Goal: Task Accomplishment & Management: Complete application form

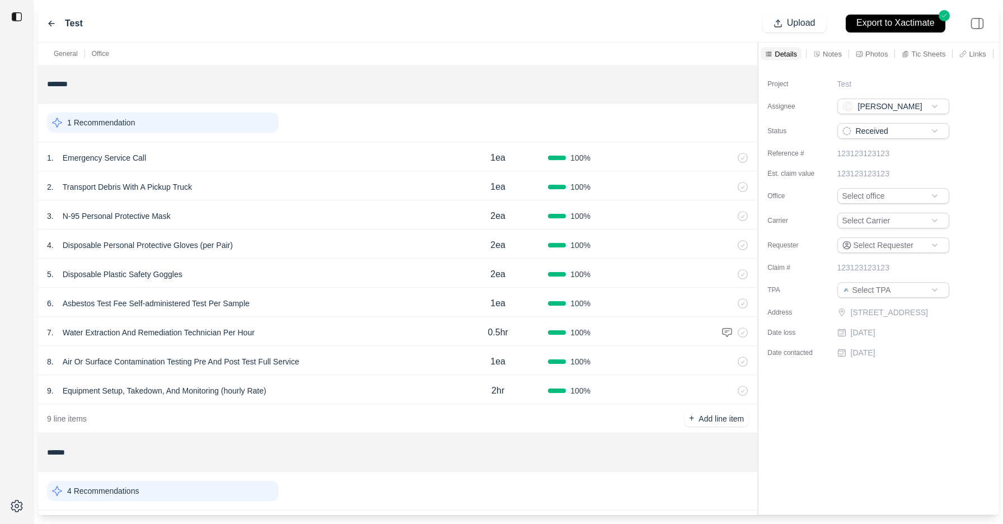
click at [53, 21] on icon at bounding box center [51, 23] width 9 height 9
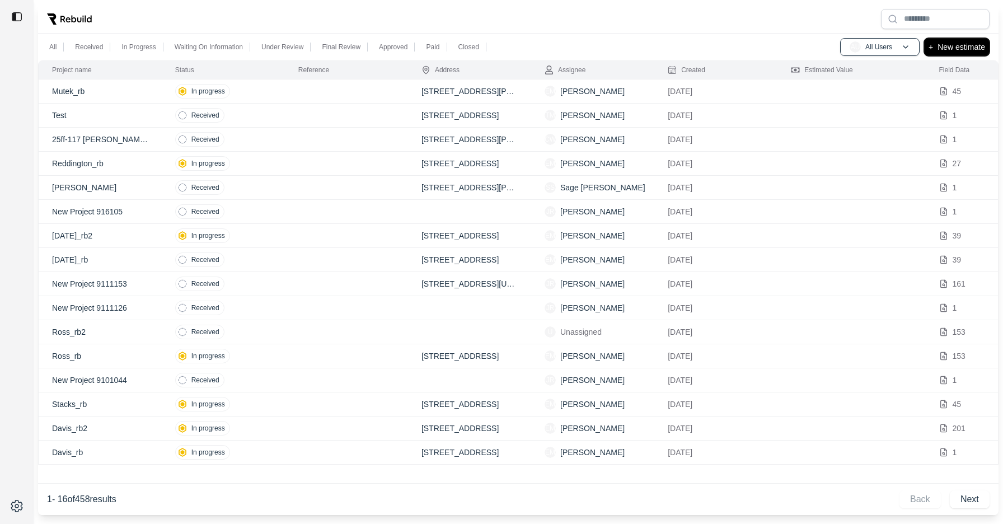
click at [977, 50] on p "New estimate" at bounding box center [962, 46] width 48 height 13
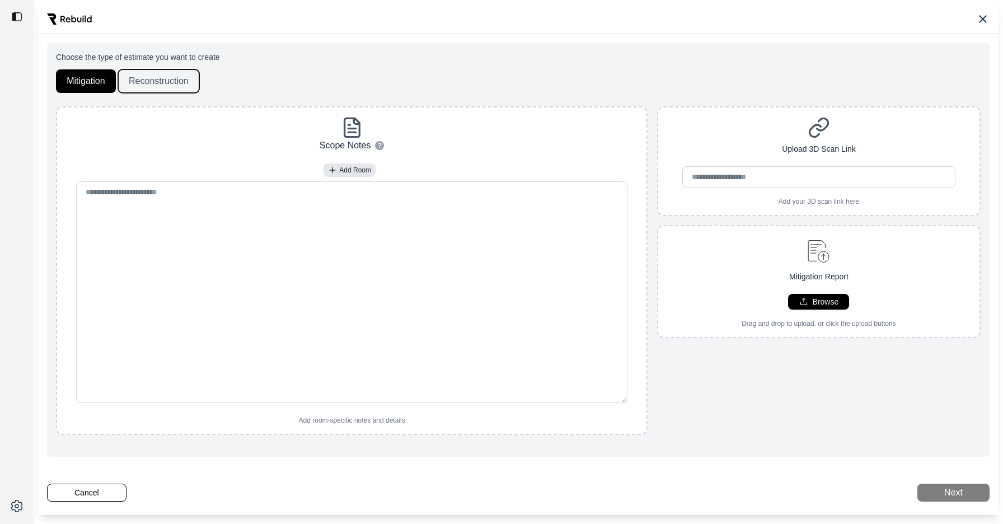
click at [158, 81] on button "Reconstruction" at bounding box center [158, 81] width 81 height 24
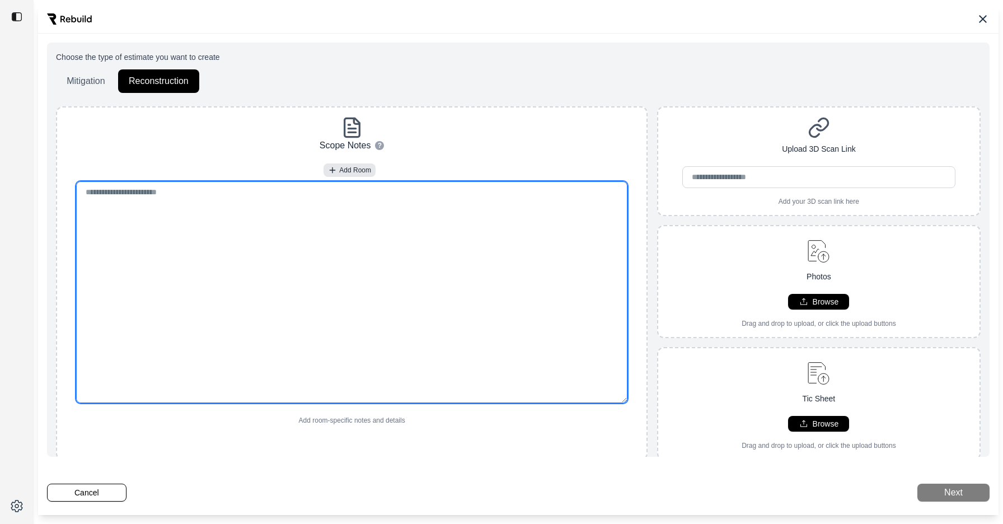
click at [208, 242] on textarea at bounding box center [351, 292] width 551 height 222
paste textarea "******"
type textarea "******"
click at [493, 244] on textarea at bounding box center [351, 292] width 551 height 222
paste textarea "******"
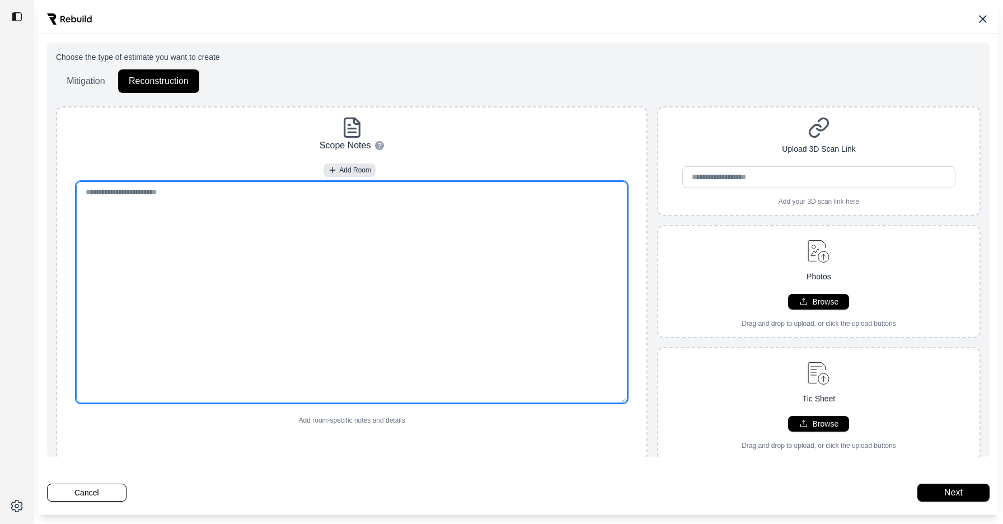
type textarea "******"
click at [356, 228] on textarea at bounding box center [351, 292] width 551 height 222
paste textarea "**********"
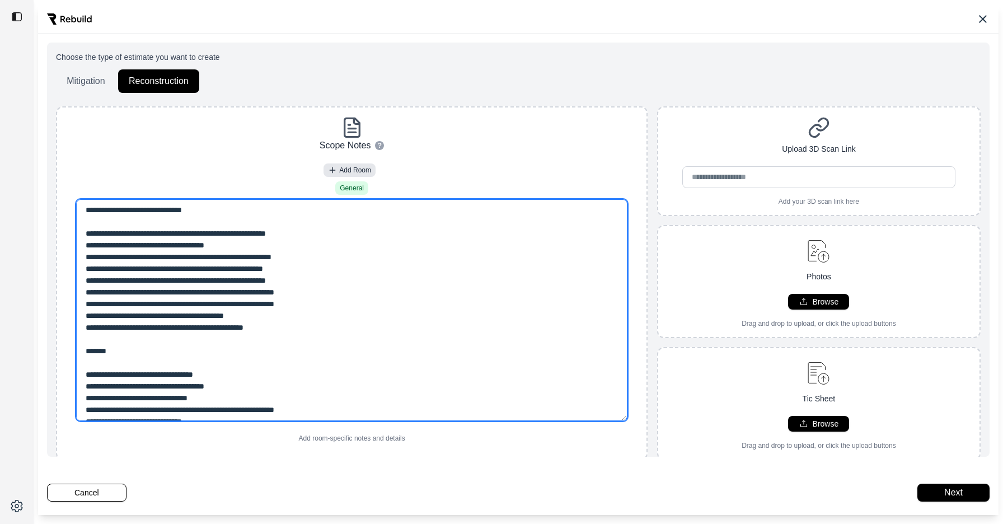
type textarea "**********"
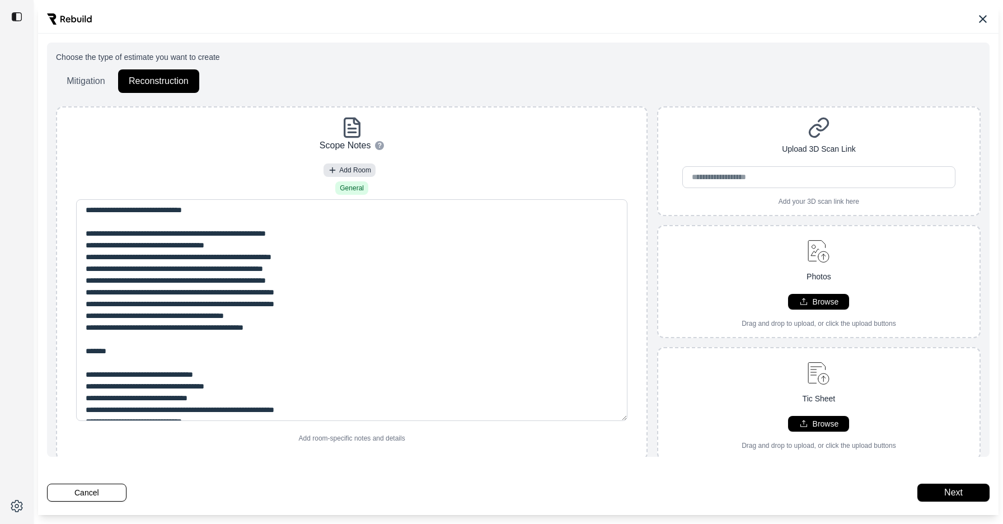
click at [553, 166] on div "Add Room" at bounding box center [352, 172] width 581 height 18
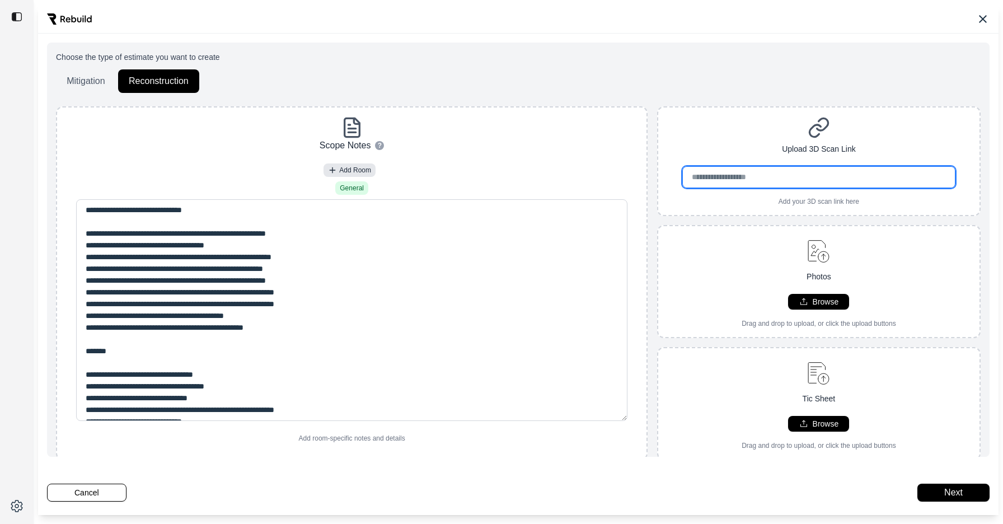
click at [905, 180] on input "url" at bounding box center [818, 177] width 273 height 22
paste input "**********"
type input "**********"
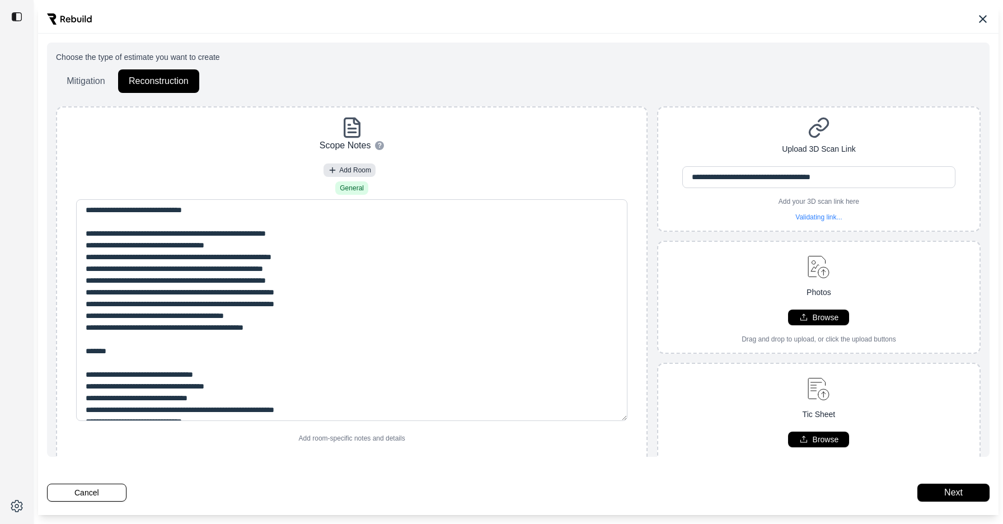
click at [895, 115] on div "**********" at bounding box center [819, 168] width 324 height 125
click at [940, 495] on button "Next" at bounding box center [954, 493] width 72 height 18
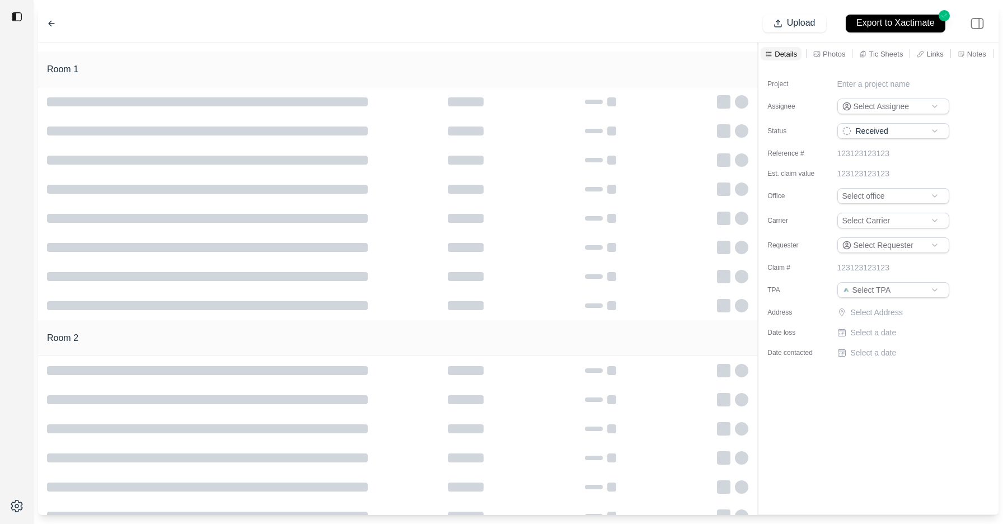
type input "**********"
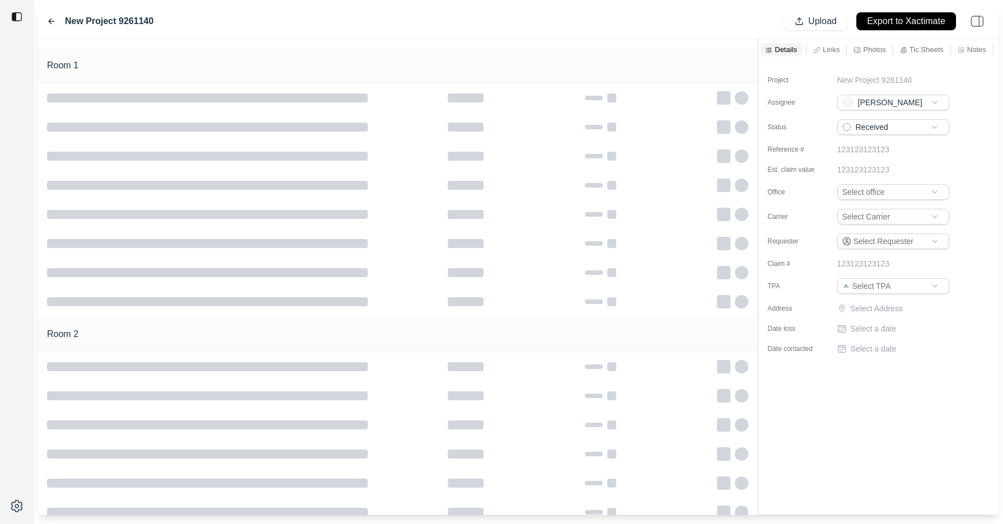
click at [928, 48] on p "Tic Sheets" at bounding box center [927, 50] width 34 height 10
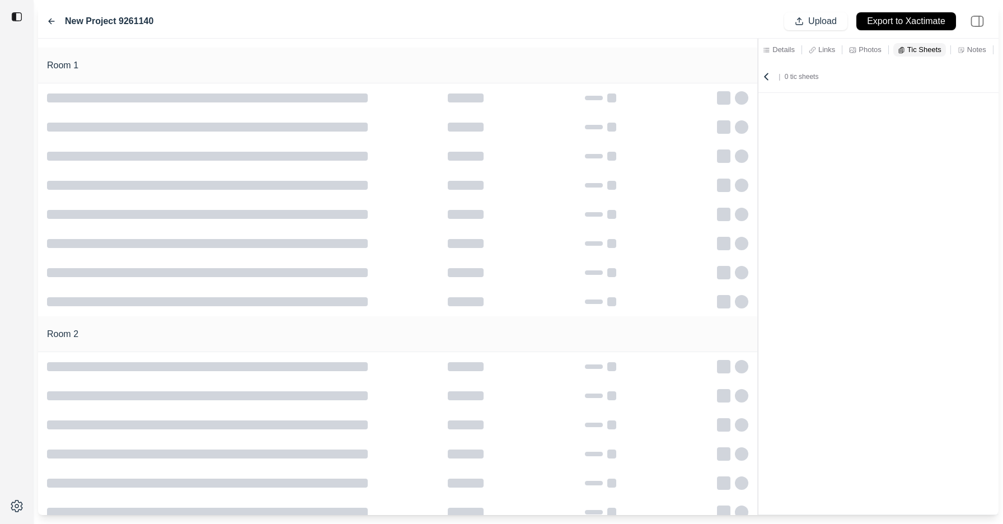
click at [967, 48] on p "Notes" at bounding box center [976, 50] width 19 height 10
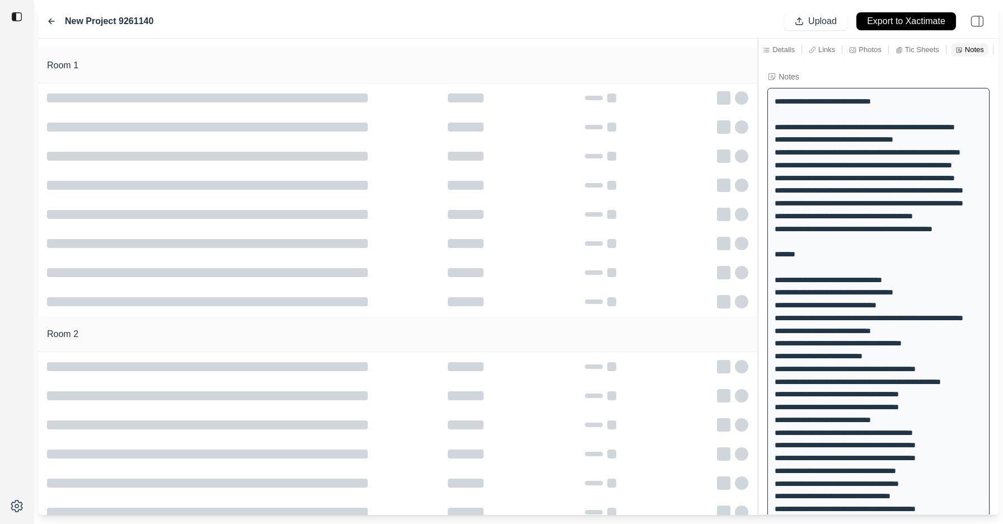
click at [786, 50] on p "Details" at bounding box center [784, 50] width 22 height 10
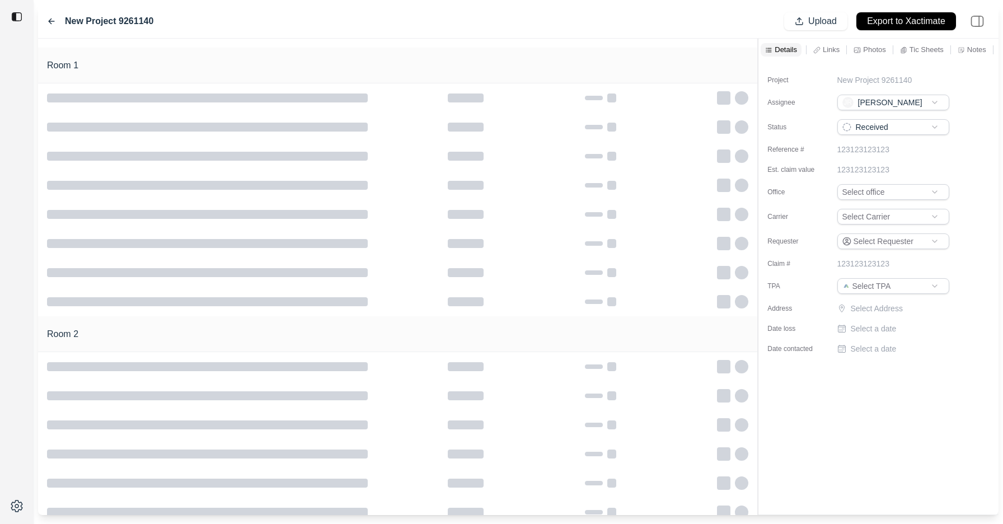
click at [873, 73] on div "Project New Project 9261140 Assignee JR John Reim Status Received Reference # 1…" at bounding box center [879, 210] width 240 height 298
click at [873, 76] on p "New Project 9261140" at bounding box center [875, 79] width 75 height 11
click at [873, 76] on input "**********" at bounding box center [894, 82] width 112 height 16
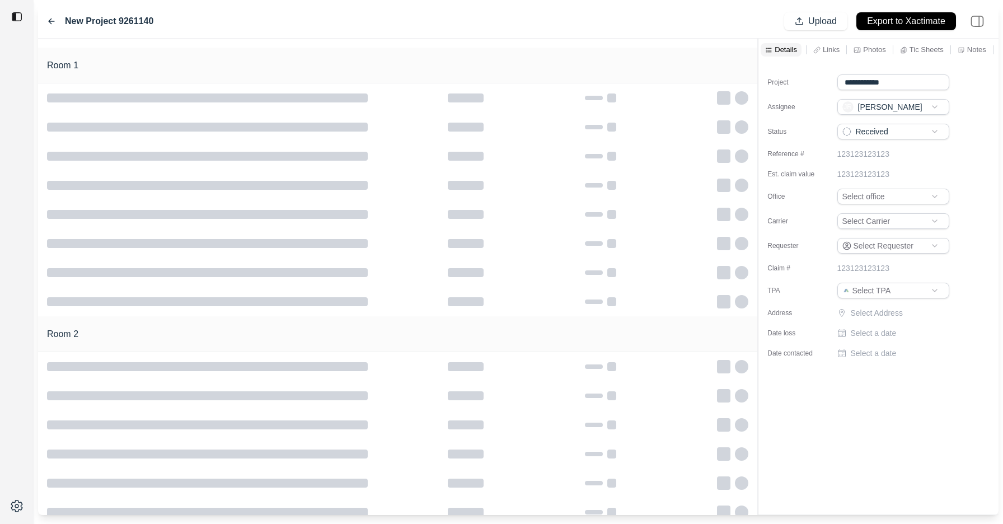
type input "**********"
click at [829, 77] on div "Project Gonzales test" at bounding box center [872, 79] width 209 height 11
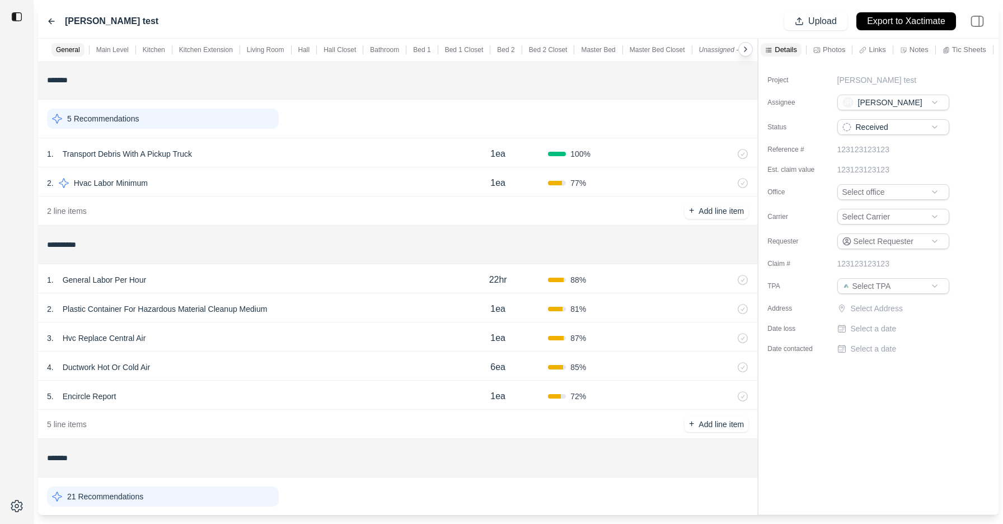
click at [235, 119] on div "5 Recommendations" at bounding box center [163, 119] width 232 height 20
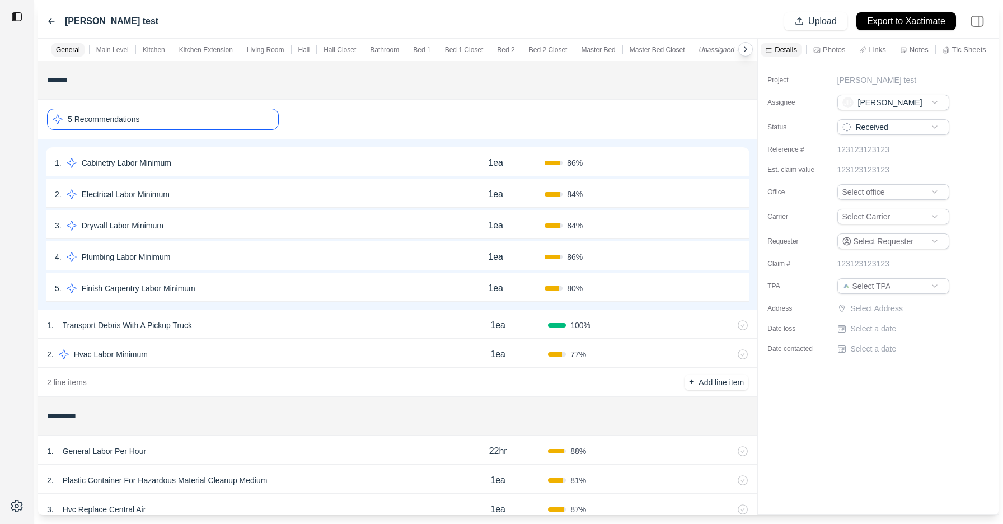
click at [714, 161] on button "Confirm" at bounding box center [709, 163] width 36 height 18
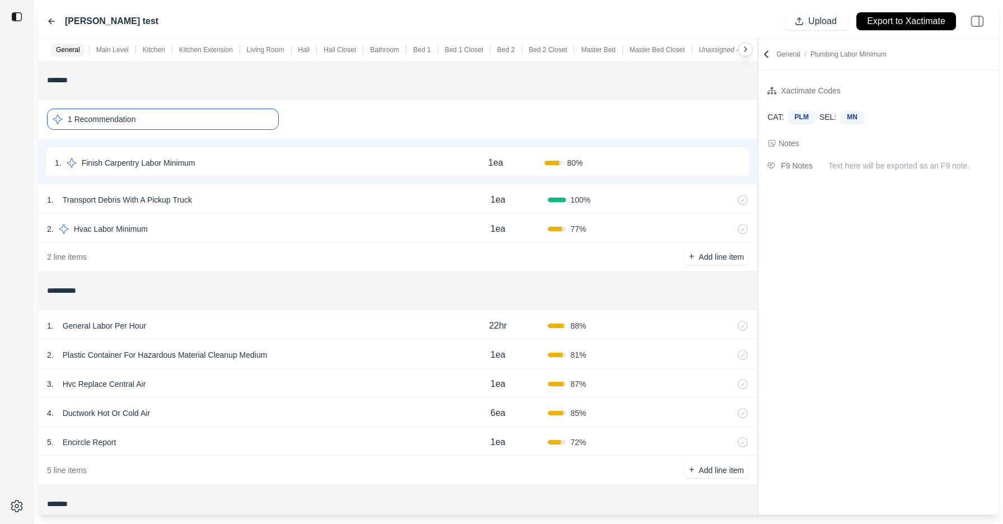
click at [708, 163] on button "Confirm" at bounding box center [709, 163] width 36 height 18
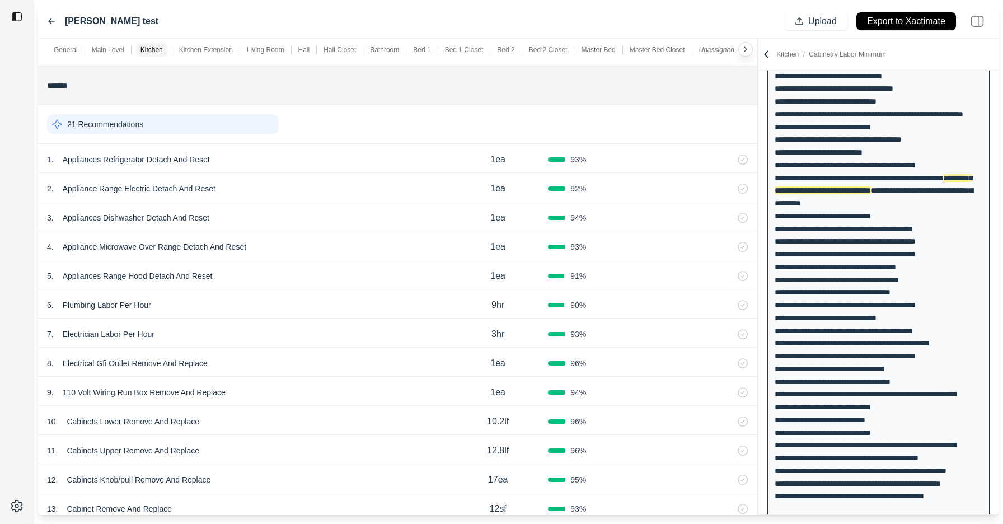
scroll to position [475, 0]
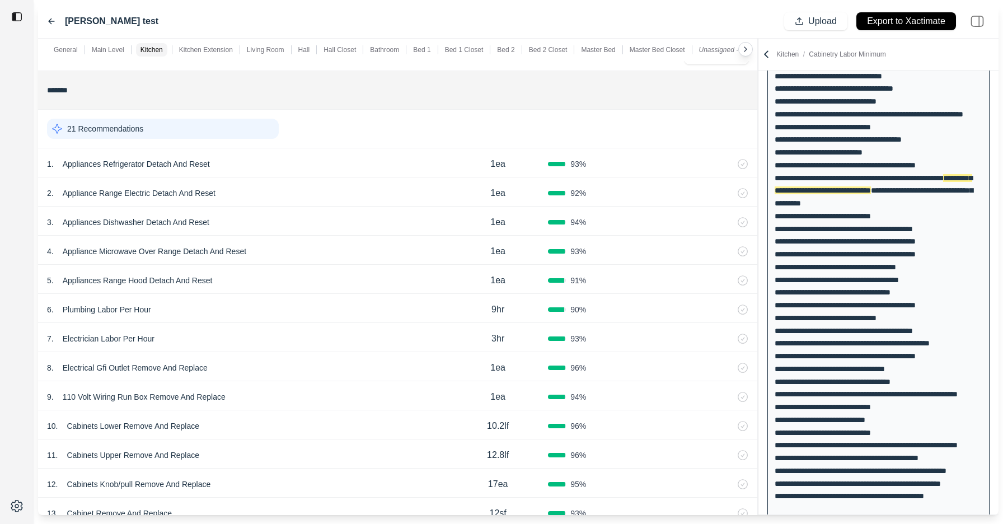
click at [245, 122] on div "21 Recommendations" at bounding box center [163, 129] width 232 height 20
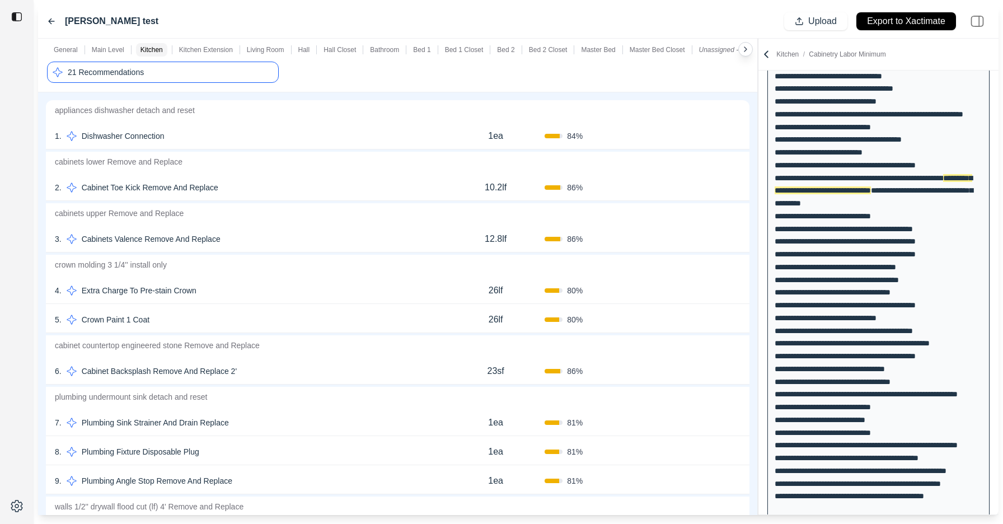
scroll to position [523, 0]
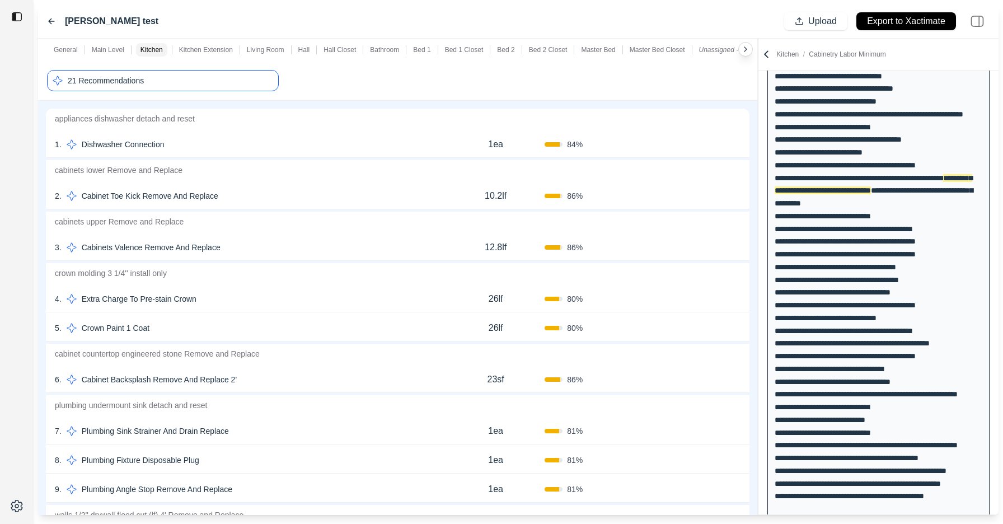
click at [696, 144] on button "Confirm" at bounding box center [709, 144] width 36 height 18
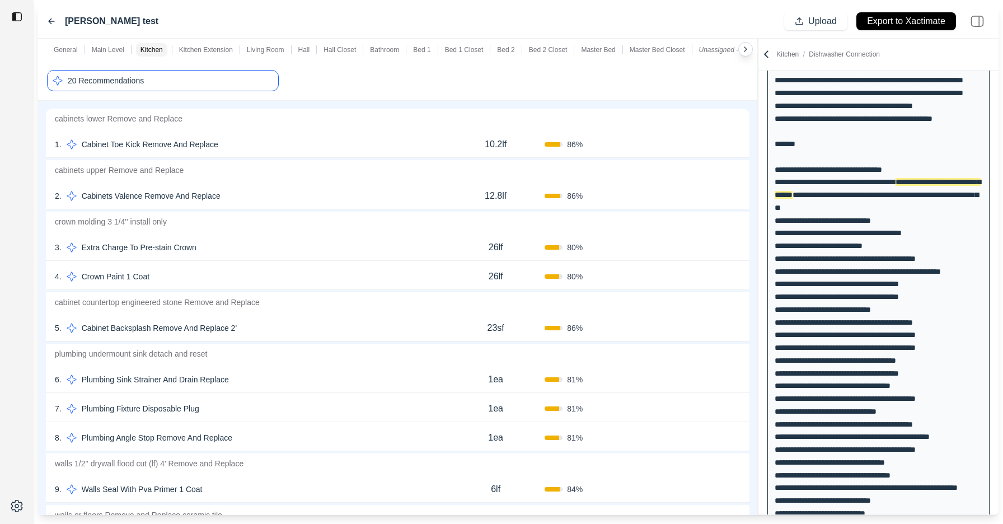
scroll to position [156, 0]
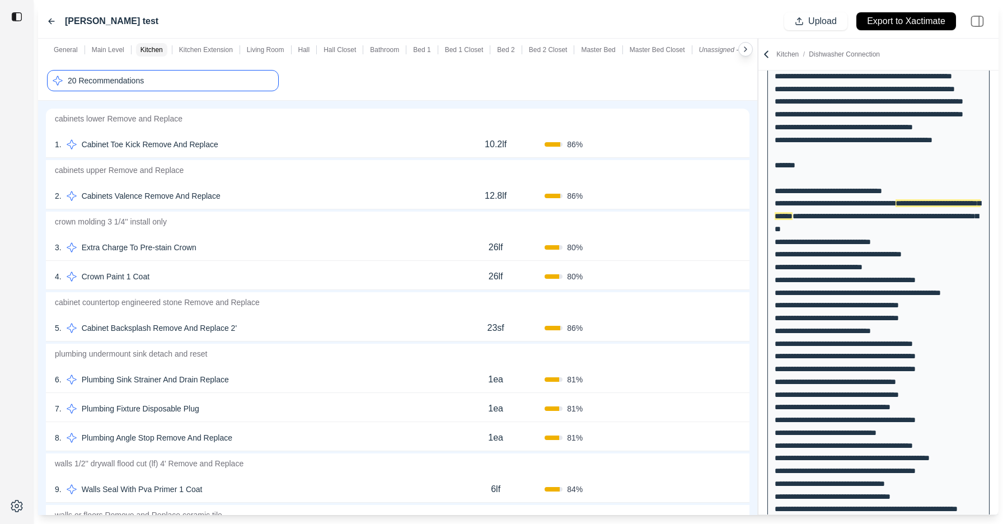
click at [707, 146] on button "Confirm" at bounding box center [709, 144] width 36 height 18
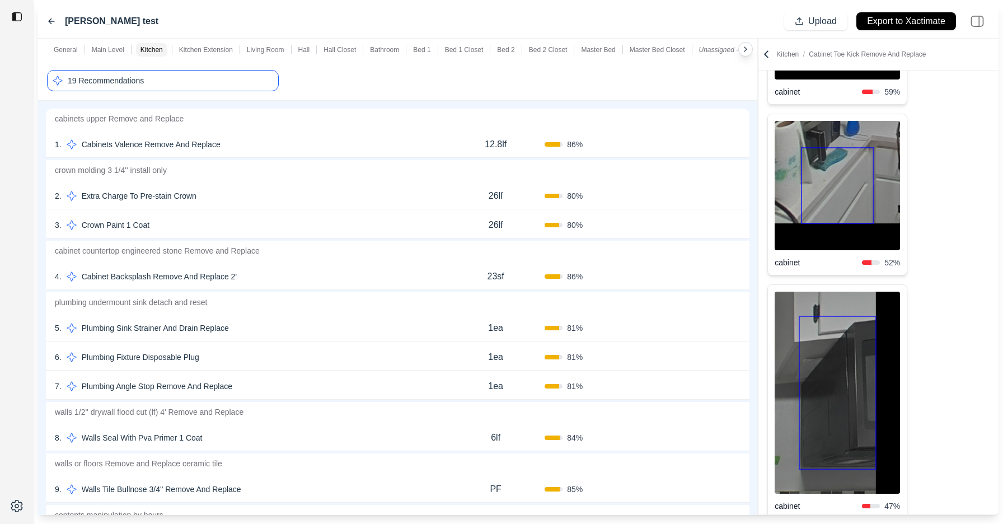
scroll to position [574, 0]
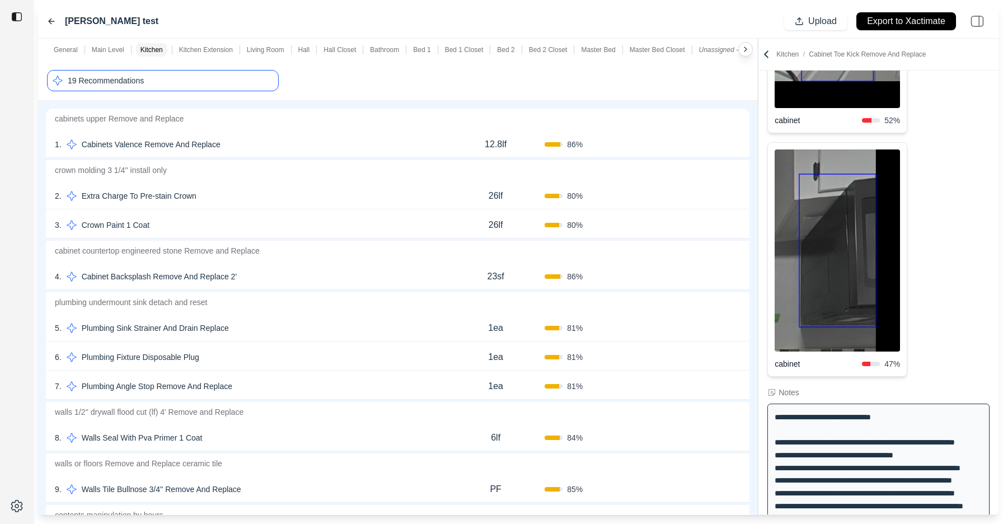
click at [707, 146] on button "Confirm" at bounding box center [709, 144] width 36 height 18
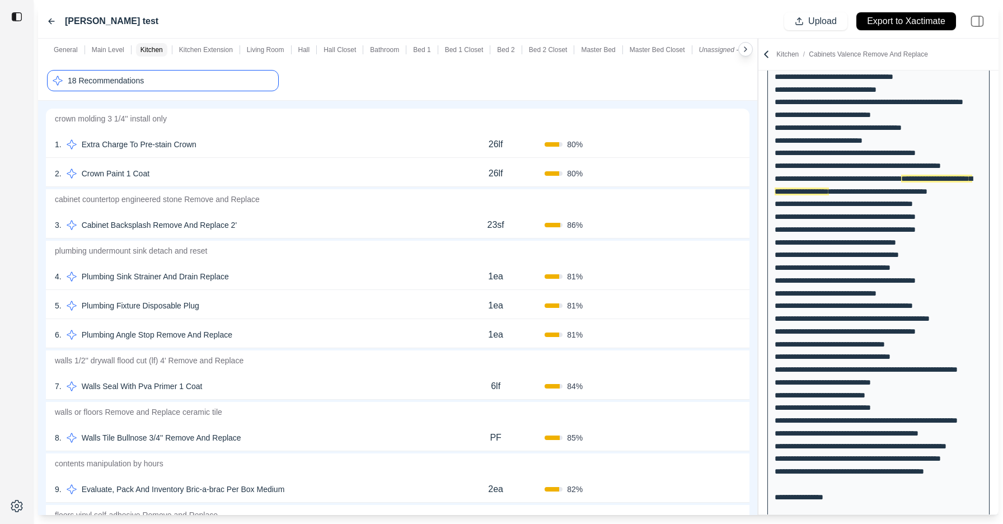
scroll to position [1217, 0]
click at [707, 175] on button "Confirm" at bounding box center [709, 174] width 36 height 18
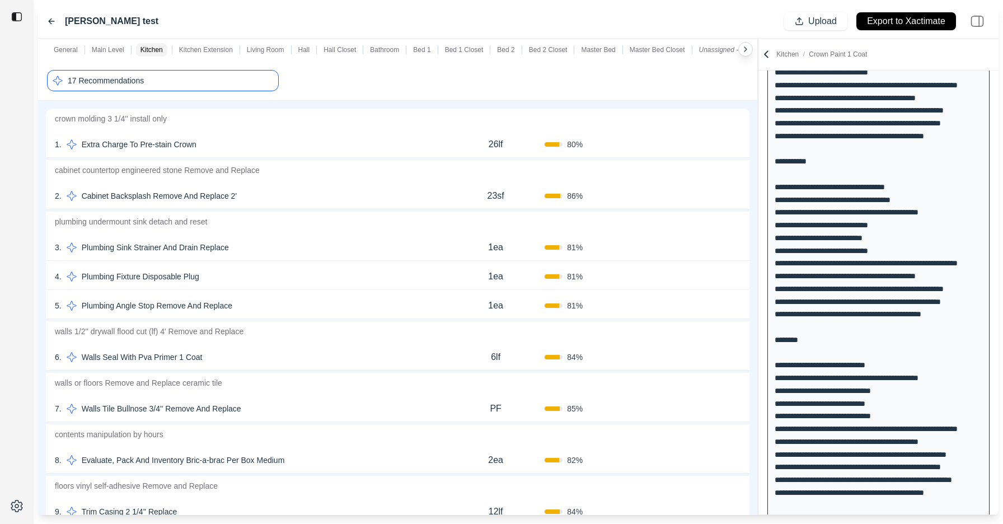
scroll to position [283, 0]
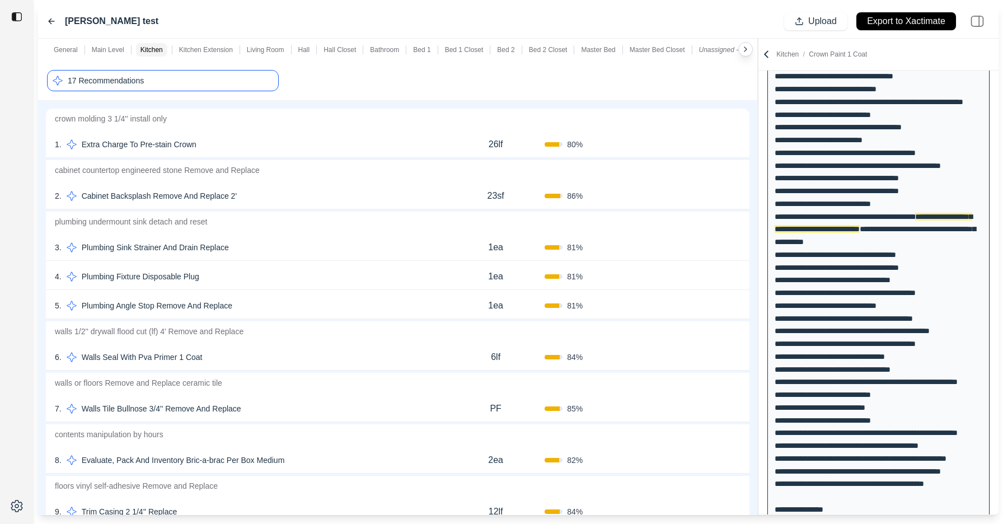
click at [711, 143] on button "Confirm" at bounding box center [709, 144] width 36 height 18
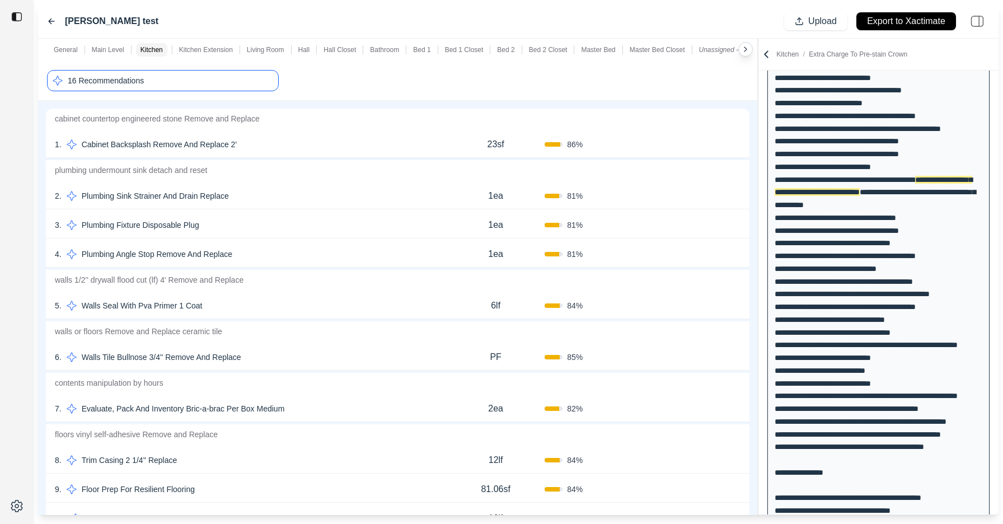
scroll to position [321, 0]
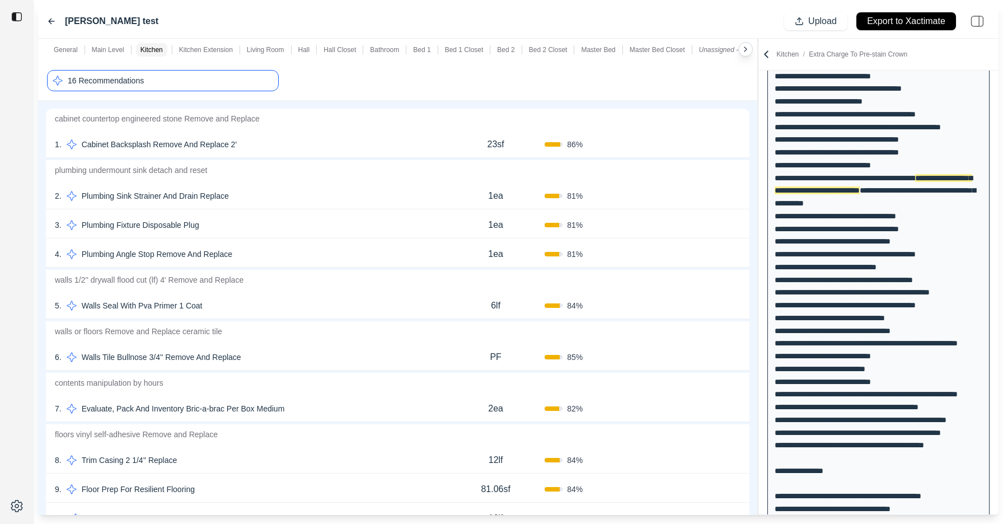
click at [704, 146] on button "Confirm" at bounding box center [709, 144] width 36 height 18
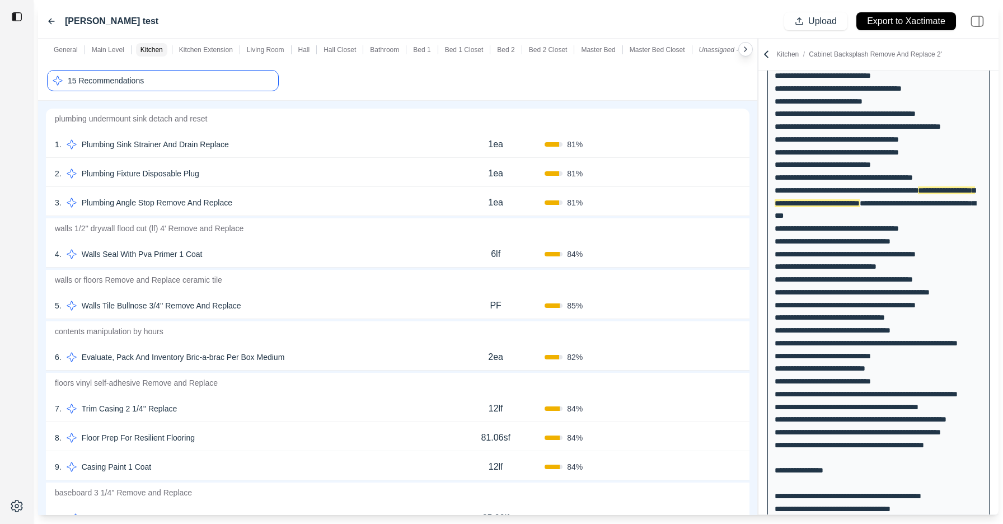
scroll to position [829, 0]
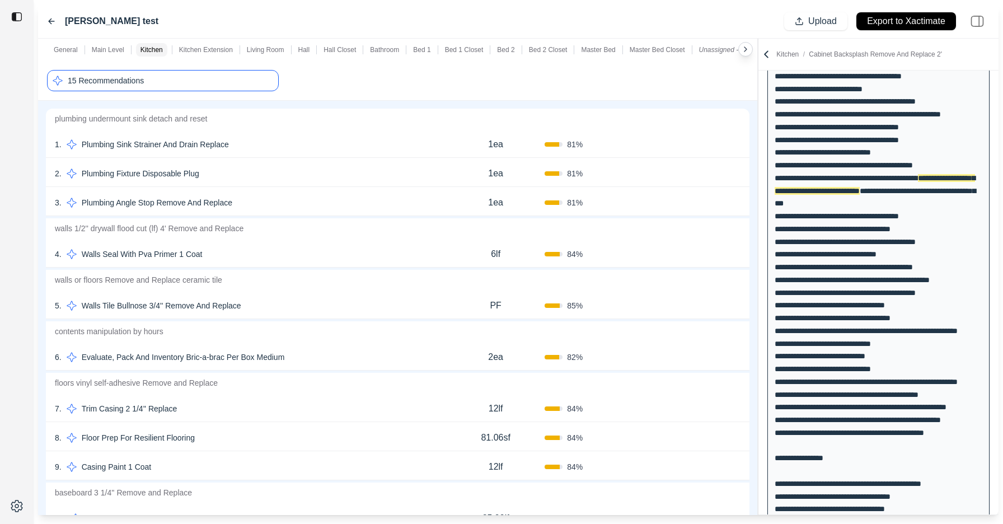
click at [701, 175] on button "Confirm" at bounding box center [709, 174] width 36 height 18
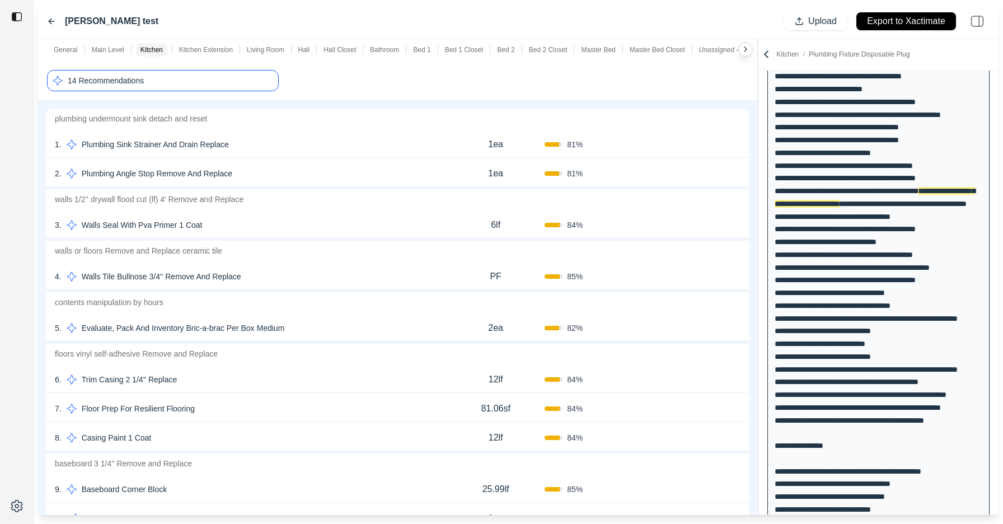
scroll to position [982, 0]
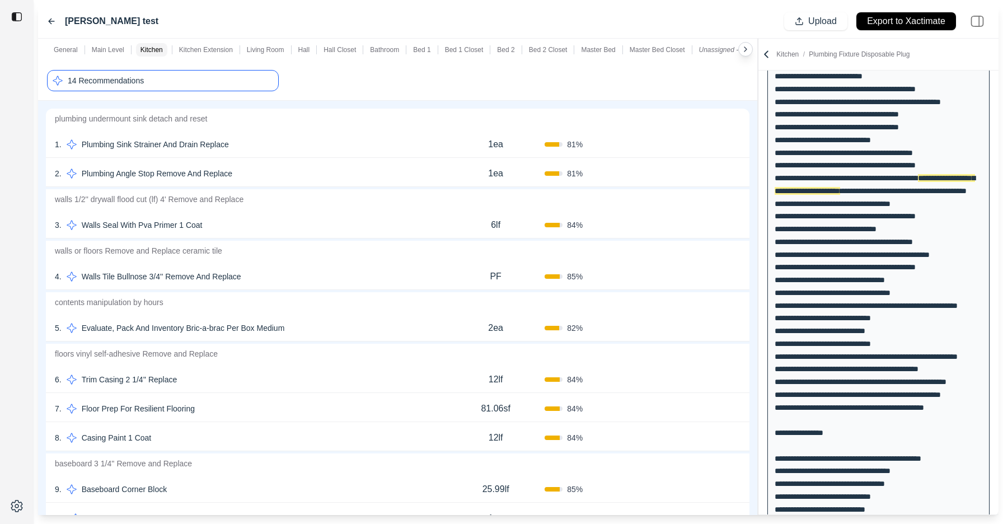
click at [701, 175] on button "Confirm" at bounding box center [709, 174] width 36 height 18
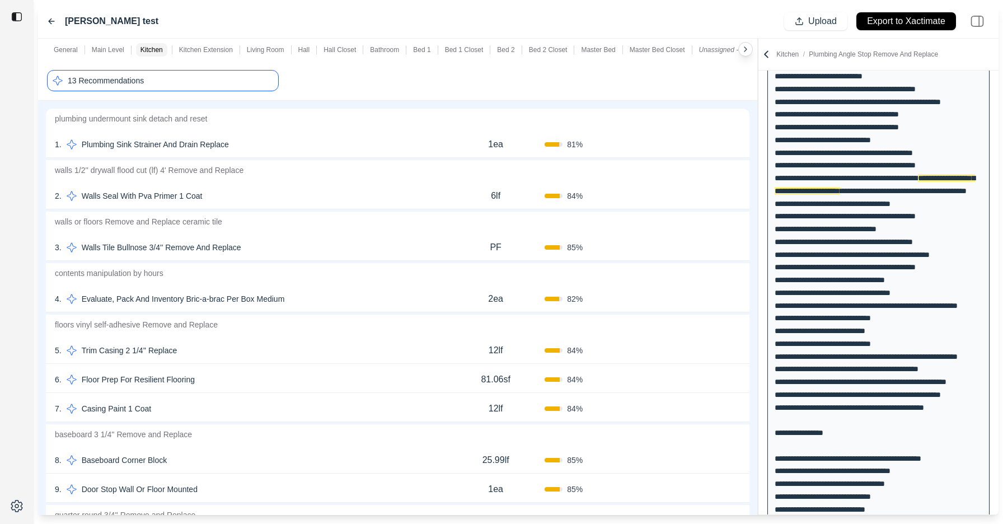
click at [491, 197] on p "6lf" at bounding box center [496, 195] width 10 height 13
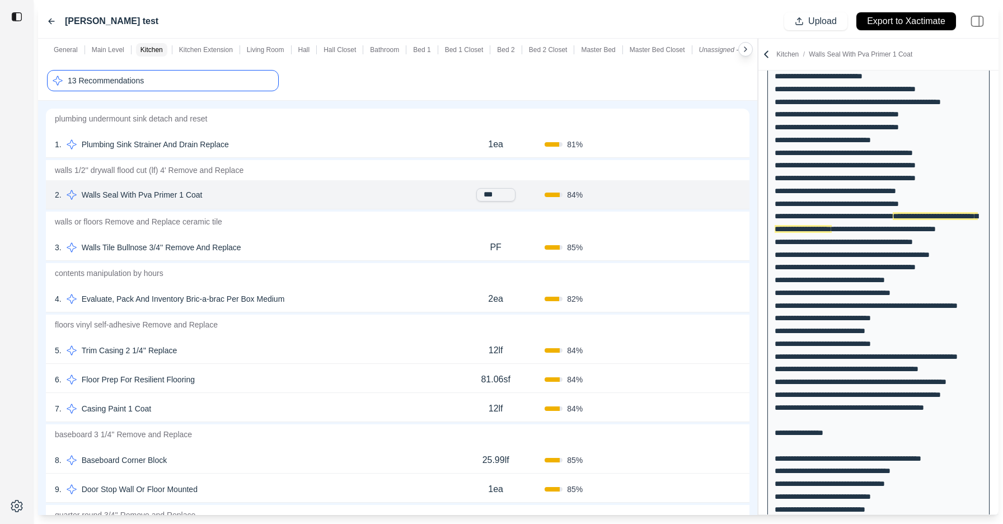
scroll to position [385, 0]
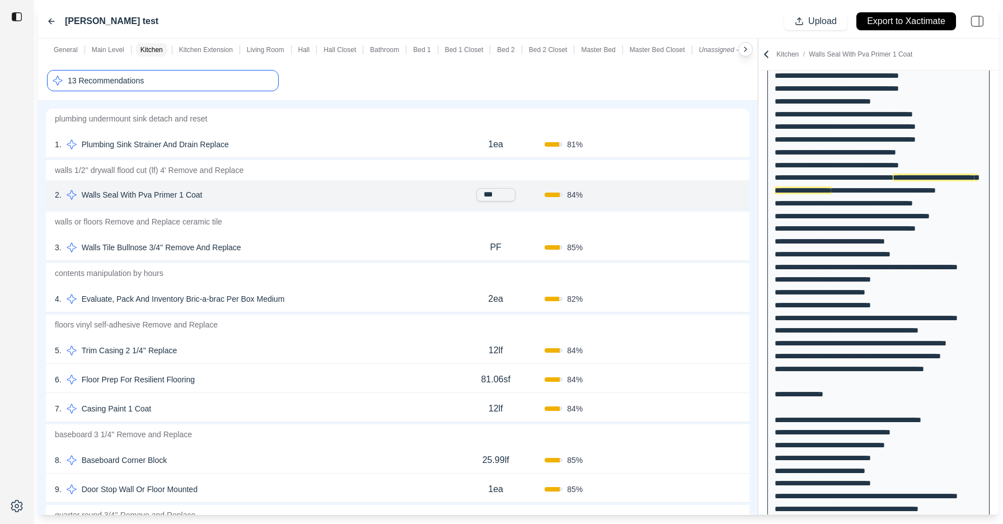
drag, startPoint x: 488, startPoint y: 194, endPoint x: 481, endPoint y: 195, distance: 6.2
click at [481, 195] on input "***" at bounding box center [495, 194] width 39 height 13
drag, startPoint x: 498, startPoint y: 195, endPoint x: 457, endPoint y: 197, distance: 40.3
click at [457, 197] on div "***" at bounding box center [496, 194] width 98 height 13
type input "**"
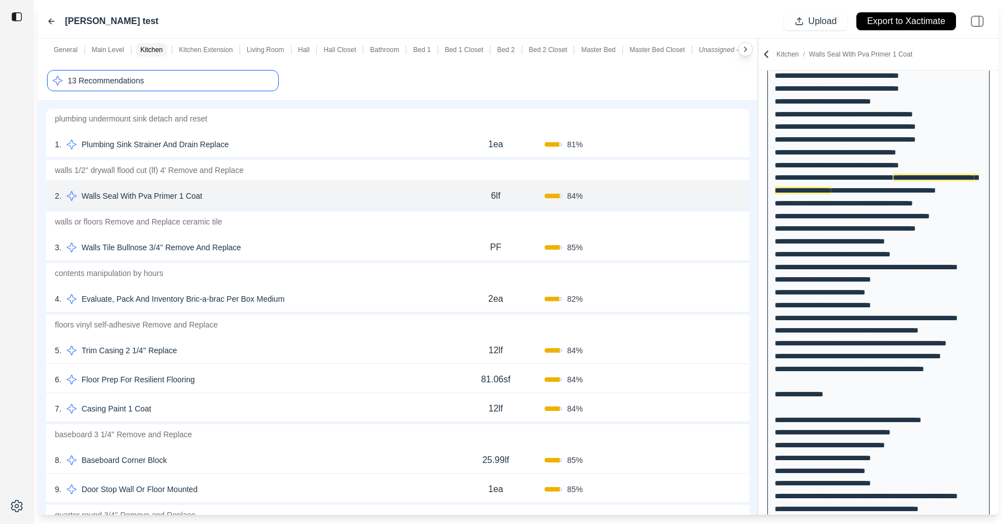
click at [652, 242] on div "Confirm" at bounding box center [692, 247] width 98 height 18
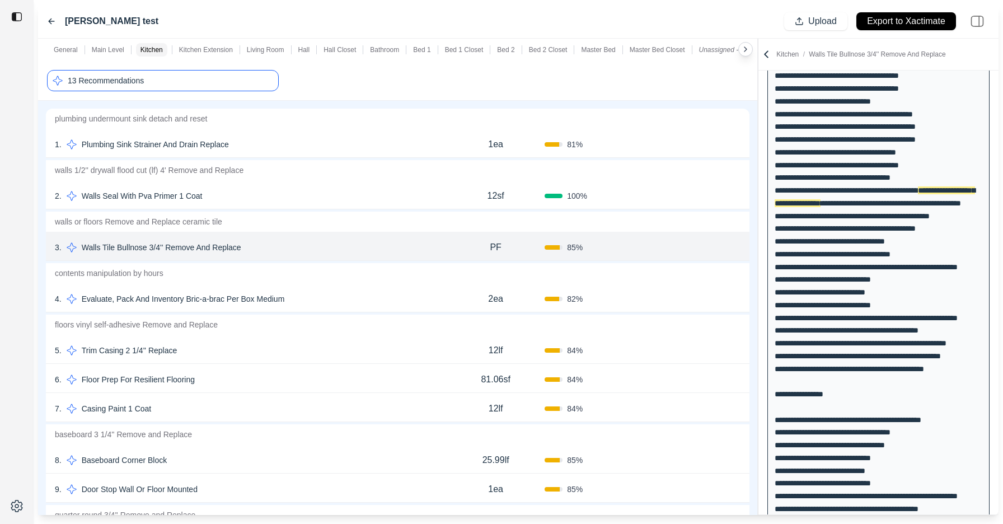
scroll to position [397, 0]
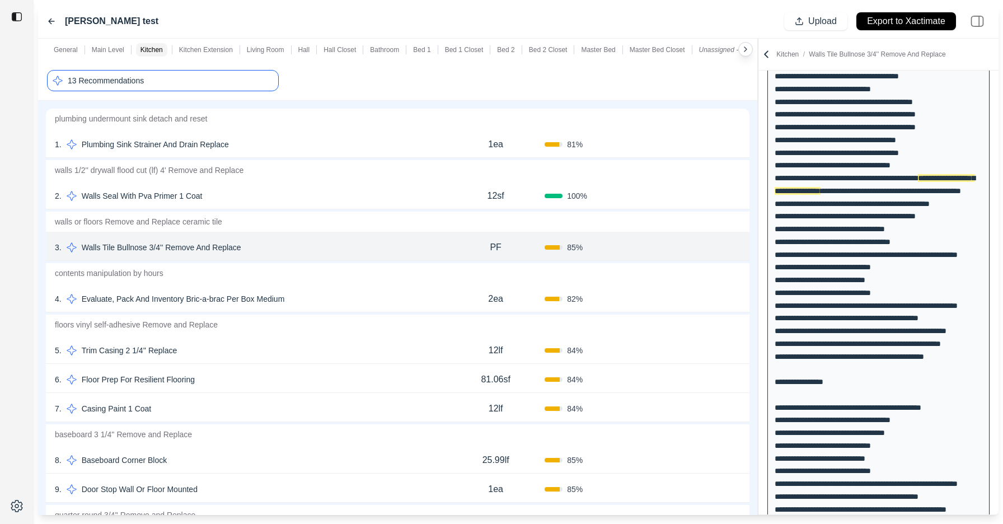
click at [707, 247] on button "Confirm" at bounding box center [709, 247] width 36 height 18
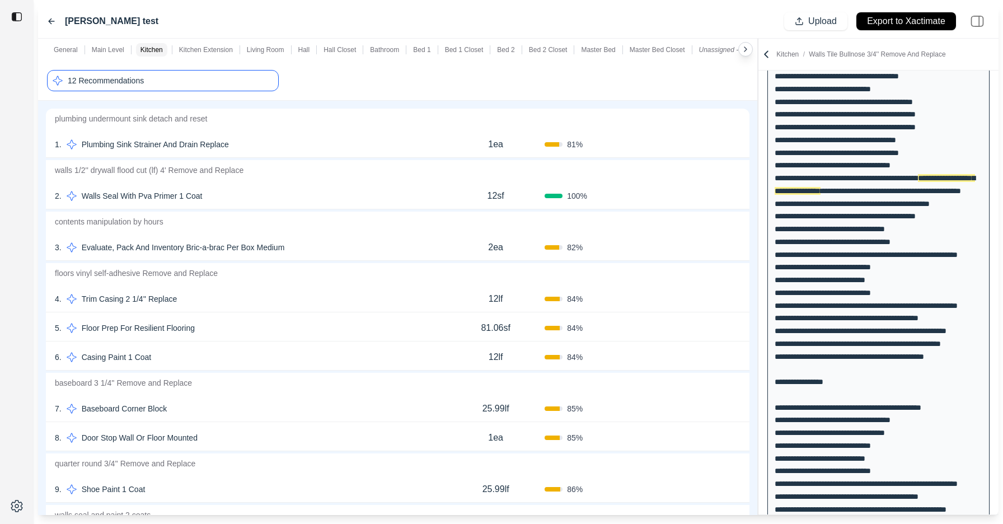
click at [706, 245] on button "Confirm" at bounding box center [709, 247] width 36 height 18
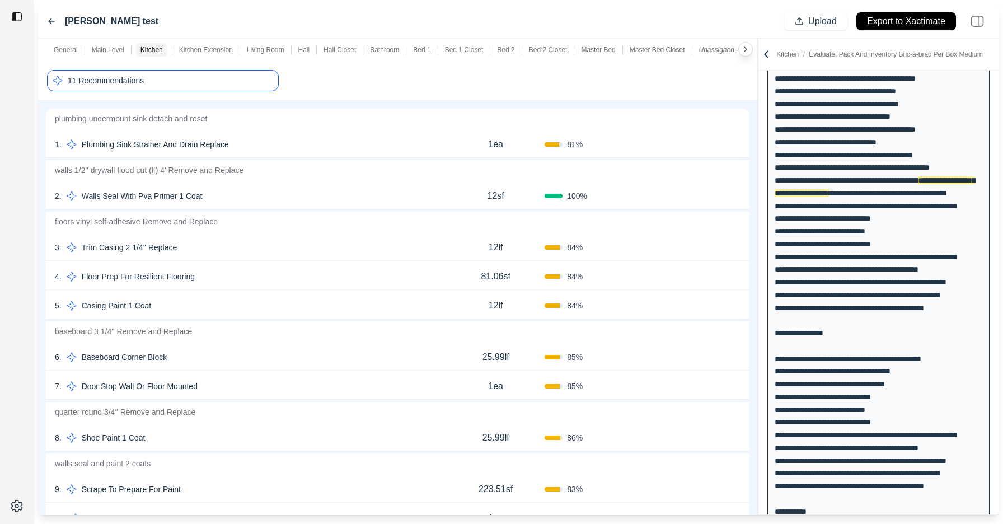
scroll to position [448, 0]
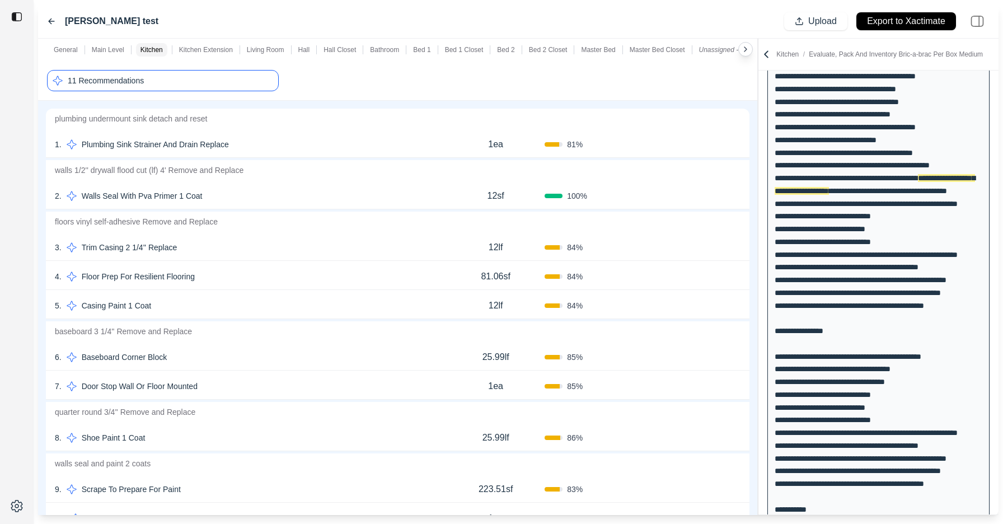
click at [703, 247] on button "Confirm" at bounding box center [709, 247] width 36 height 18
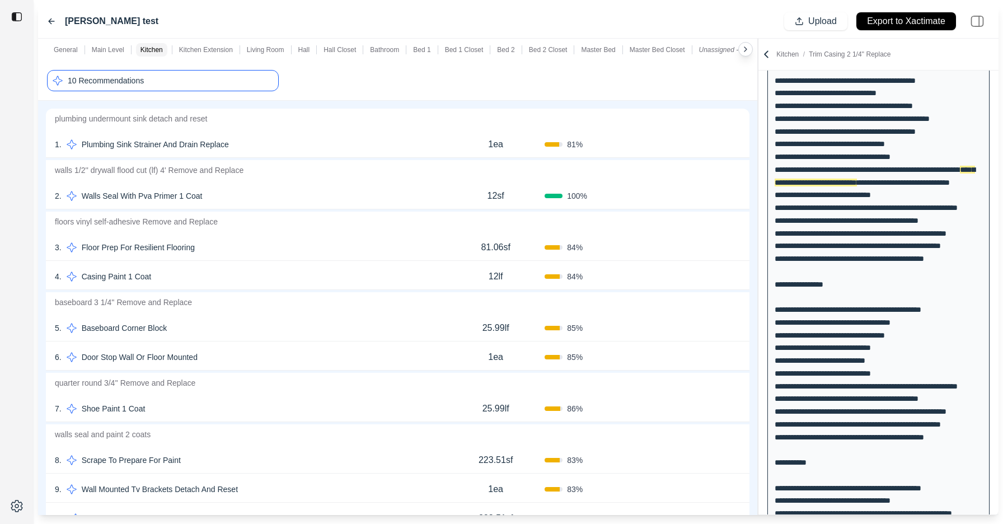
scroll to position [777, 0]
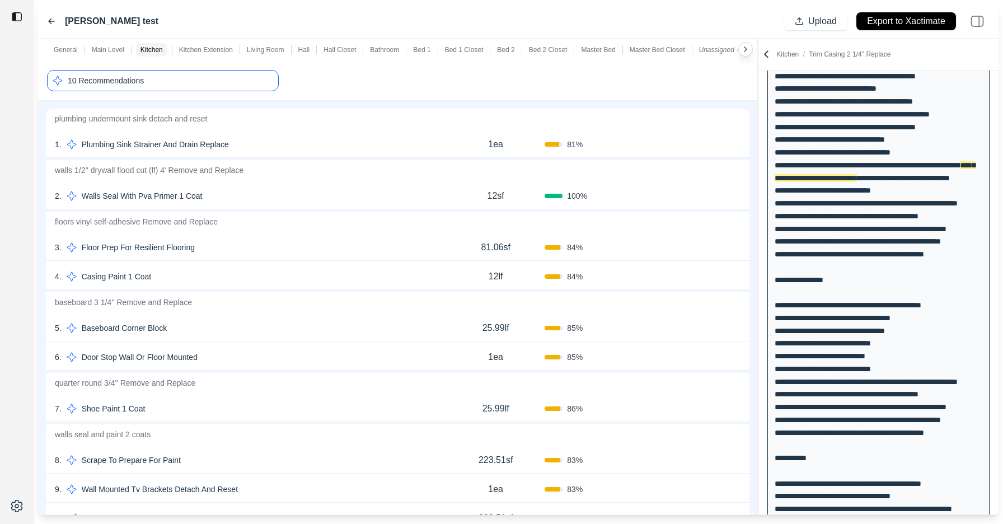
click at [695, 276] on button "Confirm" at bounding box center [709, 277] width 36 height 18
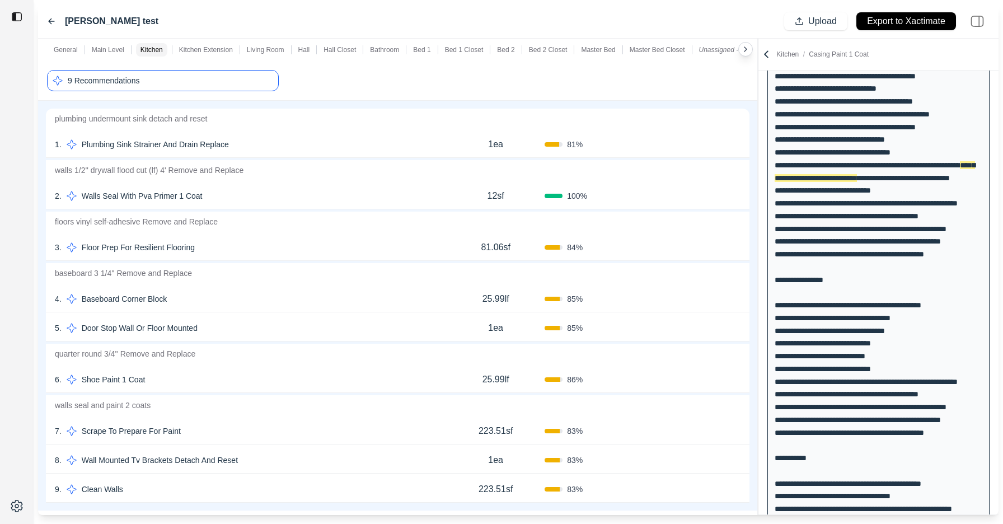
click at [704, 246] on button "Confirm" at bounding box center [709, 247] width 36 height 18
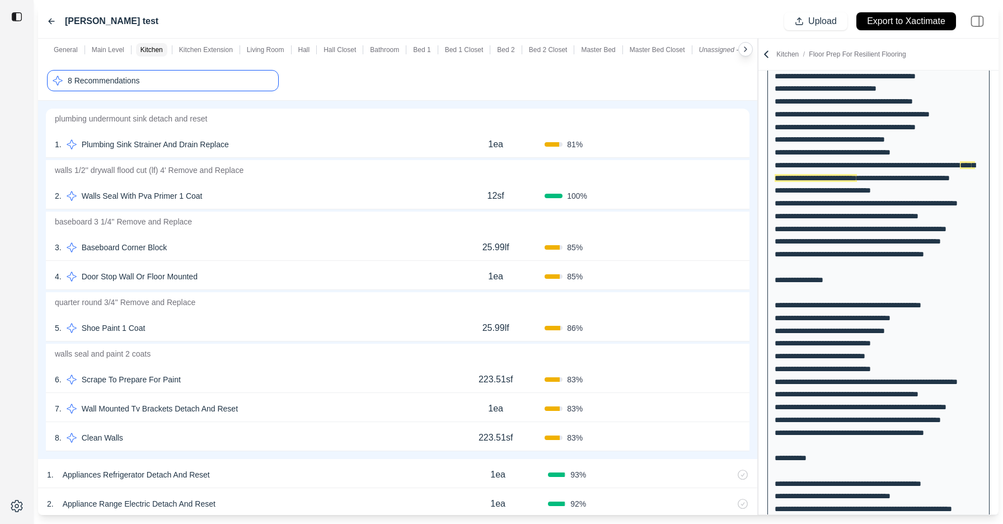
scroll to position [573, 0]
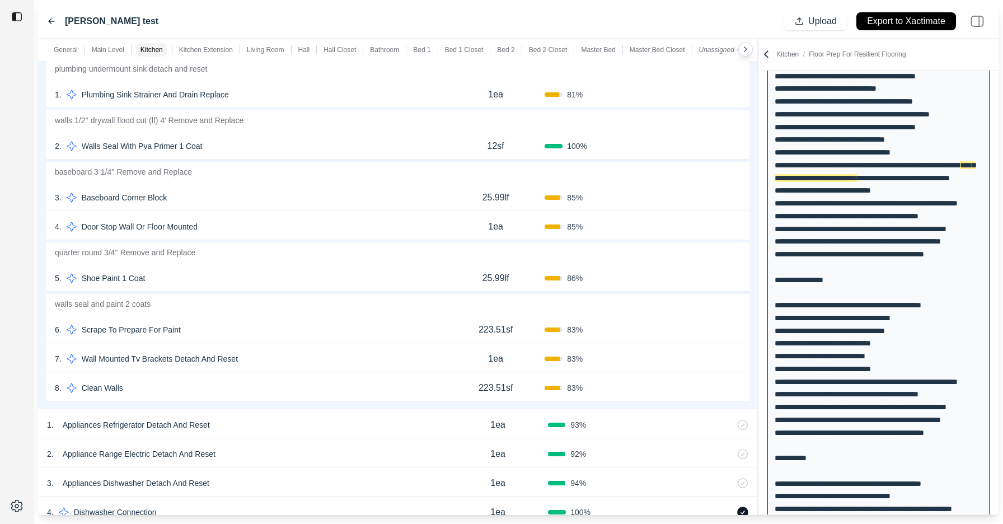
click at [702, 281] on button "Confirm" at bounding box center [709, 278] width 36 height 18
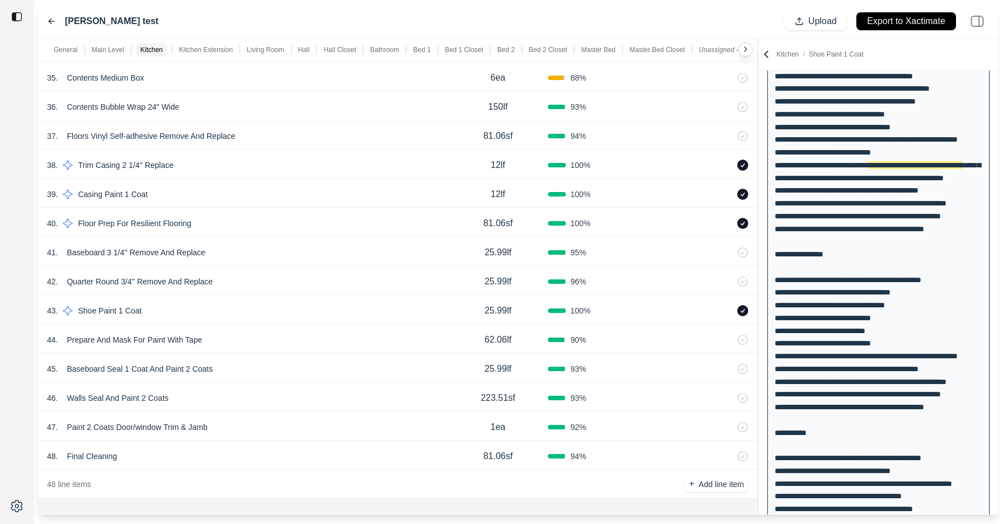
scroll to position [1863, 0]
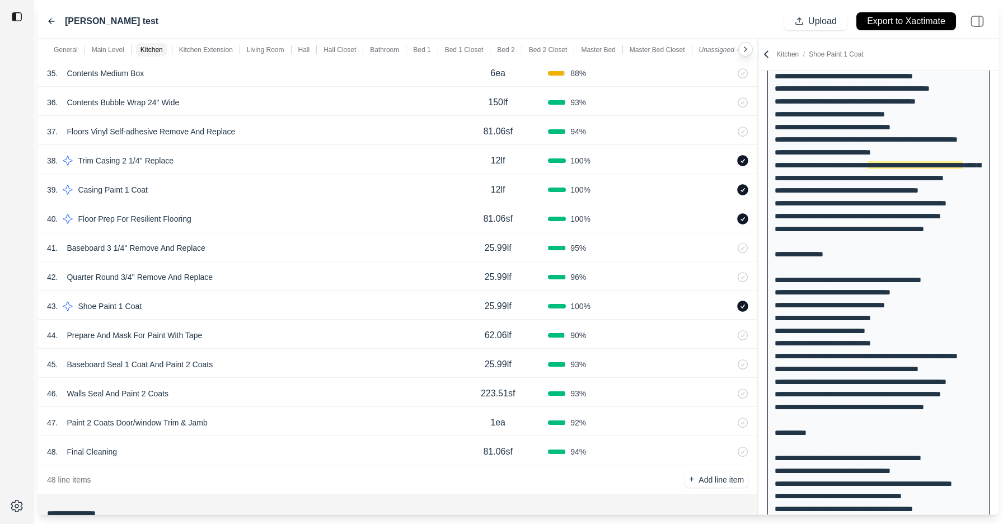
click at [116, 306] on p "Shoe Paint 1 Coat" at bounding box center [109, 306] width 73 height 16
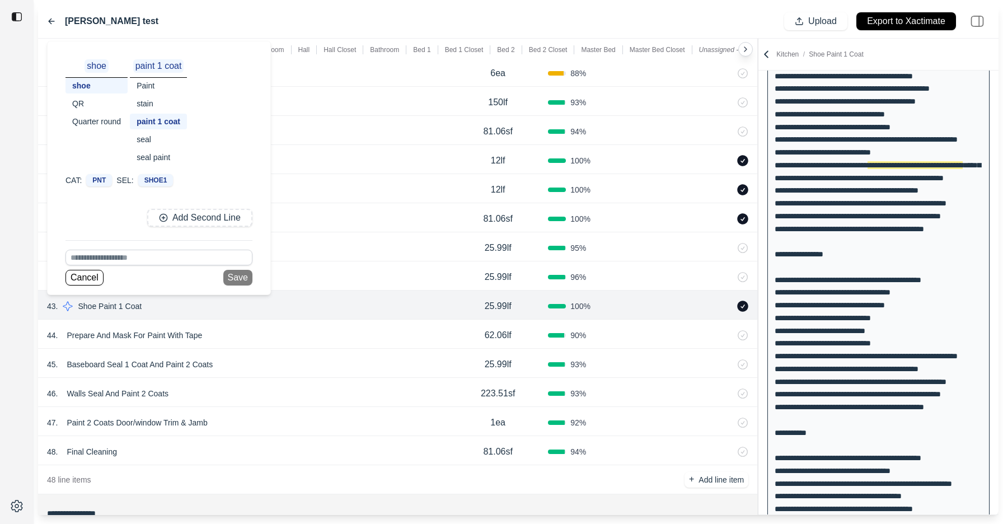
click at [163, 156] on div "seal paint" at bounding box center [158, 157] width 57 height 16
click at [240, 275] on button "Save" at bounding box center [237, 278] width 29 height 16
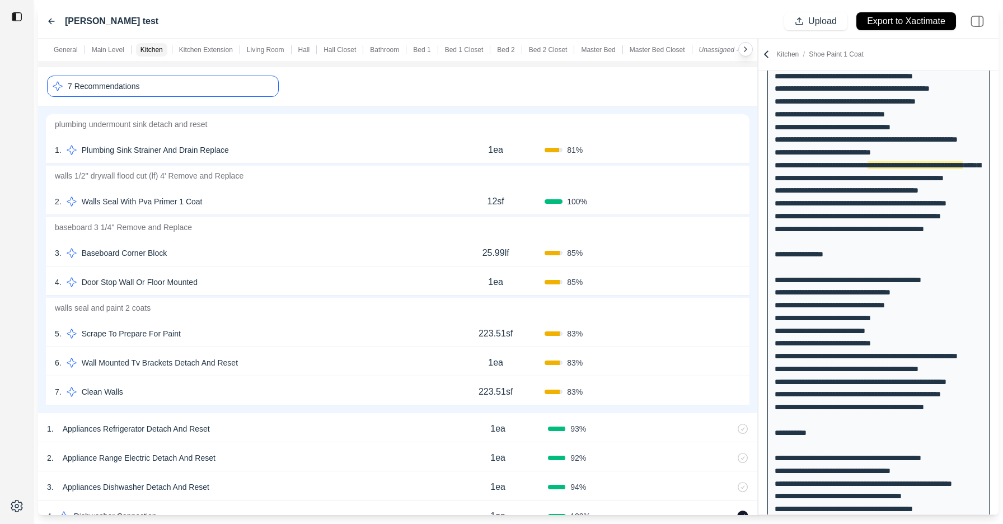
scroll to position [515, 0]
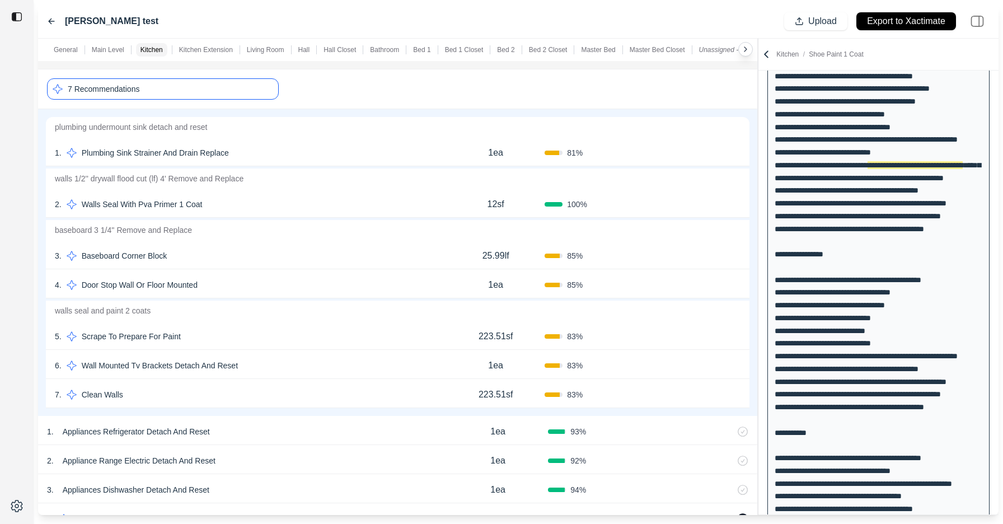
click at [216, 88] on div "7 Recommendations" at bounding box center [163, 88] width 232 height 21
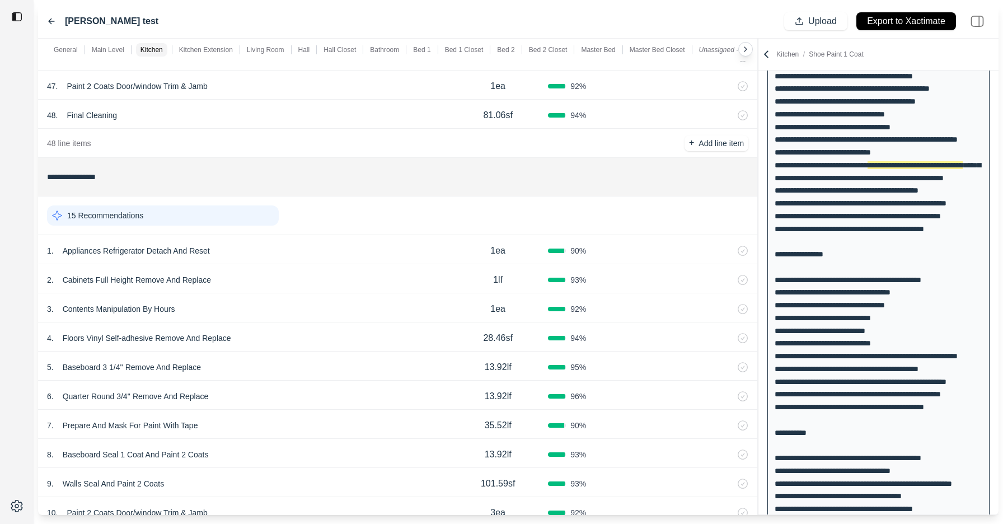
scroll to position [1966, 0]
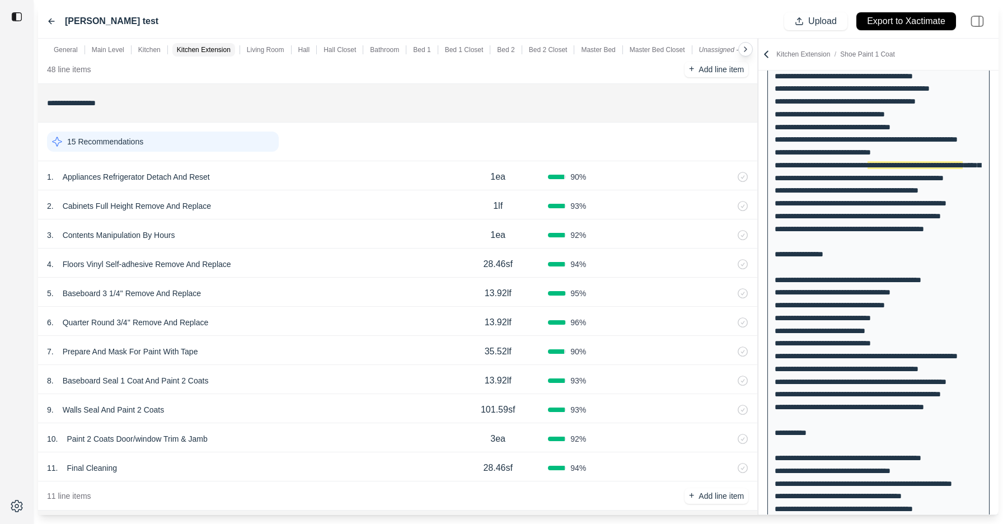
click at [181, 153] on div "15 Recommendations" at bounding box center [397, 141] width 701 height 29
click at [188, 147] on div "15 Recommendations" at bounding box center [163, 142] width 232 height 20
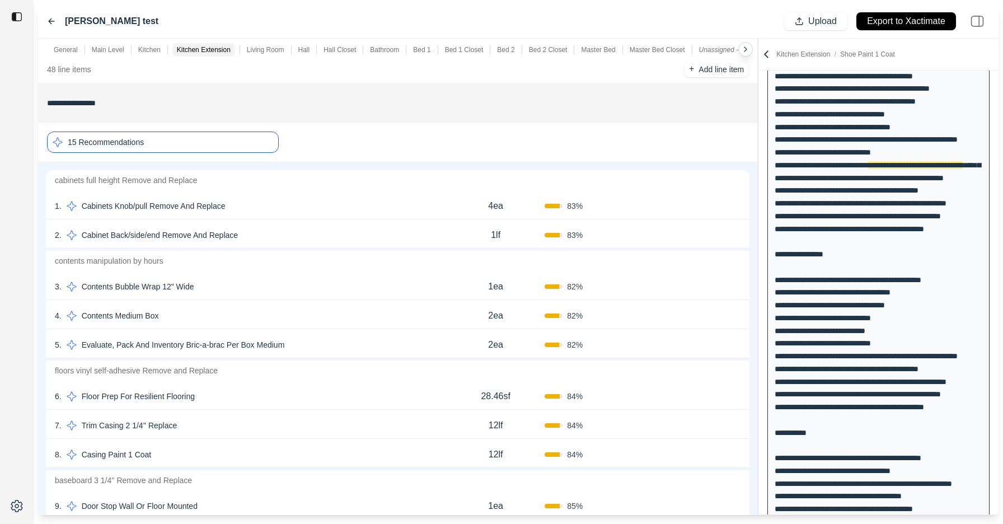
scroll to position [2012, 0]
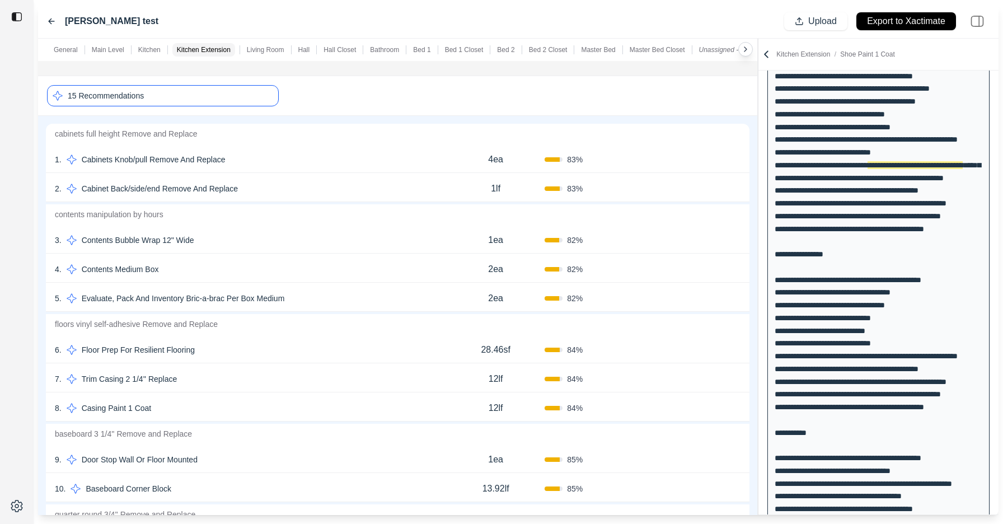
click at [703, 162] on button "Confirm" at bounding box center [709, 160] width 36 height 18
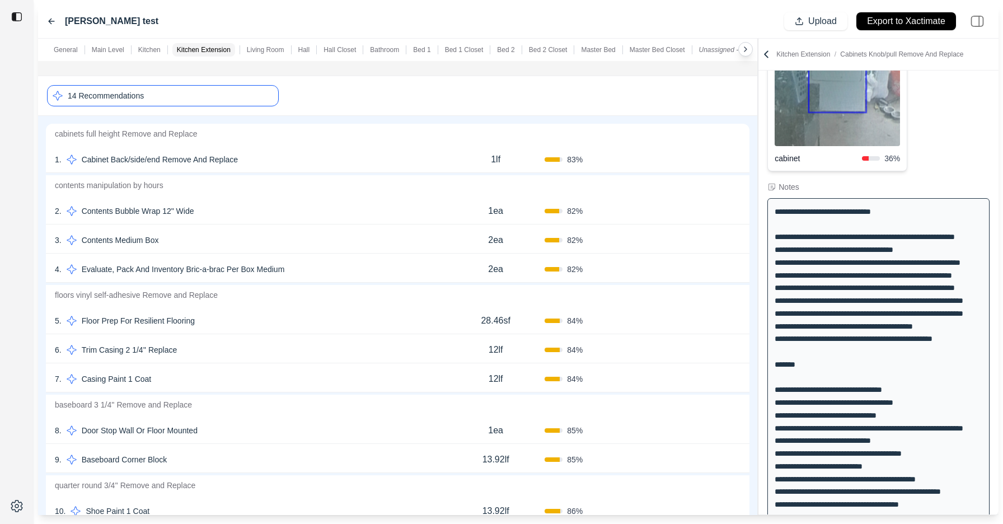
scroll to position [1013, 0]
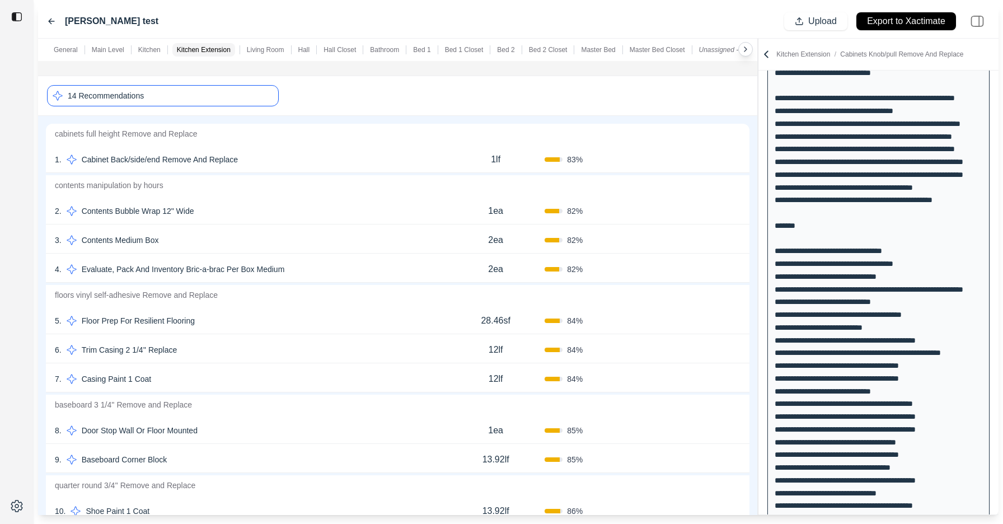
click at [706, 161] on button "Confirm" at bounding box center [709, 160] width 36 height 18
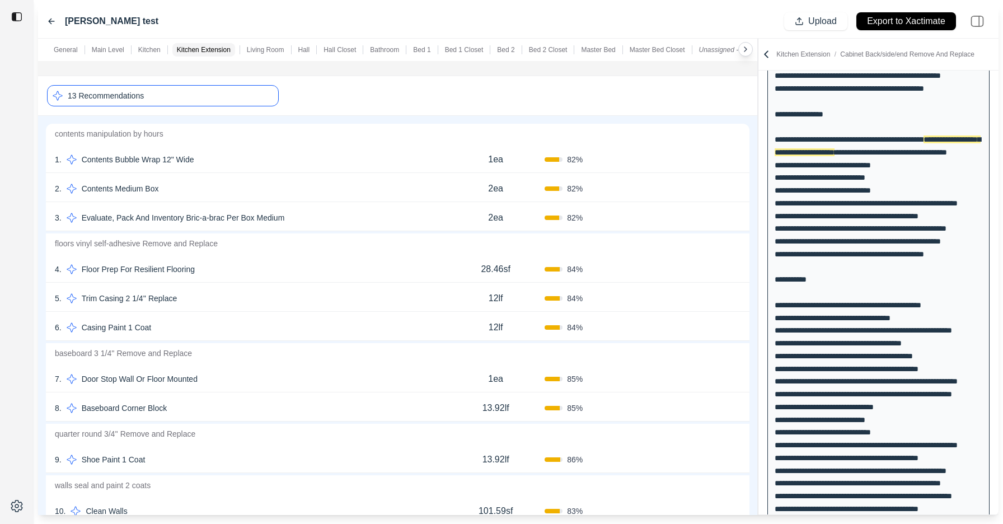
click at [703, 160] on button "Confirm" at bounding box center [709, 160] width 36 height 18
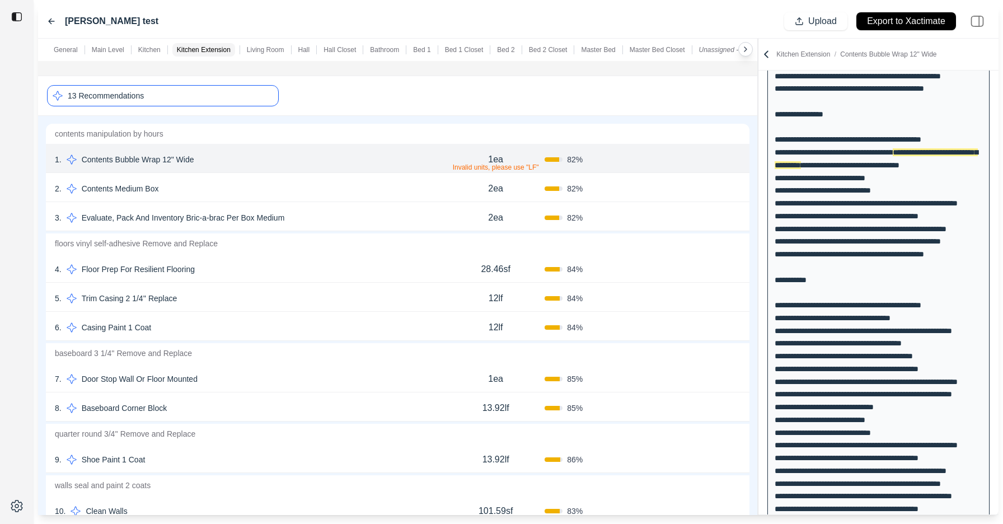
scroll to position [691, 0]
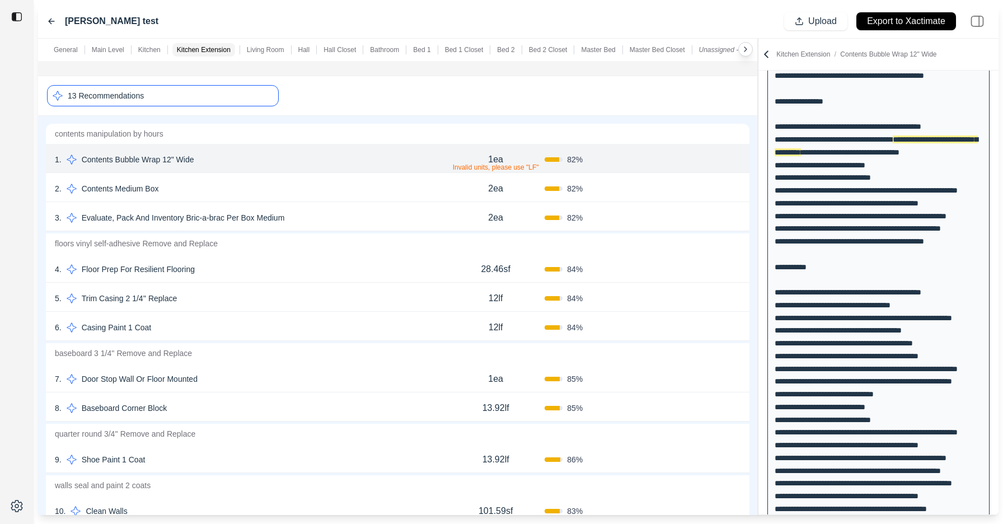
click at [485, 160] on div "1ea Invalid units, please use "LF"" at bounding box center [496, 159] width 98 height 22
click at [487, 155] on input "***" at bounding box center [495, 154] width 39 height 13
drag, startPoint x: 509, startPoint y: 158, endPoint x: 458, endPoint y: 158, distance: 51.5
click at [458, 158] on div "***" at bounding box center [496, 154] width 98 height 13
type input "******"
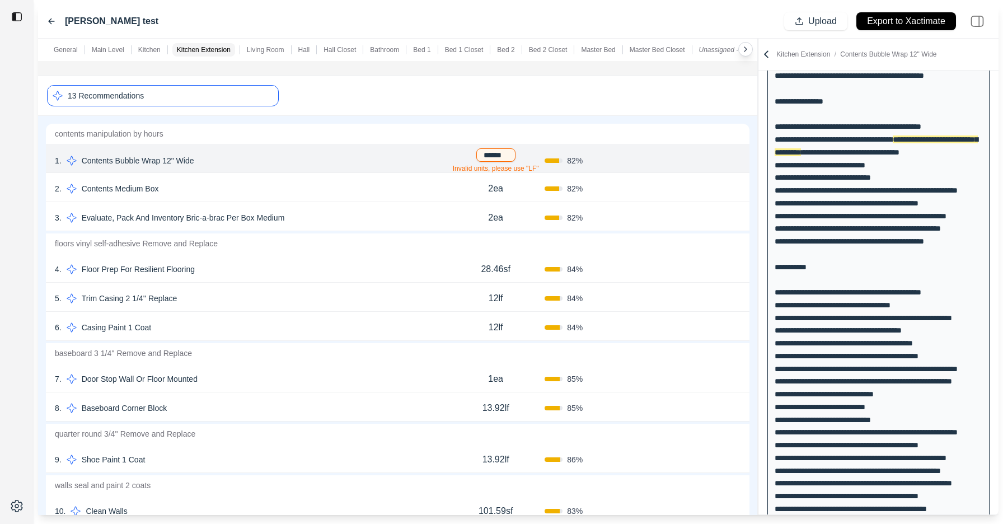
click at [404, 152] on div "1 . Contents Bubble Wrap 12" Wide ****** Invalid units, please use "LF" 82 % Co…" at bounding box center [398, 158] width 704 height 29
click at [699, 159] on button "Confirm" at bounding box center [709, 160] width 36 height 18
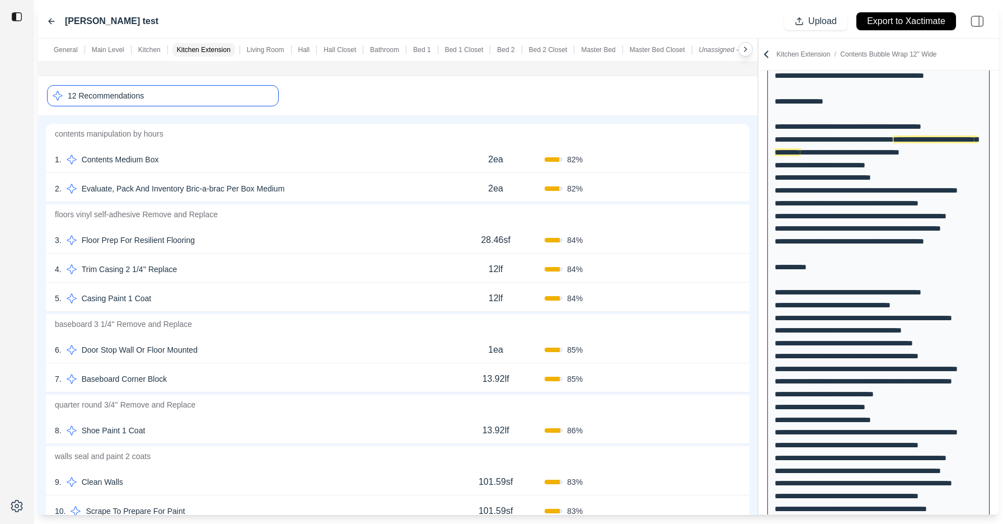
click at [704, 157] on button "Confirm" at bounding box center [709, 160] width 36 height 18
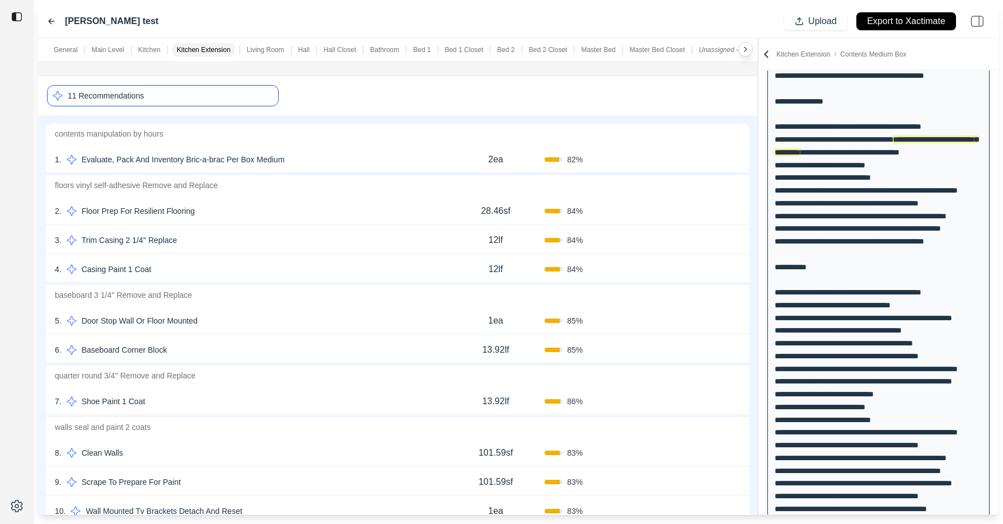
click at [709, 209] on button "Confirm" at bounding box center [709, 211] width 36 height 18
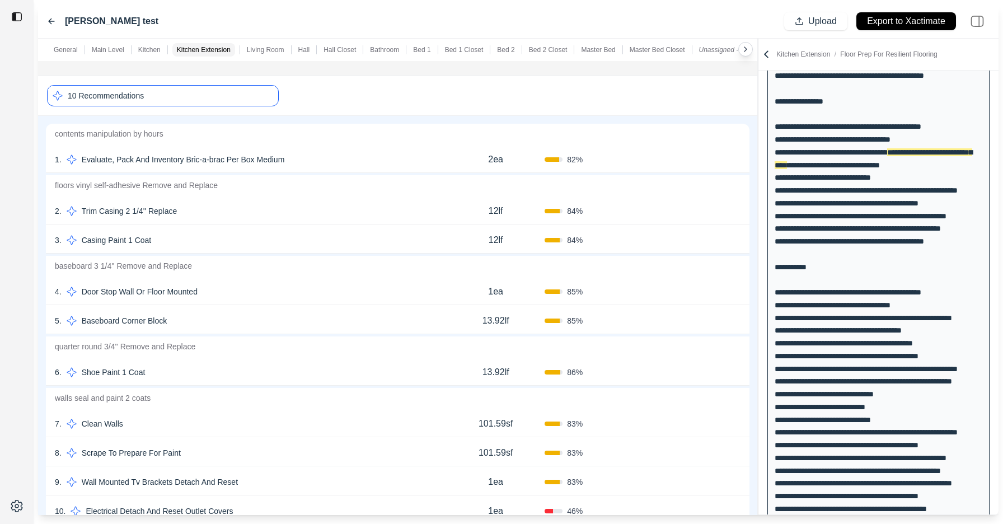
click at [709, 209] on button "Confirm" at bounding box center [709, 211] width 36 height 18
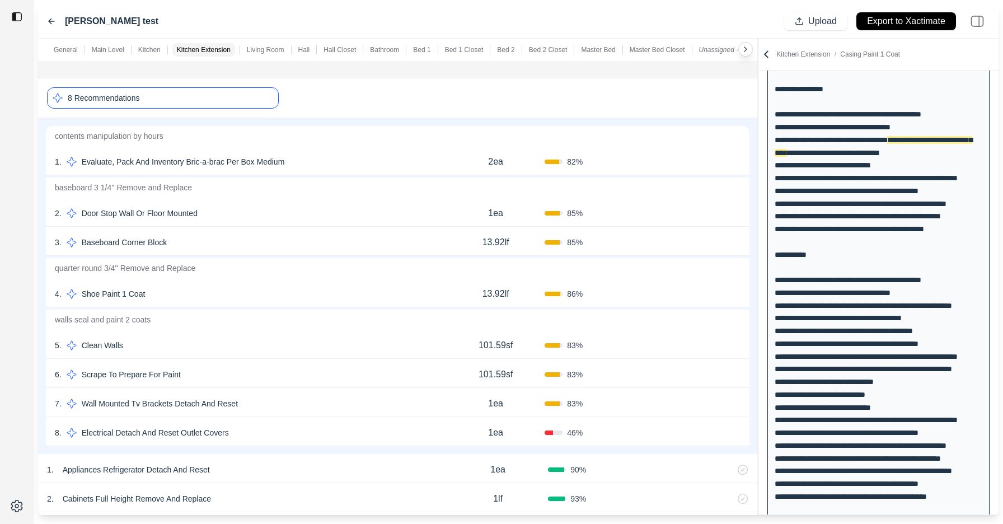
scroll to position [2013, 0]
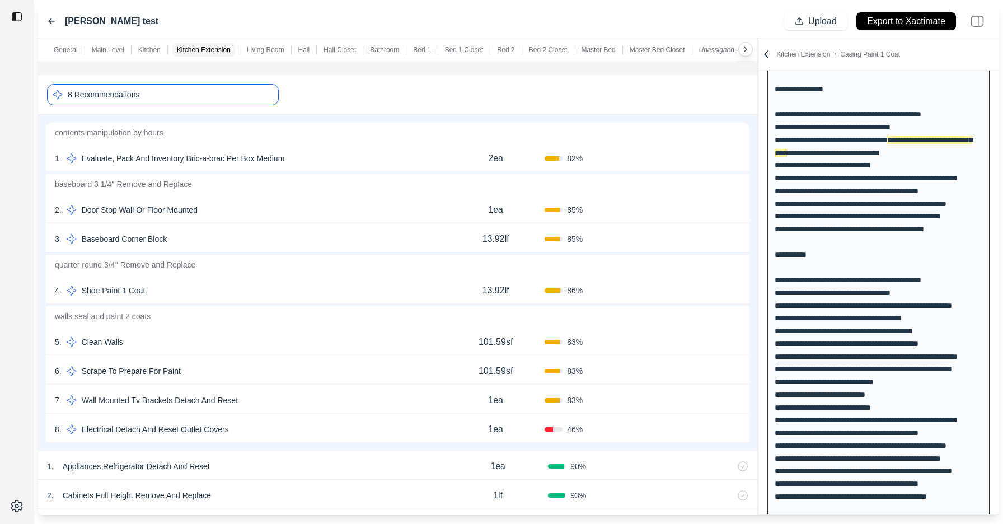
click at [711, 291] on button "Confirm" at bounding box center [709, 291] width 36 height 18
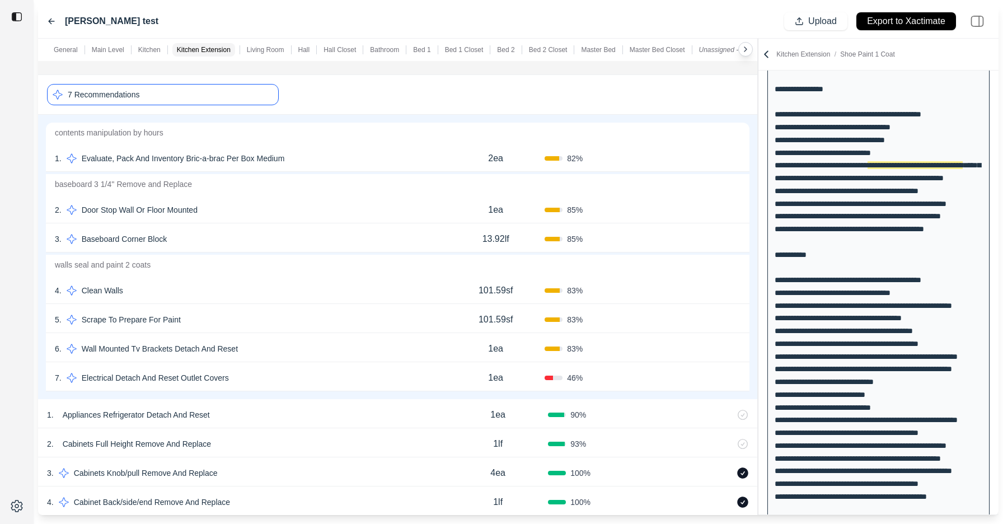
scroll to position [840, 0]
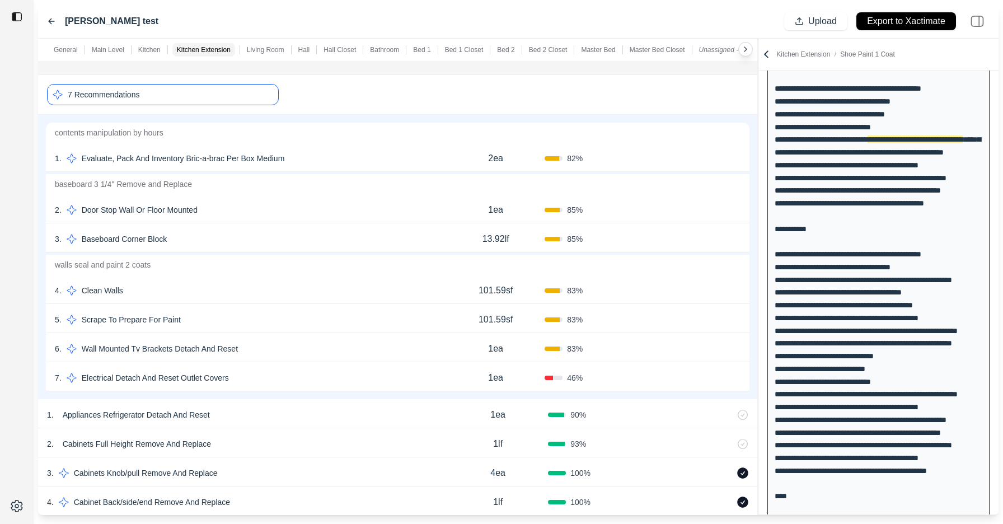
click at [228, 103] on div "7 Recommendations" at bounding box center [163, 94] width 232 height 21
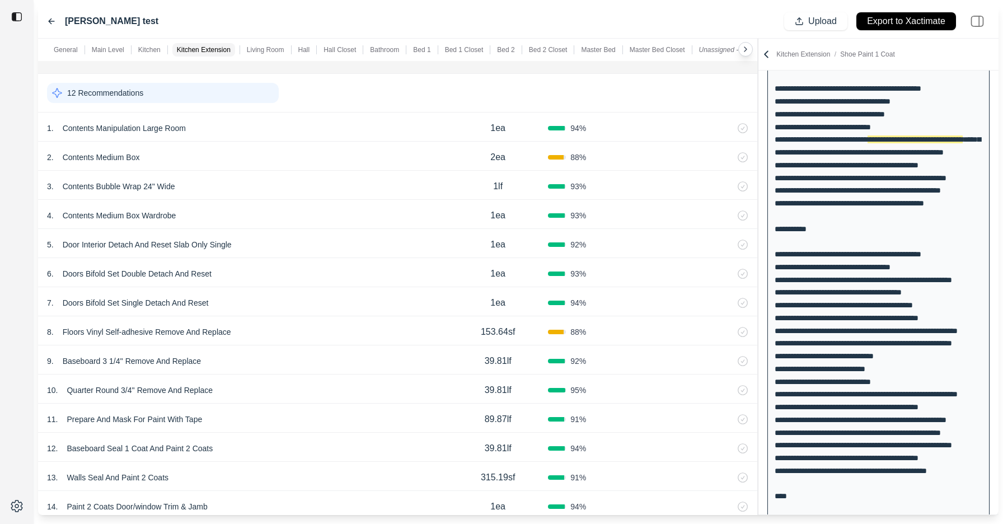
scroll to position [2673, 0]
click at [211, 91] on div "12 Recommendations" at bounding box center [163, 93] width 232 height 20
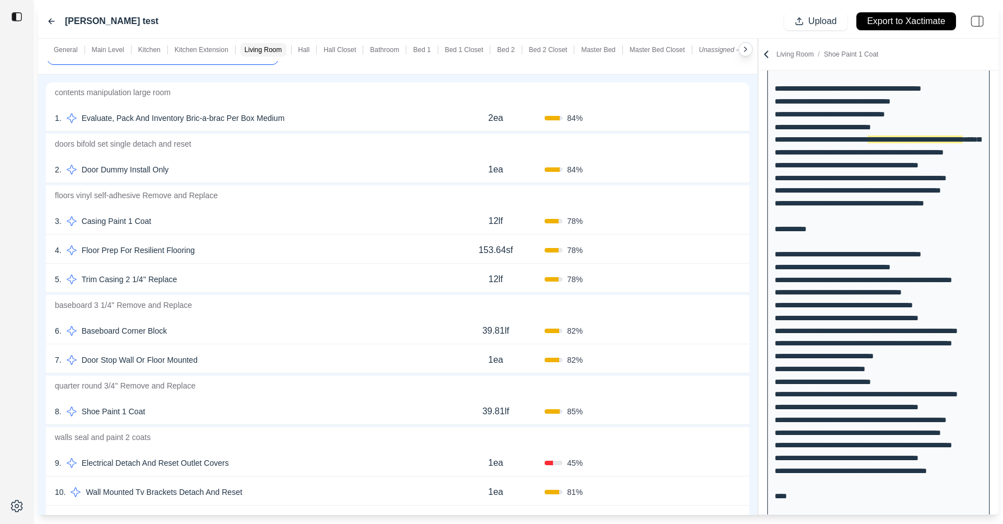
scroll to position [2717, 0]
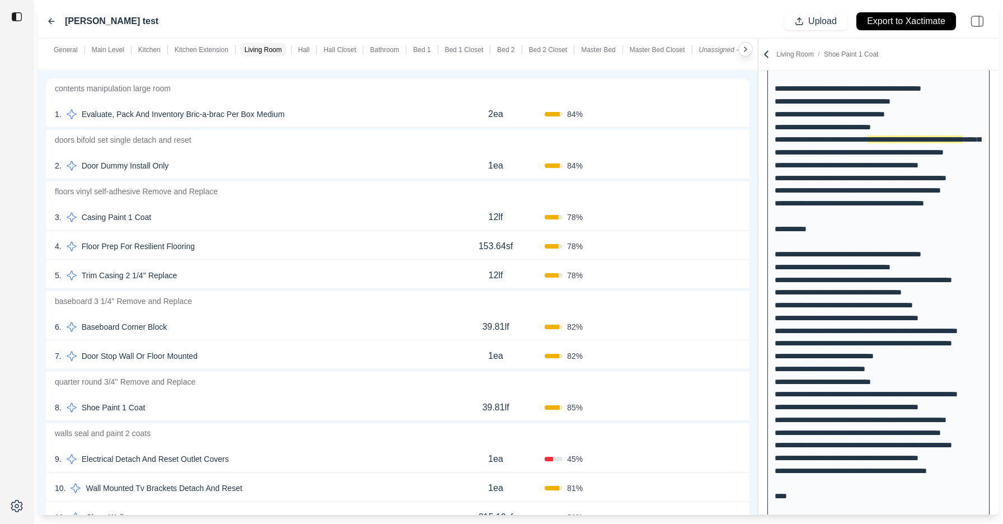
click at [707, 224] on button "Confirm" at bounding box center [709, 217] width 36 height 18
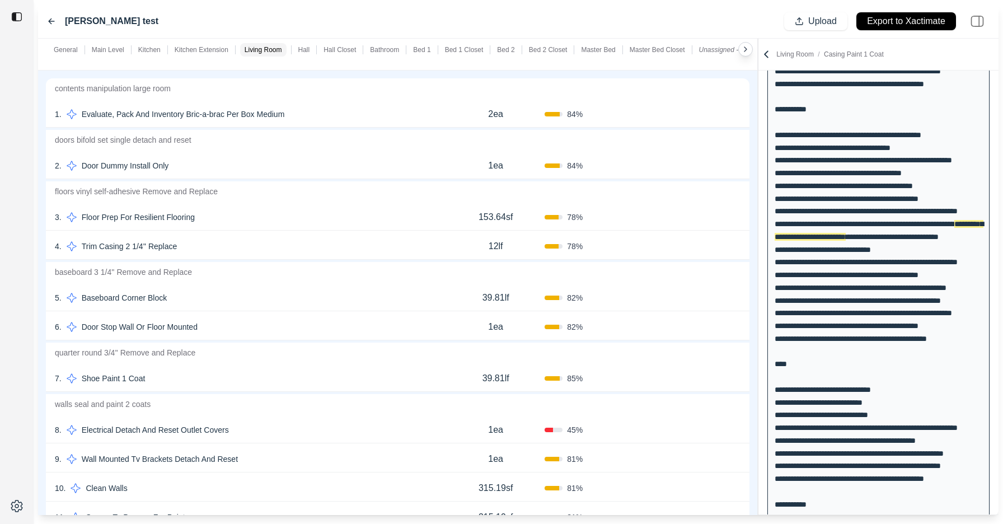
click at [707, 219] on button "Confirm" at bounding box center [709, 217] width 36 height 18
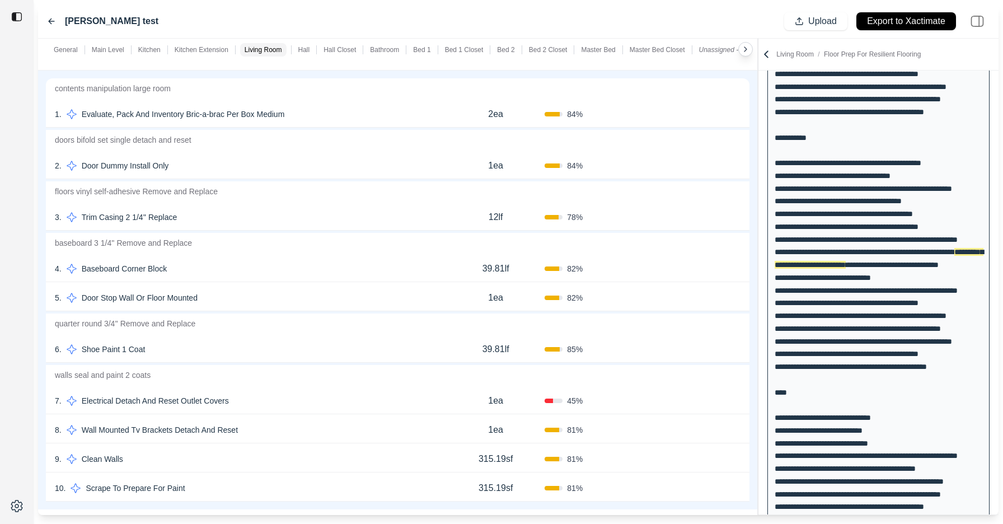
scroll to position [1238, 0]
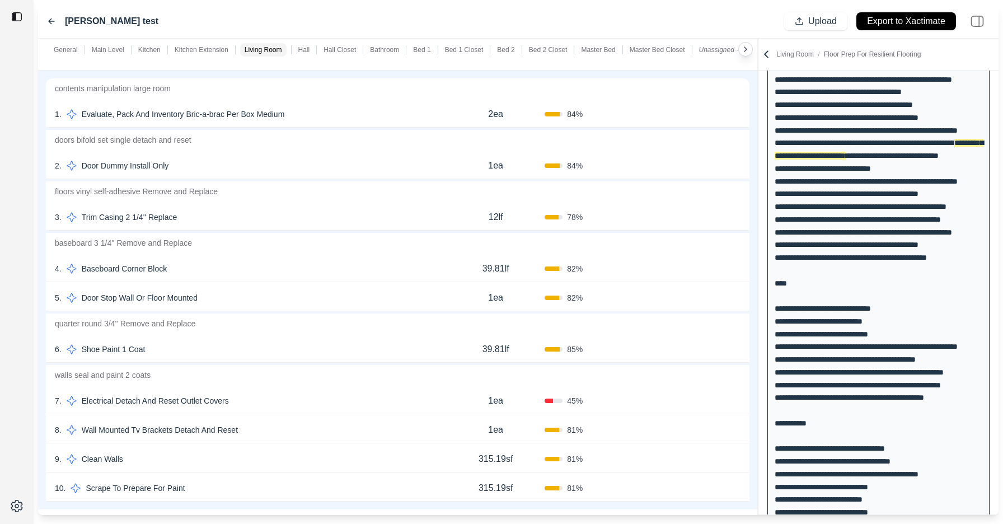
click at [707, 214] on button "Confirm" at bounding box center [709, 217] width 36 height 18
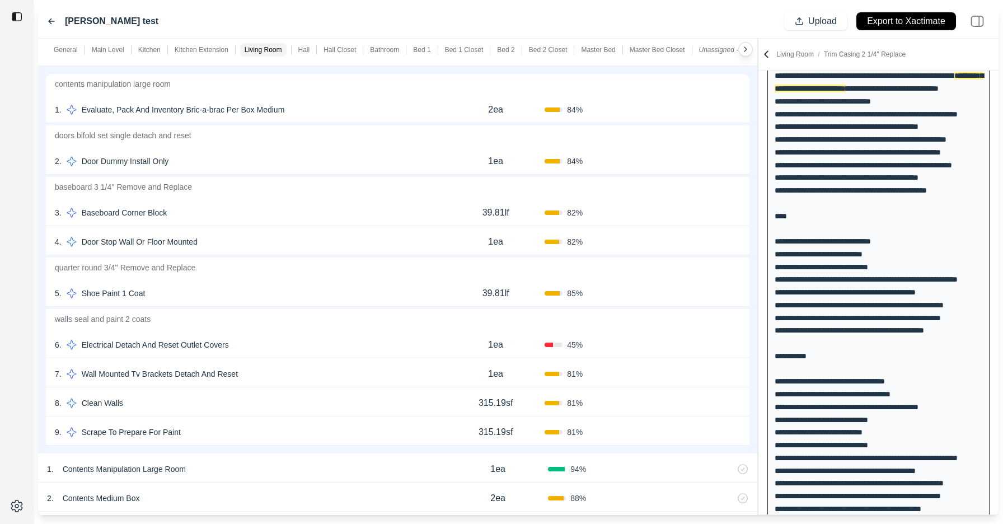
scroll to position [2731, 0]
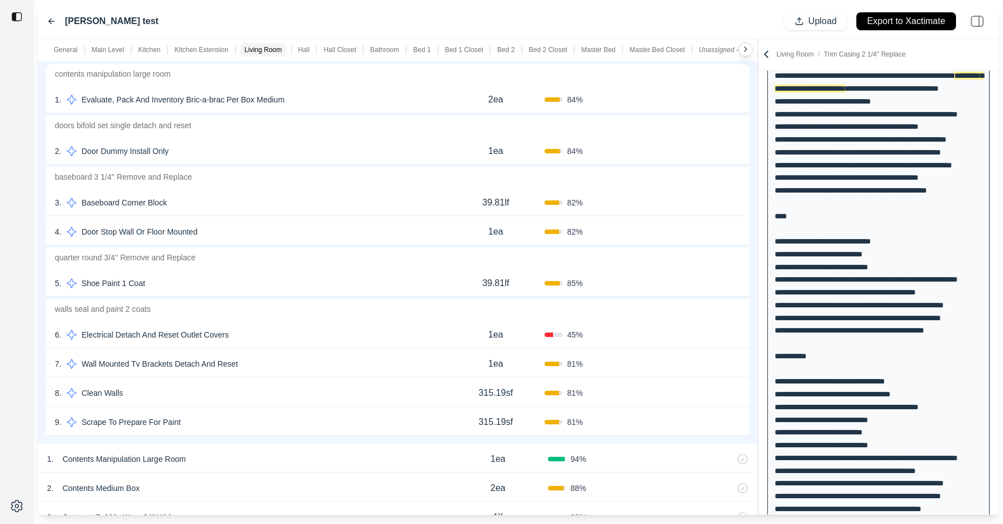
click at [708, 286] on button "Confirm" at bounding box center [709, 283] width 36 height 18
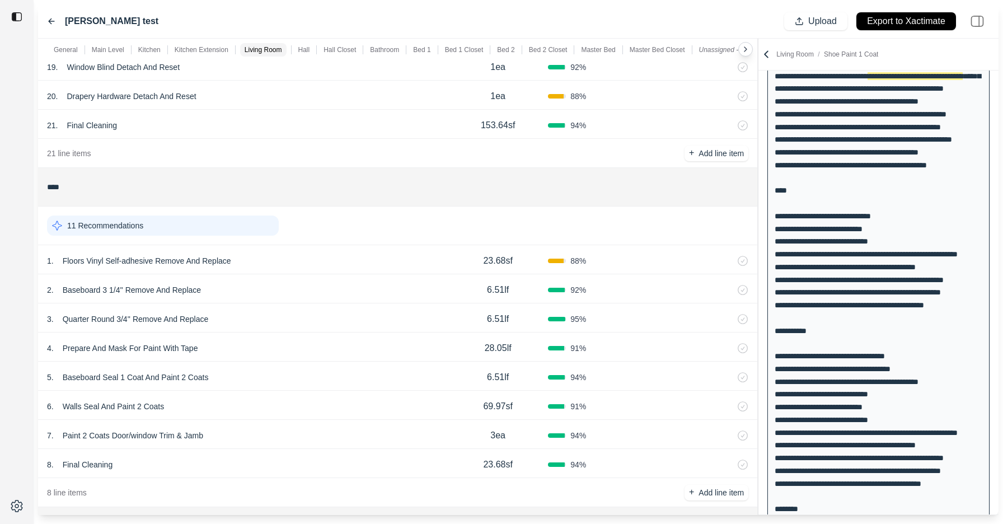
scroll to position [3683, 0]
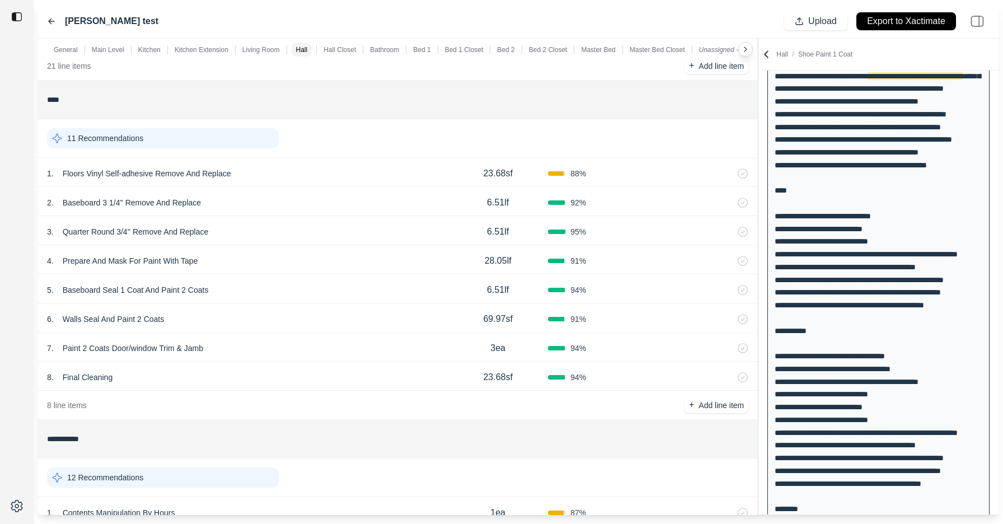
click at [242, 140] on div "11 Recommendations" at bounding box center [163, 138] width 232 height 20
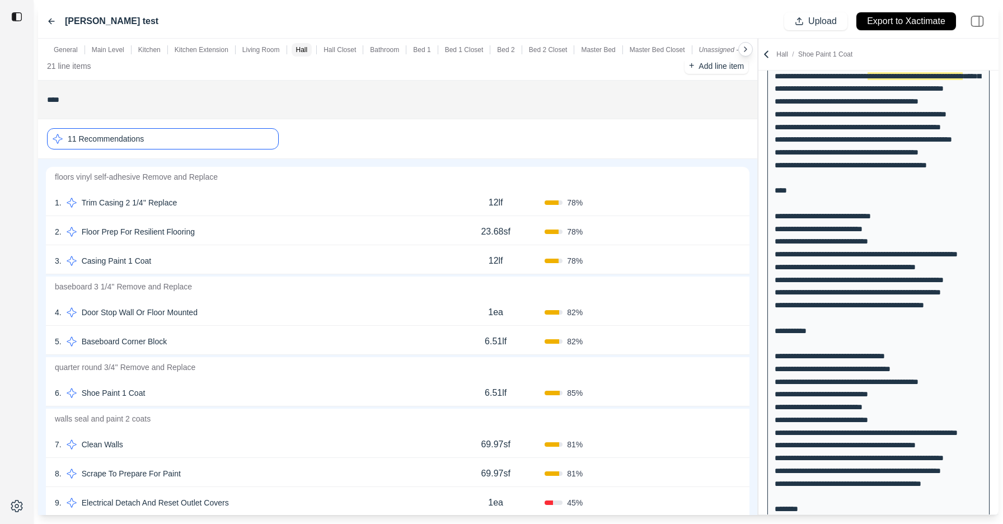
scroll to position [3708, 0]
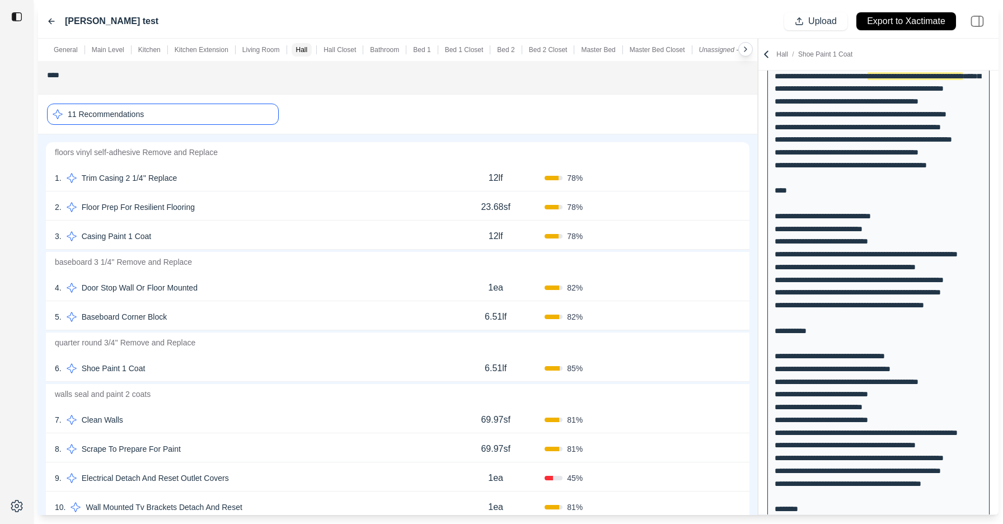
click at [708, 178] on button "Confirm" at bounding box center [709, 178] width 36 height 18
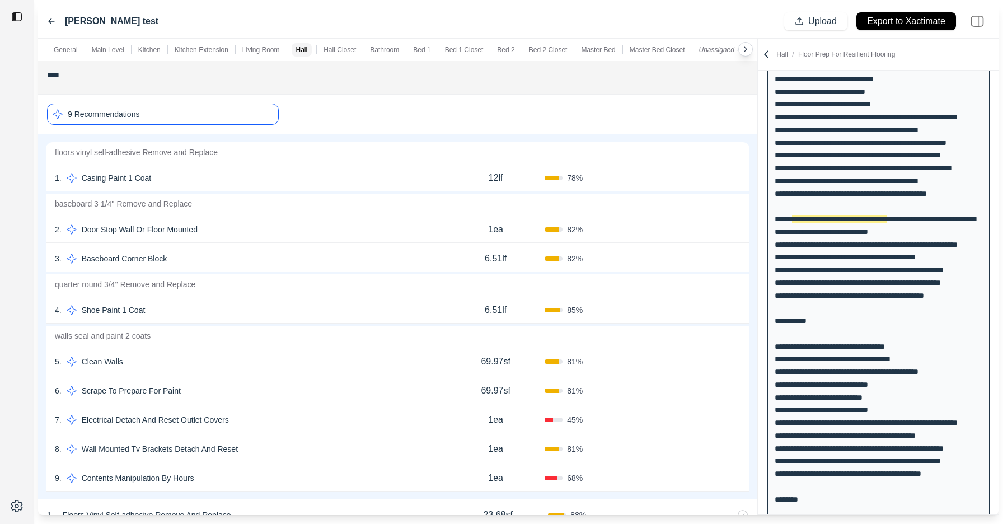
click at [710, 179] on button "Confirm" at bounding box center [709, 178] width 36 height 18
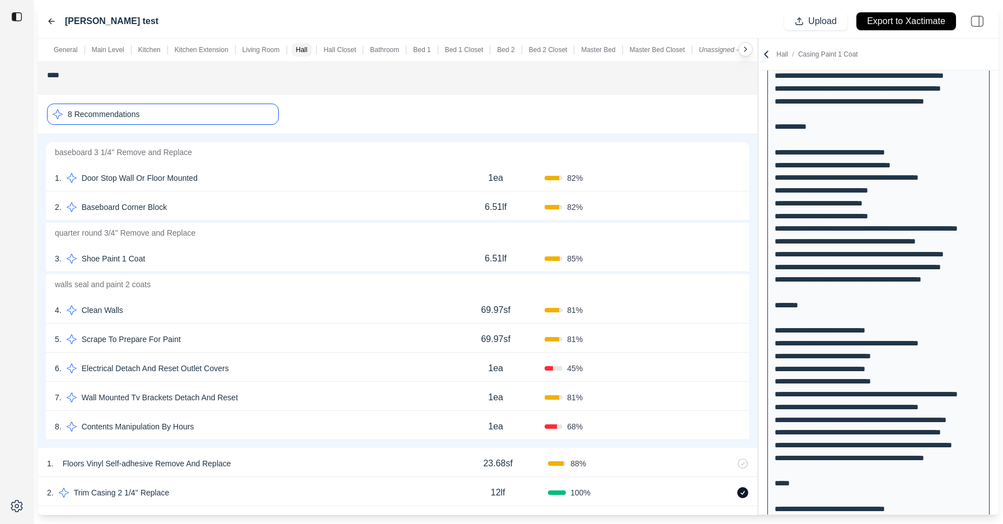
scroll to position [3754, 0]
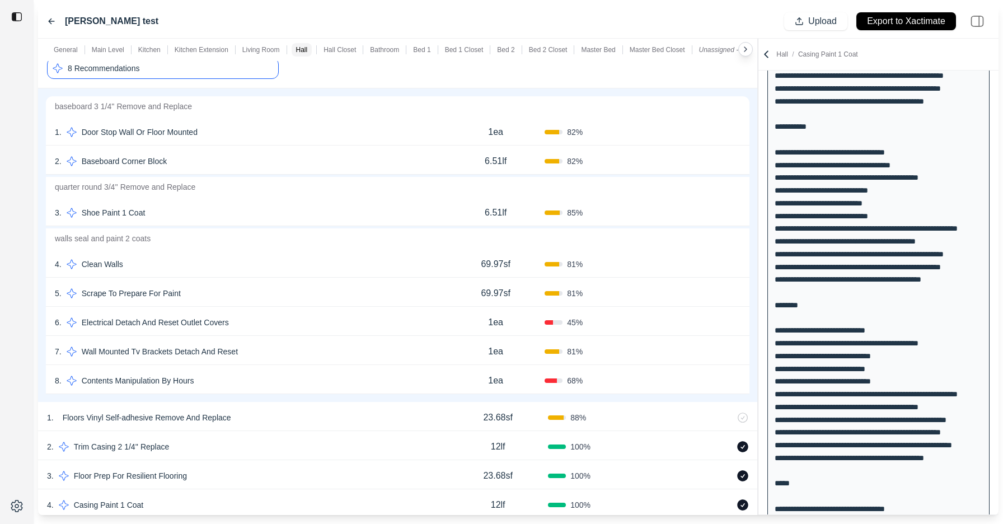
click at [696, 210] on button "Confirm" at bounding box center [709, 213] width 36 height 18
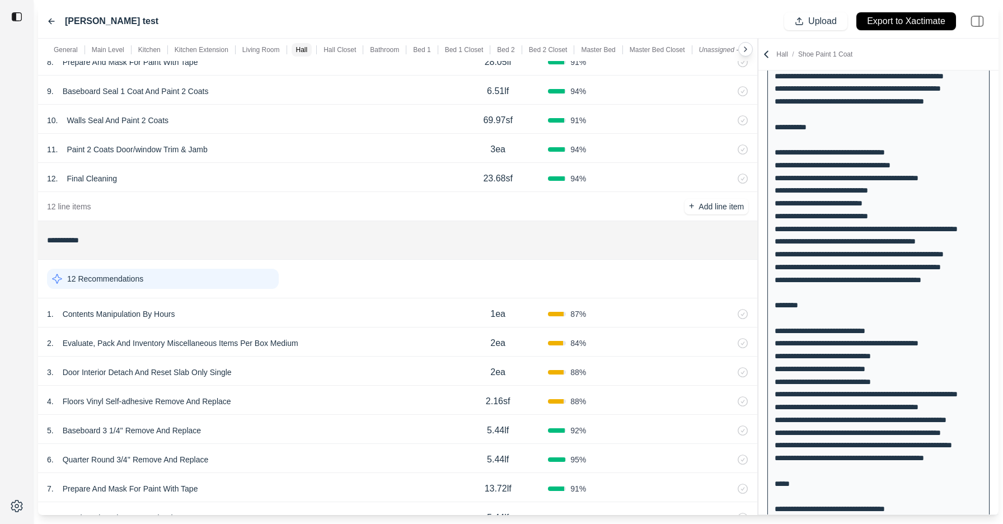
scroll to position [4287, 0]
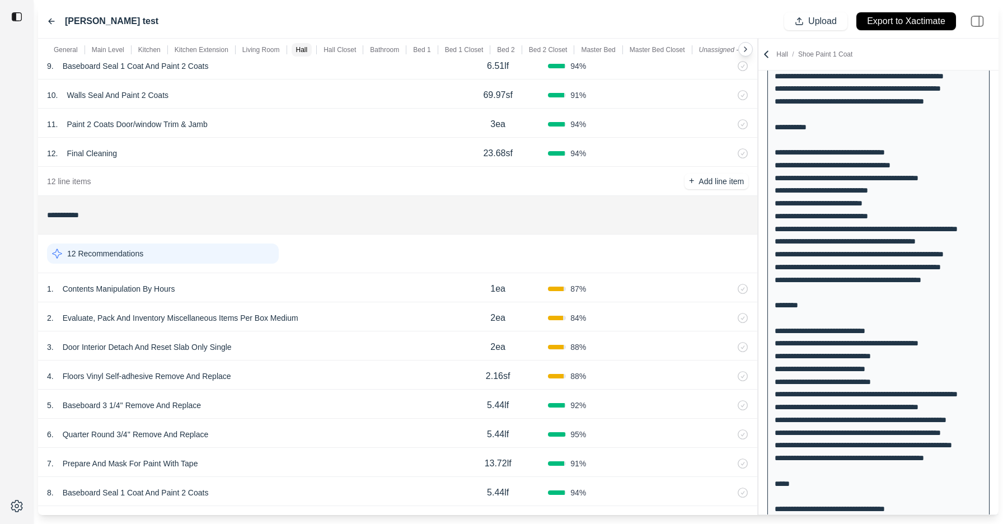
click at [255, 253] on div "12 Recommendations" at bounding box center [163, 254] width 232 height 20
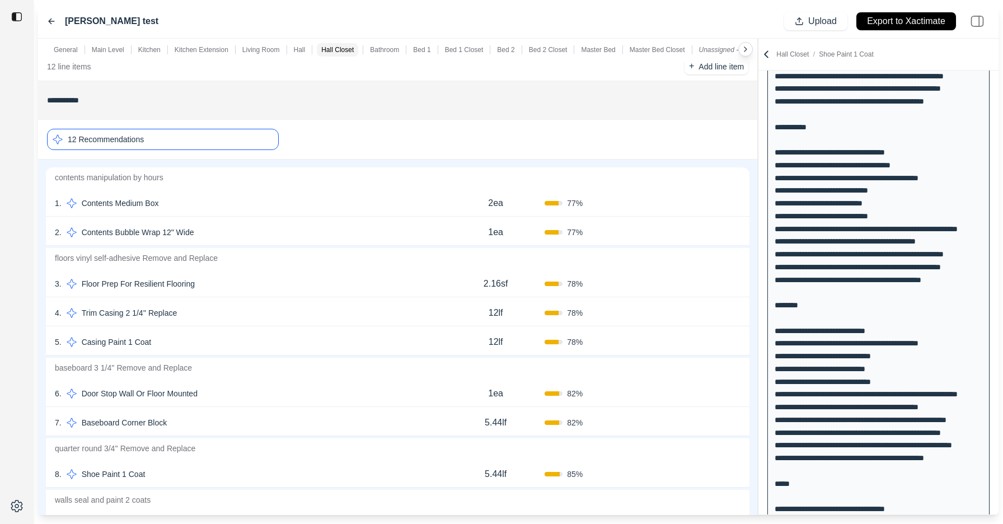
scroll to position [4403, 0]
click at [713, 279] on button "Confirm" at bounding box center [709, 283] width 36 height 18
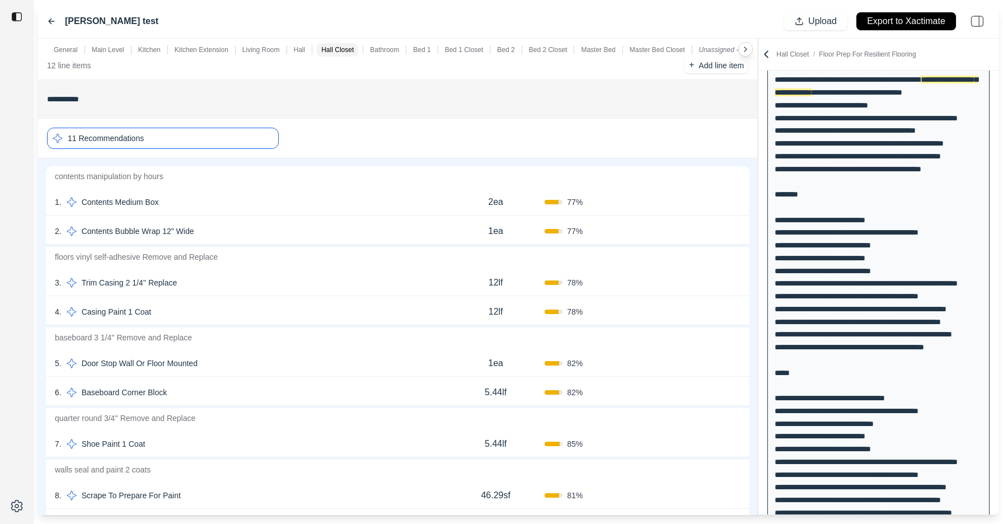
scroll to position [1238, 0]
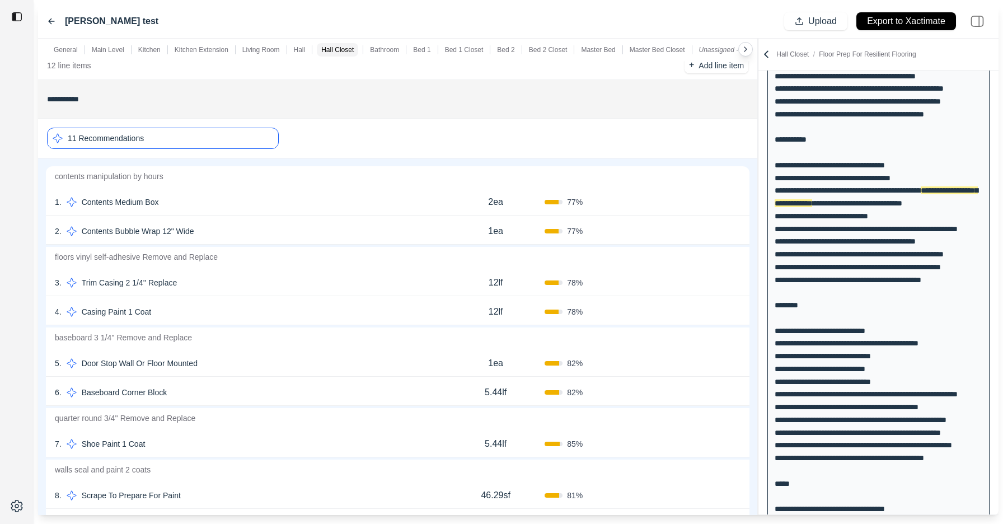
click at [712, 281] on button "Confirm" at bounding box center [709, 283] width 36 height 18
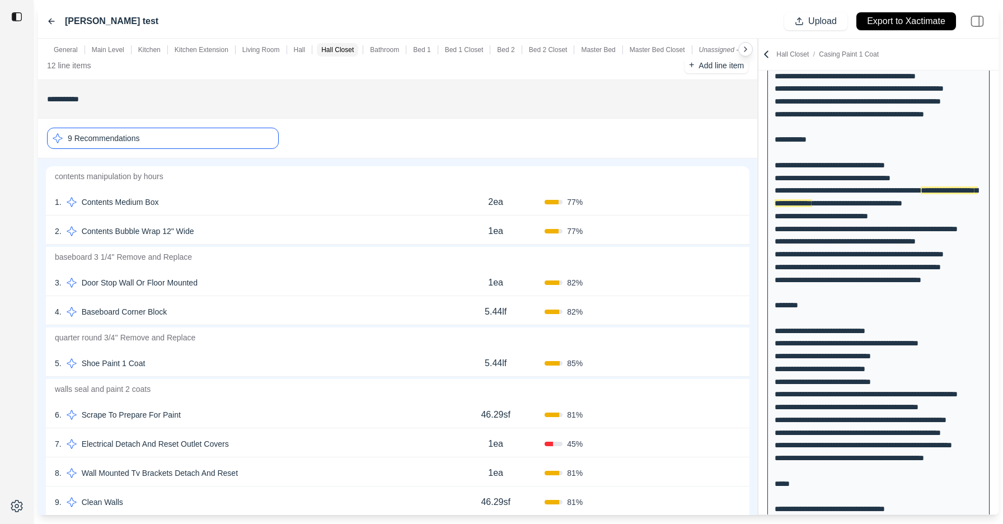
scroll to position [1404, 0]
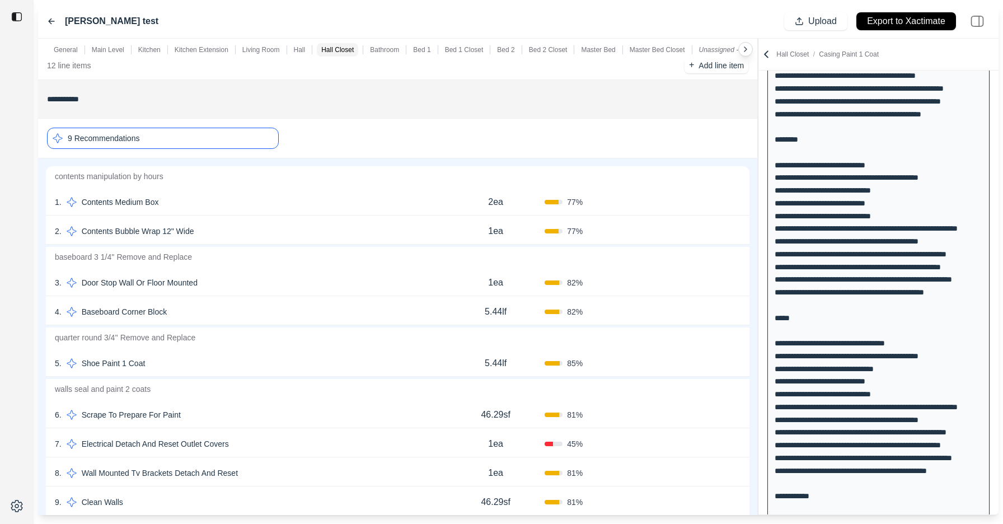
click at [705, 362] on button "Confirm" at bounding box center [709, 363] width 36 height 18
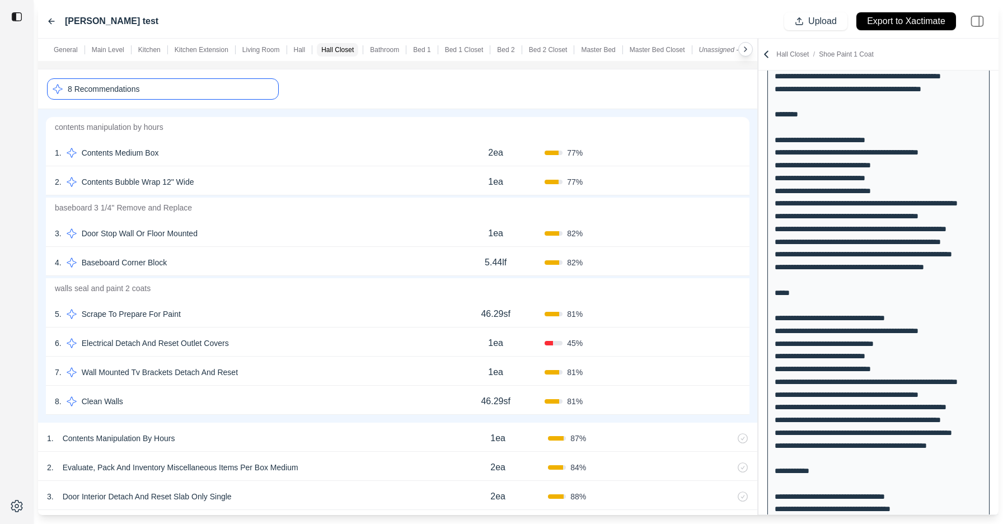
scroll to position [4416, 0]
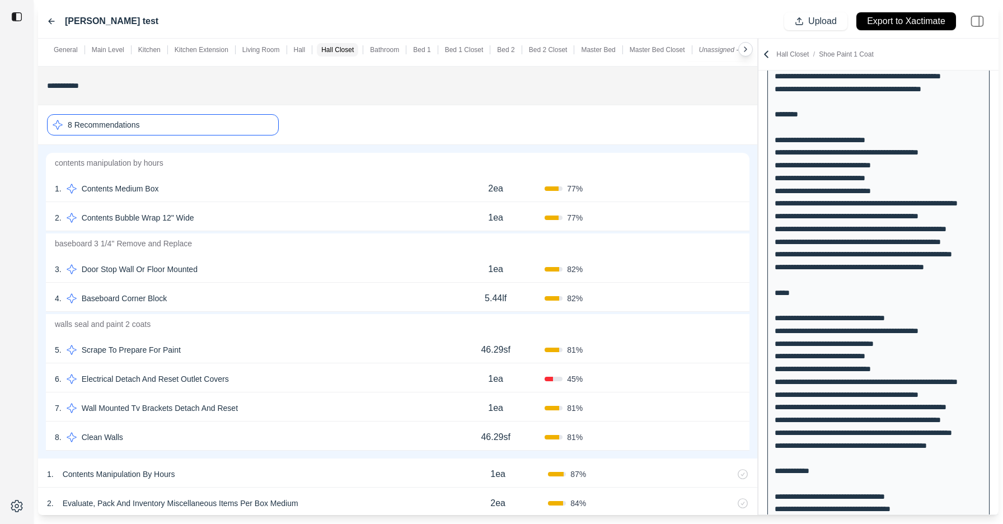
click at [250, 118] on div "8 Recommendations" at bounding box center [163, 124] width 232 height 21
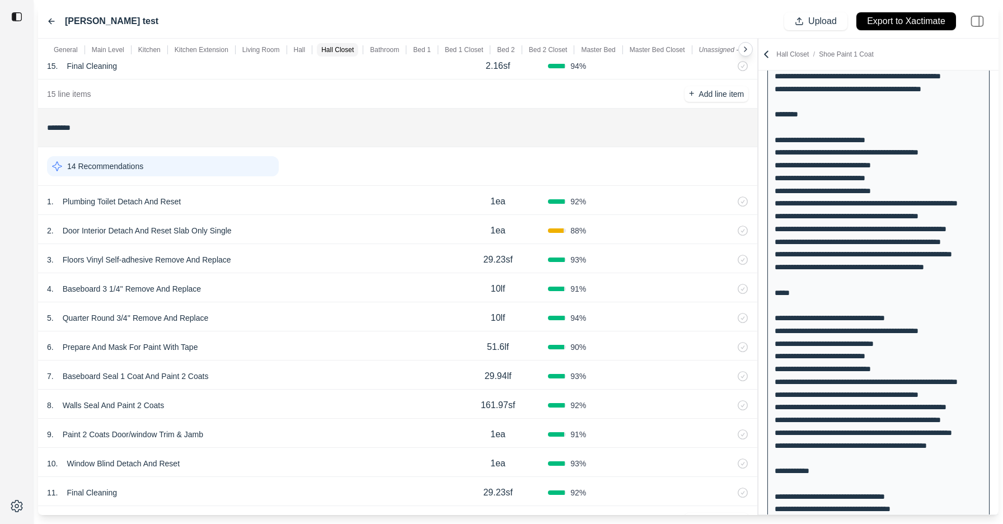
scroll to position [4923, 0]
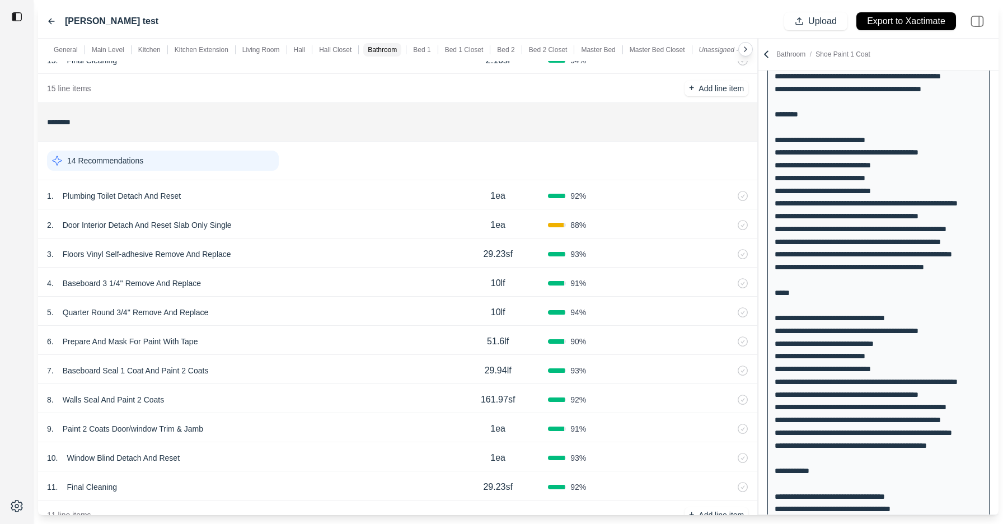
click at [250, 172] on div "14 Recommendations" at bounding box center [397, 160] width 701 height 29
click at [251, 167] on div "14 Recommendations" at bounding box center [163, 161] width 232 height 20
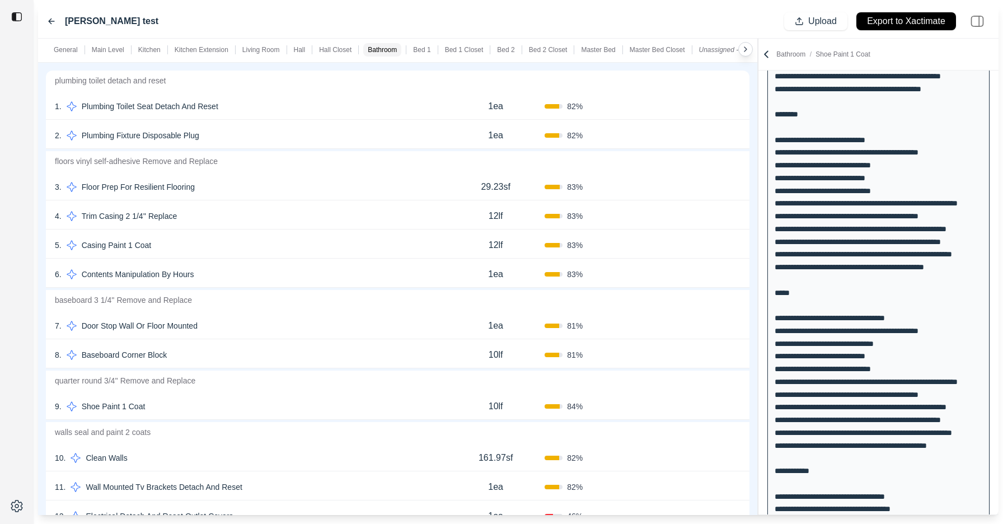
scroll to position [5034, 0]
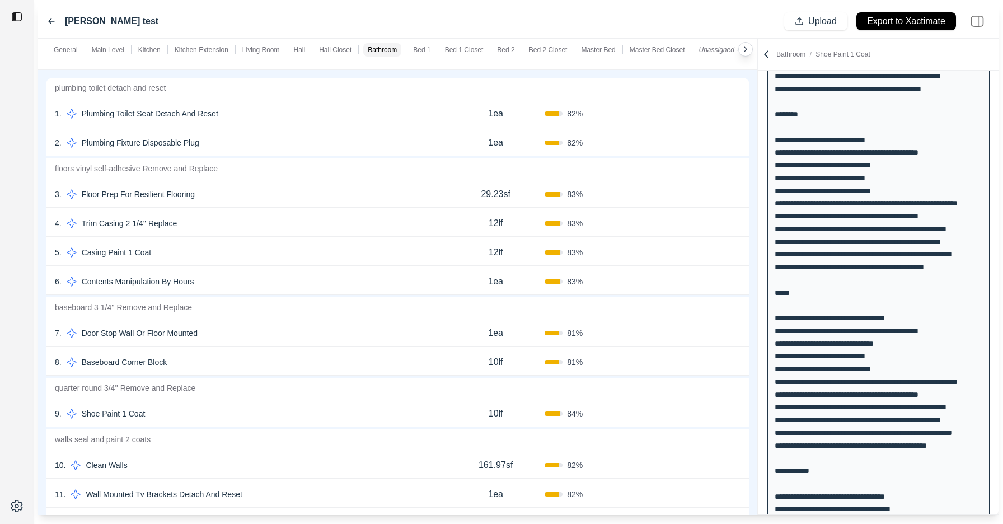
click at [718, 194] on button "Confirm" at bounding box center [709, 194] width 36 height 18
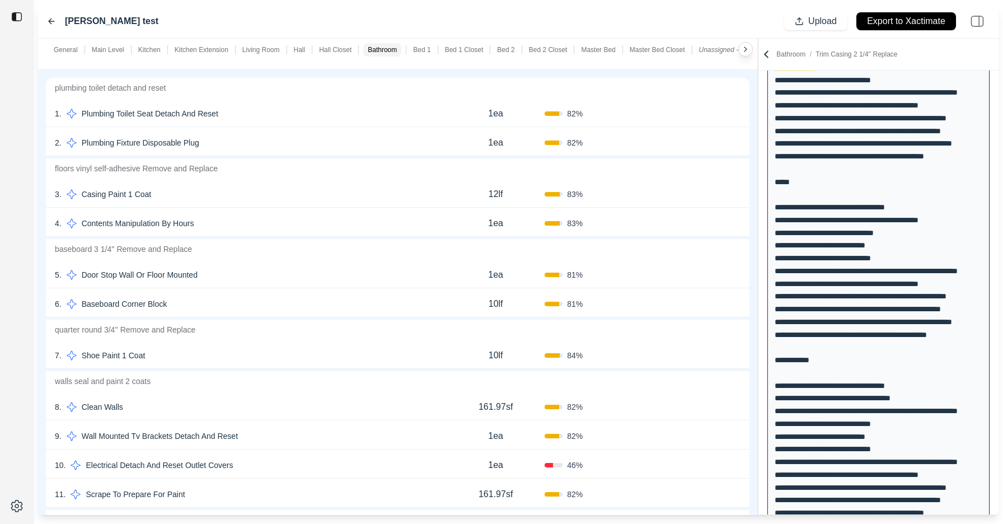
click at [704, 193] on button "Confirm" at bounding box center [709, 194] width 36 height 18
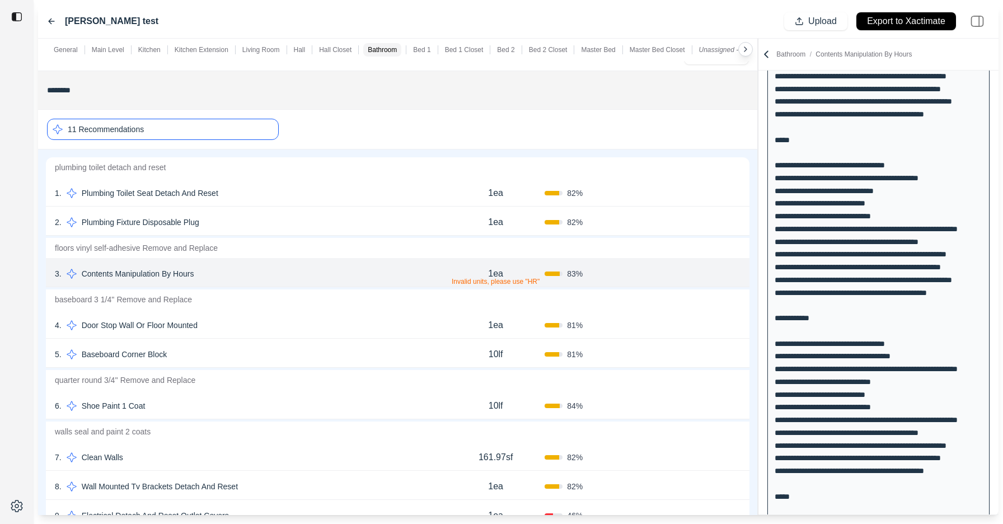
scroll to position [4948, 0]
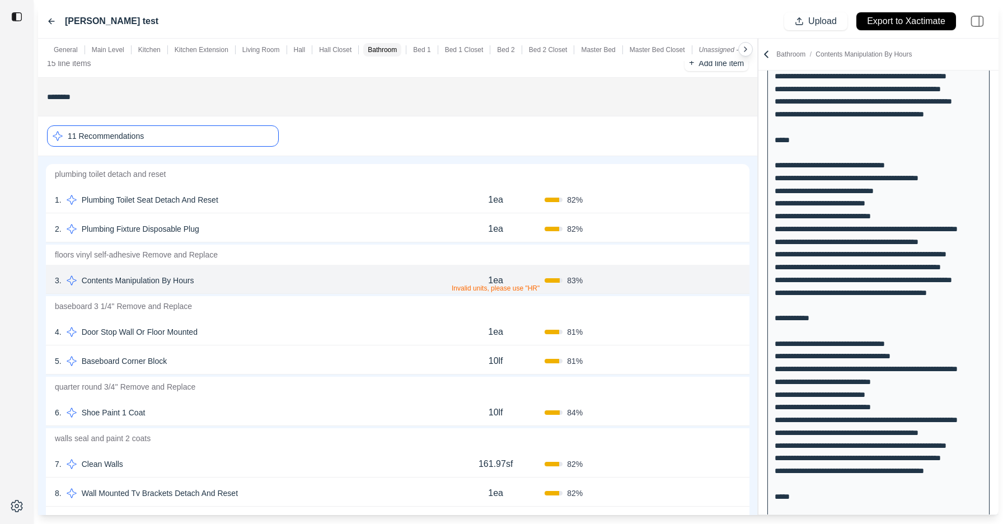
click at [502, 280] on p "1ea" at bounding box center [495, 280] width 15 height 13
click at [121, 279] on p "Contents Manipulation By Hours" at bounding box center [137, 281] width 121 height 16
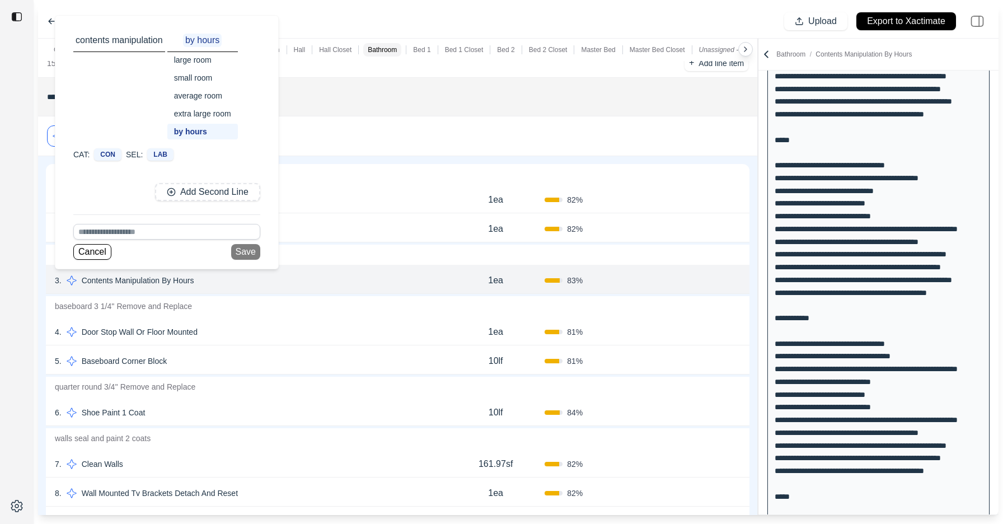
click at [200, 78] on div "small room" at bounding box center [202, 78] width 71 height 16
click at [252, 251] on button "Save" at bounding box center [245, 252] width 29 height 16
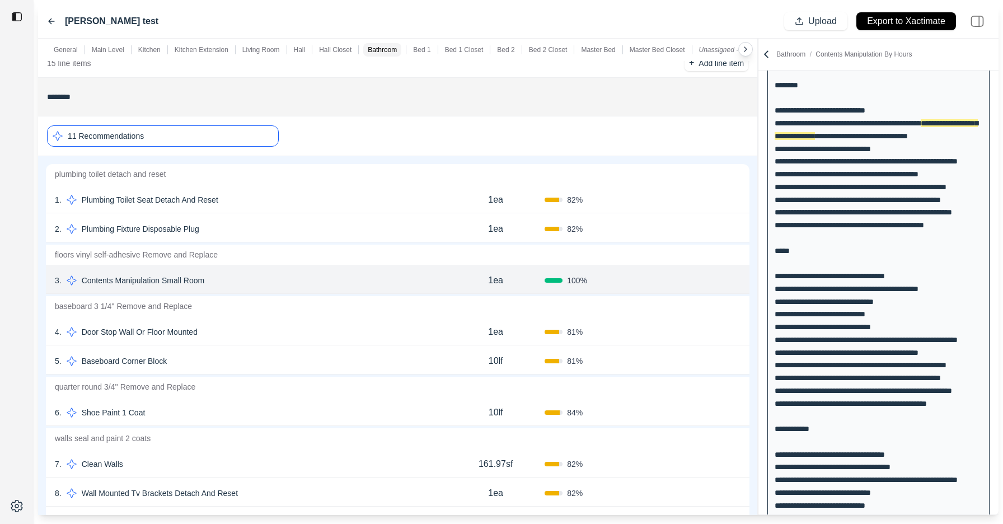
scroll to position [1693, 0]
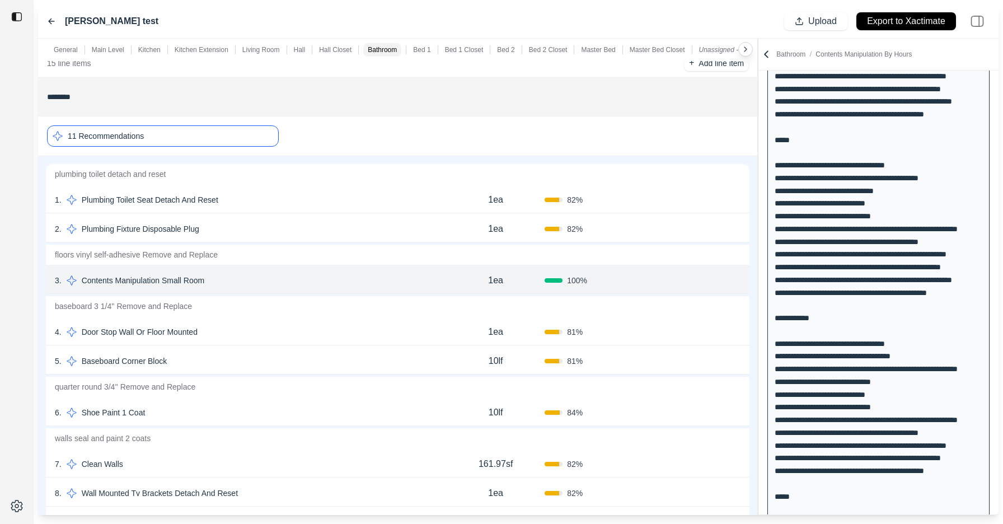
drag, startPoint x: 700, startPoint y: 279, endPoint x: 637, endPoint y: 339, distance: 86.7
click at [700, 279] on button "Confirm" at bounding box center [709, 281] width 36 height 18
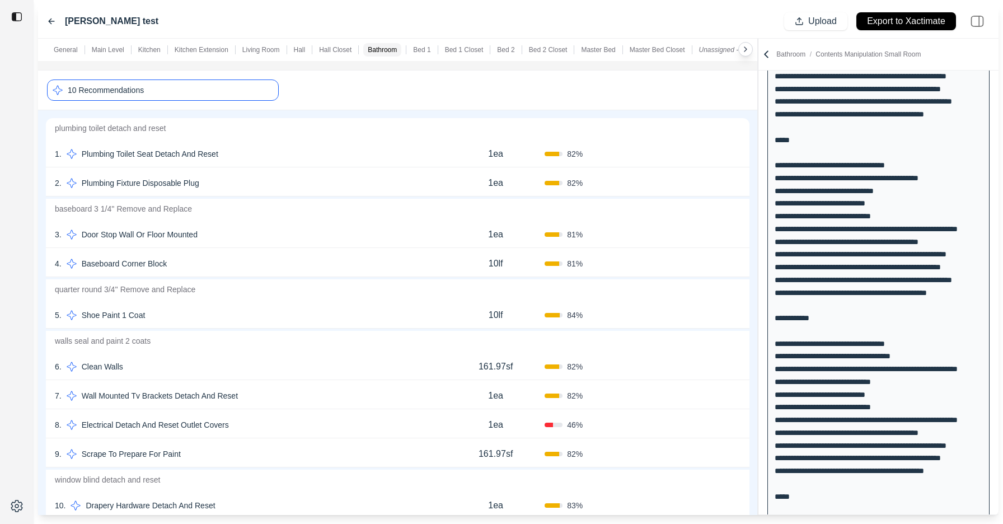
scroll to position [4994, 0]
click at [710, 314] on button "Confirm" at bounding box center [709, 315] width 36 height 18
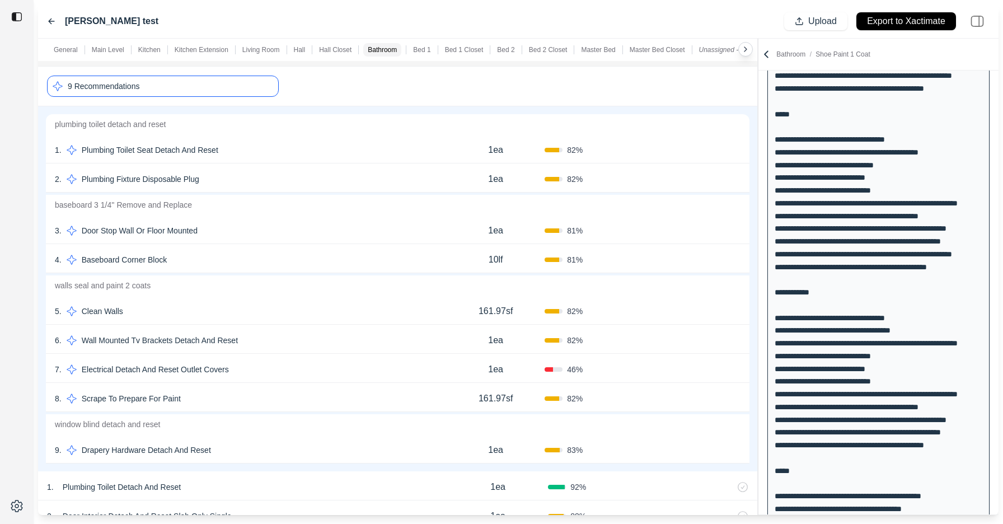
scroll to position [4998, 0]
click at [708, 181] on button "Confirm" at bounding box center [709, 179] width 36 height 18
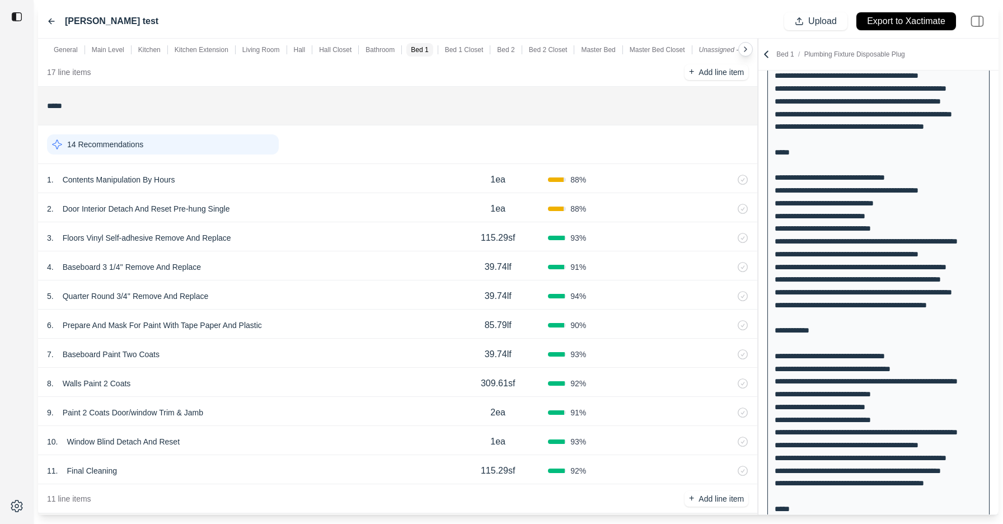
scroll to position [5876, 0]
click at [210, 151] on div "14 Recommendations" at bounding box center [163, 145] width 232 height 20
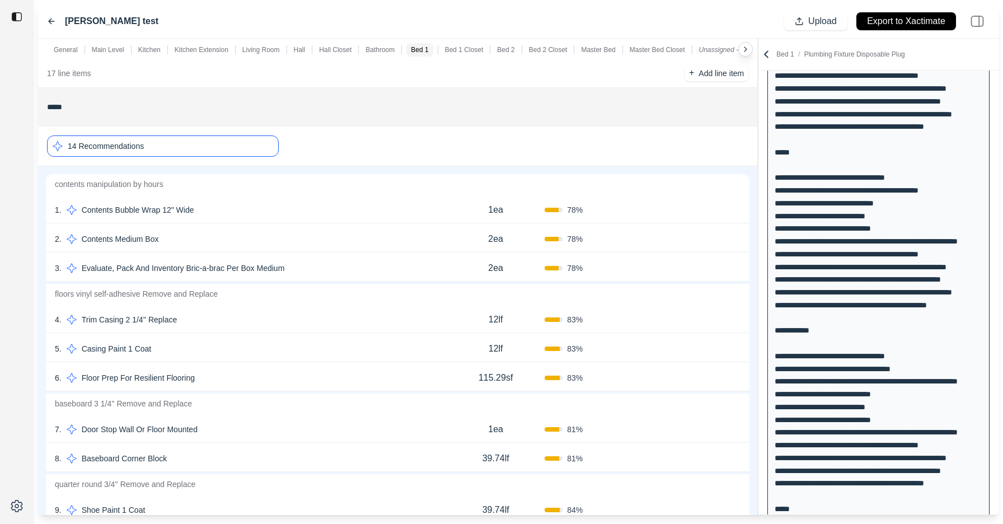
scroll to position [5952, 0]
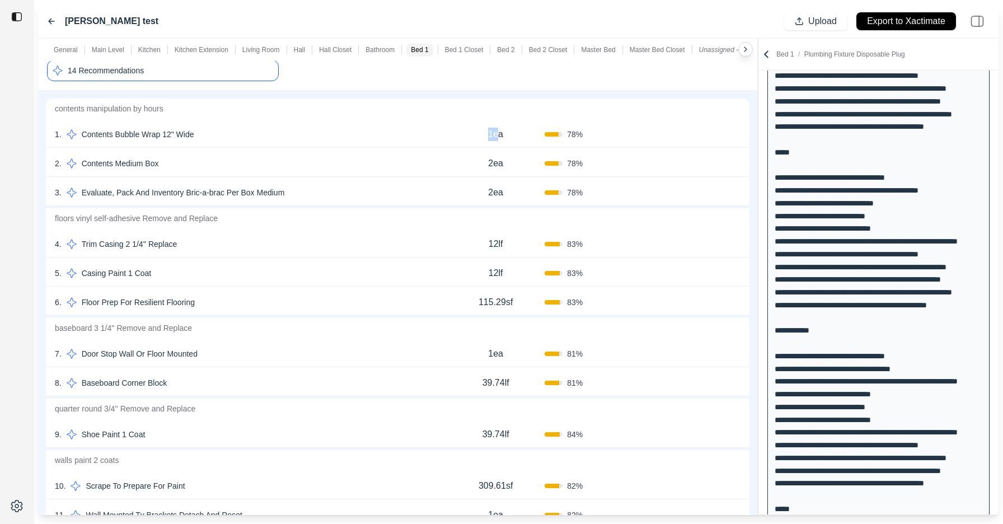
drag, startPoint x: 497, startPoint y: 133, endPoint x: 481, endPoint y: 133, distance: 16.2
click at [481, 133] on div "1ea" at bounding box center [496, 134] width 98 height 22
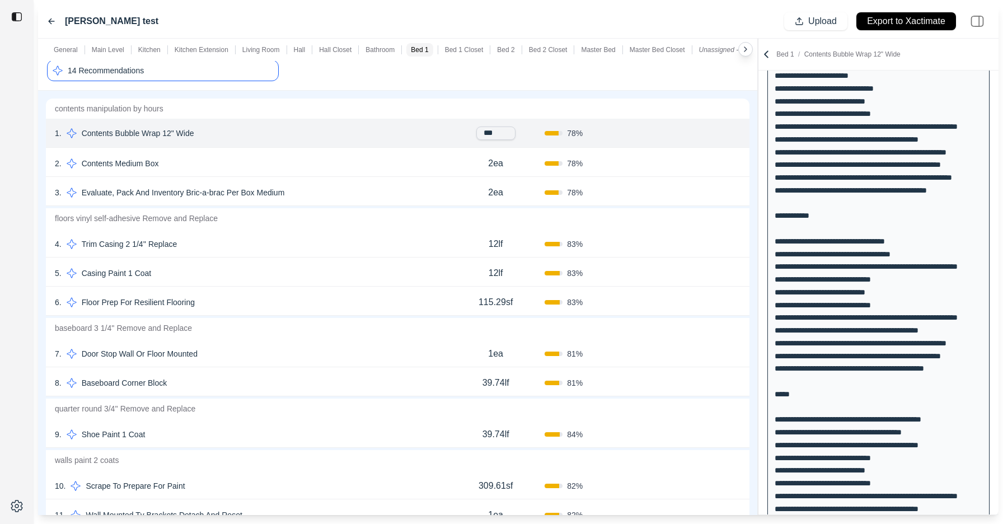
scroll to position [1773, 0]
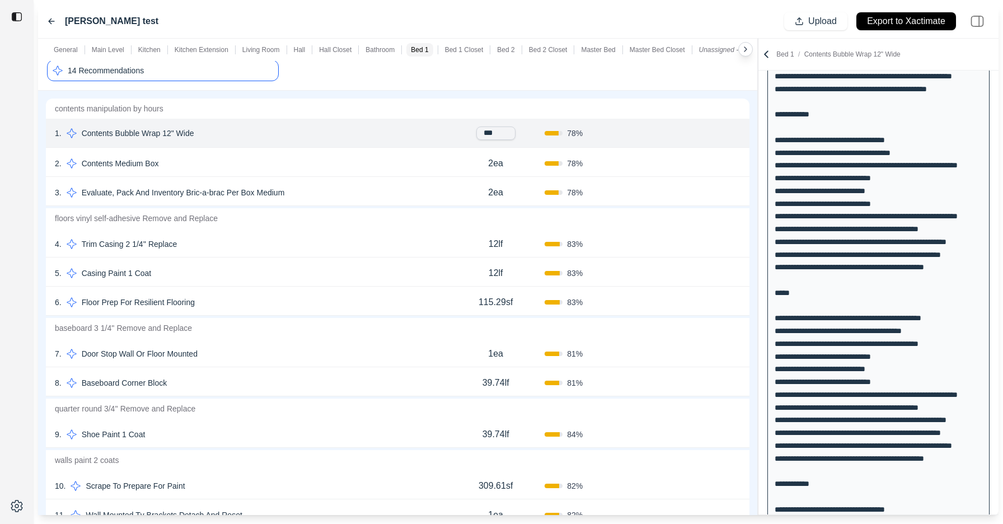
drag, startPoint x: 497, startPoint y: 133, endPoint x: 469, endPoint y: 133, distance: 27.4
click at [469, 133] on div "***" at bounding box center [496, 133] width 98 height 13
type input "*****"
click at [697, 133] on button "Confirm" at bounding box center [709, 134] width 36 height 18
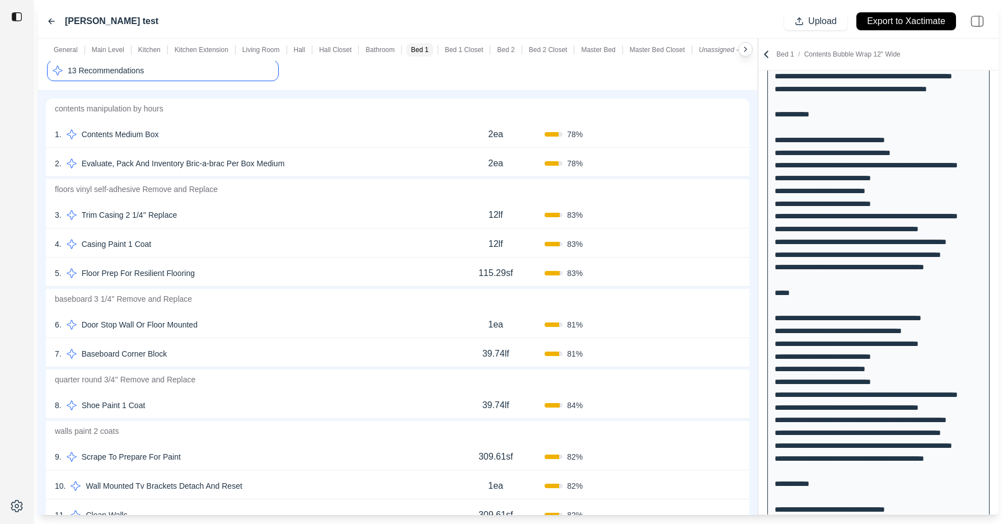
click at [698, 135] on button "Confirm" at bounding box center [709, 134] width 36 height 18
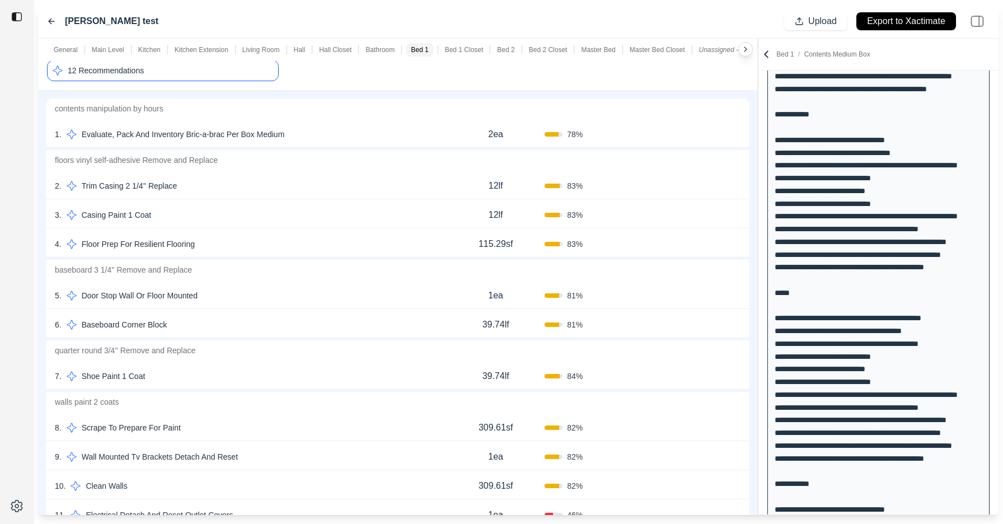
click at [705, 190] on button "Confirm" at bounding box center [709, 186] width 36 height 18
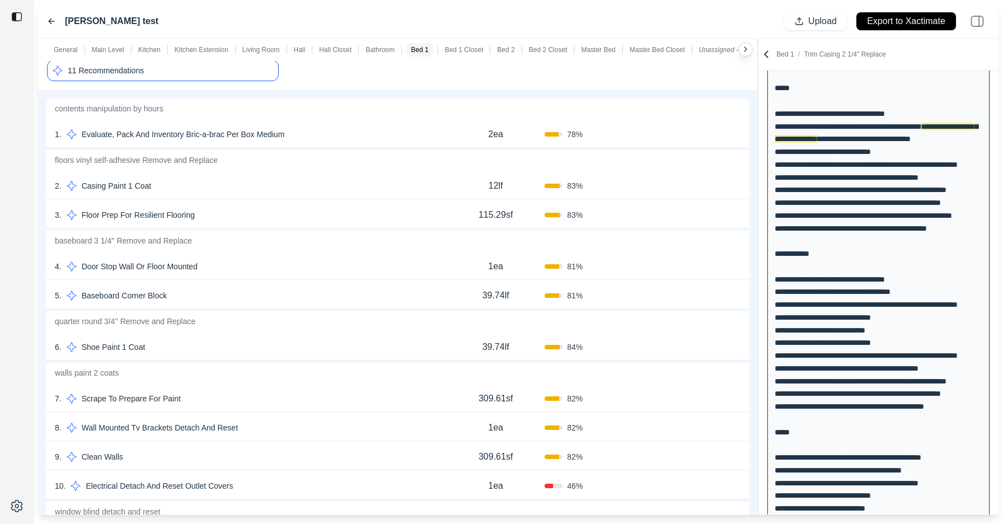
scroll to position [1900, 0]
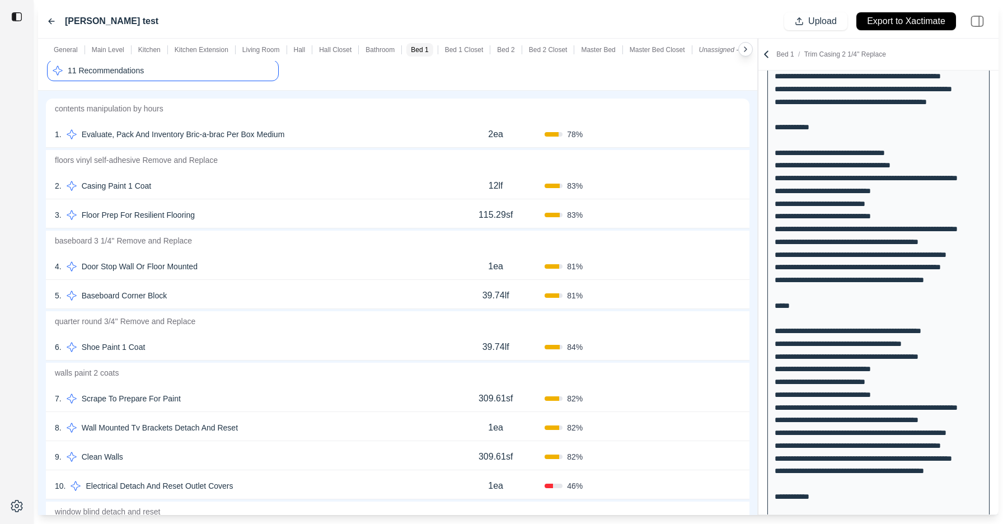
click at [704, 186] on button "Confirm" at bounding box center [709, 186] width 36 height 18
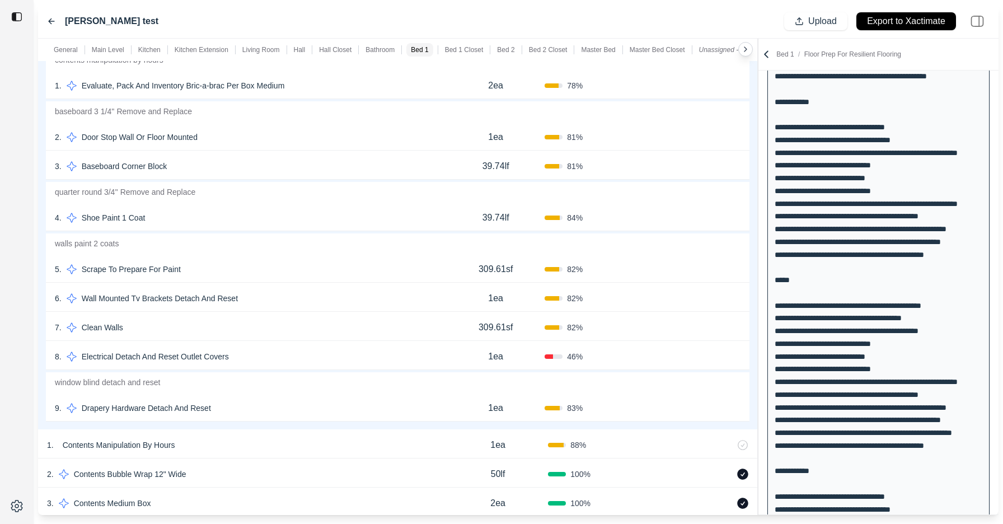
scroll to position [6007, 0]
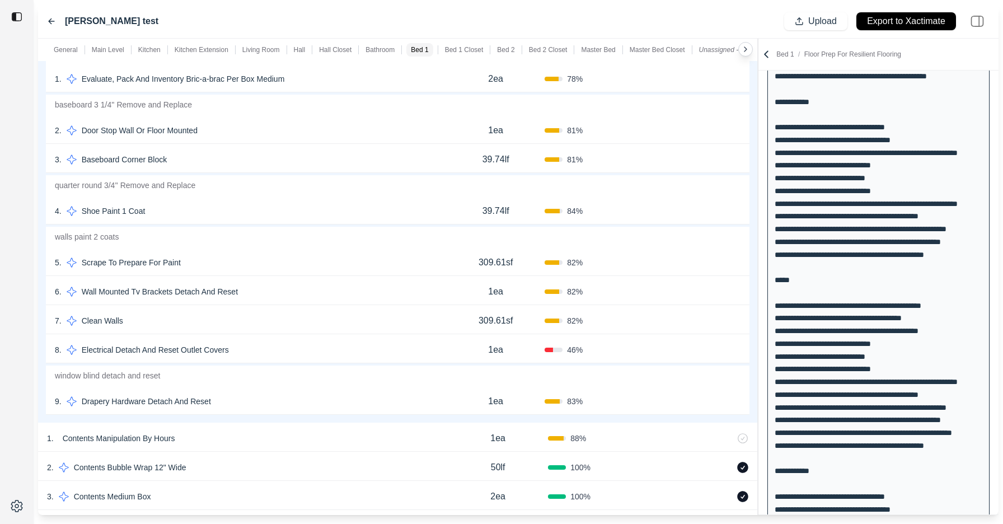
click at [711, 209] on button "Confirm" at bounding box center [709, 211] width 36 height 18
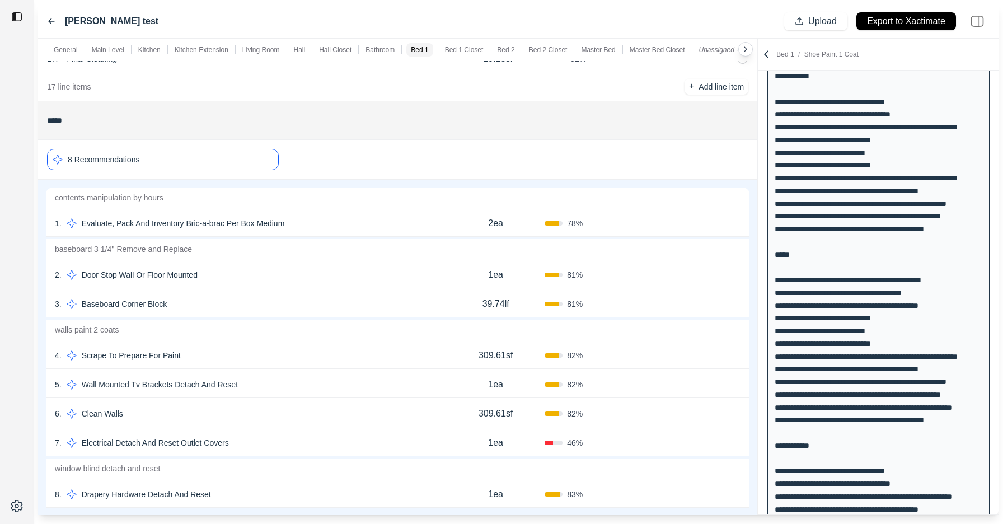
scroll to position [5780, 0]
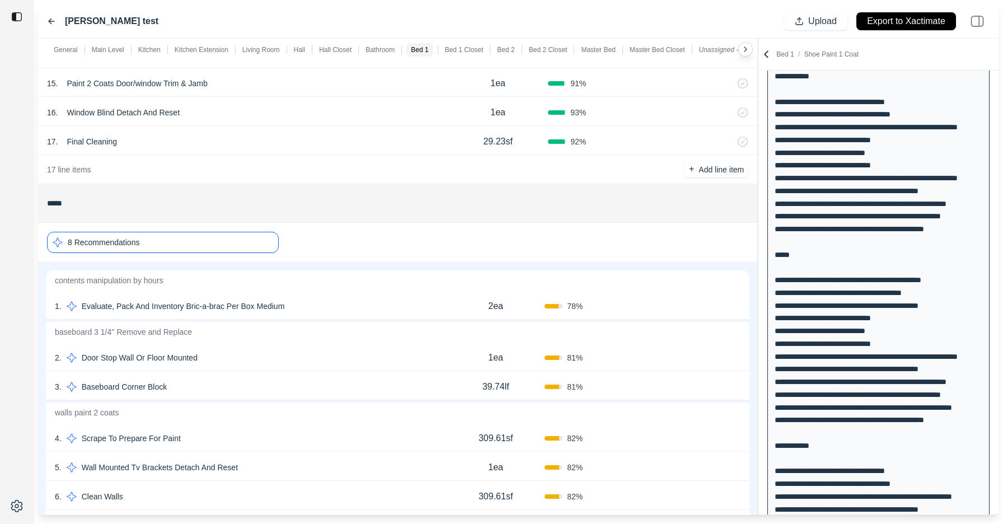
click at [136, 238] on p "8 Recommendations" at bounding box center [104, 242] width 72 height 11
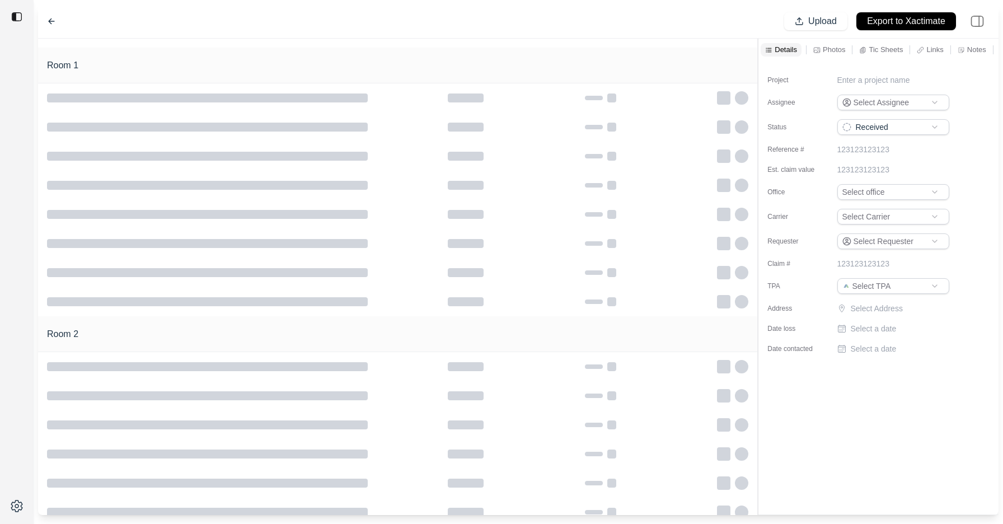
type input "**********"
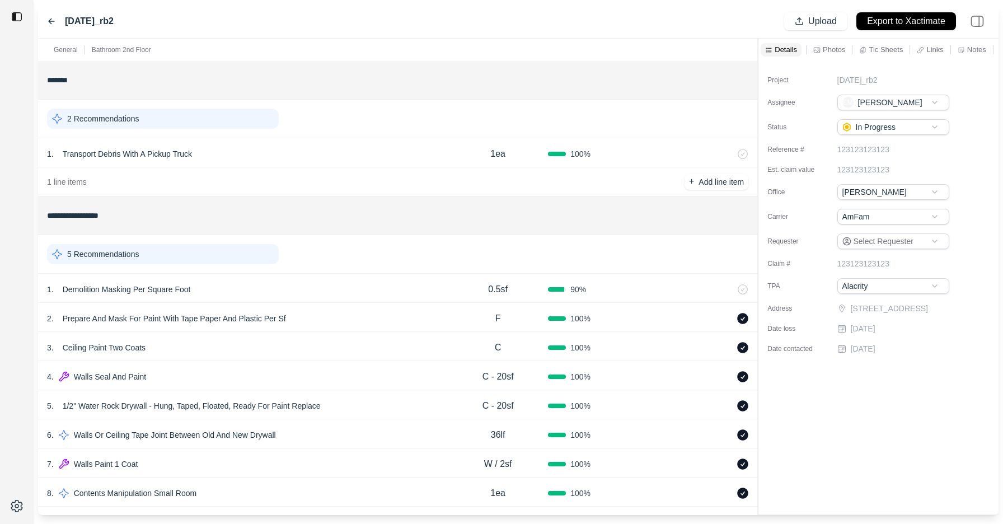
click at [47, 22] on icon at bounding box center [51, 21] width 9 height 9
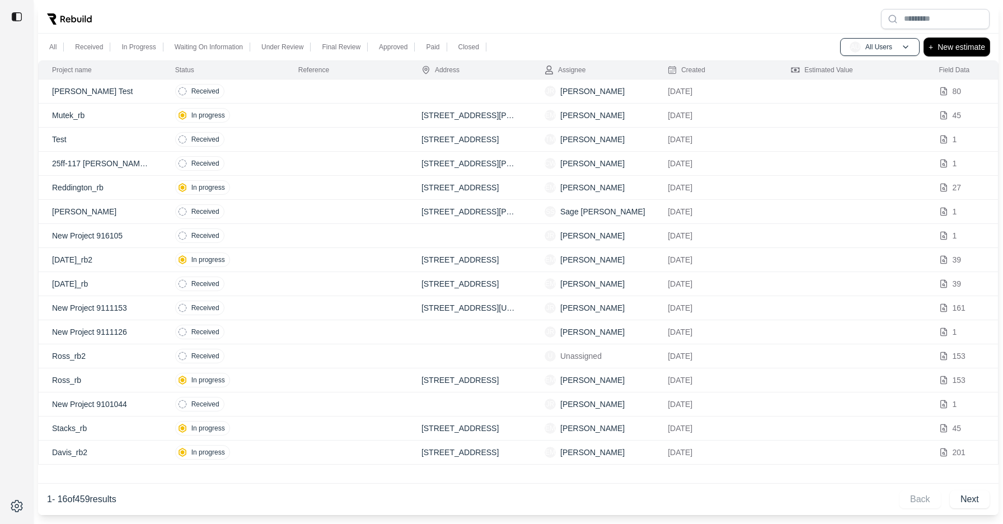
click at [966, 50] on p "New estimate" at bounding box center [962, 46] width 48 height 13
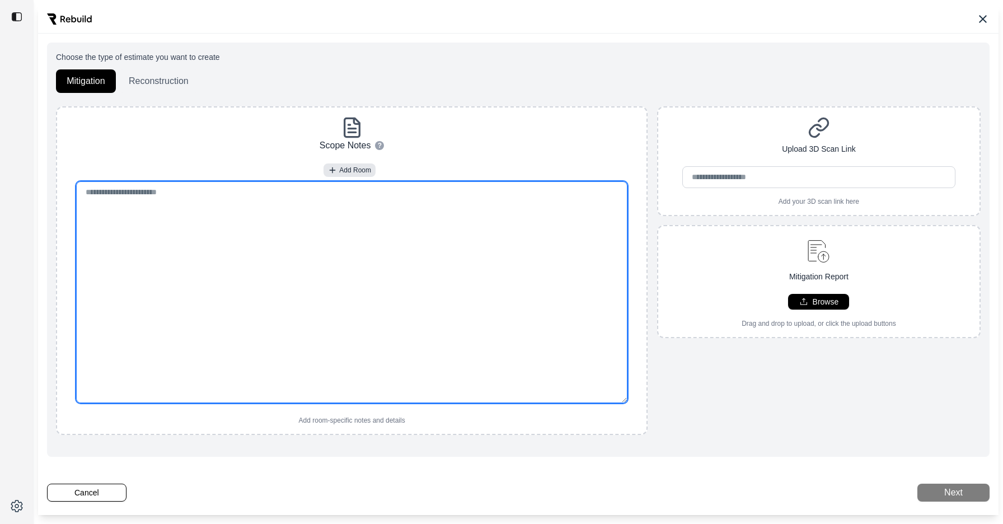
click at [331, 290] on textarea at bounding box center [351, 292] width 551 height 222
paste textarea "**********"
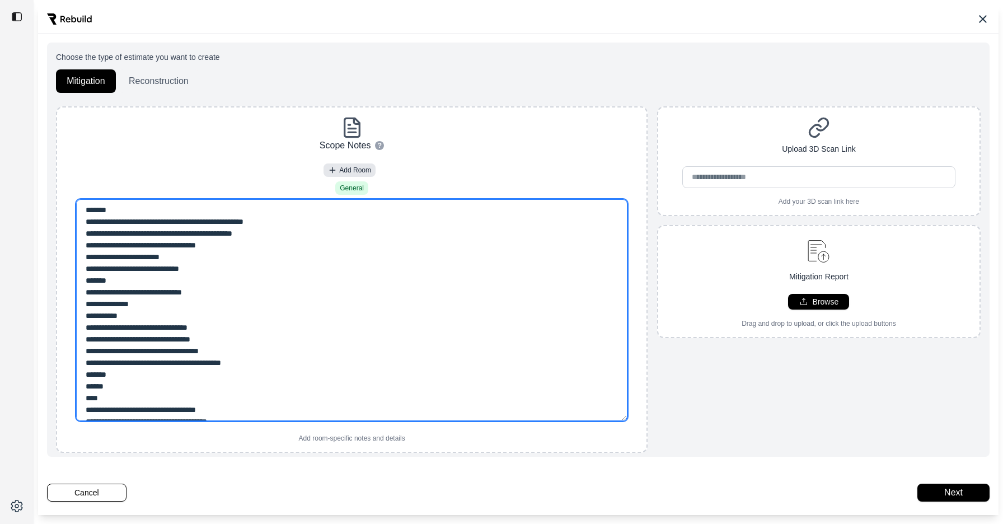
type textarea "**********"
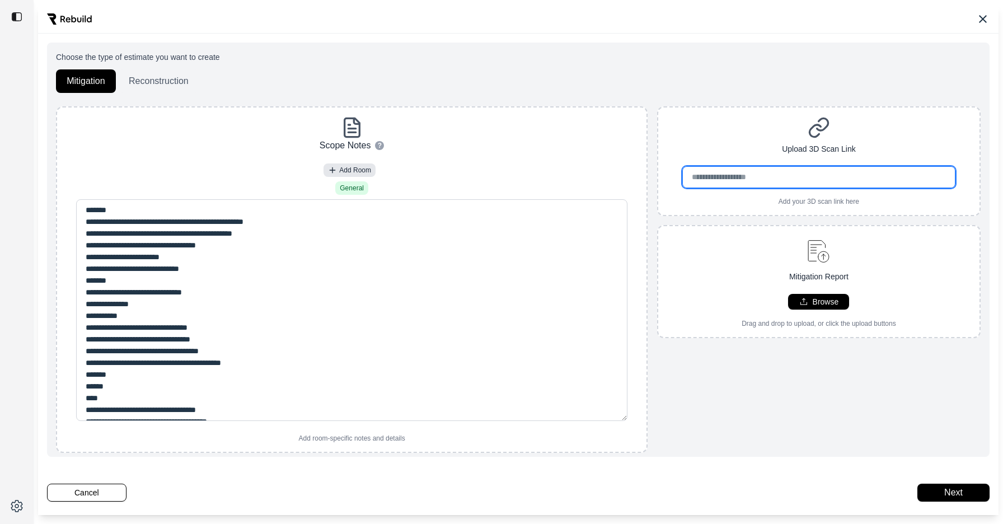
click at [760, 172] on input "url" at bounding box center [818, 177] width 273 height 22
paste input "**********"
type input "**********"
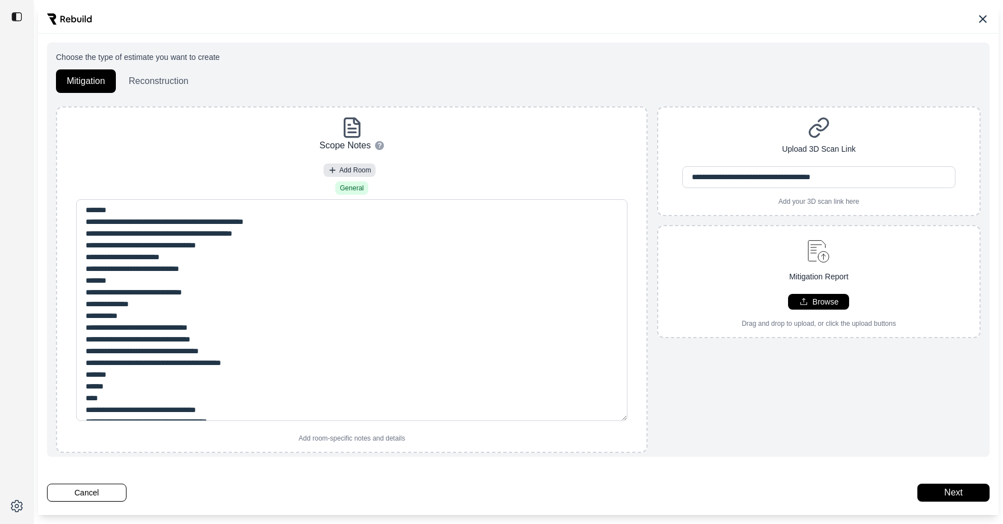
click at [752, 436] on div "**********" at bounding box center [819, 279] width 324 height 347
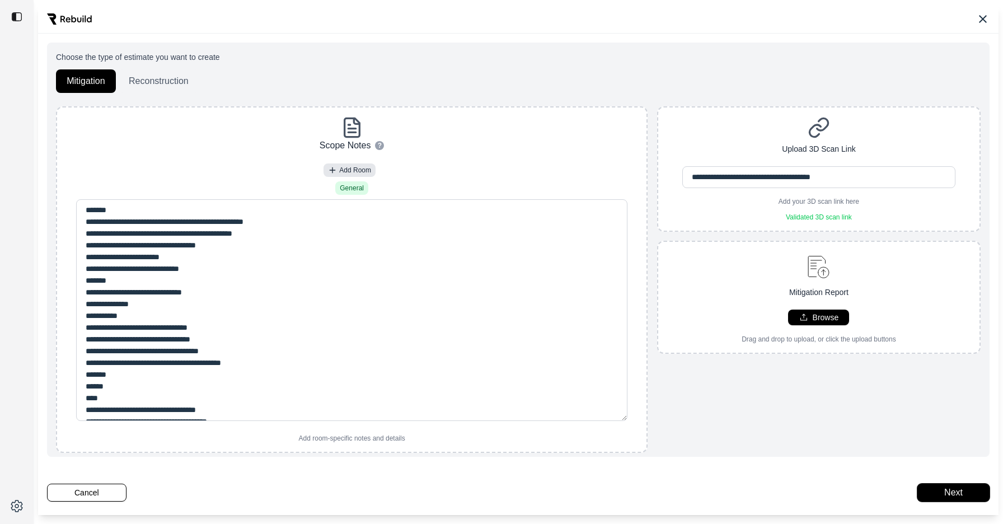
click at [951, 494] on button "Next" at bounding box center [954, 493] width 72 height 18
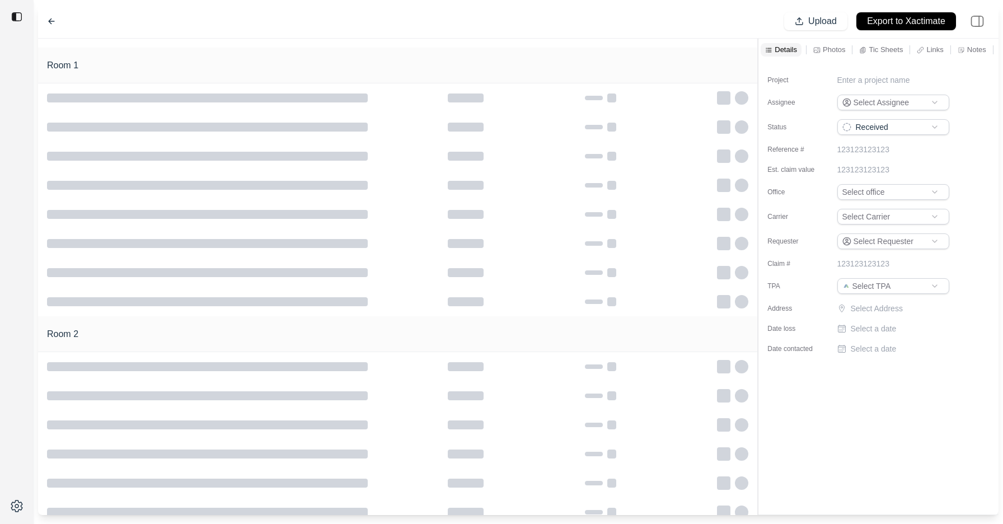
type input "**********"
click at [873, 77] on p "New Project 9261146" at bounding box center [875, 79] width 75 height 11
click at [873, 77] on input "**********" at bounding box center [894, 82] width 112 height 16
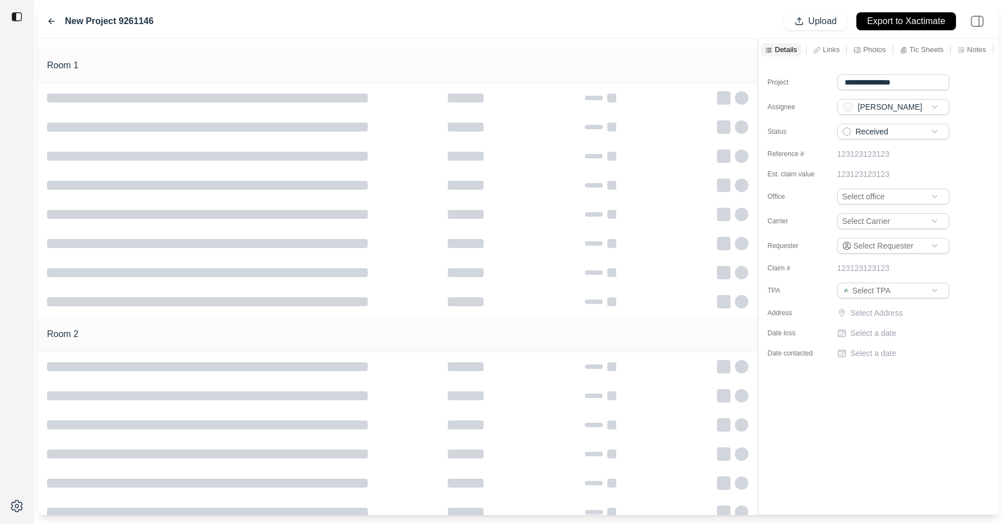
type input "**********"
click at [816, 73] on div "Project Gonzales Mit Test Assignee JR John Reim Status Received Reference # 123…" at bounding box center [879, 210] width 240 height 298
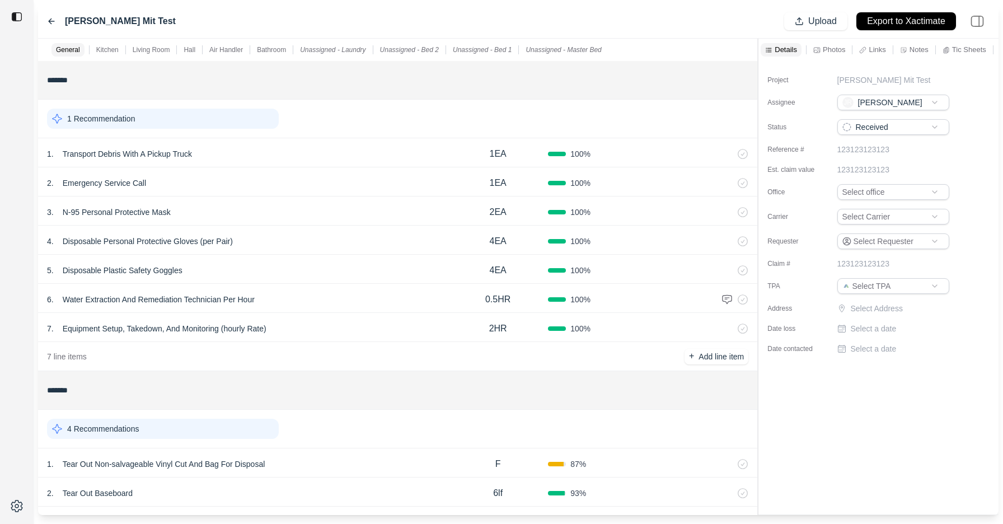
click at [881, 43] on div "Links" at bounding box center [872, 49] width 31 height 13
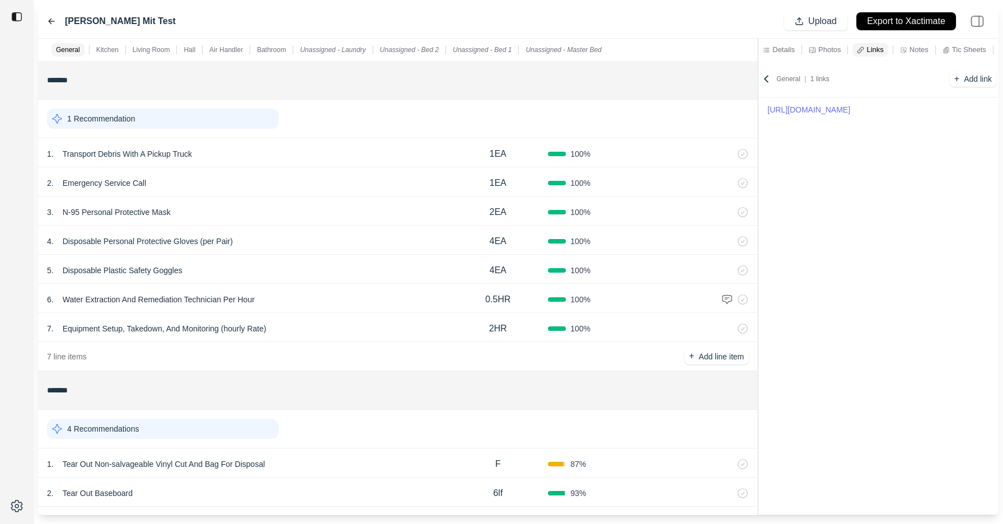
click at [922, 44] on div "Notes" at bounding box center [914, 49] width 33 height 13
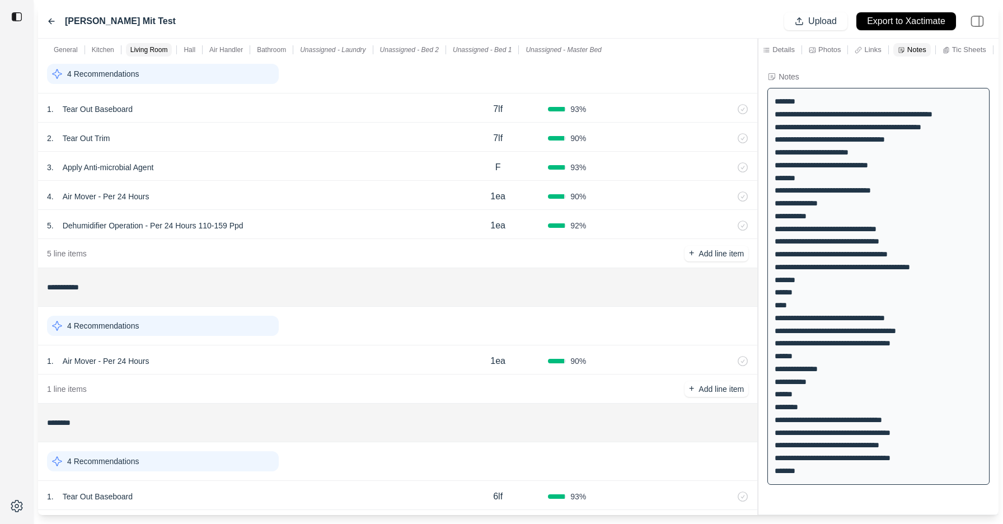
scroll to position [977, 0]
drag, startPoint x: 93, startPoint y: 289, endPoint x: 36, endPoint y: 283, distance: 56.9
click at [35, 283] on div "Gonzales Mit Test Upload Export to Xactimate General Kitchen Living Room Hall A…" at bounding box center [501, 262] width 1003 height 524
click at [145, 293] on input "****" at bounding box center [397, 285] width 701 height 20
type input "****"
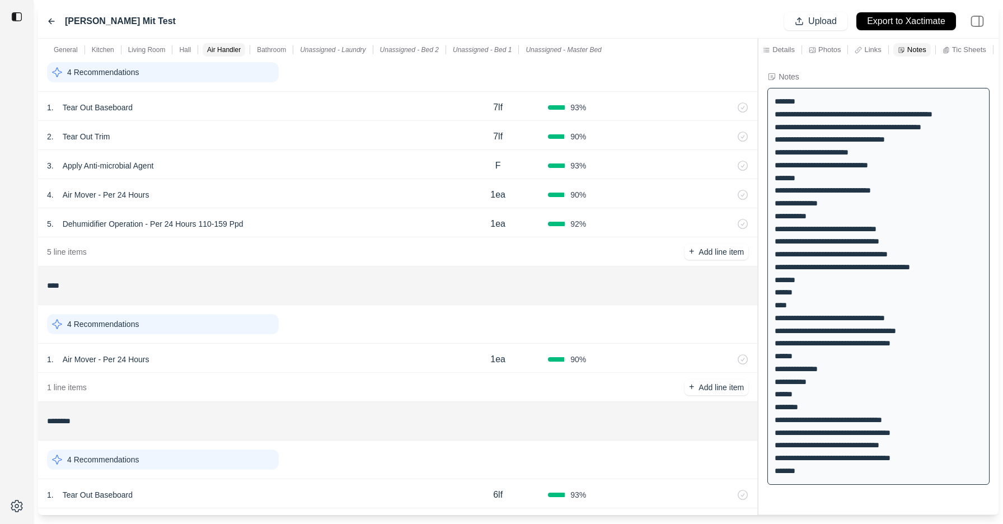
click at [728, 359] on icon at bounding box center [728, 359] width 3 height 6
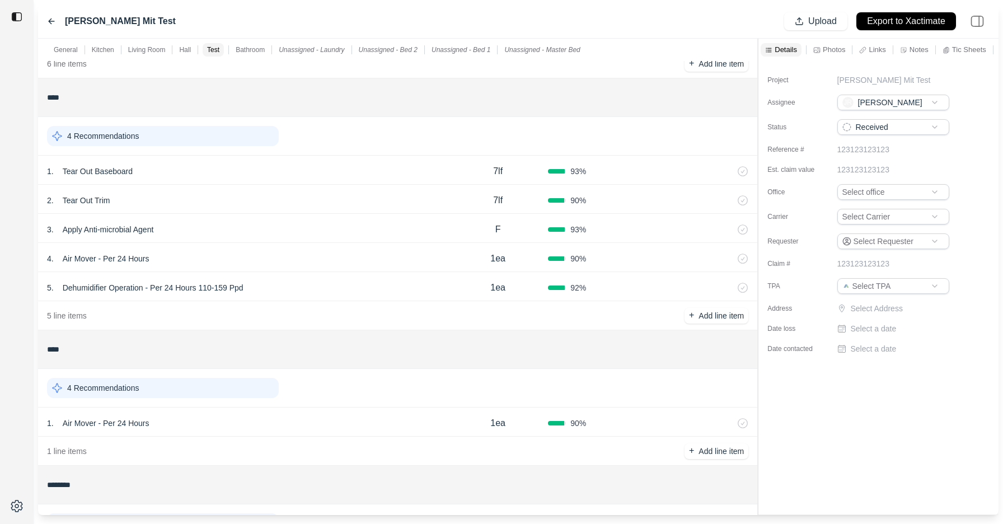
scroll to position [882, 0]
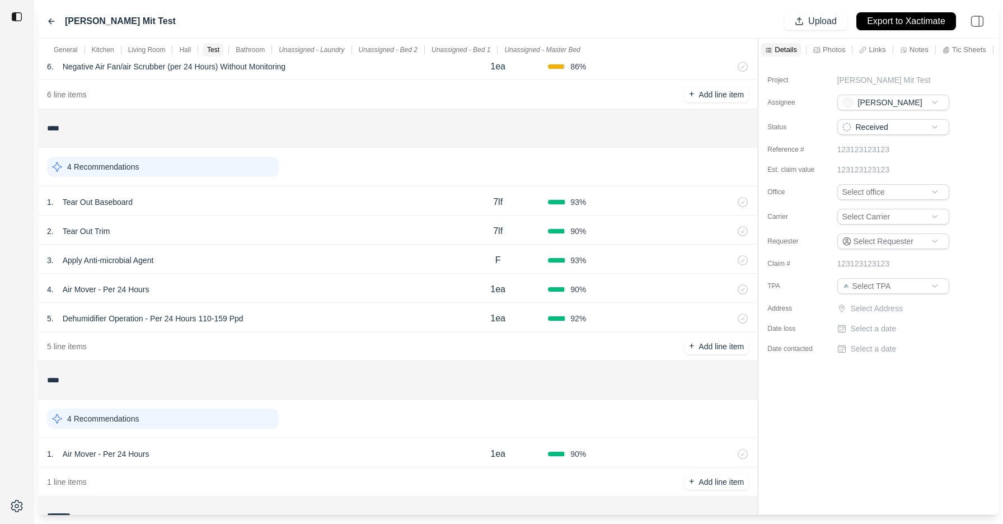
click at [293, 274] on div "4 . Air Mover - Per 24 Hours 1ea 90 %" at bounding box center [397, 288] width 719 height 29
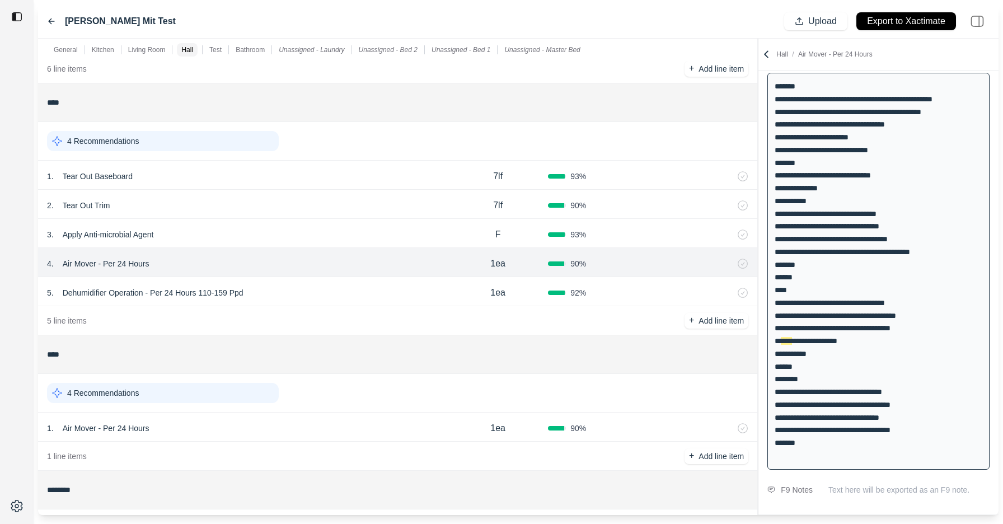
scroll to position [918, 0]
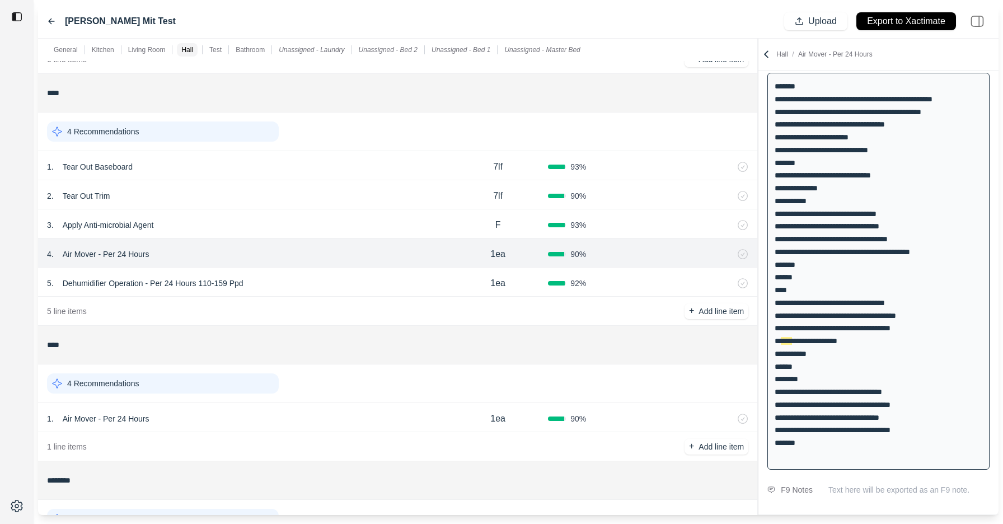
click at [728, 419] on icon at bounding box center [728, 418] width 9 height 9
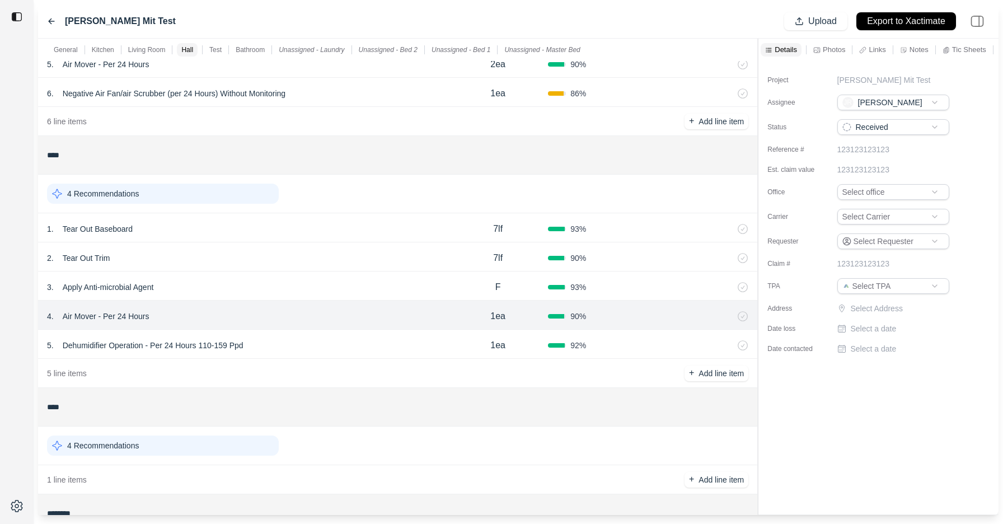
scroll to position [857, 0]
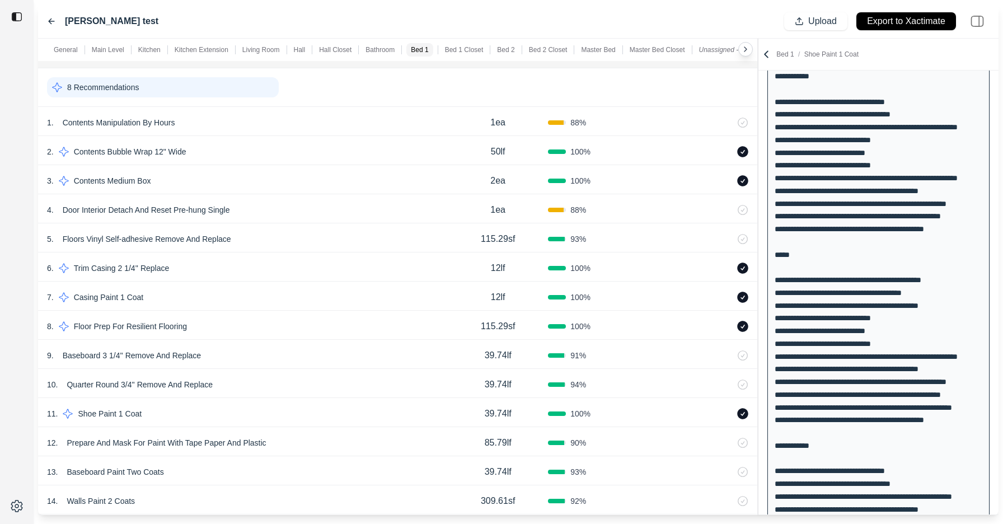
scroll to position [5955, 0]
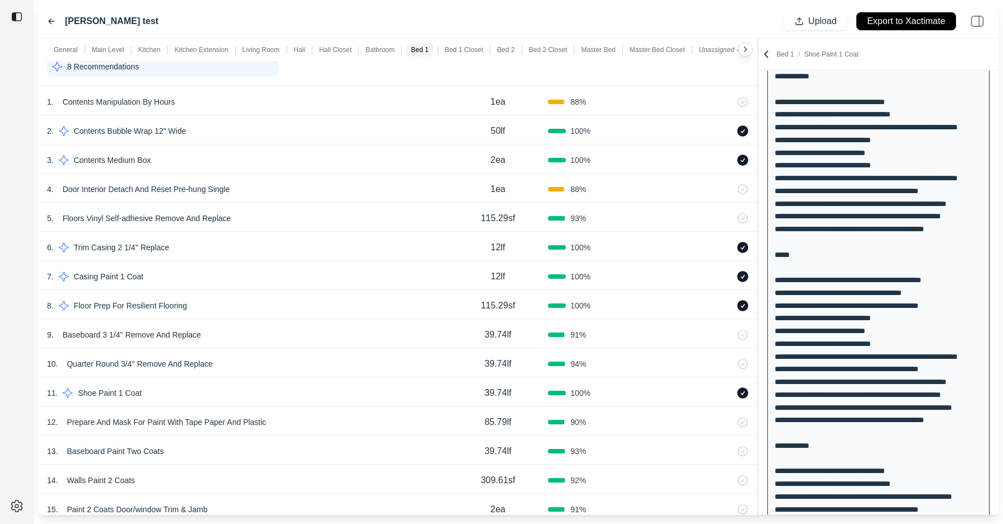
click at [217, 69] on div "8 Recommendations" at bounding box center [163, 67] width 232 height 20
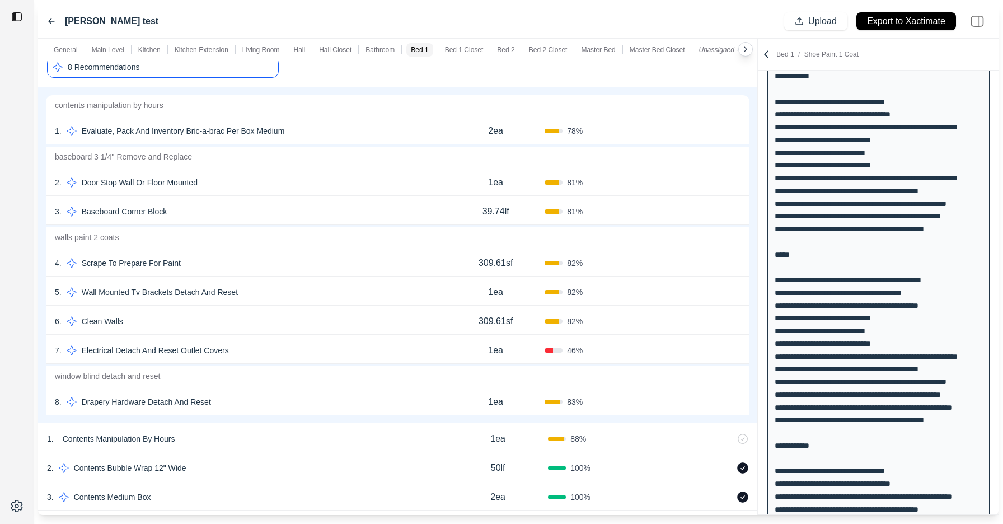
scroll to position [5956, 0]
click at [217, 68] on div "8 Recommendations" at bounding box center [163, 66] width 232 height 21
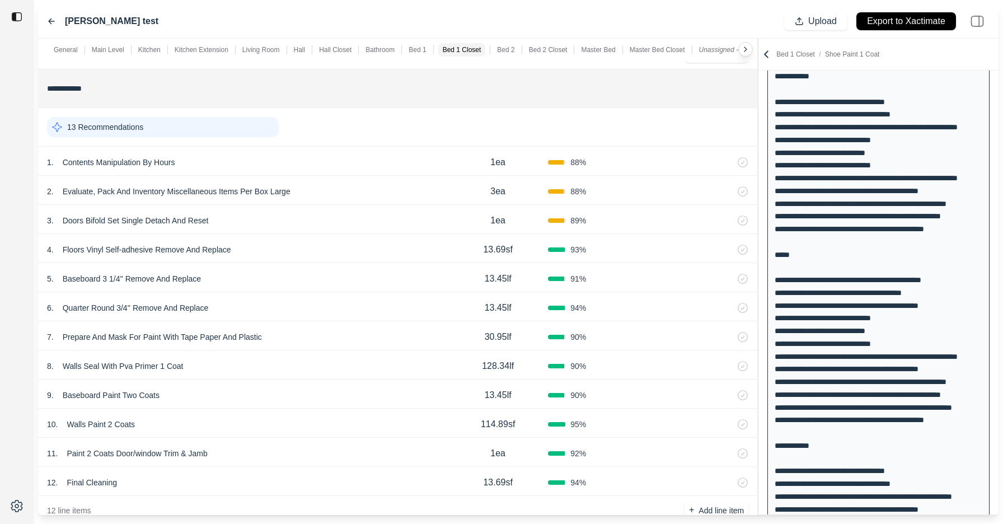
click at [217, 129] on div "13 Recommendations" at bounding box center [163, 127] width 232 height 20
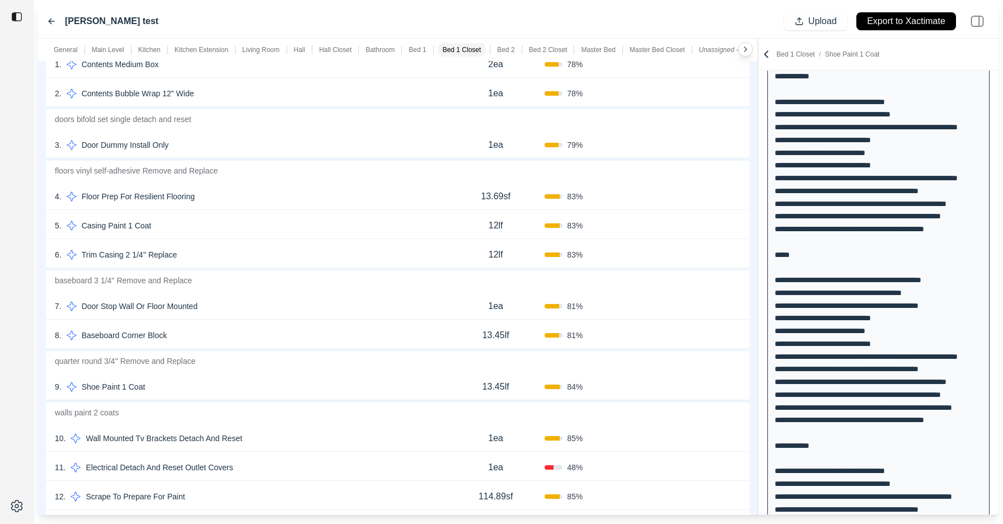
scroll to position [6623, 0]
click at [710, 202] on button "Confirm" at bounding box center [709, 196] width 36 height 18
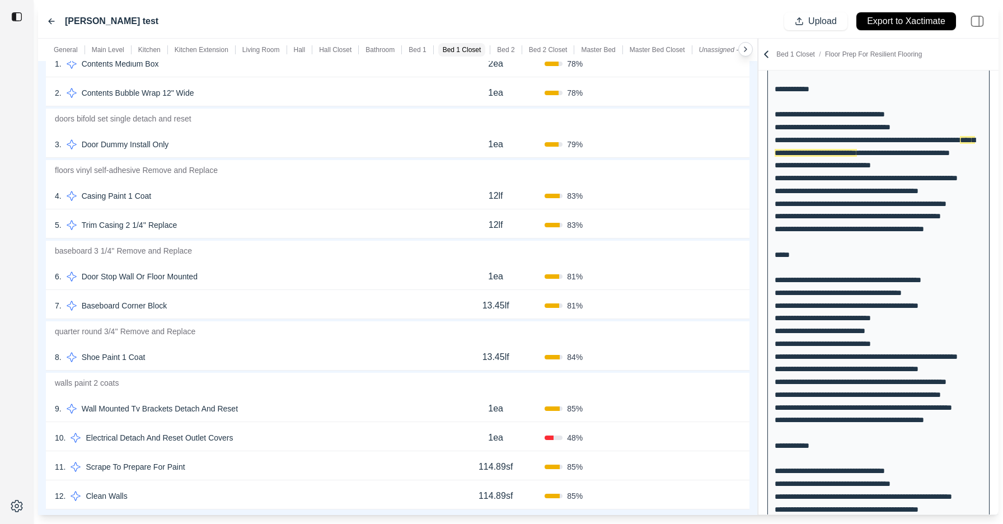
scroll to position [1907, 0]
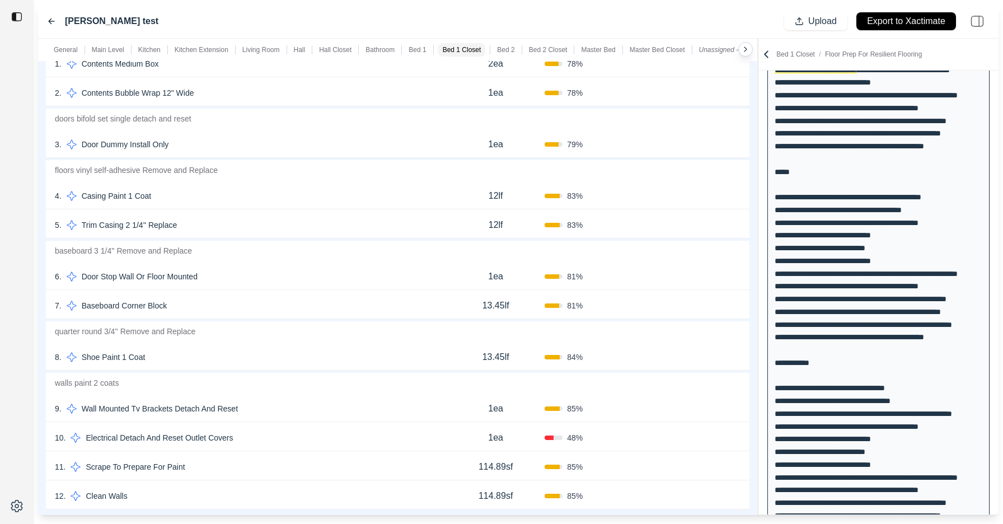
click at [707, 225] on button "Confirm" at bounding box center [709, 225] width 36 height 18
click at [707, 201] on button "Confirm" at bounding box center [709, 196] width 36 height 18
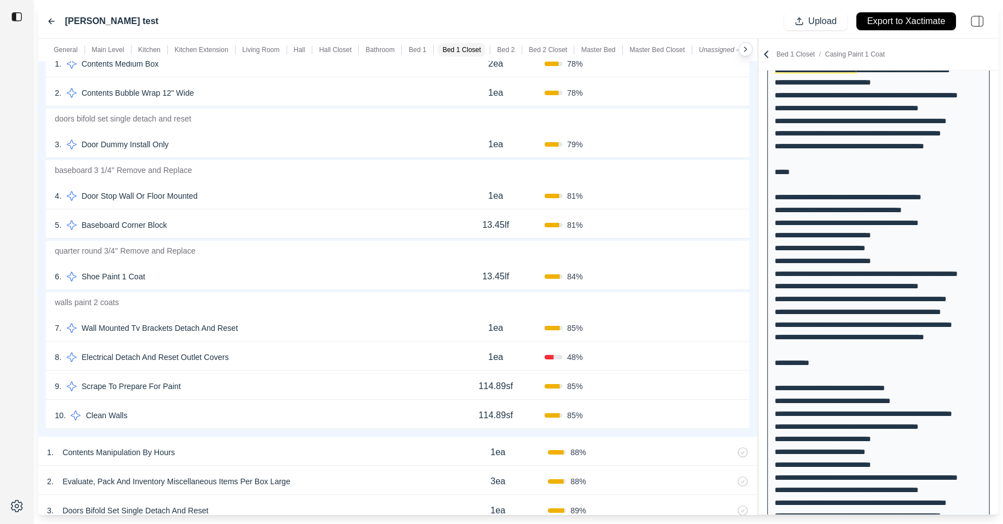
scroll to position [2041, 0]
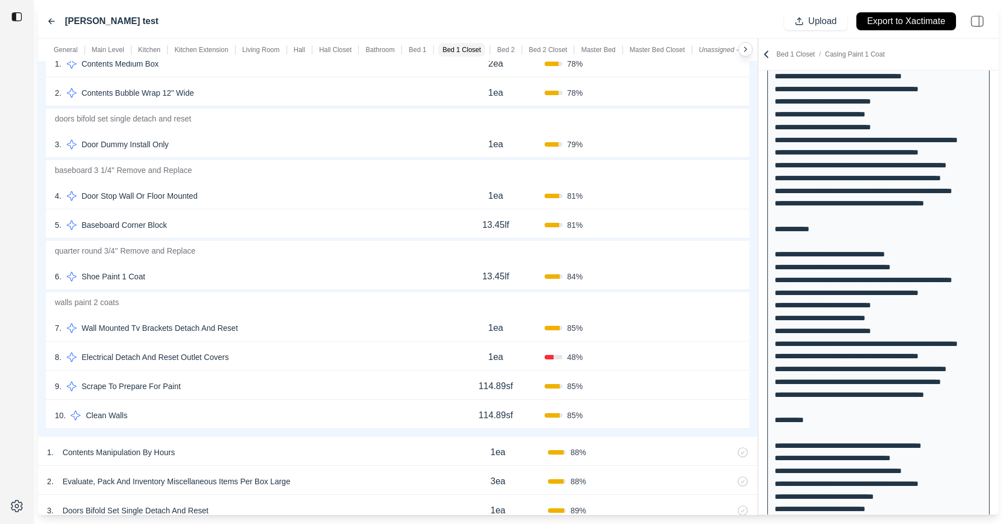
click at [712, 280] on button "Confirm" at bounding box center [709, 277] width 36 height 18
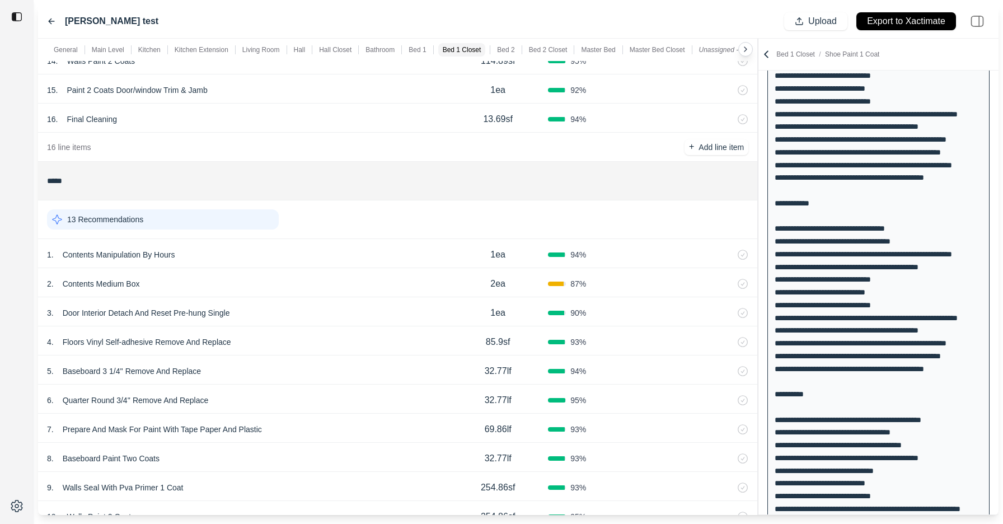
scroll to position [7365, 0]
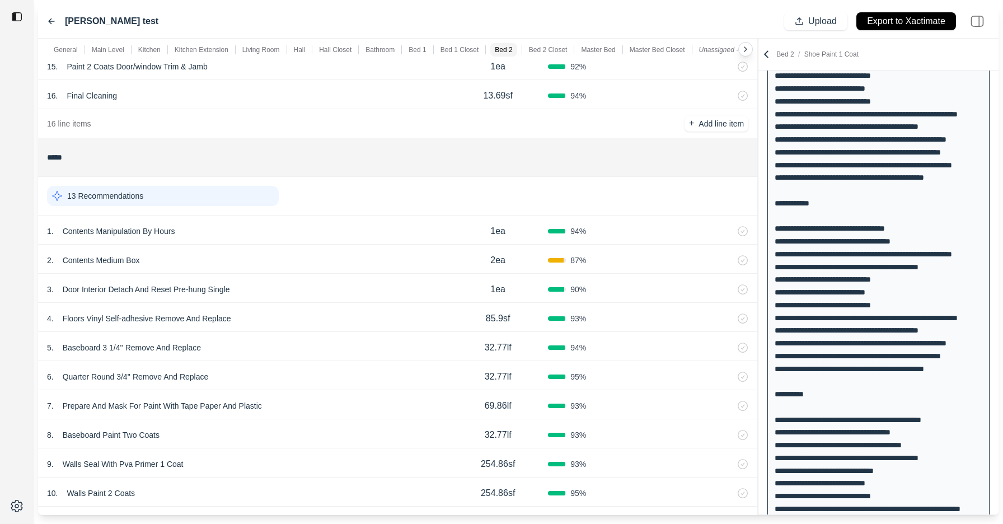
click at [224, 197] on div "13 Recommendations" at bounding box center [163, 196] width 232 height 20
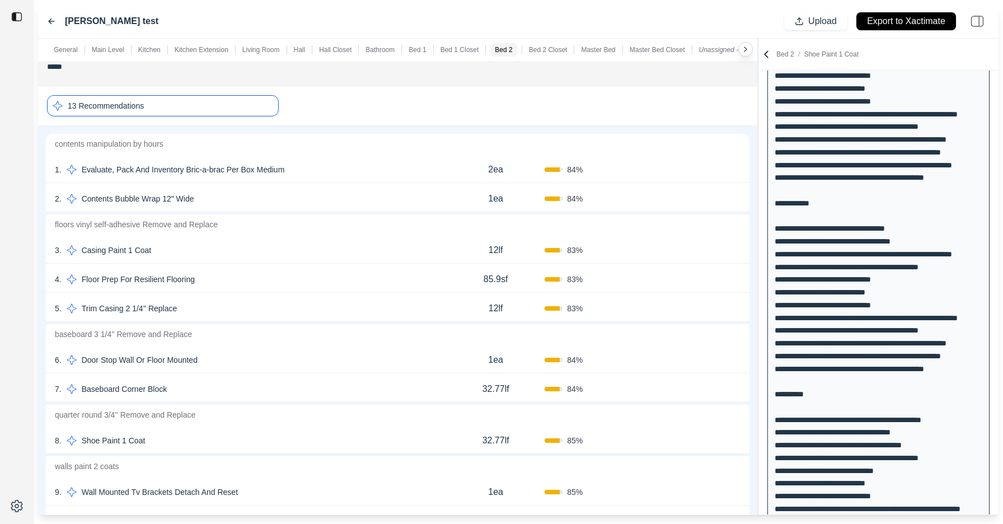
scroll to position [7470, 0]
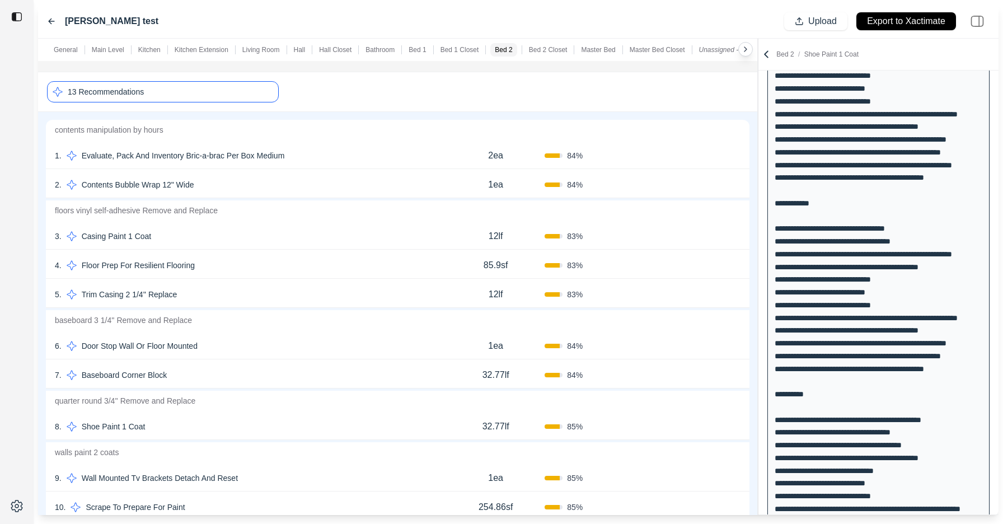
click at [705, 233] on button "Confirm" at bounding box center [709, 236] width 36 height 18
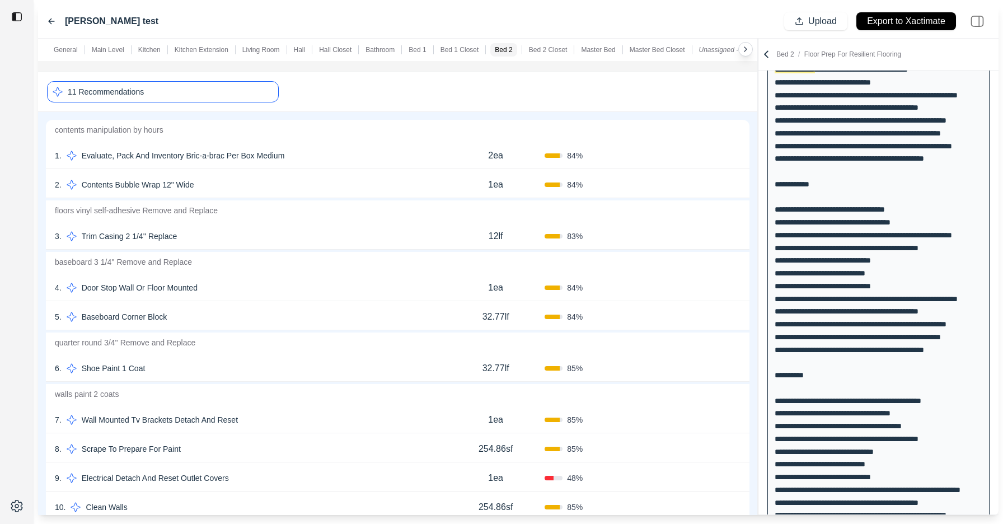
drag, startPoint x: 709, startPoint y: 239, endPoint x: 701, endPoint y: 237, distance: 8.6
click at [709, 238] on button "Confirm" at bounding box center [709, 236] width 36 height 18
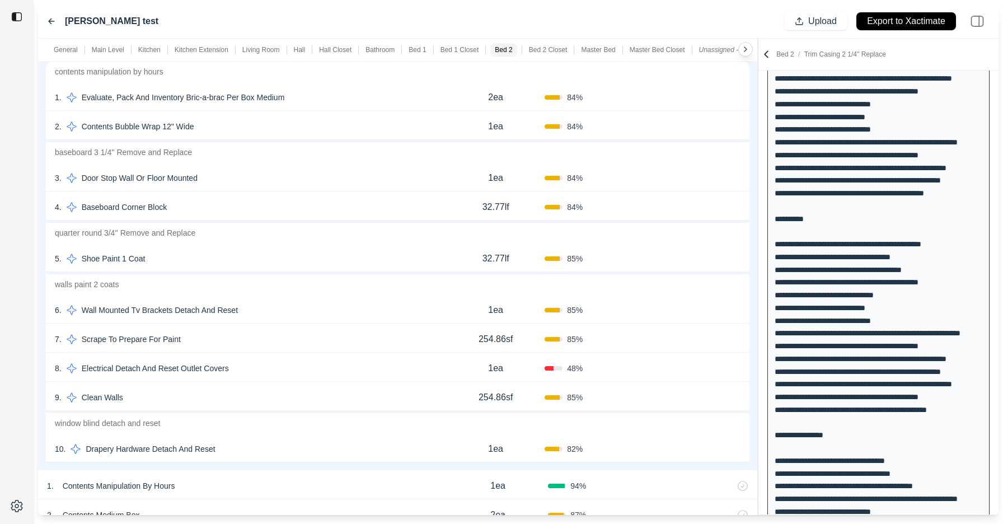
scroll to position [2562, 0]
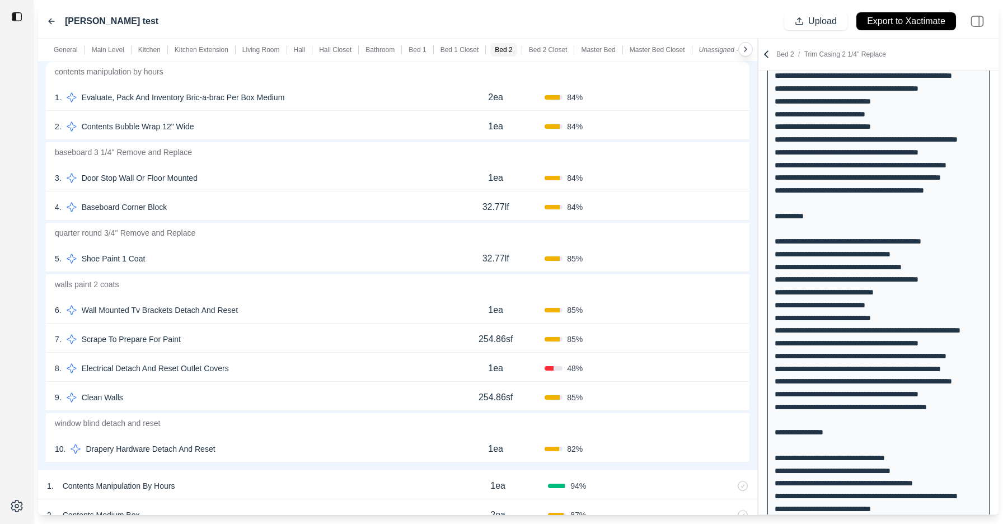
click at [709, 259] on button "Confirm" at bounding box center [709, 259] width 36 height 18
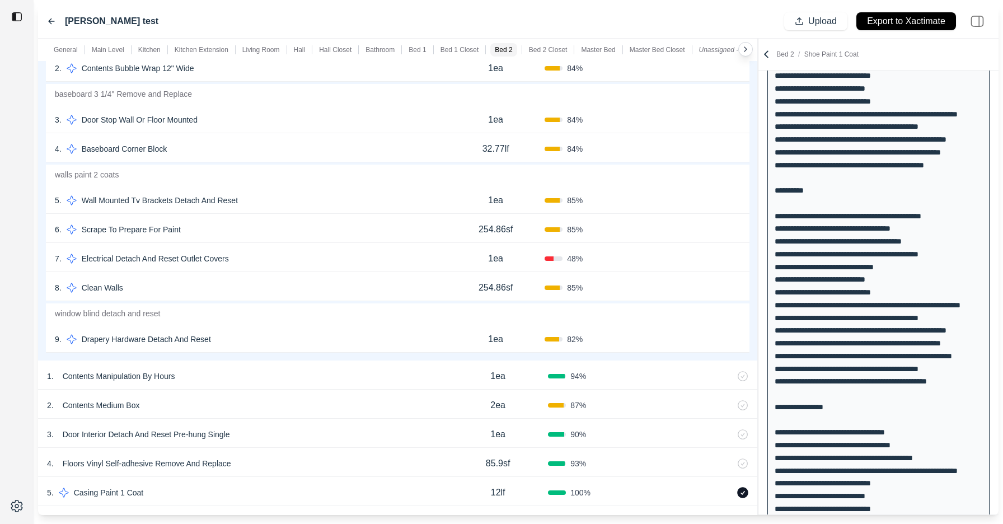
scroll to position [7588, 0]
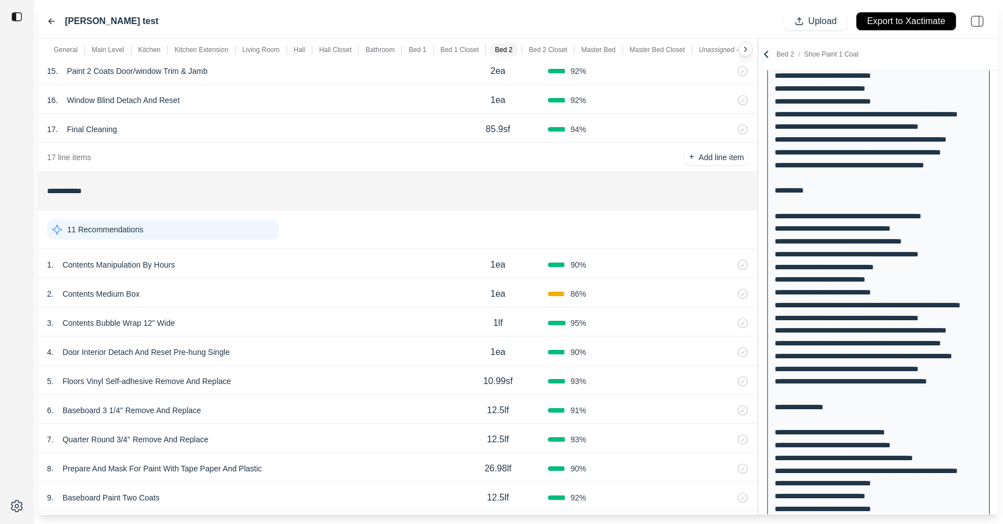
click at [212, 229] on div "11 Recommendations" at bounding box center [163, 229] width 232 height 20
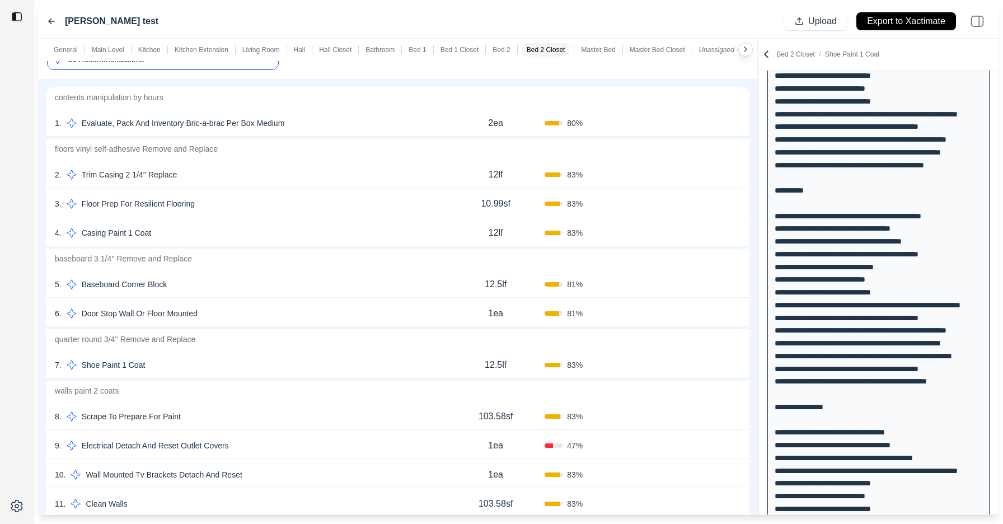
scroll to position [8482, 0]
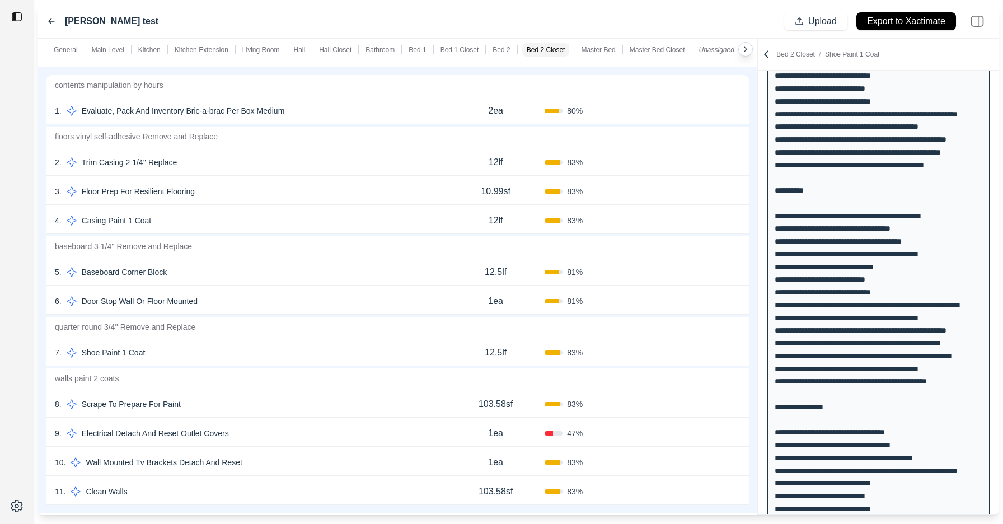
click at [709, 162] on button "Confirm" at bounding box center [709, 162] width 36 height 18
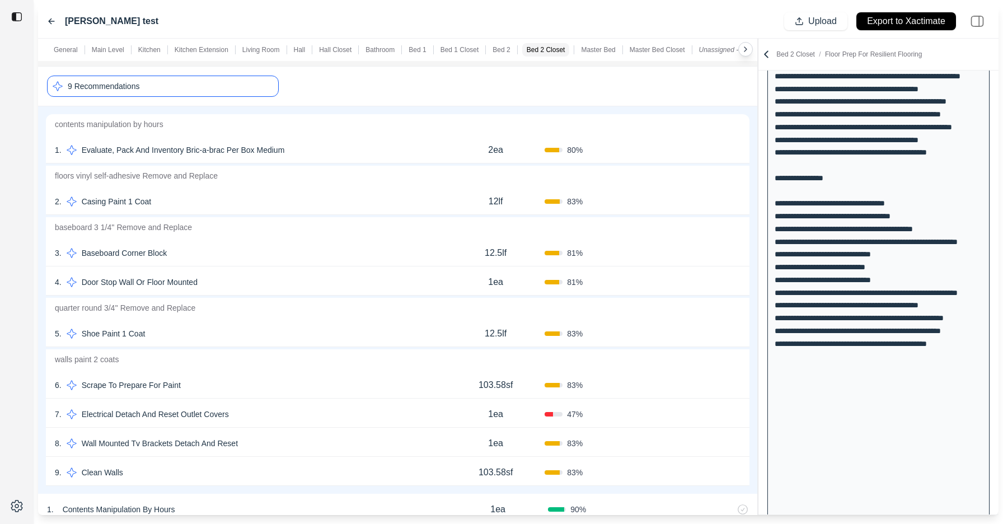
scroll to position [8442, 0]
click at [703, 203] on button "Confirm" at bounding box center [709, 202] width 36 height 18
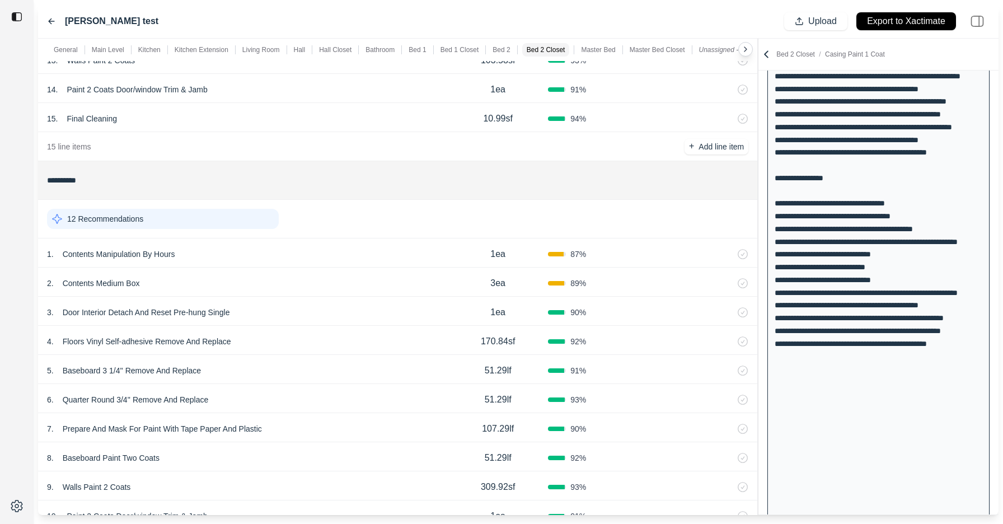
scroll to position [9298, 0]
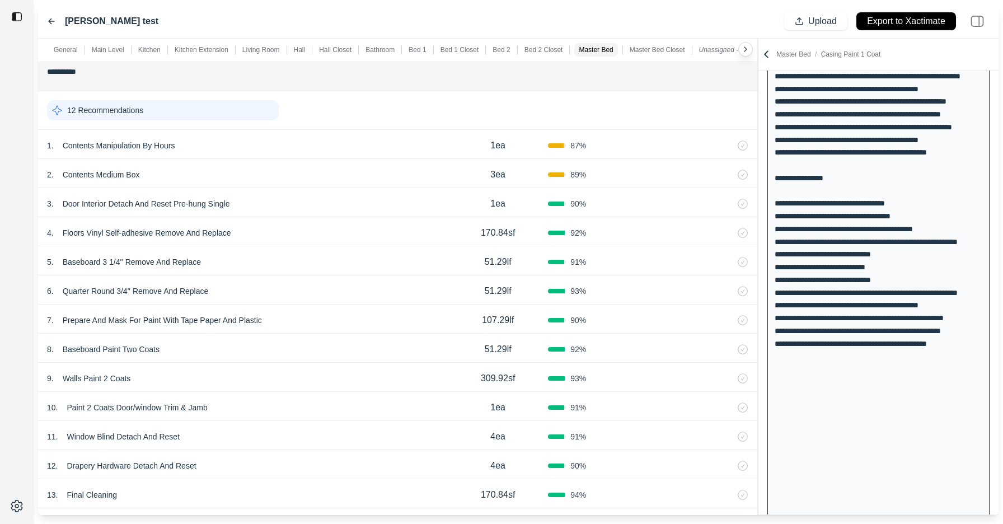
click at [247, 111] on div "12 Recommendations" at bounding box center [163, 110] width 232 height 20
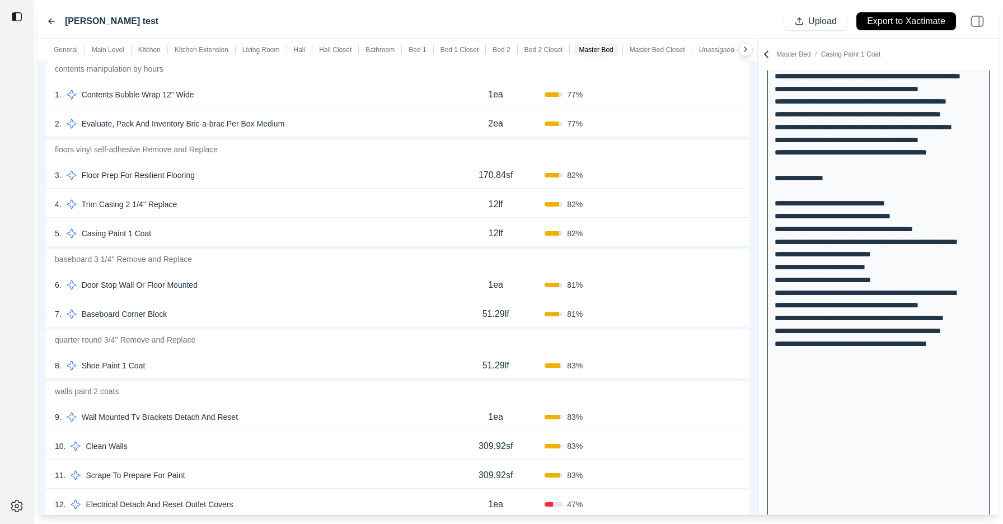
scroll to position [9373, 0]
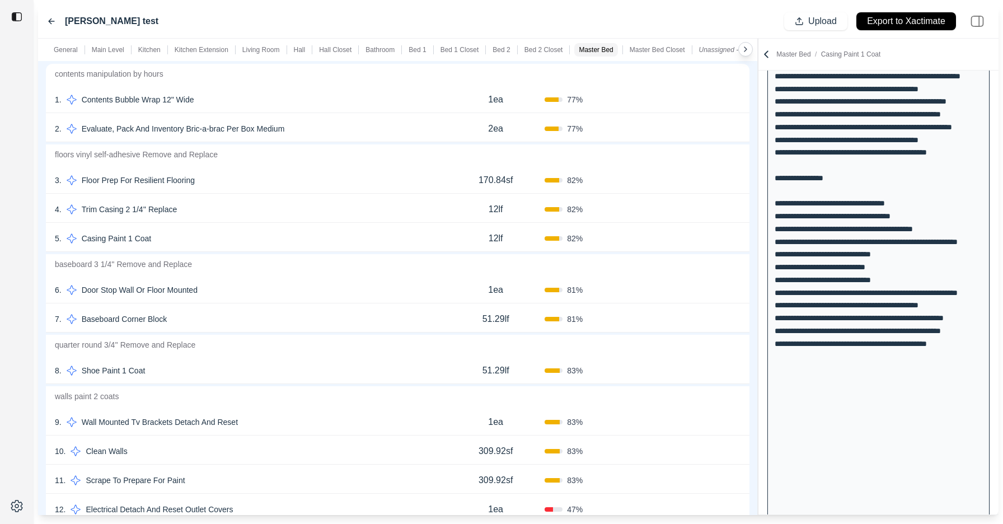
click at [704, 180] on button "Confirm" at bounding box center [709, 180] width 36 height 18
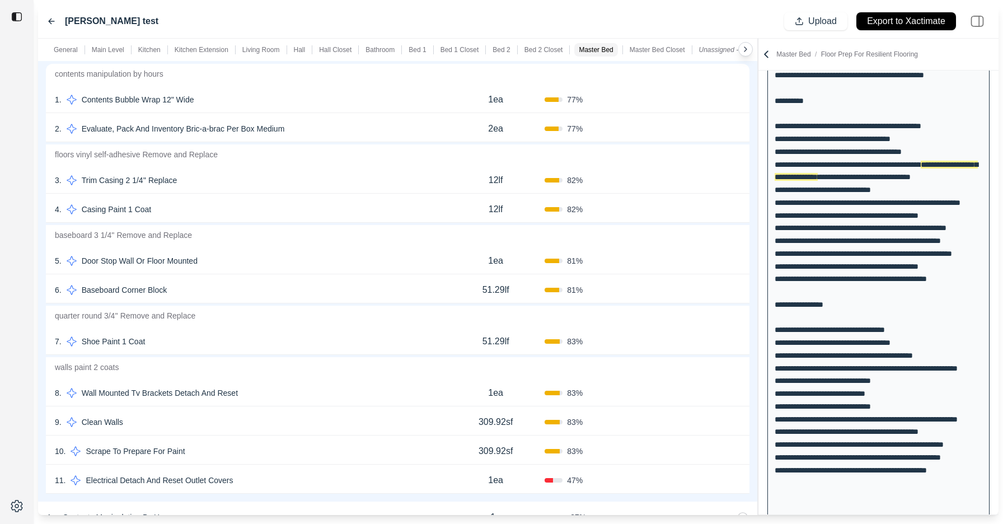
scroll to position [2957, 0]
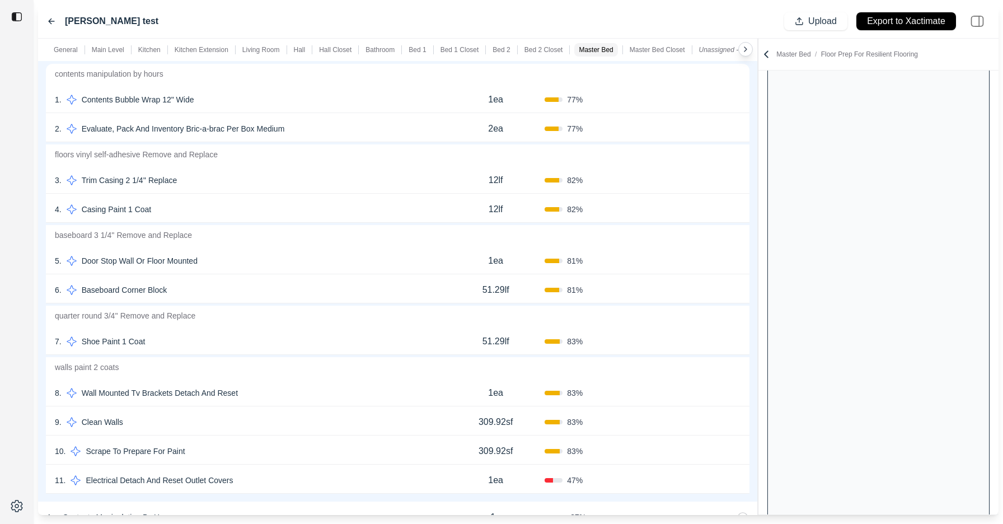
click at [703, 208] on button "Confirm" at bounding box center [709, 209] width 36 height 18
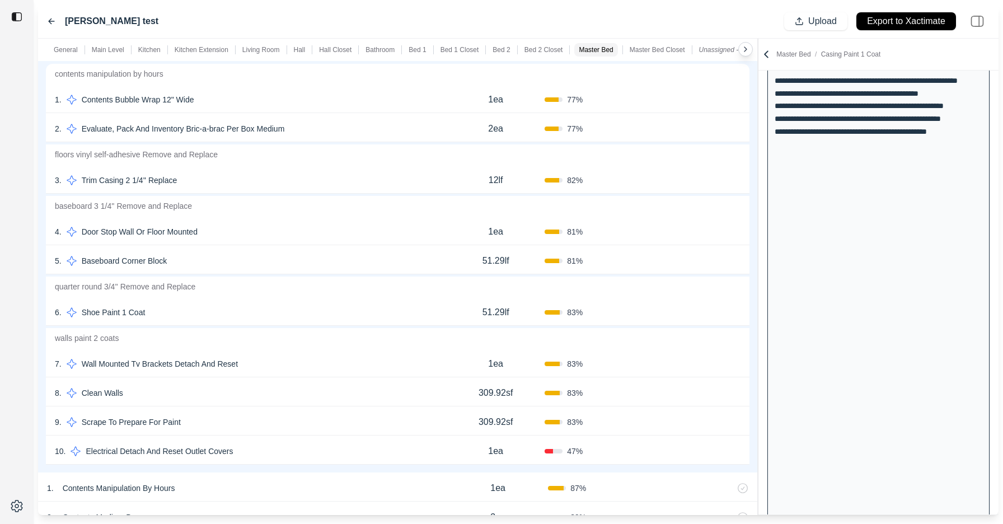
scroll to position [3174, 0]
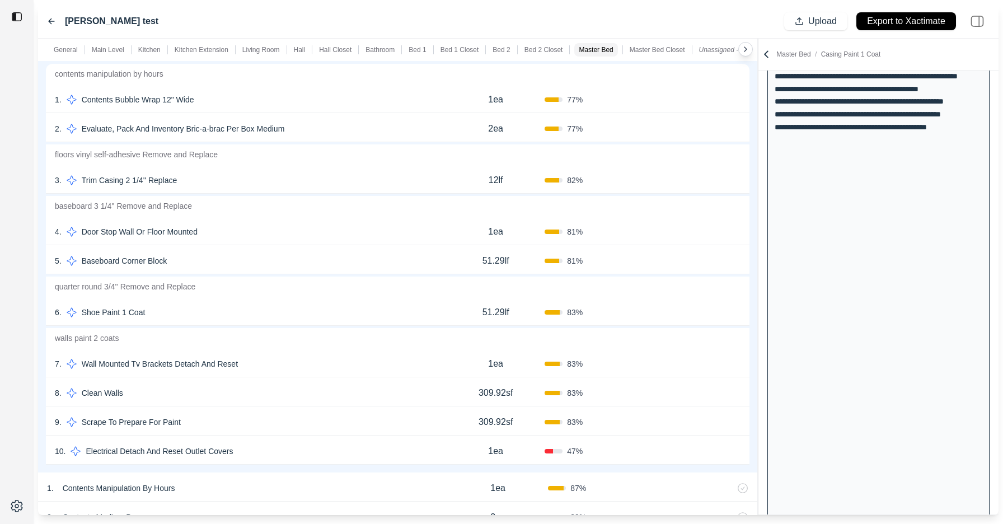
click at [707, 180] on button "Confirm" at bounding box center [709, 180] width 36 height 18
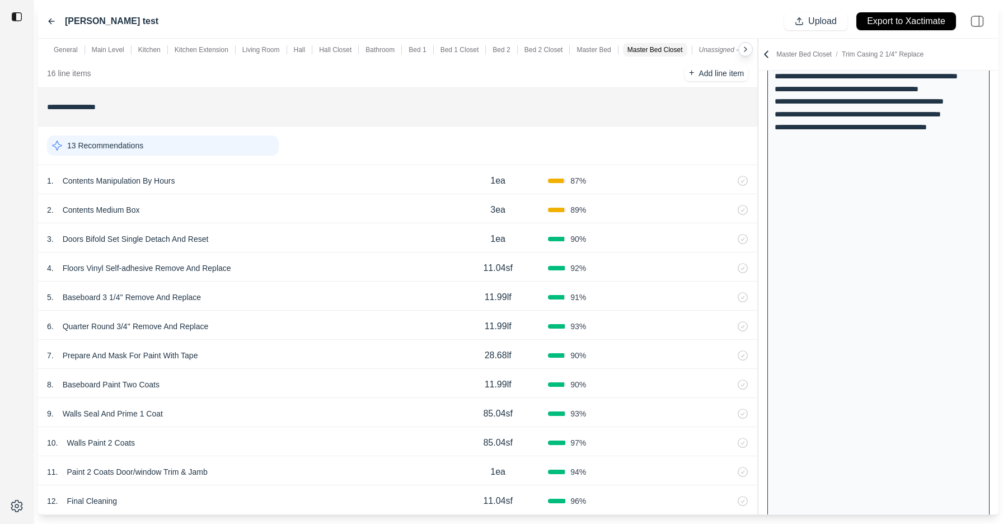
scroll to position [10183, 0]
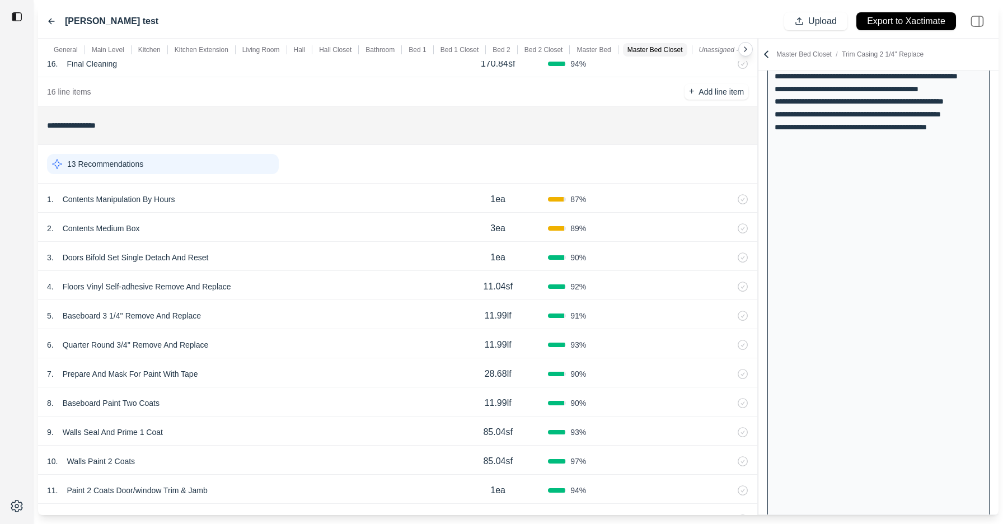
click at [249, 157] on div "13 Recommendations" at bounding box center [163, 164] width 232 height 20
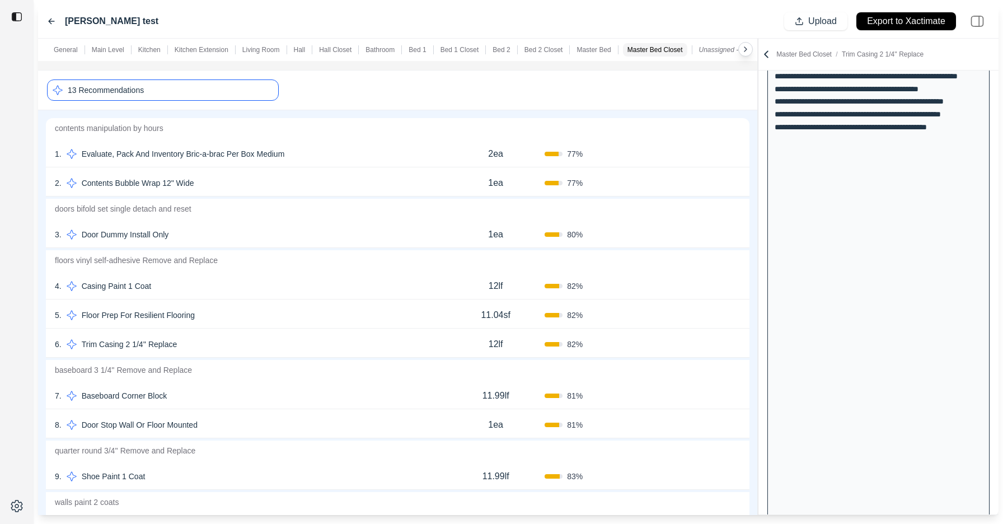
scroll to position [10279, 0]
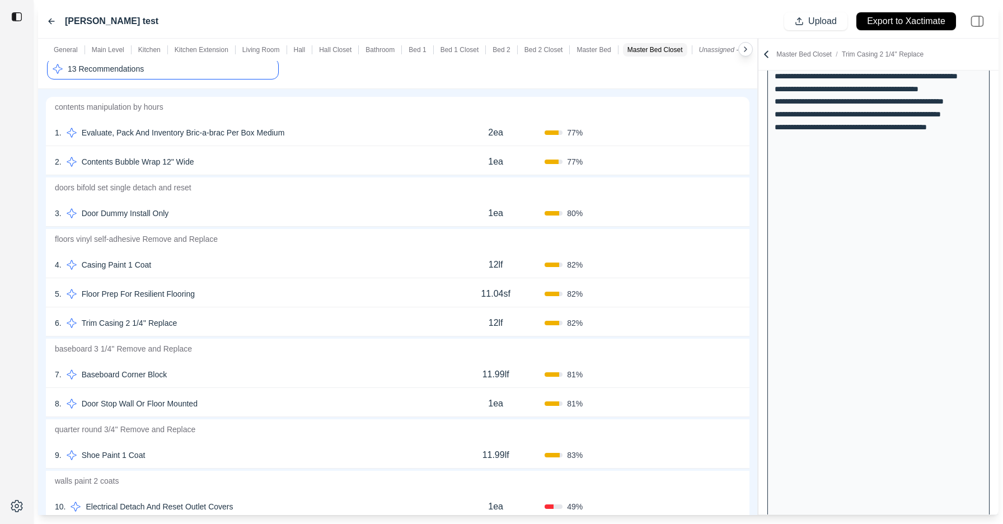
click at [704, 262] on button "Confirm" at bounding box center [709, 265] width 36 height 18
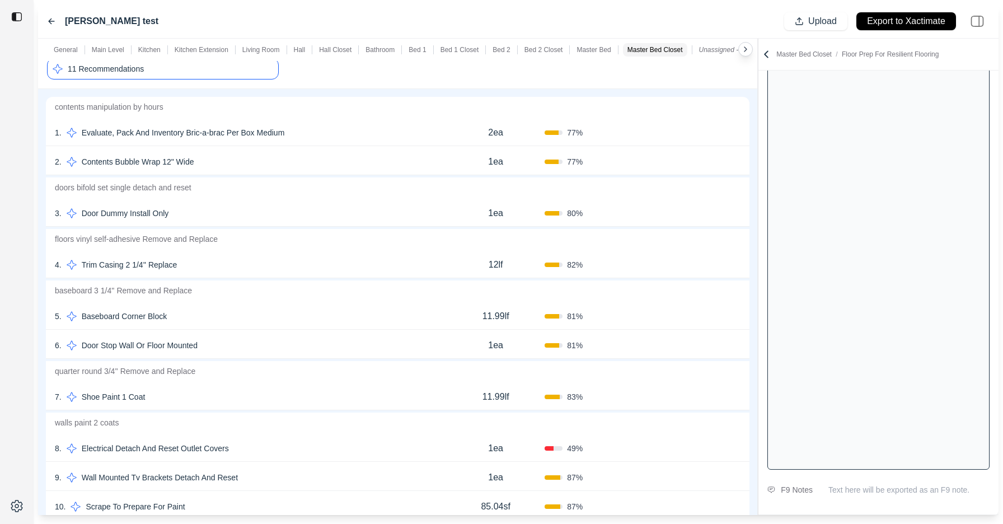
click at [704, 266] on button "Confirm" at bounding box center [709, 265] width 36 height 18
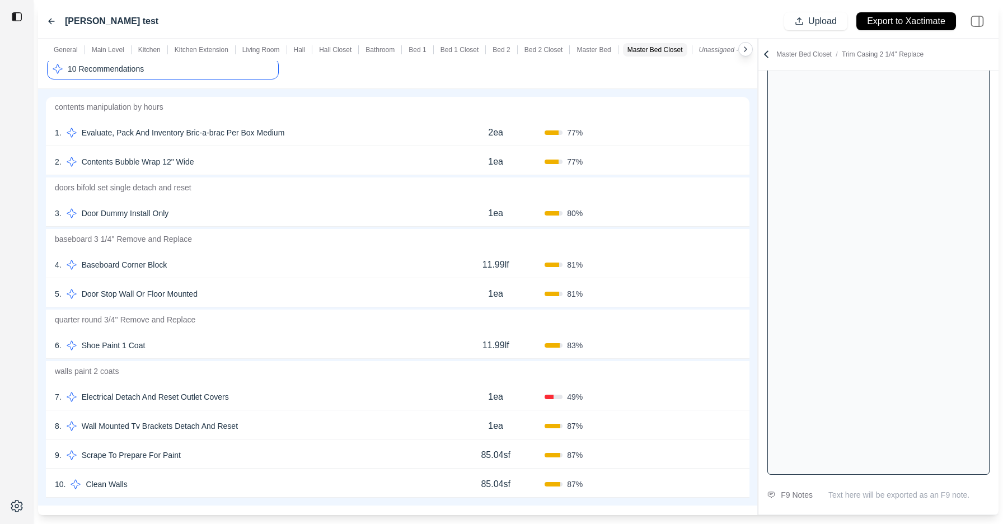
scroll to position [2922, 0]
click at [715, 213] on button "Confirm" at bounding box center [709, 213] width 36 height 18
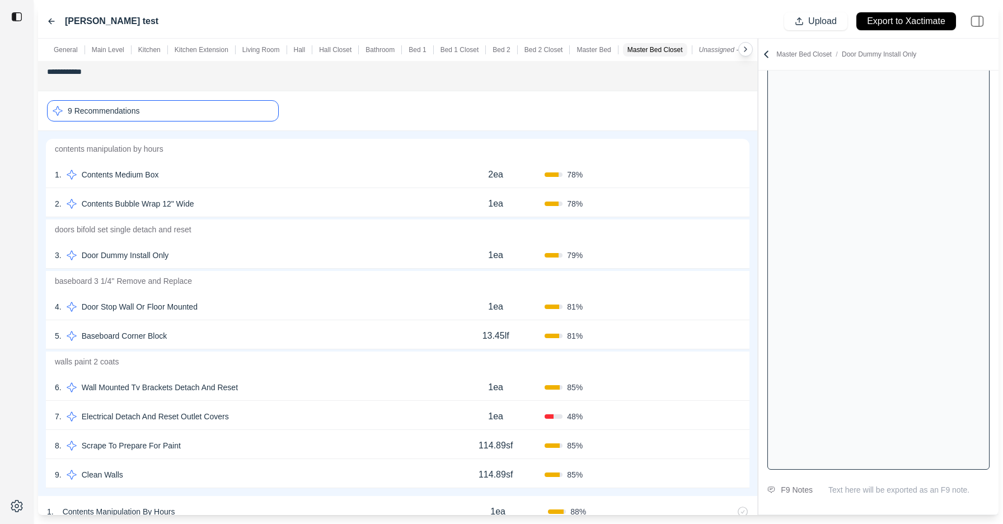
scroll to position [6349, 0]
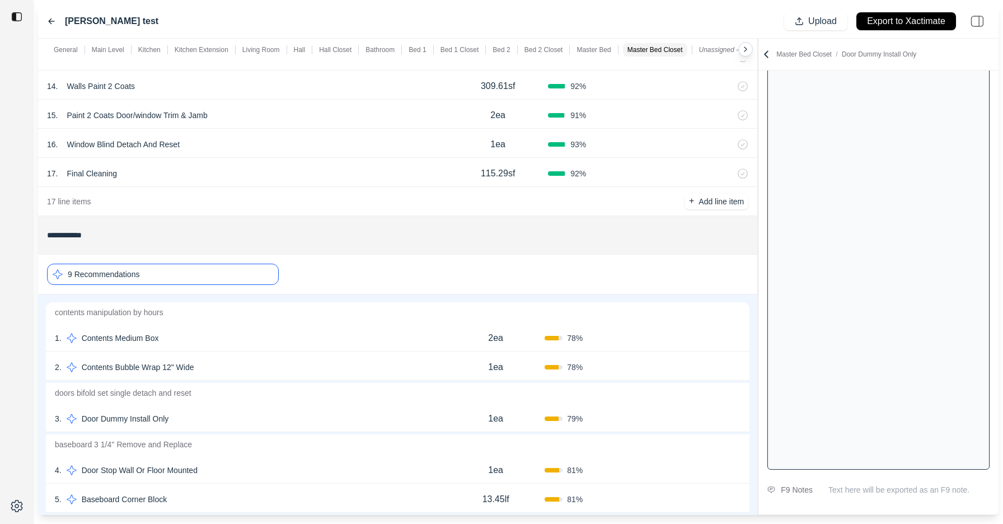
click at [791, 54] on p "Master Bed Closet / Door Dummy Install Only" at bounding box center [846, 54] width 140 height 9
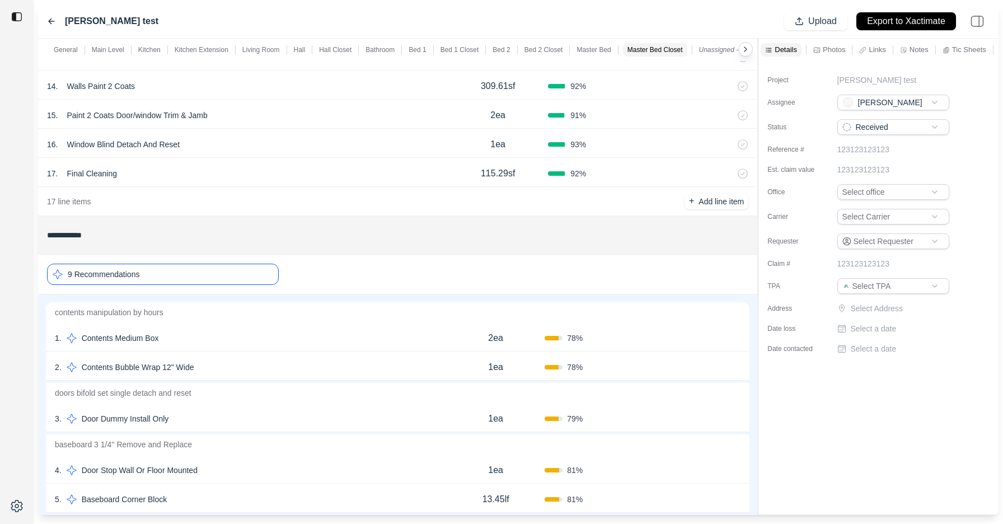
scroll to position [0, 0]
click at [863, 301] on div "Project Gonzales test Assignee JR John Reim Status Received Reference # 1231231…" at bounding box center [879, 210] width 240 height 298
click at [863, 307] on p "Select Address" at bounding box center [901, 308] width 101 height 11
click at [863, 316] on input "text" at bounding box center [894, 311] width 112 height 16
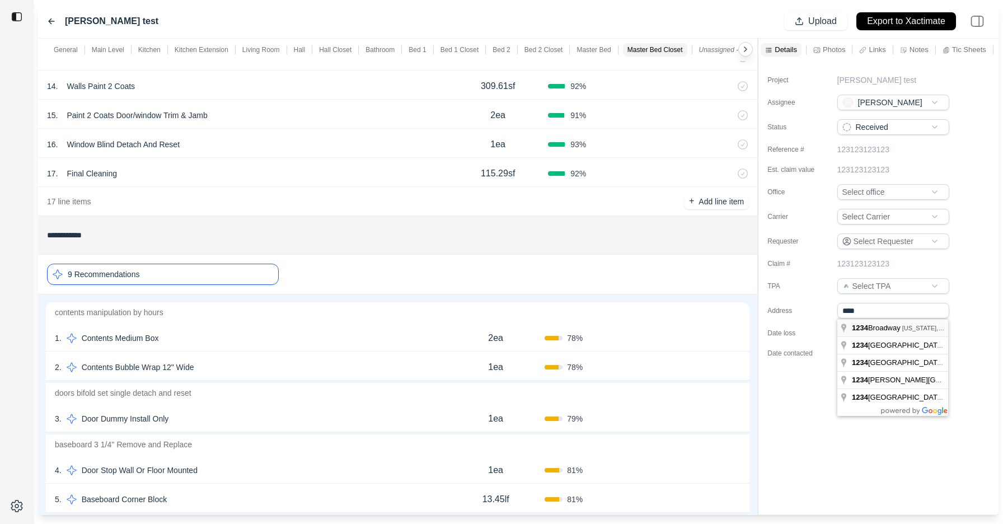
type input "**********"
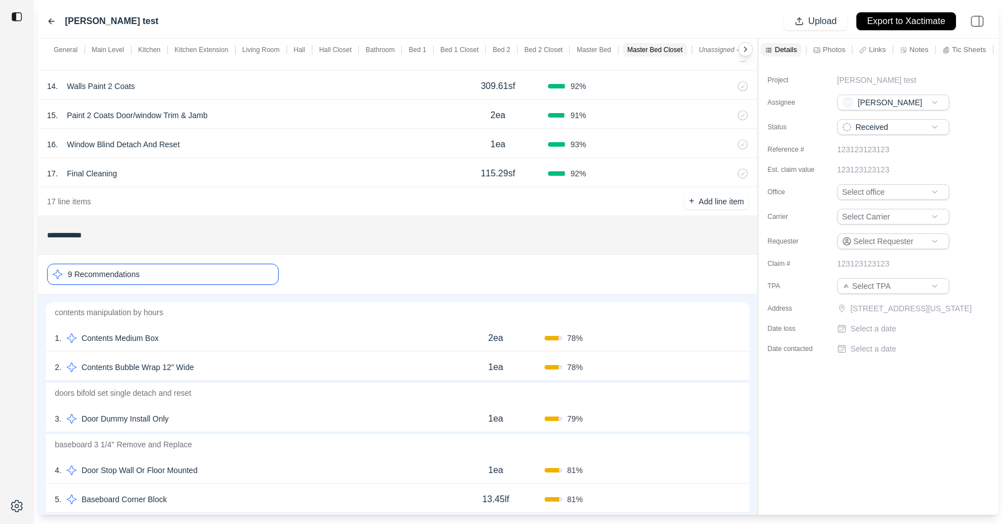
click at [869, 334] on p "Select a date" at bounding box center [874, 328] width 46 height 11
type input "**********"
click at [880, 363] on div "**********" at bounding box center [879, 212] width 240 height 302
click at [879, 354] on p "Select a date" at bounding box center [874, 348] width 46 height 11
type input "**********"
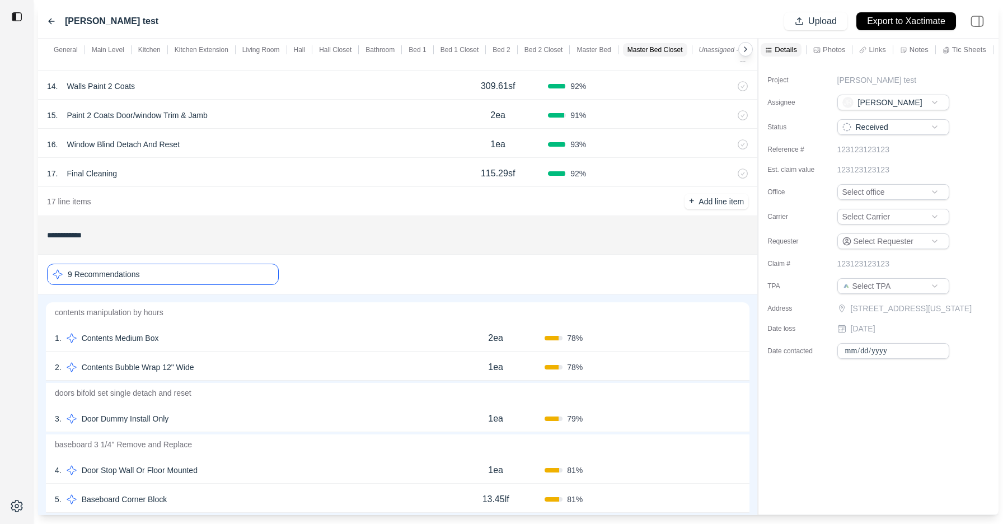
click at [873, 451] on div "**********" at bounding box center [879, 287] width 240 height 453
click at [905, 16] on p "Export to Xactimate" at bounding box center [906, 21] width 78 height 13
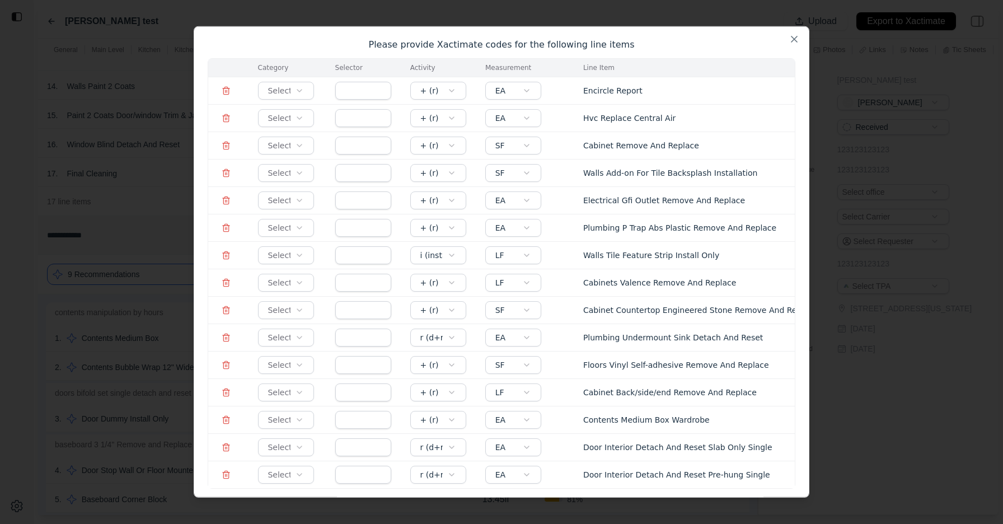
click at [227, 90] on line at bounding box center [227, 91] width 0 height 2
click at [227, 116] on icon at bounding box center [226, 118] width 9 height 9
click at [363, 151] on input "text" at bounding box center [363, 146] width 56 height 18
click at [363, 142] on input "text" at bounding box center [363, 146] width 56 height 18
click at [353, 147] on input "text" at bounding box center [363, 146] width 56 height 18
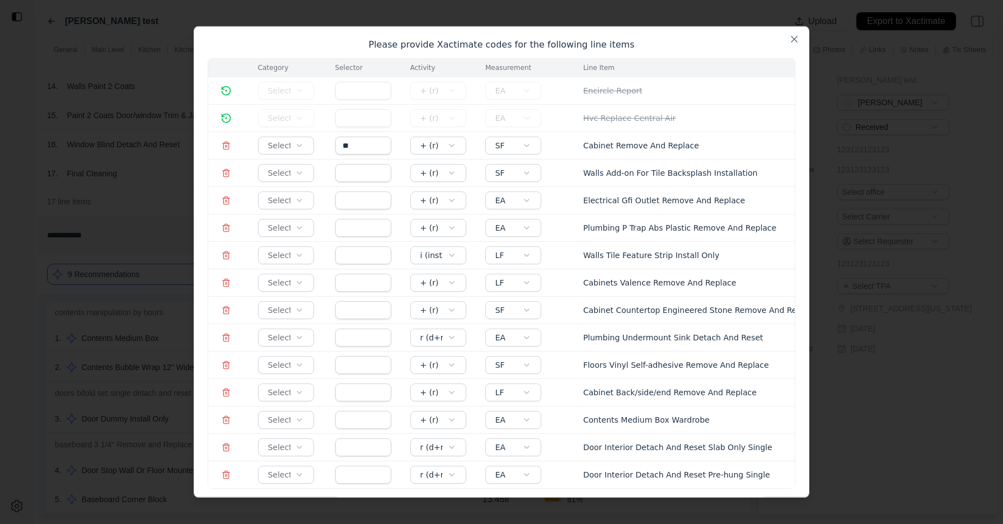
type input "**"
click at [355, 167] on input "text" at bounding box center [363, 173] width 56 height 18
click at [356, 172] on input "text" at bounding box center [363, 173] width 56 height 18
click at [291, 147] on body "**********" at bounding box center [501, 262] width 1003 height 524
click at [286, 170] on body "**********" at bounding box center [501, 262] width 1003 height 524
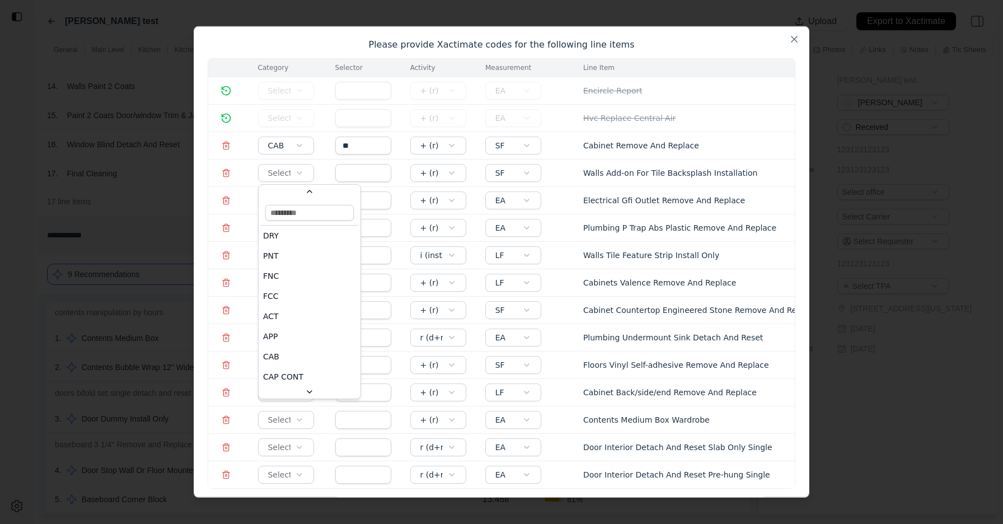
scroll to position [1005, 0]
click at [354, 185] on td at bounding box center [359, 172] width 75 height 27
click at [356, 179] on input "text" at bounding box center [363, 173] width 56 height 18
type input "*****"
click at [286, 199] on body "**********" at bounding box center [501, 262] width 1003 height 524
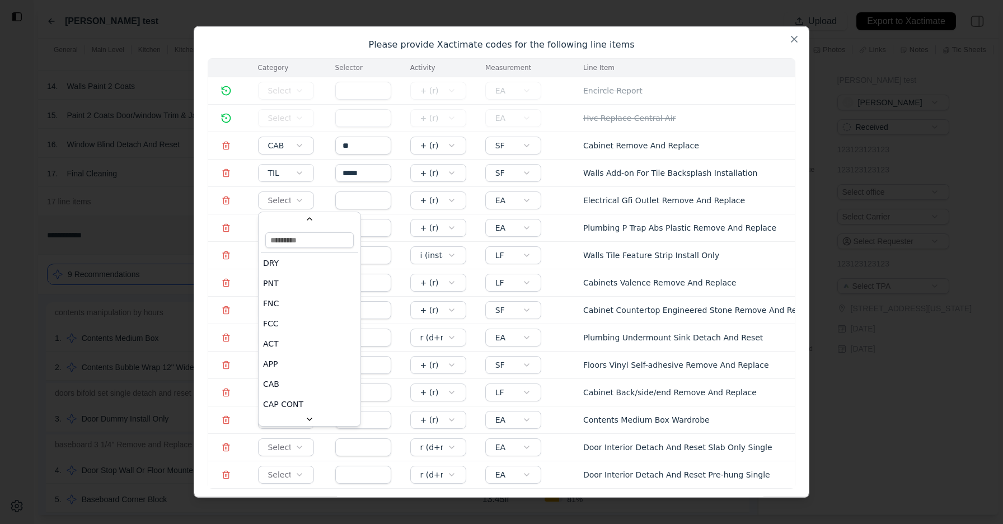
scroll to position [300, 0]
click at [366, 204] on input "text" at bounding box center [363, 200] width 56 height 18
type input "***"
click at [285, 228] on body "**********" at bounding box center [501, 262] width 1003 height 524
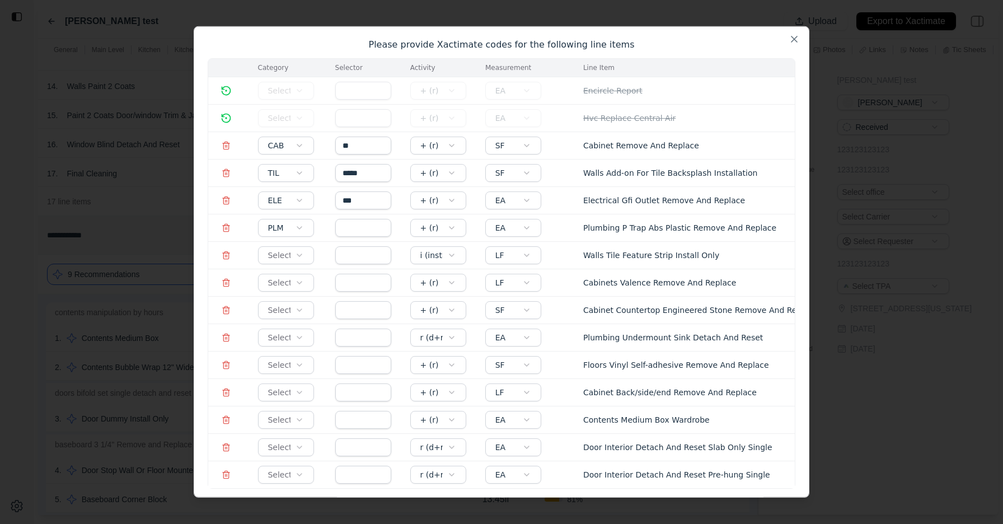
click at [368, 236] on input "text" at bounding box center [363, 228] width 56 height 18
type input "*****"
click at [351, 260] on input "text" at bounding box center [363, 255] width 56 height 18
click at [283, 251] on body "**********" at bounding box center [501, 262] width 1003 height 524
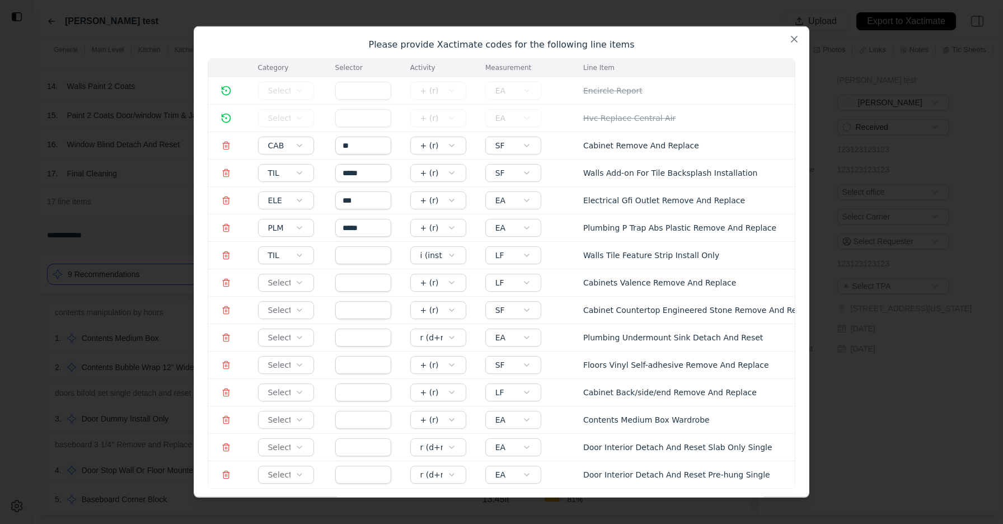
click at [377, 252] on input "text" at bounding box center [363, 255] width 56 height 18
type input "******"
click at [283, 282] on body "**********" at bounding box center [501, 262] width 1003 height 524
click at [369, 284] on input "text" at bounding box center [363, 283] width 56 height 18
type input "***"
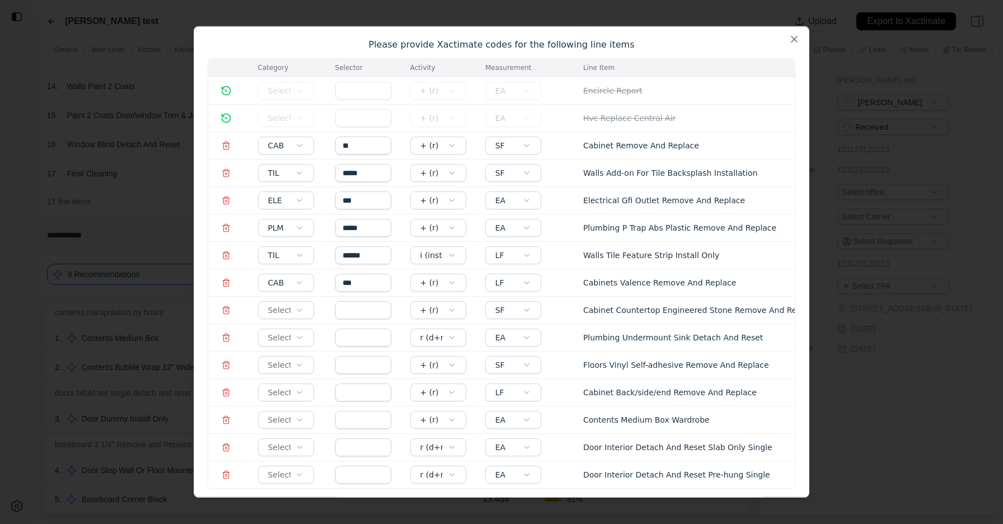
click at [330, 289] on td "***" at bounding box center [359, 282] width 75 height 27
click at [317, 308] on td "Select" at bounding box center [283, 309] width 77 height 27
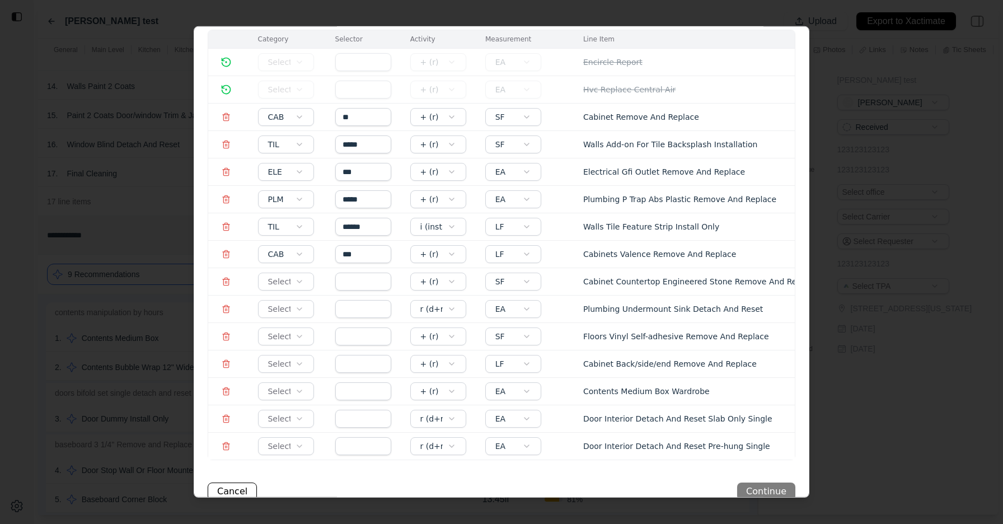
scroll to position [45, 0]
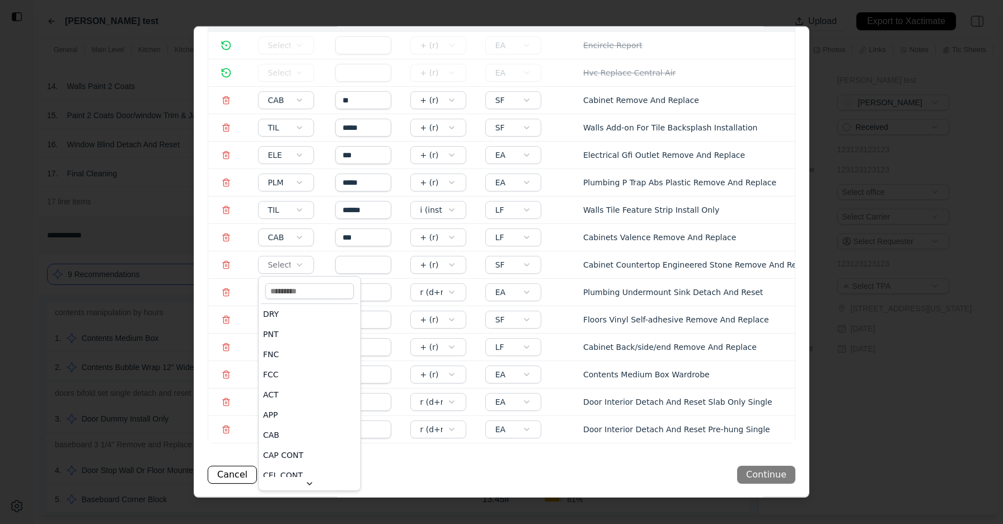
click at [287, 262] on body "**********" at bounding box center [501, 262] width 1003 height 524
click at [282, 289] on input at bounding box center [309, 291] width 88 height 16
click at [347, 266] on input "text" at bounding box center [363, 265] width 56 height 18
click at [353, 269] on input "****" at bounding box center [363, 265] width 56 height 18
type input "****"
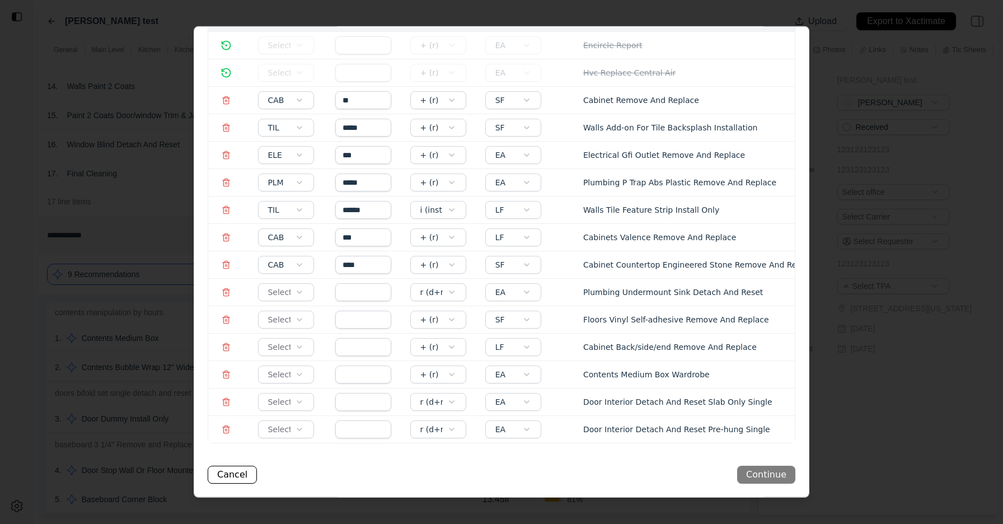
click at [354, 294] on input "text" at bounding box center [363, 292] width 56 height 18
click at [294, 293] on body "**********" at bounding box center [501, 262] width 1003 height 524
click at [358, 306] on td at bounding box center [359, 319] width 75 height 27
click at [362, 293] on input "text" at bounding box center [363, 292] width 56 height 18
type input "*****"
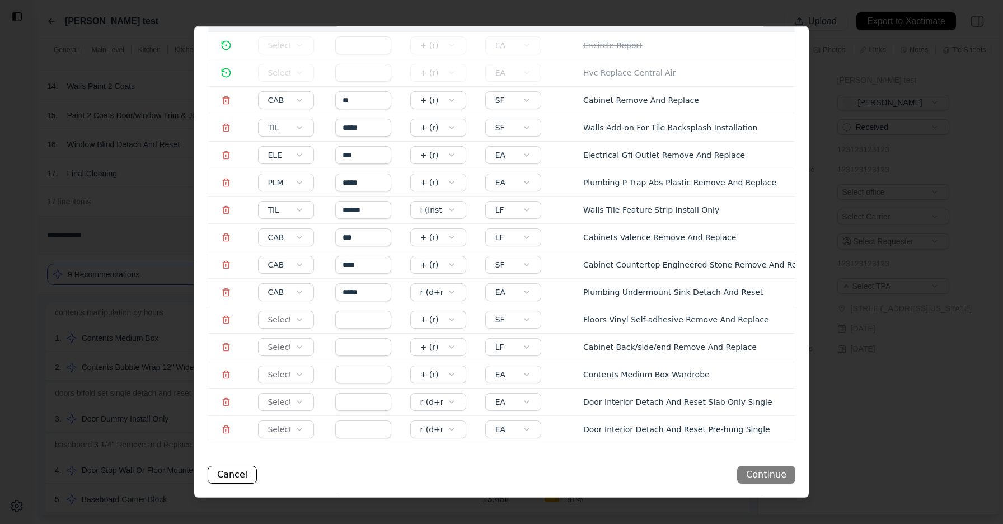
click at [322, 314] on td at bounding box center [359, 319] width 75 height 27
click at [292, 321] on body "**********" at bounding box center [501, 262] width 1003 height 524
click at [354, 322] on input "text" at bounding box center [363, 320] width 56 height 18
type input "***"
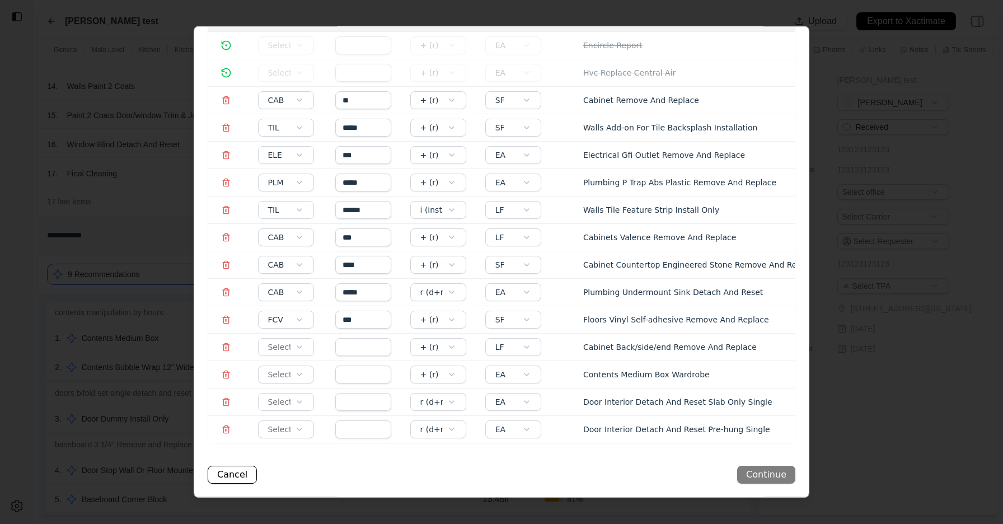
click at [222, 341] on td at bounding box center [226, 346] width 36 height 27
click at [226, 353] on td at bounding box center [226, 346] width 36 height 27
click at [227, 347] on line at bounding box center [227, 348] width 0 height 2
click at [226, 375] on line at bounding box center [226, 375] width 0 height 2
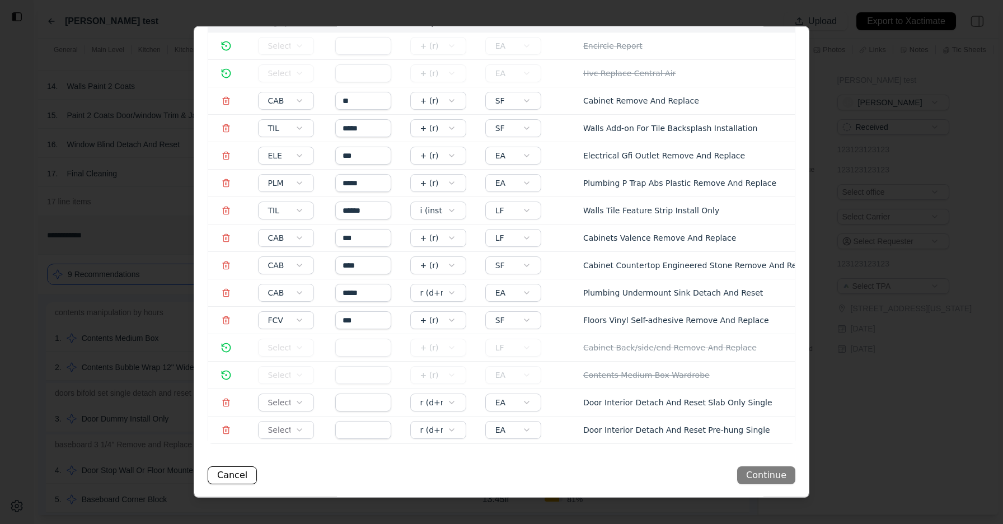
click at [293, 406] on body "**********" at bounding box center [501, 262] width 1003 height 524
click at [343, 402] on input "text" at bounding box center [363, 403] width 56 height 18
drag, startPoint x: 366, startPoint y: 404, endPoint x: 339, endPoint y: 403, distance: 26.3
click at [339, 403] on input "**" at bounding box center [363, 403] width 56 height 18
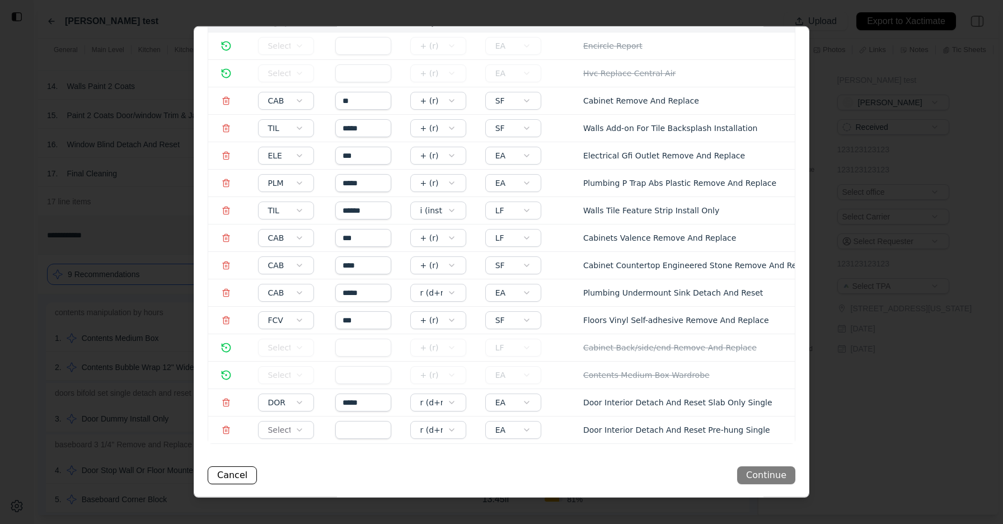
scroll to position [45, 0]
type input "*****"
click at [287, 429] on body "**********" at bounding box center [501, 262] width 1003 height 524
click at [352, 424] on input "text" at bounding box center [363, 429] width 56 height 18
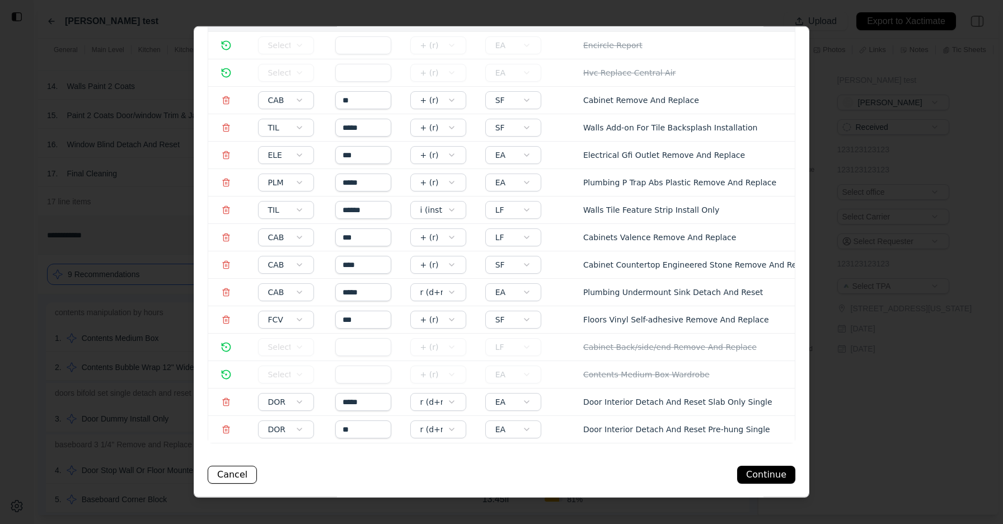
type input "**"
click at [451, 472] on div "Cancel Continue" at bounding box center [502, 475] width 588 height 18
click at [793, 469] on button "Continue" at bounding box center [766, 475] width 58 height 18
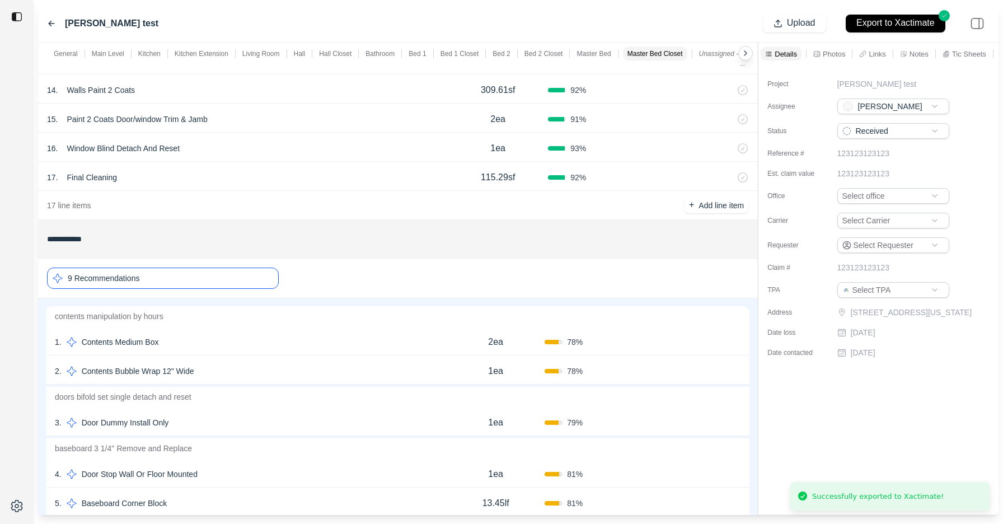
scroll to position [6349, 0]
click at [167, 278] on div "9 Recommendations" at bounding box center [163, 278] width 232 height 21
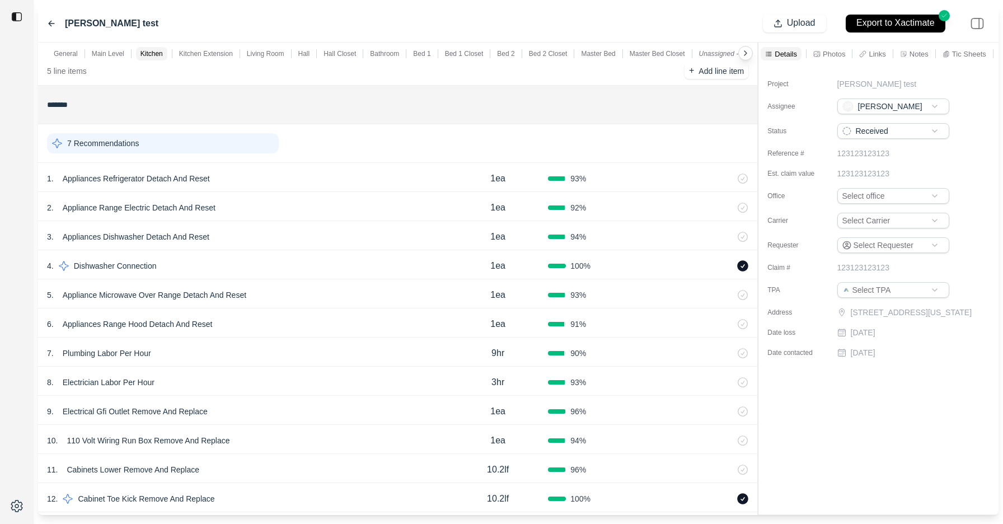
scroll to position [464, 0]
click at [245, 192] on div "2 . Appliance Range Electric Detach And Reset 1ea 92 %" at bounding box center [397, 206] width 719 height 29
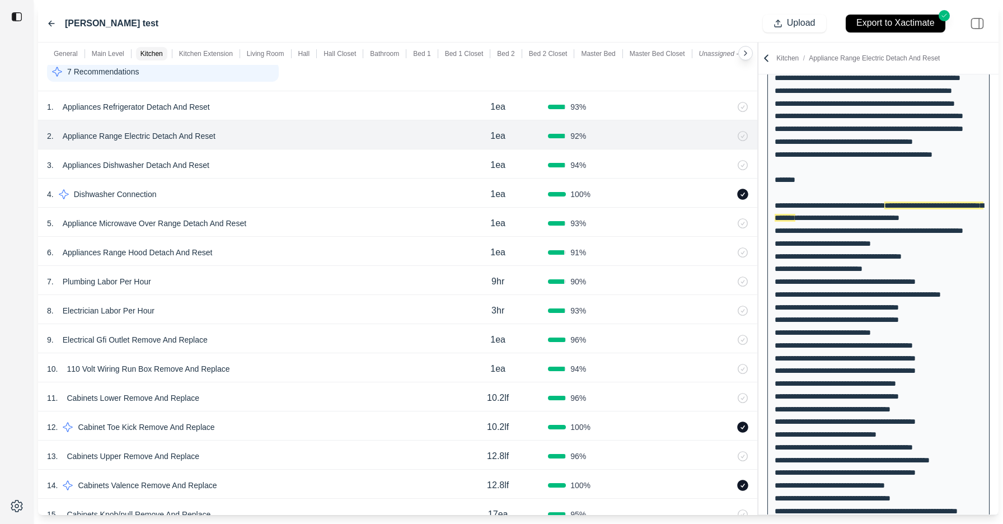
scroll to position [536, 0]
click at [245, 191] on div "4 . Dishwasher Connection" at bounding box center [247, 194] width 401 height 16
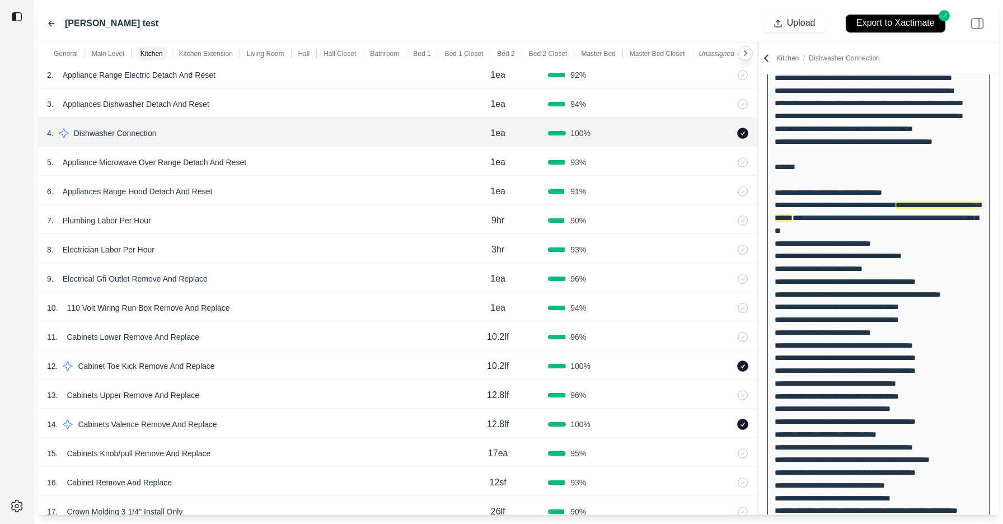
scroll to position [627, 0]
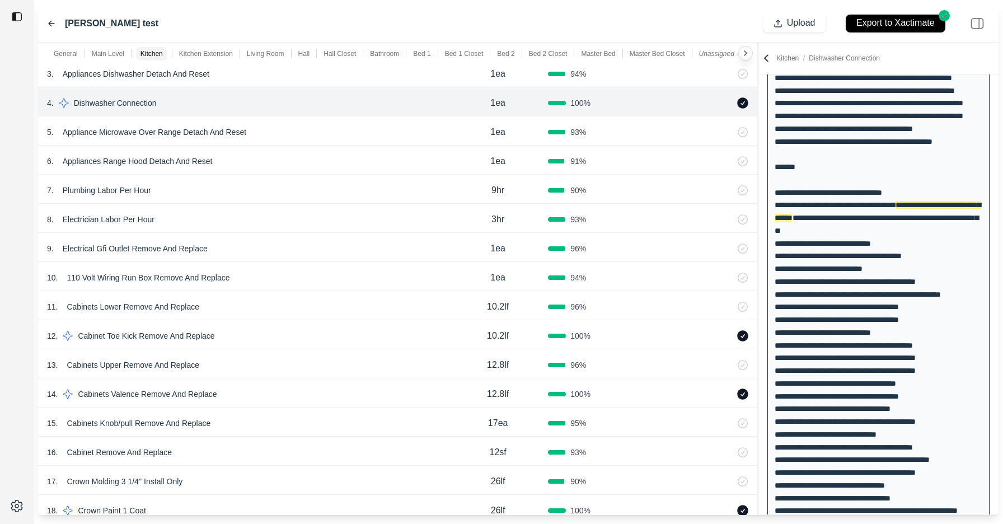
click at [268, 333] on div "12 . Cabinet Toe Kick Remove And Replace" at bounding box center [247, 336] width 401 height 16
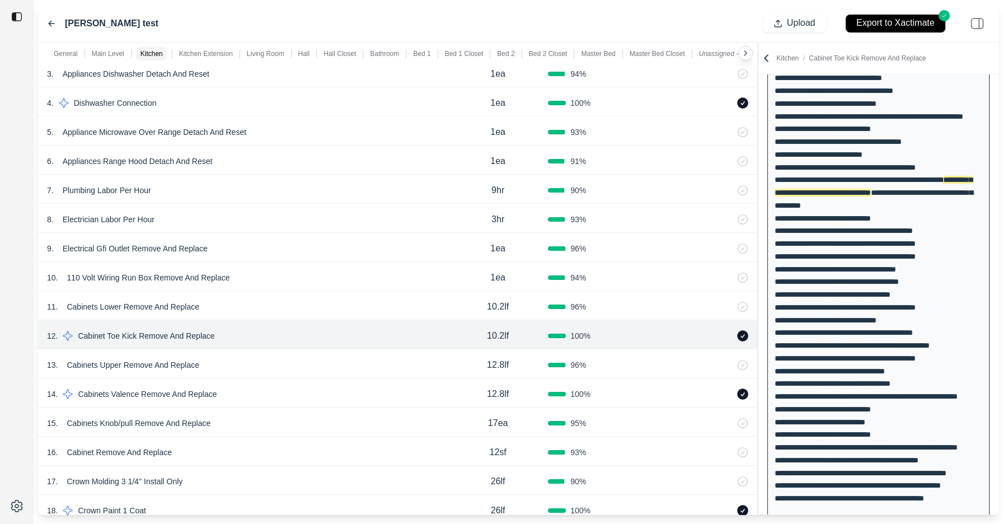
scroll to position [659, 0]
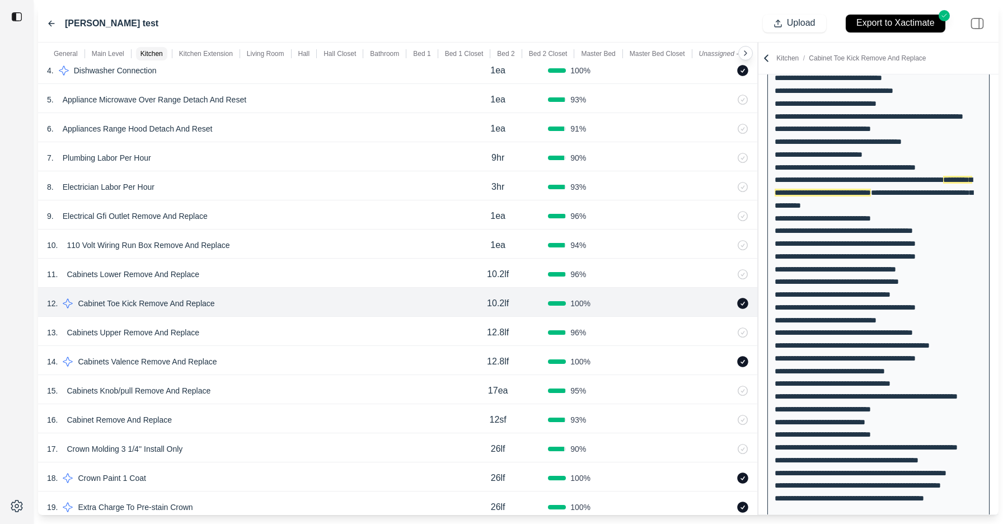
click at [270, 362] on div "14 . Cabinets Valence Remove And Replace" at bounding box center [247, 362] width 401 height 16
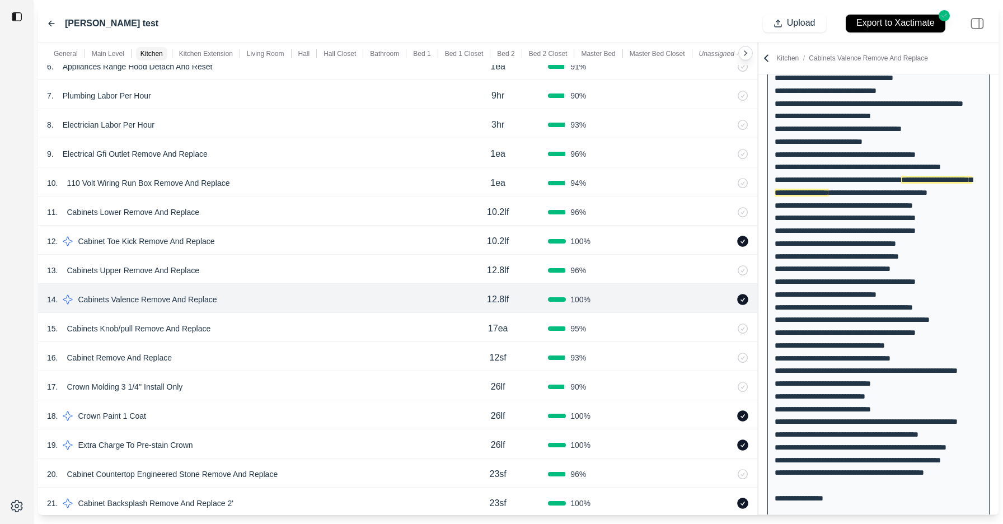
scroll to position [824, 0]
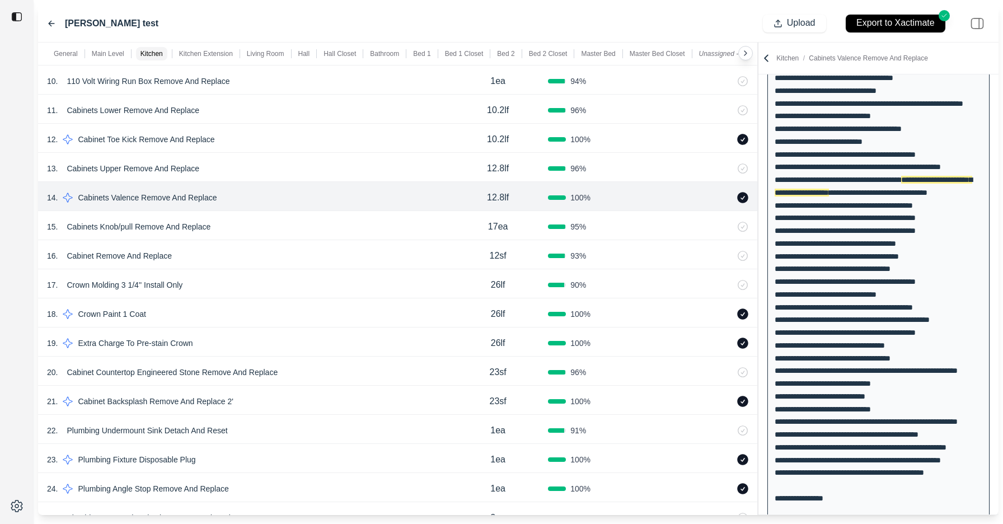
click at [305, 307] on div "18 . Crown Paint 1 Coat" at bounding box center [247, 314] width 401 height 16
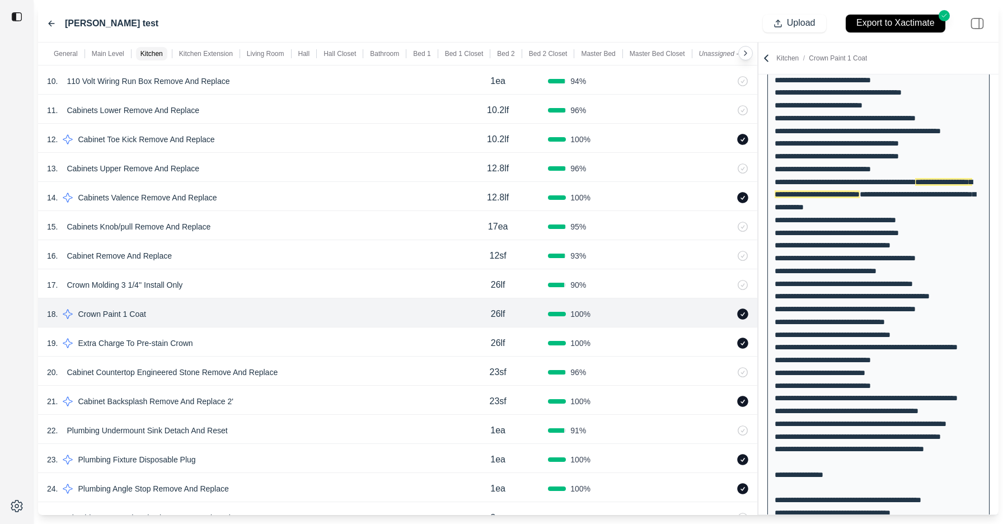
scroll to position [323, 0]
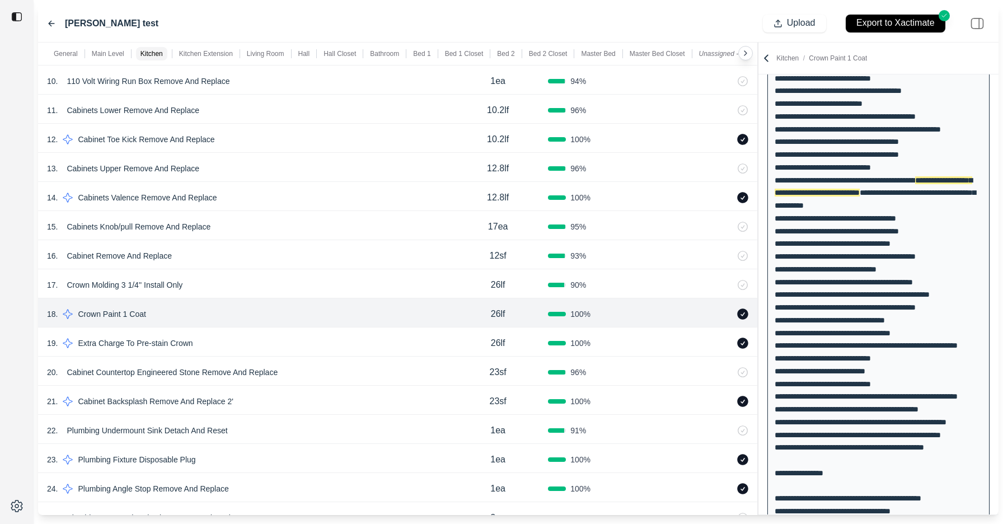
click at [309, 335] on div "19 . Extra Charge To Pre-stain Crown" at bounding box center [247, 343] width 401 height 16
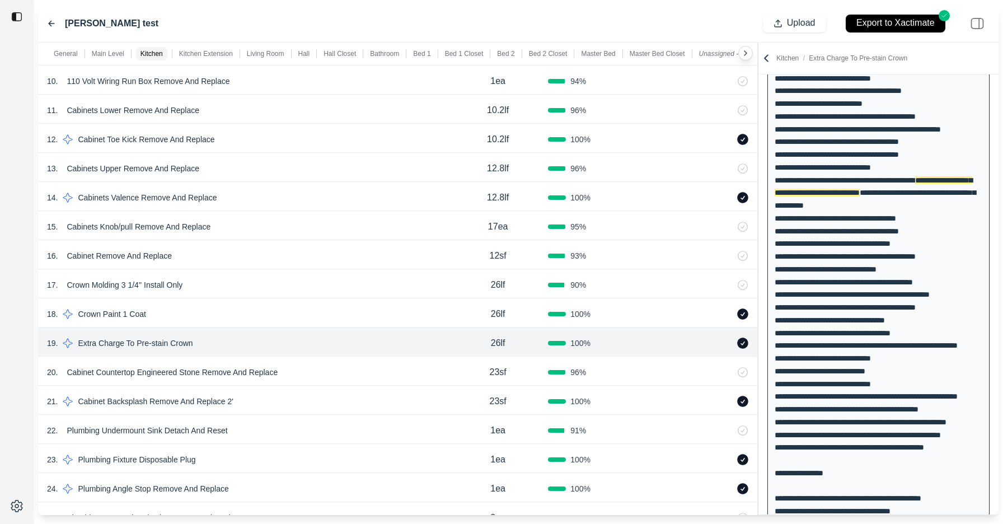
scroll to position [848, 0]
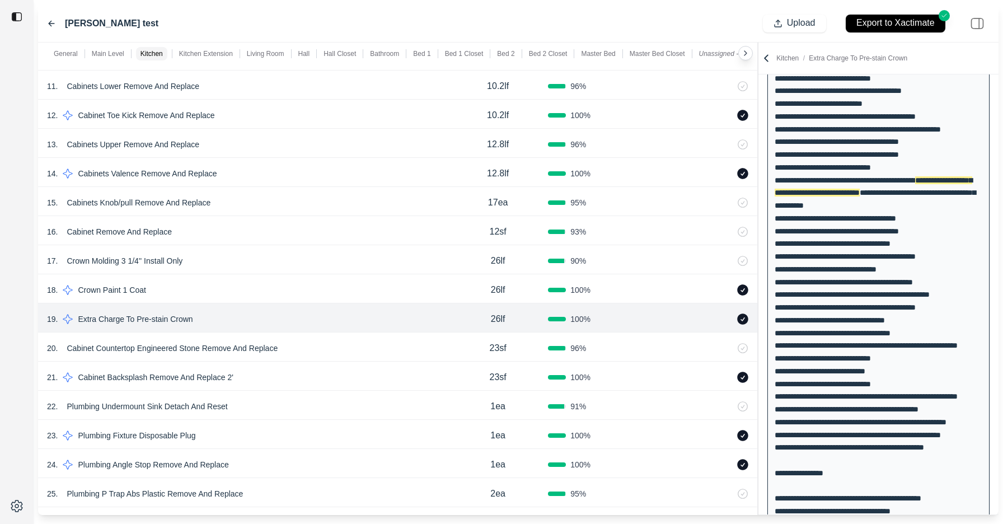
click at [325, 323] on div "19 . Extra Charge To Pre-stain Crown" at bounding box center [247, 319] width 401 height 16
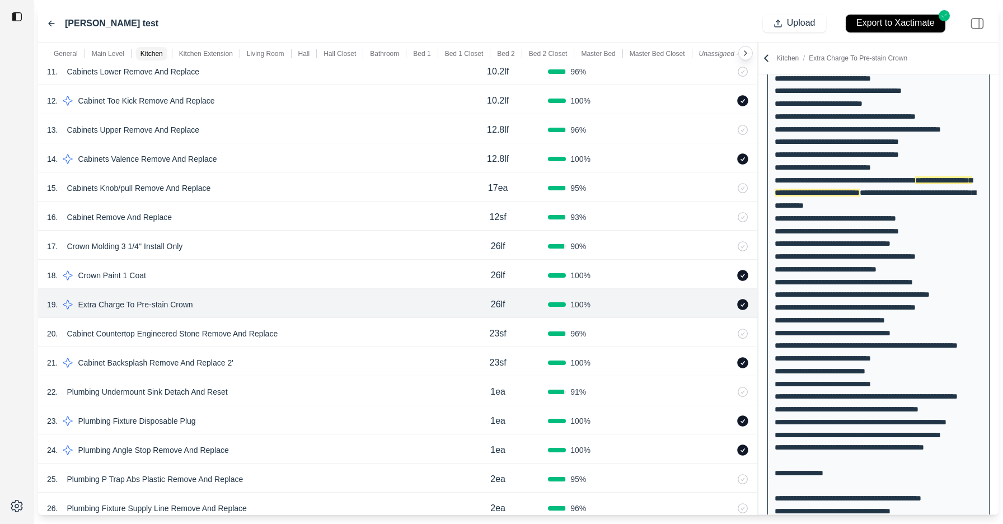
scroll to position [867, 0]
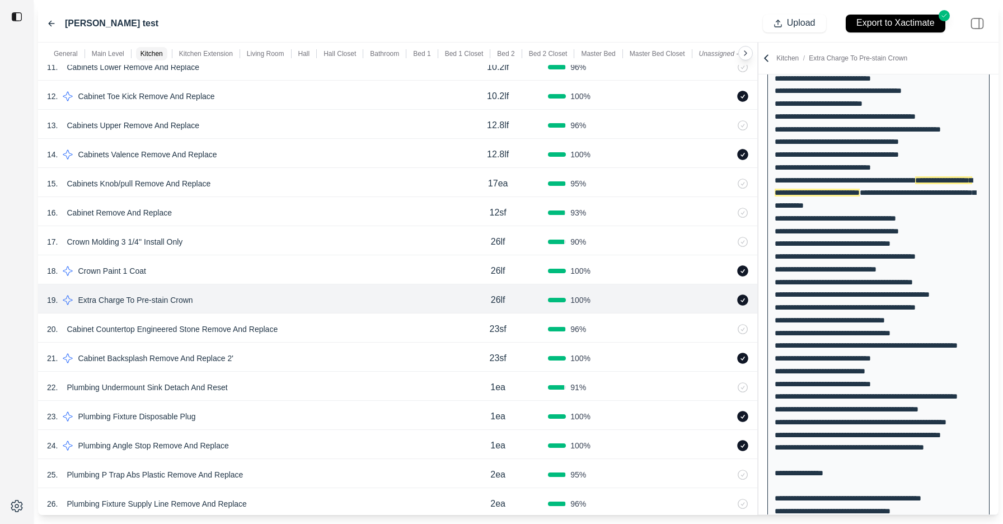
click at [263, 349] on div "21 . Cabinet Backsplash Remove And Replace 2' 23sf 100 %" at bounding box center [397, 357] width 719 height 29
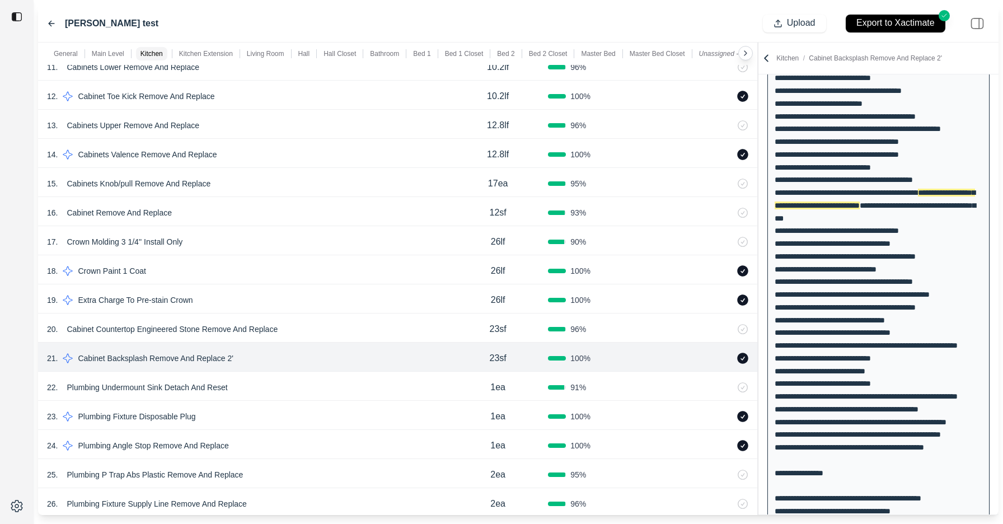
scroll to position [831, 0]
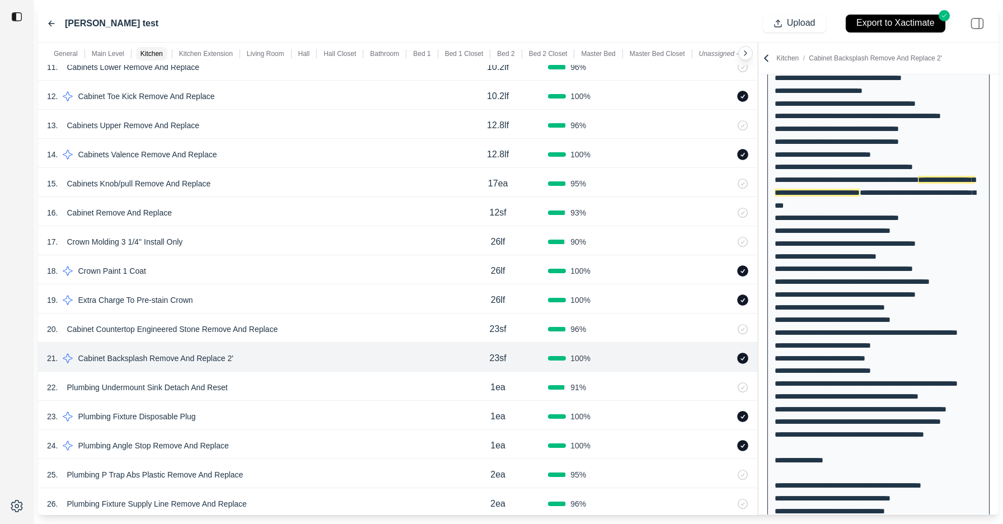
click at [725, 361] on icon at bounding box center [728, 358] width 9 height 9
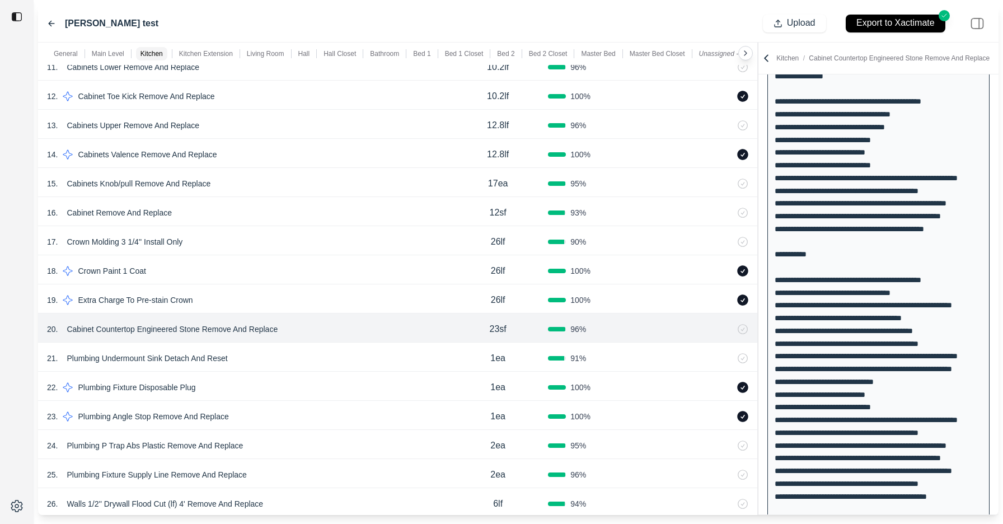
scroll to position [0, 0]
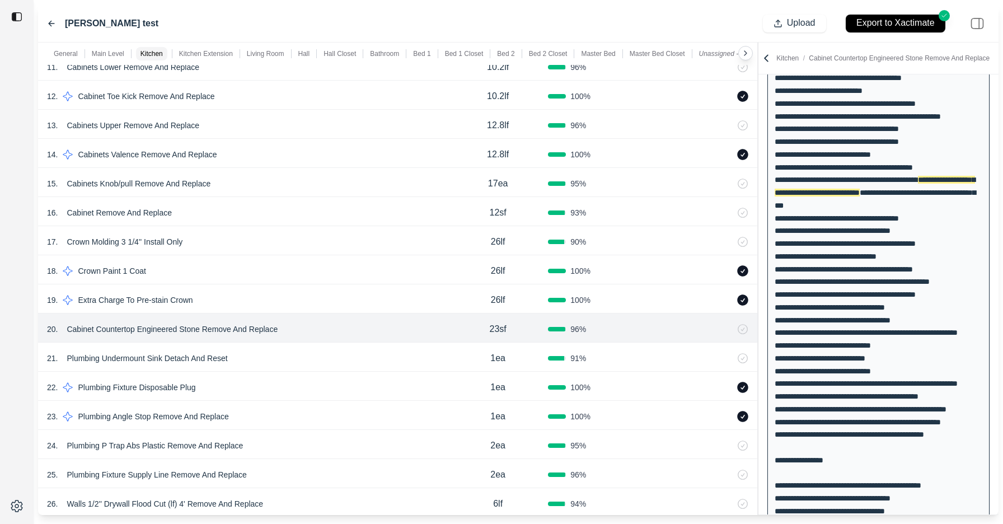
click at [307, 383] on div "22 . Plumbing Fixture Disposable Plug" at bounding box center [247, 388] width 401 height 16
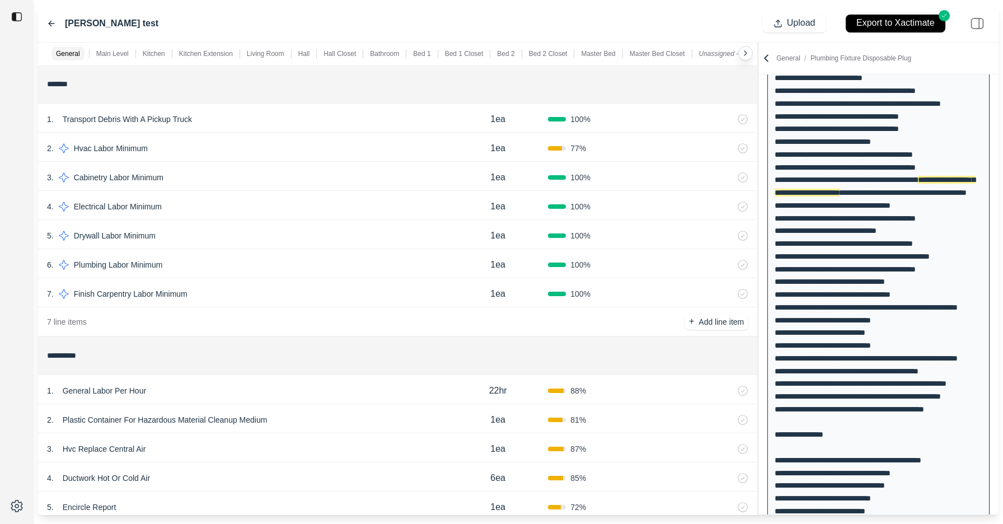
click at [715, 135] on div "2 . Hvac Labor Minimum 1ea 77 %" at bounding box center [397, 147] width 719 height 29
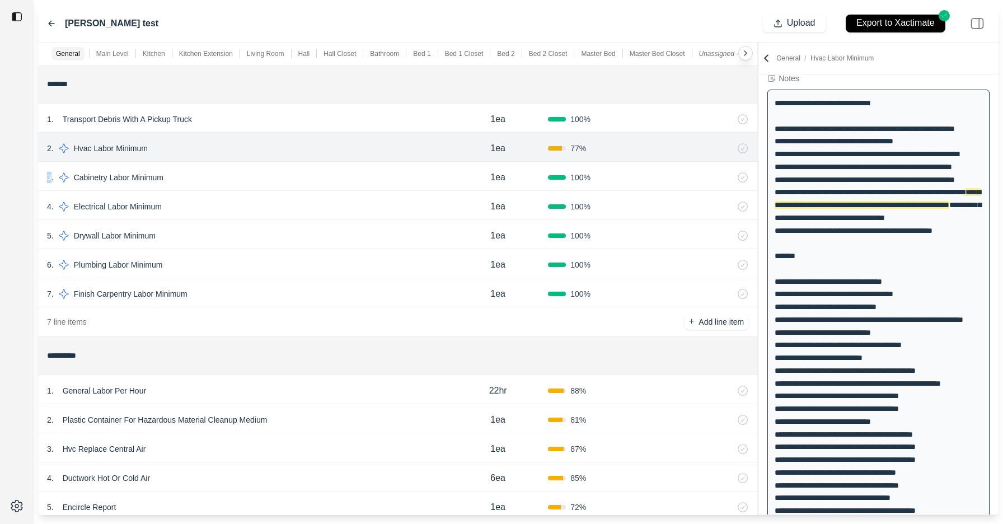
scroll to position [49, 0]
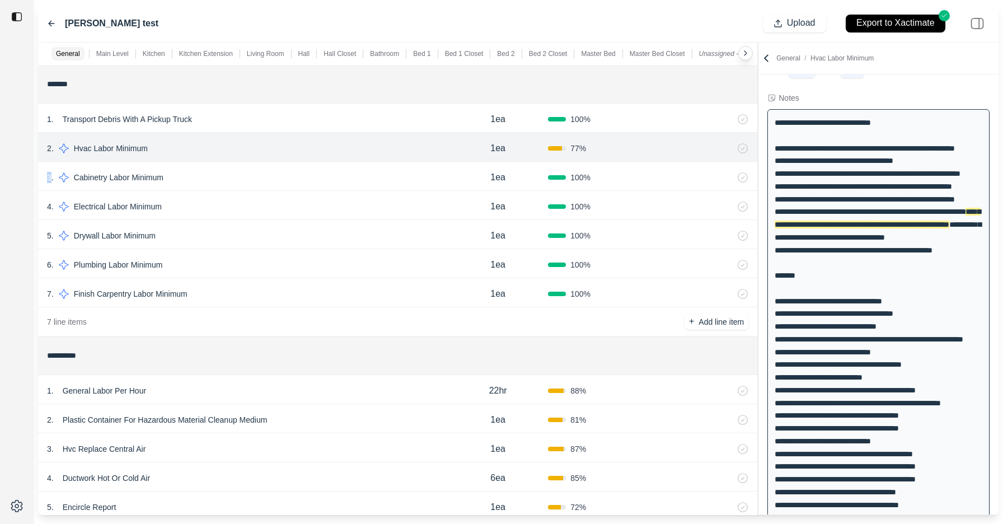
click at [722, 145] on div at bounding box center [698, 148] width 100 height 11
click at [726, 146] on icon at bounding box center [729, 146] width 6 height 0
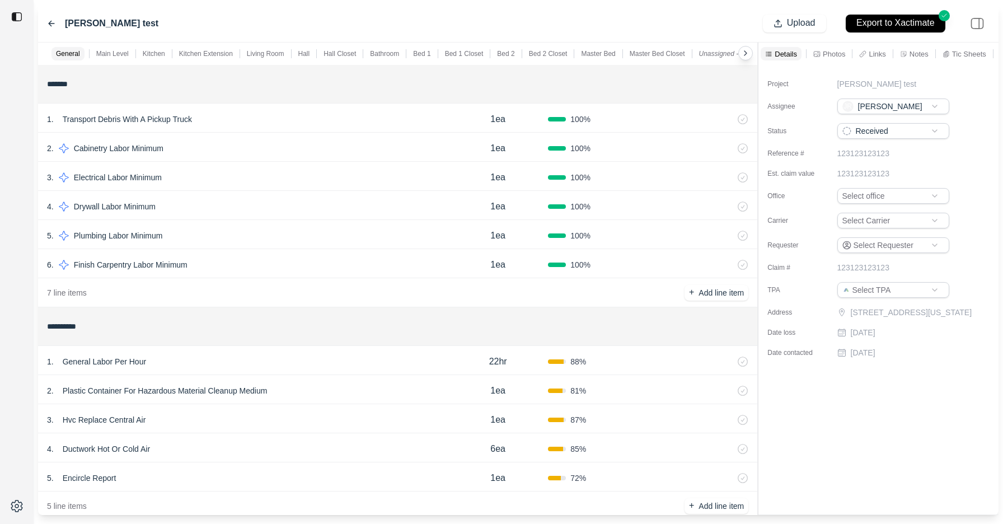
click at [731, 149] on icon at bounding box center [728, 148] width 9 height 9
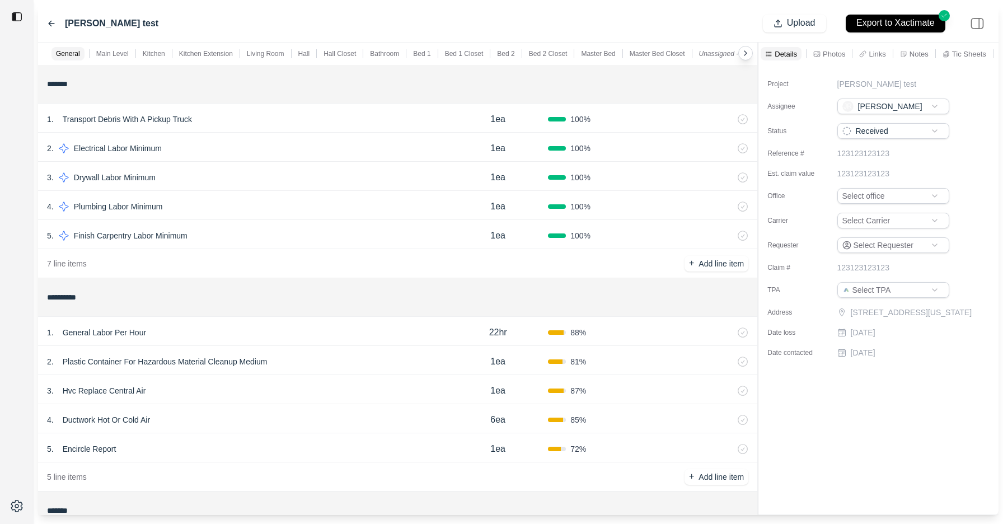
click at [703, 180] on div at bounding box center [698, 177] width 100 height 11
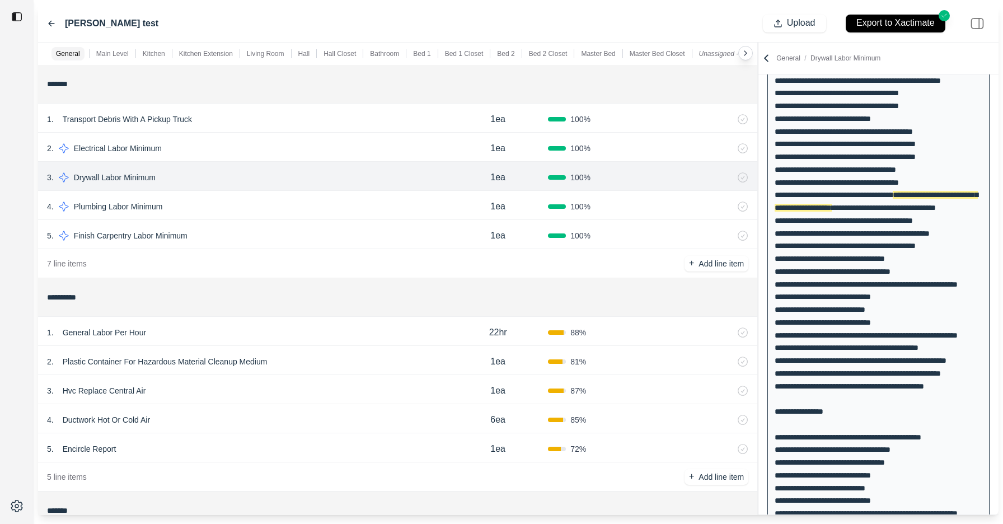
scroll to position [387, 0]
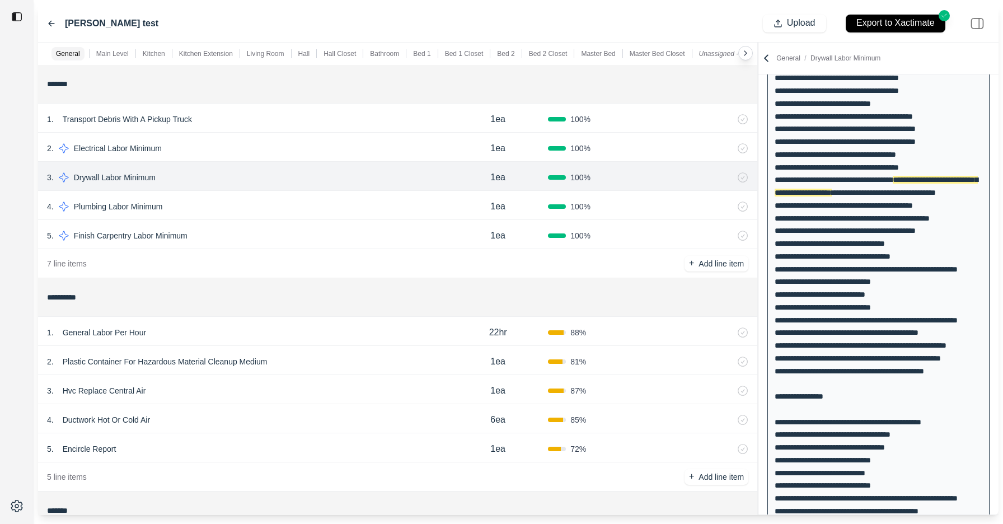
click at [729, 178] on icon at bounding box center [728, 177] width 9 height 9
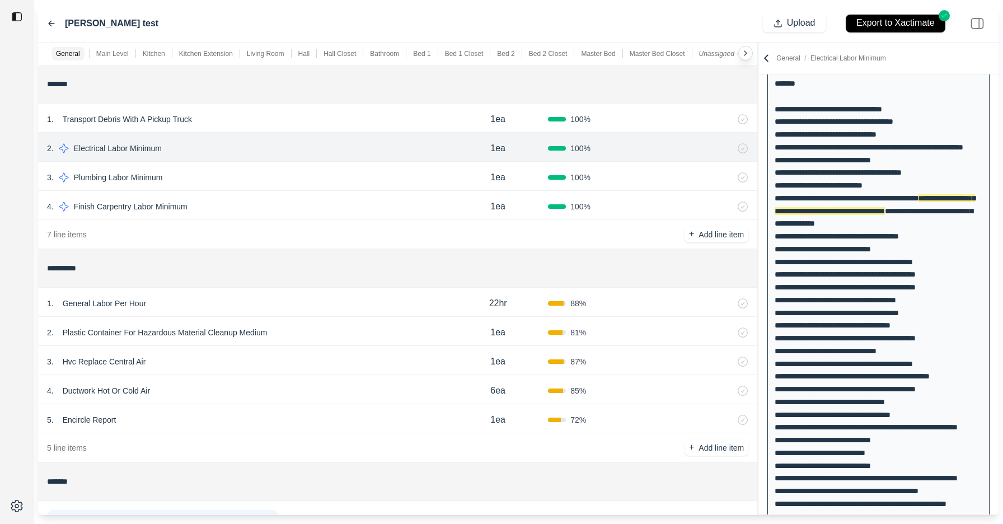
scroll to position [253, 0]
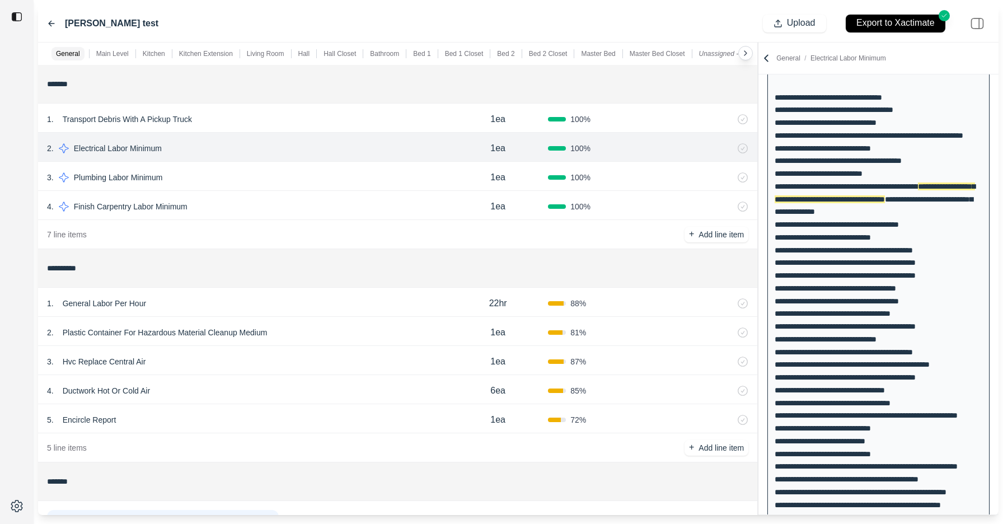
click at [733, 149] on icon at bounding box center [728, 148] width 9 height 9
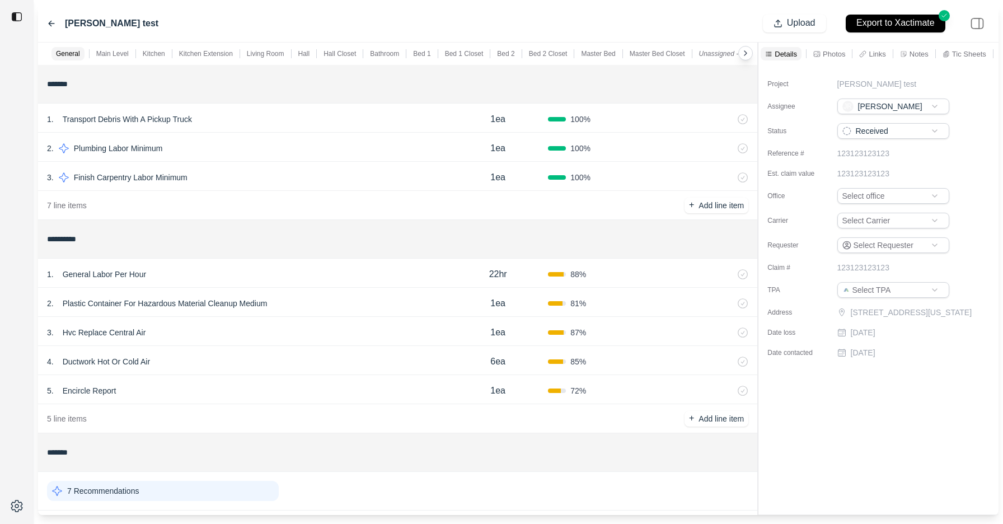
scroll to position [0, 0]
click at [727, 148] on icon at bounding box center [728, 148] width 3 height 6
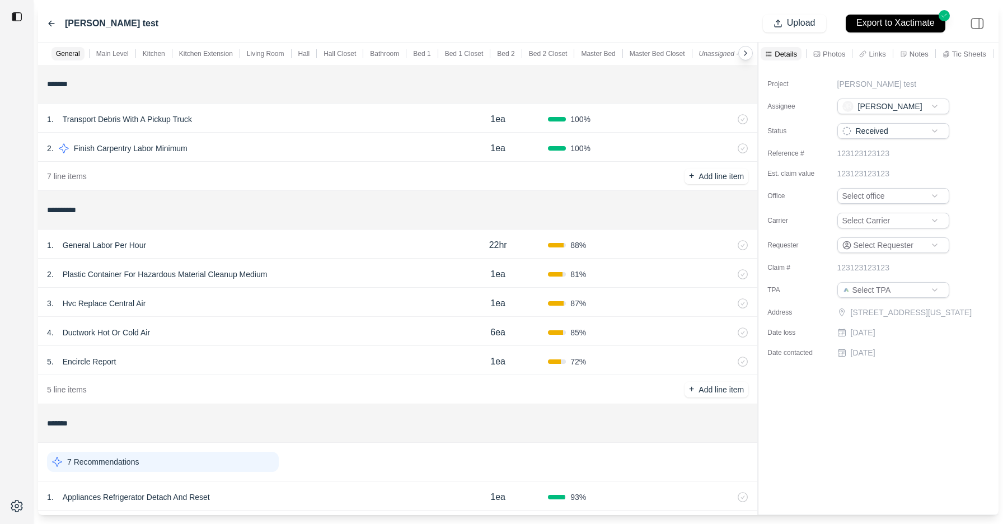
click at [729, 149] on icon at bounding box center [728, 148] width 9 height 9
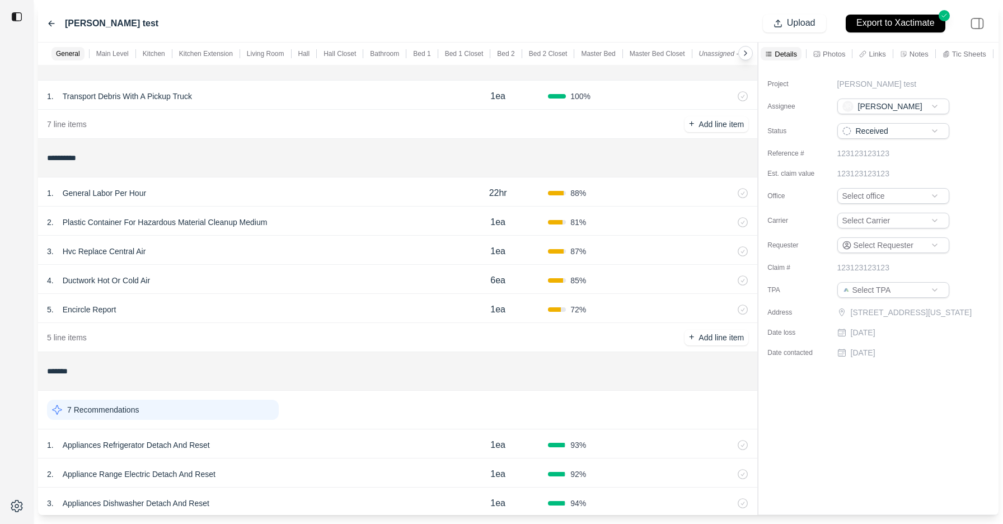
scroll to position [7, 0]
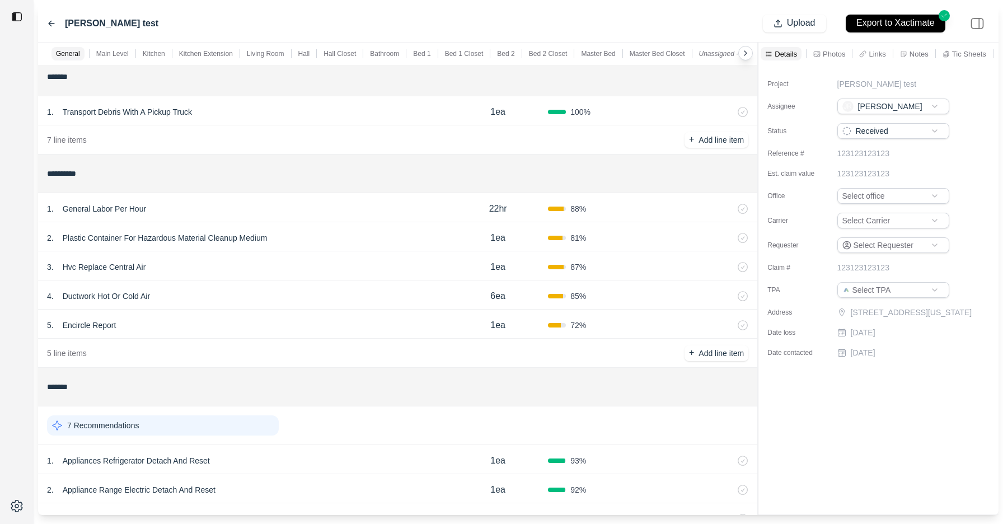
click at [396, 258] on div "3 . Hvc Replace Central Air 1ea 87 %" at bounding box center [397, 265] width 719 height 29
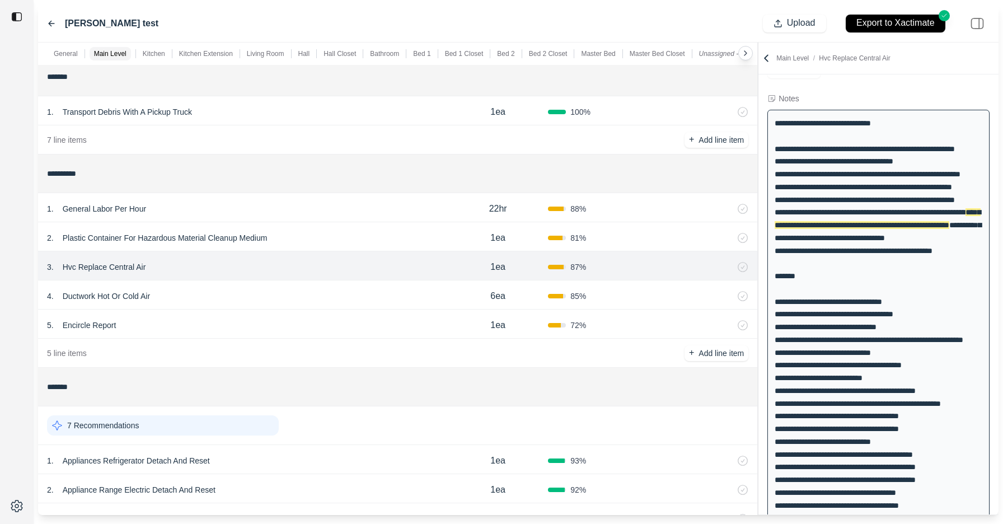
scroll to position [160, 0]
click at [727, 266] on icon at bounding box center [728, 267] width 3 height 6
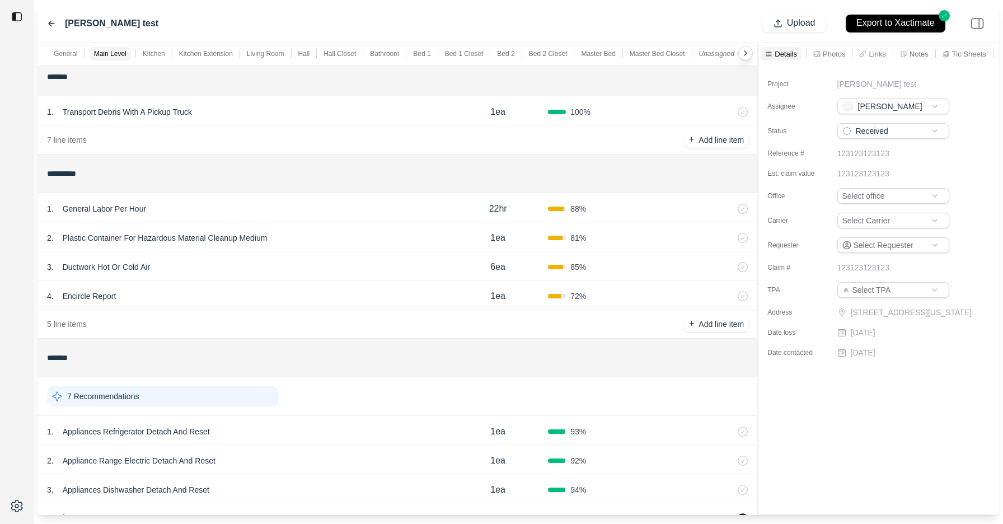
scroll to position [0, 0]
click at [679, 266] on div at bounding box center [698, 266] width 100 height 11
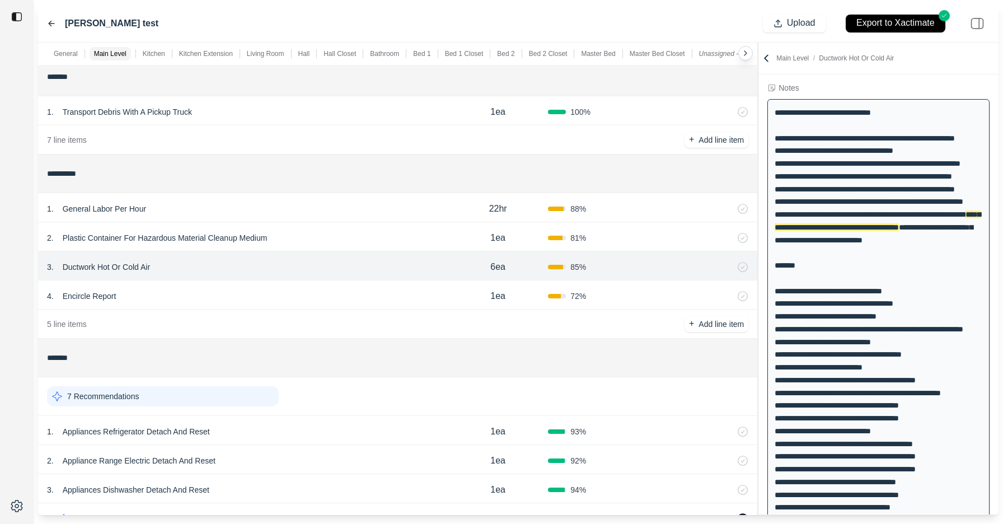
scroll to position [68, 0]
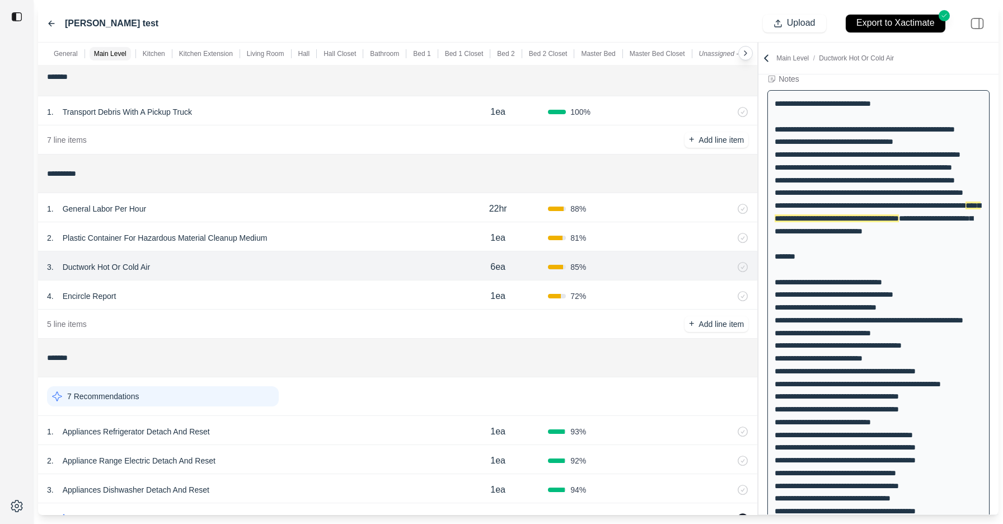
click at [727, 267] on icon at bounding box center [728, 267] width 9 height 9
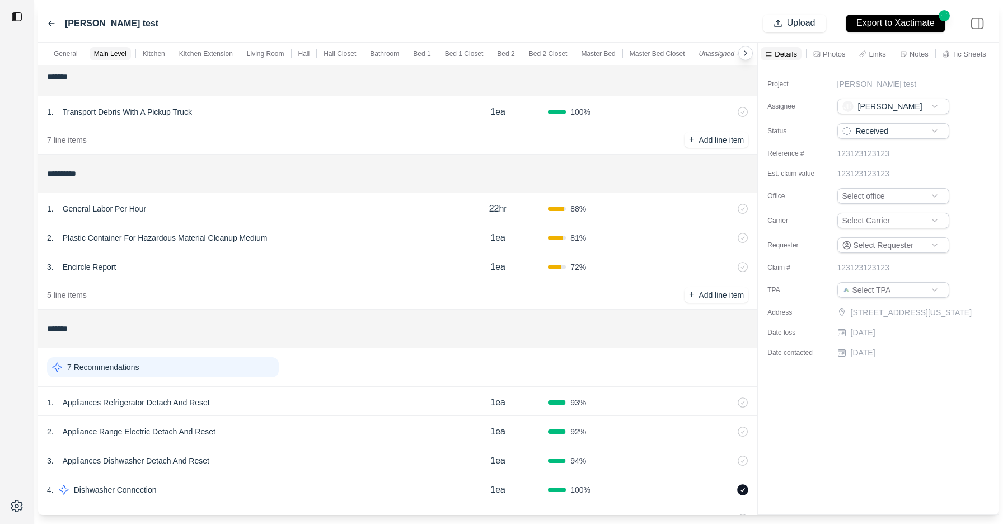
scroll to position [0, 0]
click at [630, 203] on div "1 . General Labor Per Hour 22hr 88 %" at bounding box center [397, 207] width 719 height 29
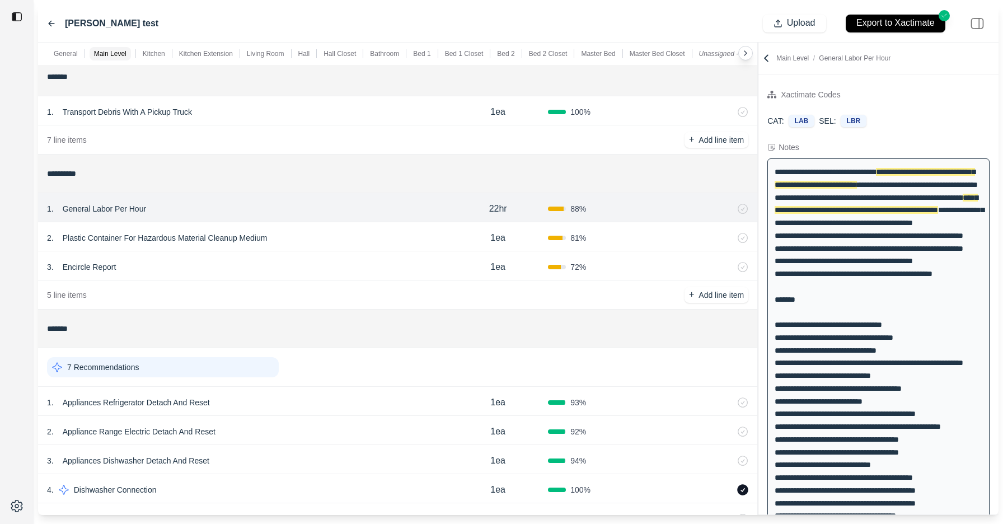
click at [728, 238] on icon at bounding box center [728, 237] width 9 height 9
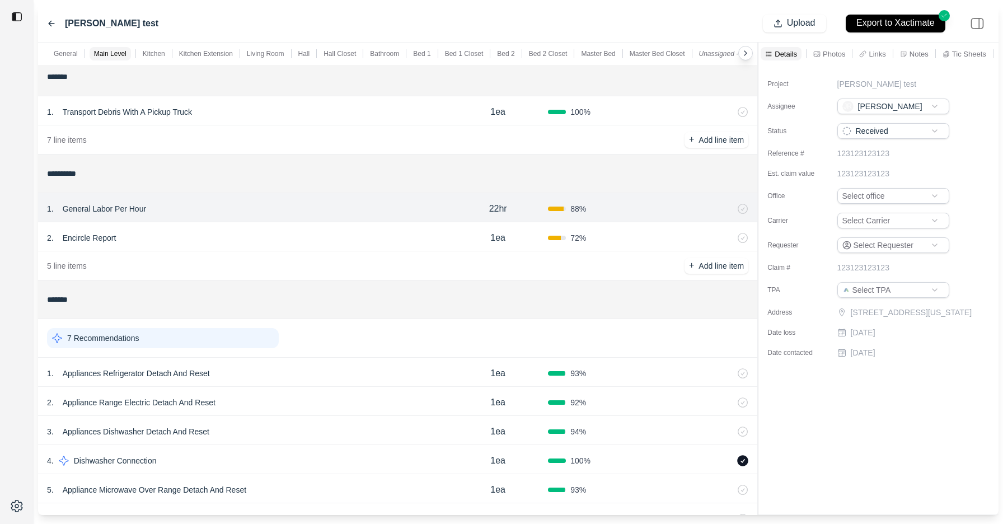
click at [726, 210] on icon at bounding box center [728, 210] width 5 height 6
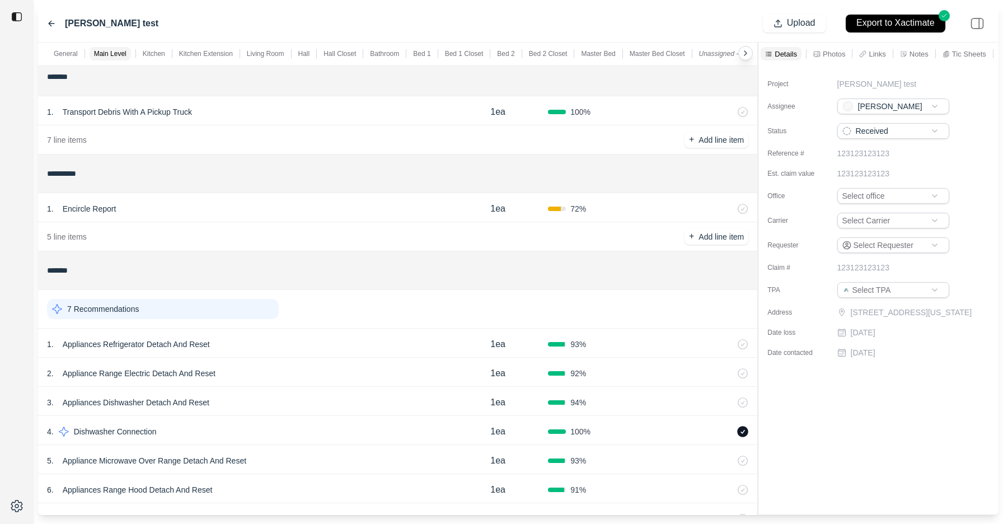
click at [729, 208] on icon at bounding box center [728, 208] width 3 height 6
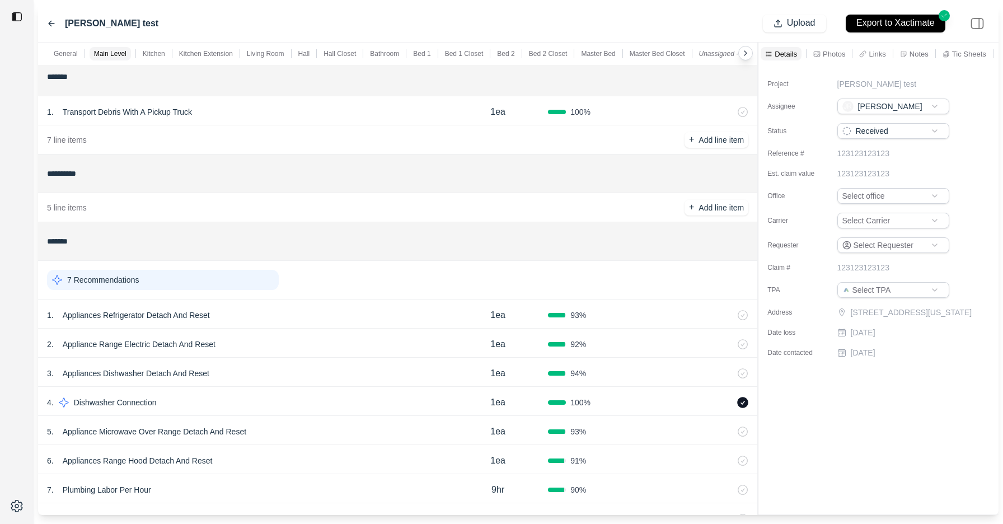
click at [174, 105] on p "Transport Debris With A Pickup Truck" at bounding box center [127, 112] width 138 height 16
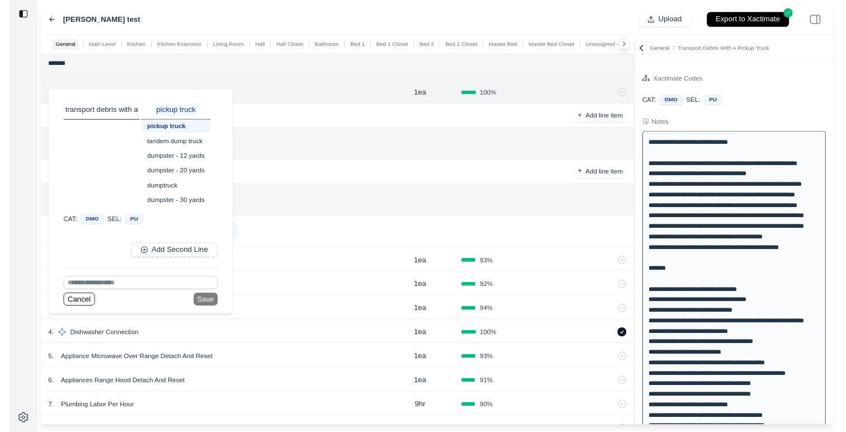
scroll to position [60, 0]
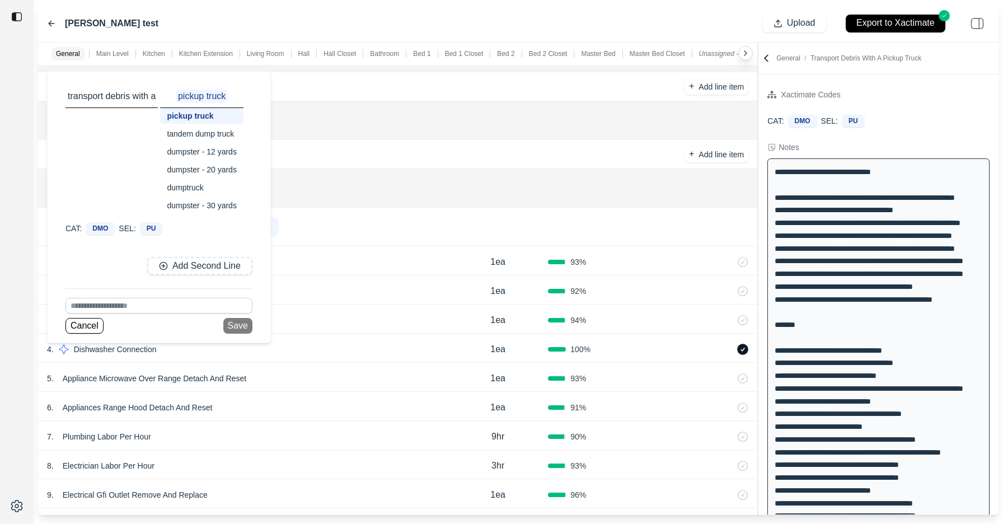
click at [325, 169] on div "*******" at bounding box center [397, 188] width 719 height 39
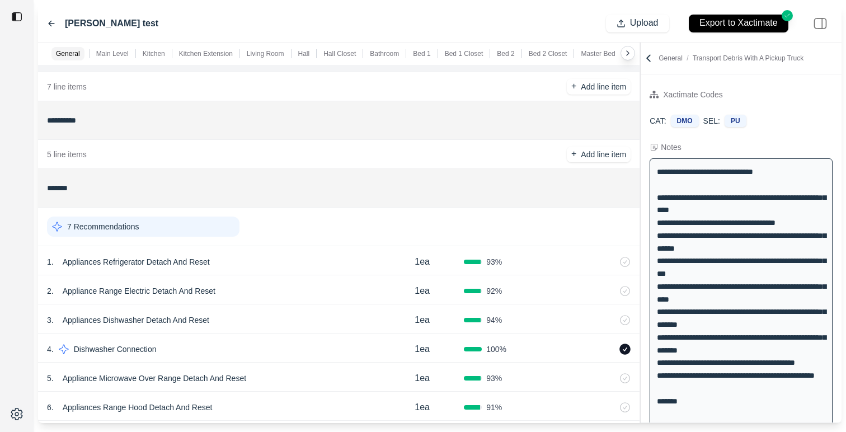
click at [653, 63] on icon at bounding box center [648, 58] width 11 height 11
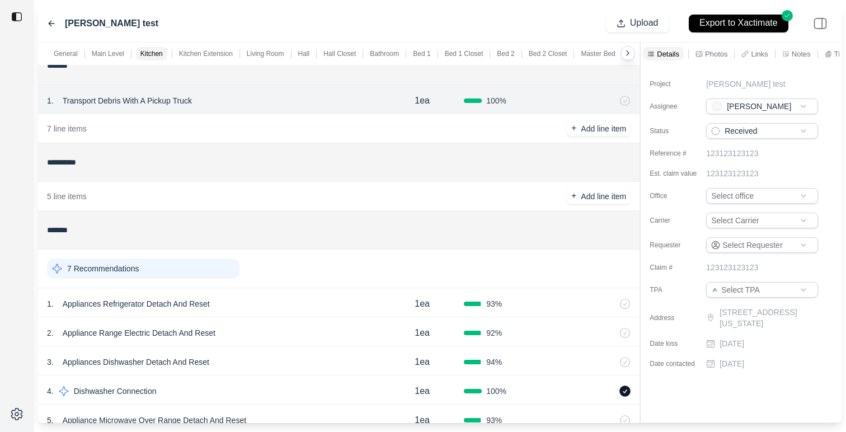
scroll to position [0, 0]
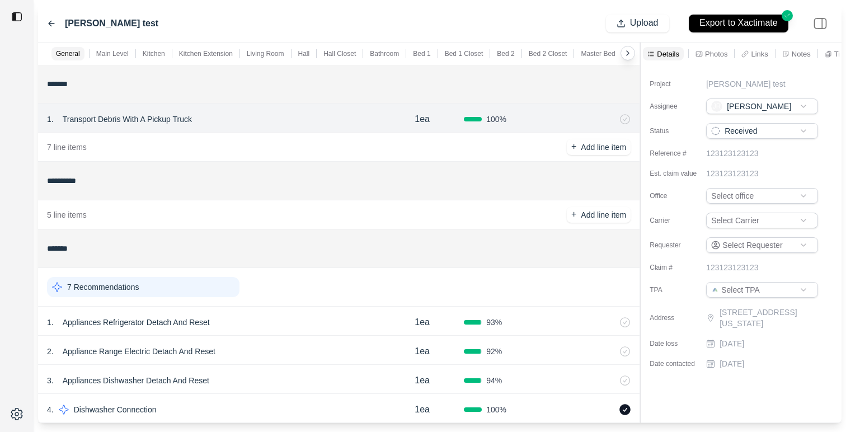
click at [715, 54] on p "Photos" at bounding box center [716, 54] width 22 height 10
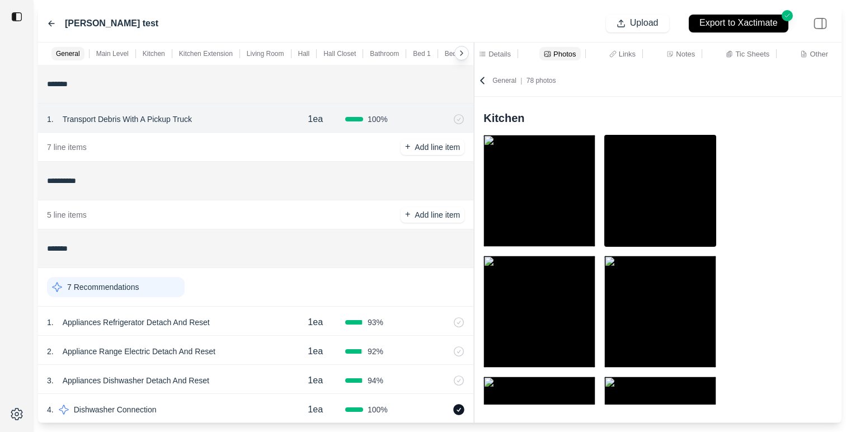
click at [475, 139] on div at bounding box center [474, 233] width 1 height 381
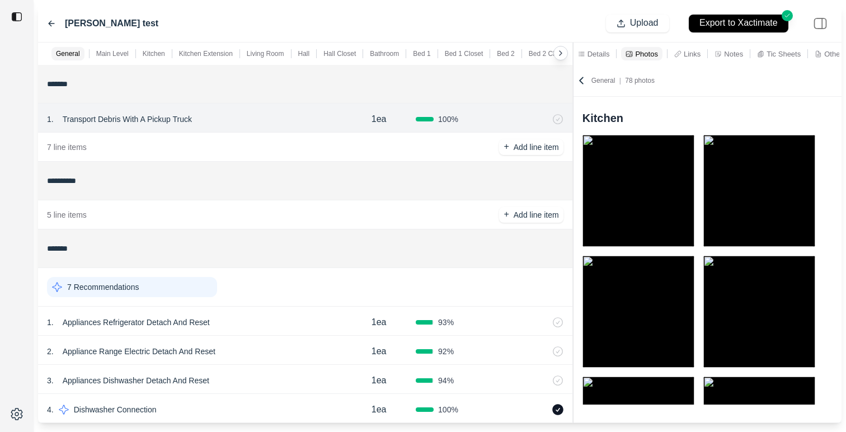
click at [573, 79] on div at bounding box center [573, 233] width 1 height 381
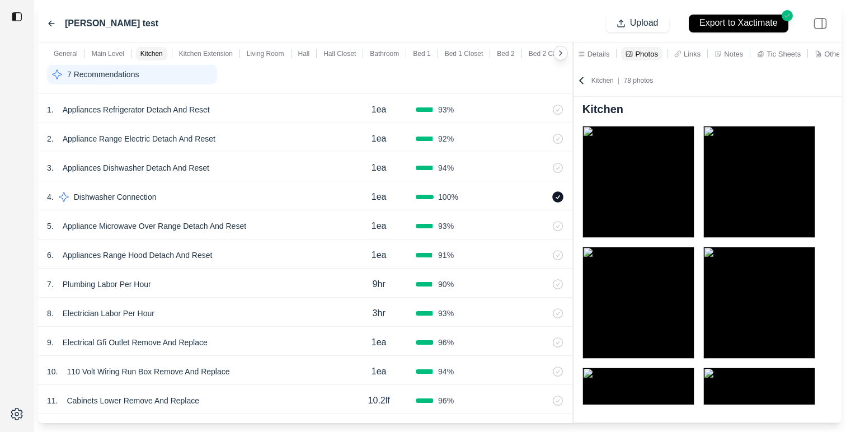
scroll to position [191, 0]
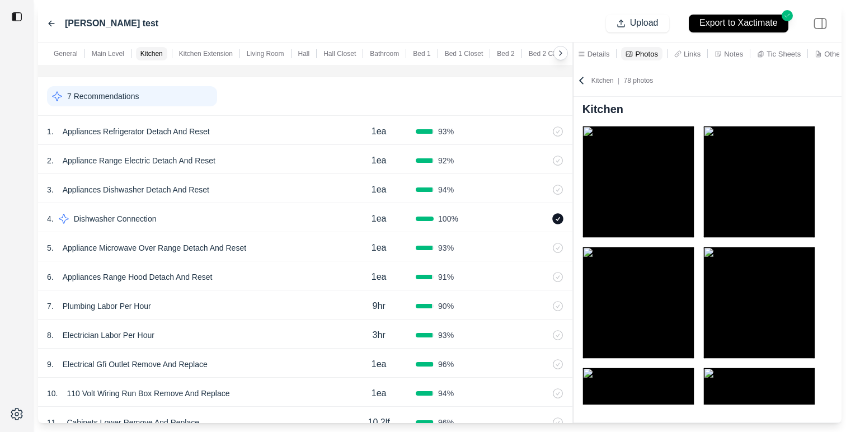
click at [198, 106] on div "7 Recommendations" at bounding box center [132, 96] width 170 height 20
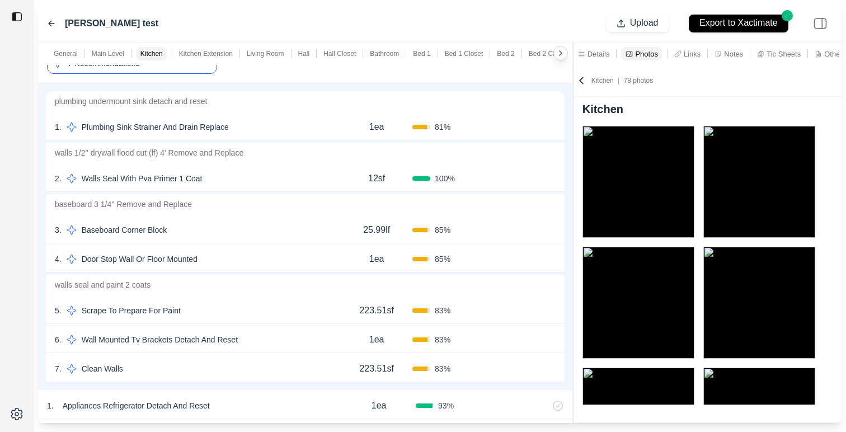
scroll to position [201, 0]
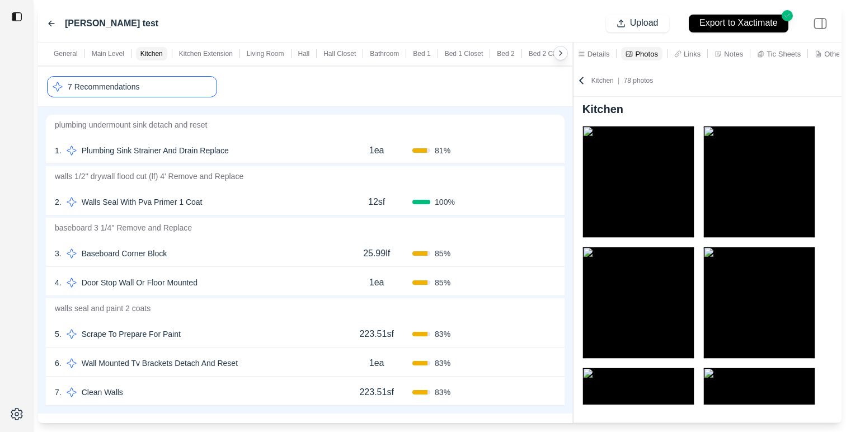
click at [193, 91] on div "7 Recommendations" at bounding box center [132, 86] width 170 height 21
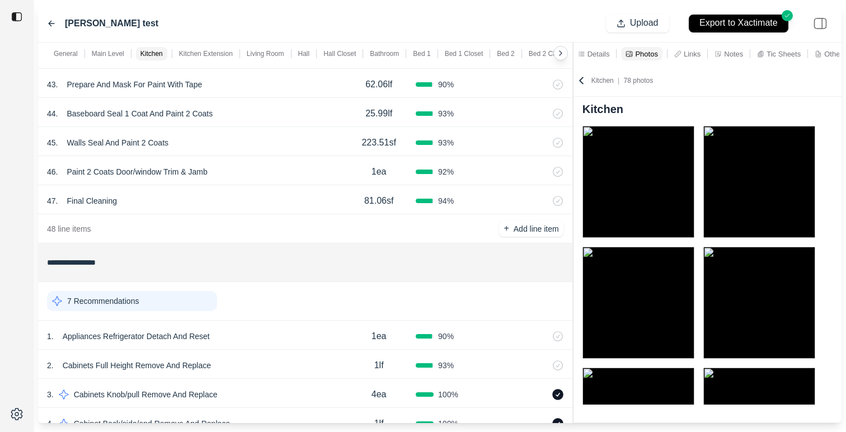
scroll to position [1510, 0]
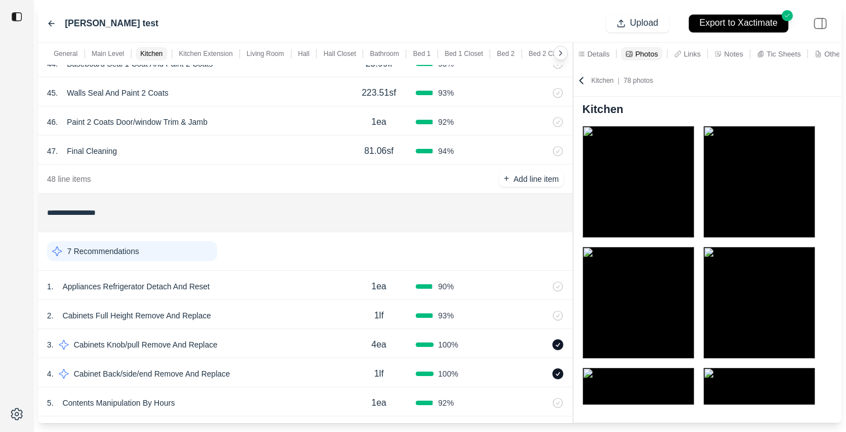
click at [149, 249] on div "7 Recommendations" at bounding box center [132, 251] width 170 height 20
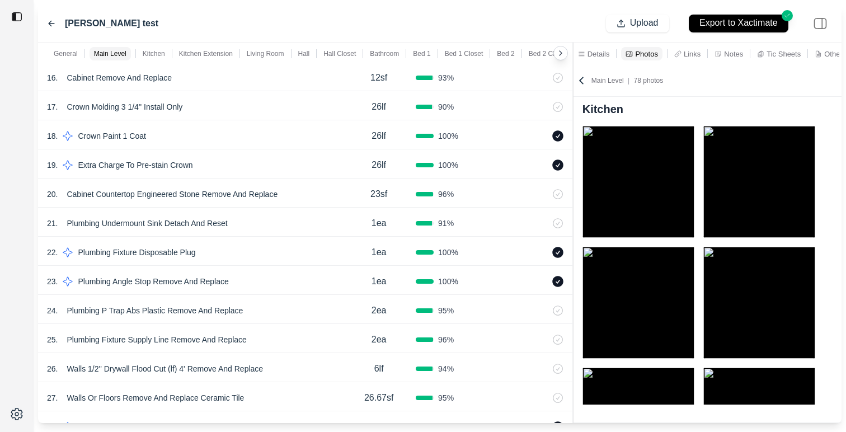
scroll to position [767, 0]
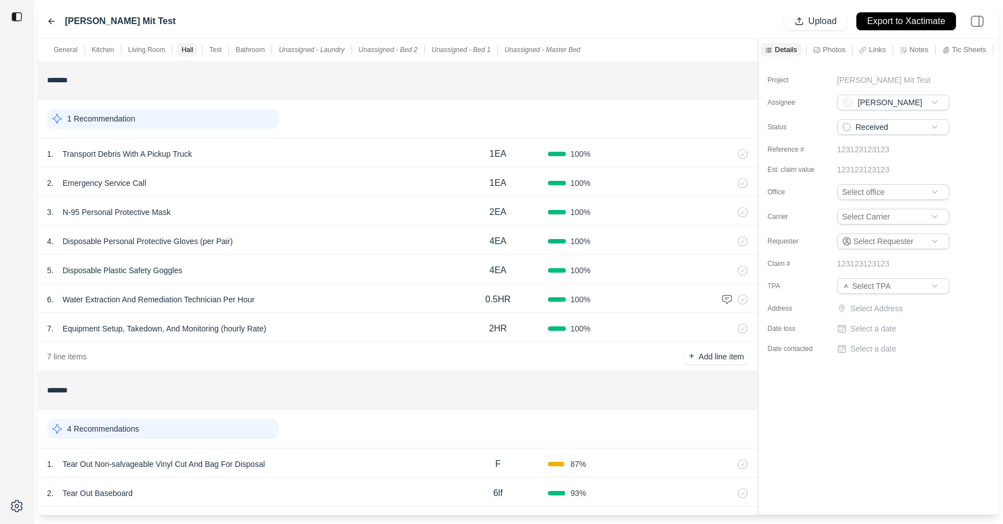
scroll to position [857, 0]
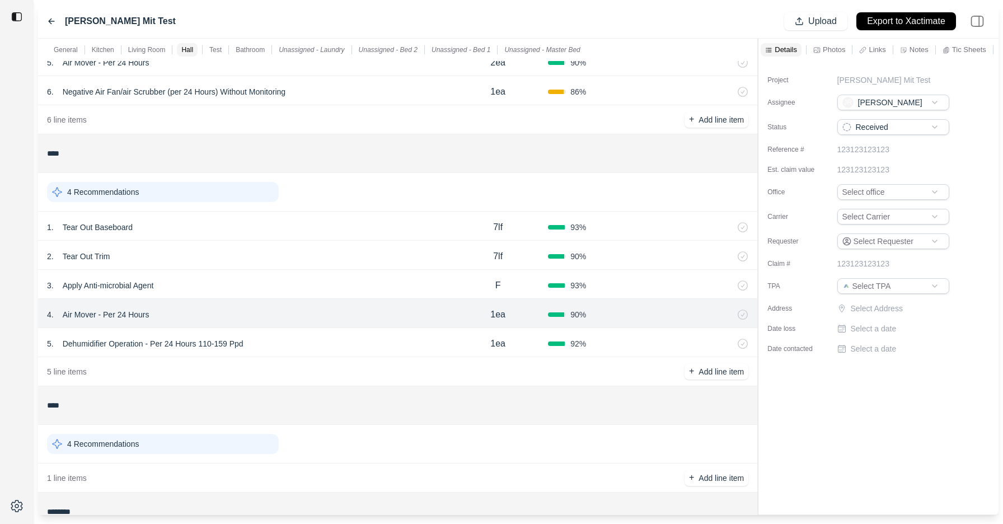
click at [202, 191] on div "4 Recommendations" at bounding box center [163, 192] width 232 height 20
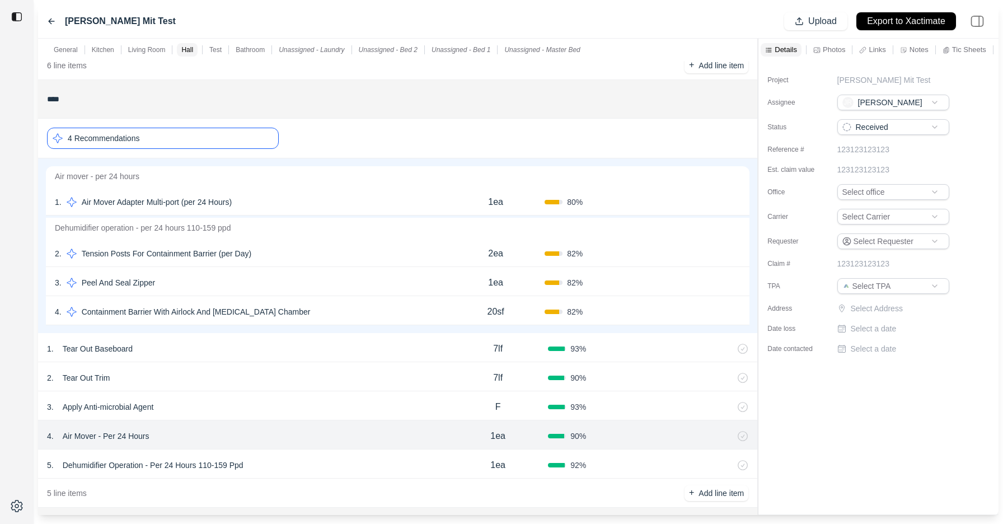
scroll to position [914, 0]
click at [699, 309] on button "Confirm" at bounding box center [709, 310] width 36 height 18
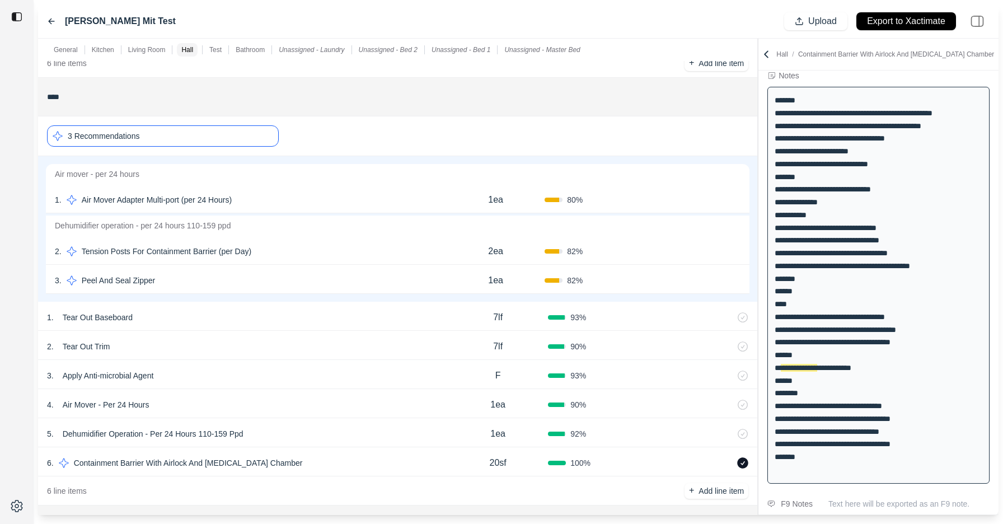
scroll to position [82, 0]
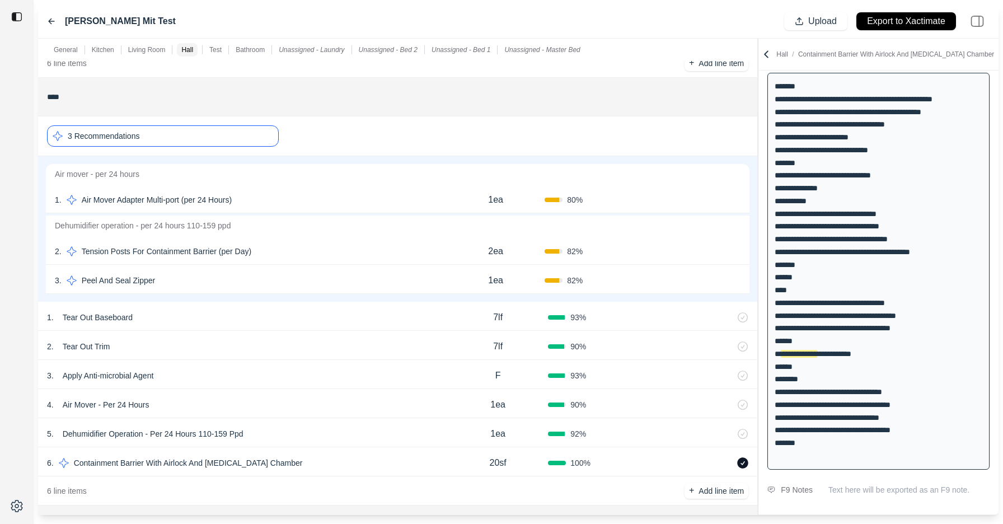
click at [707, 279] on button "Confirm" at bounding box center [709, 281] width 36 height 18
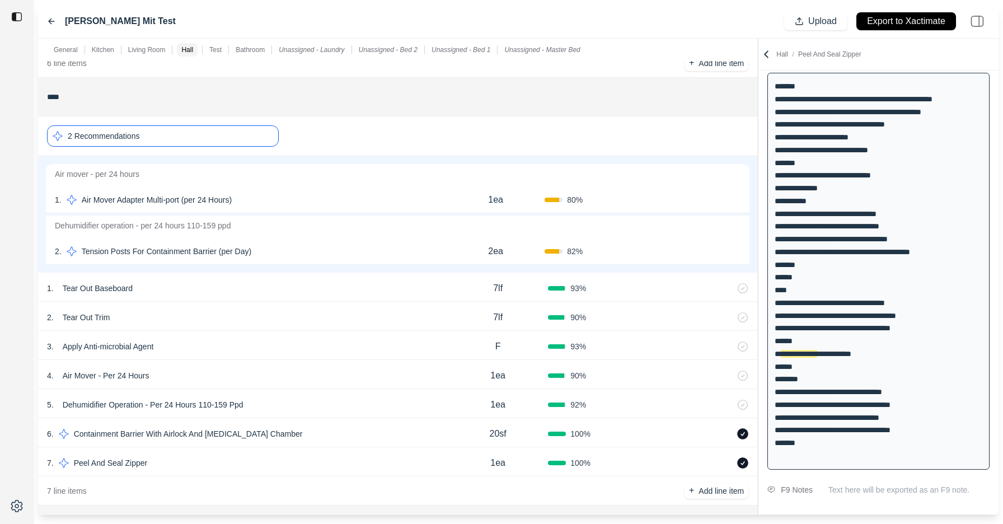
click at [506, 247] on div "2ea" at bounding box center [496, 251] width 98 height 22
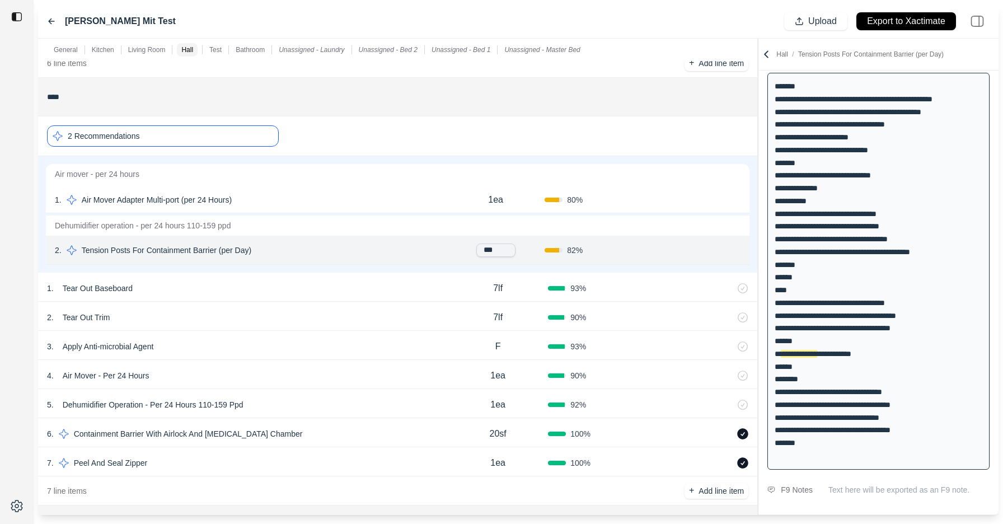
type input "****"
click at [633, 246] on div "82 %" at bounding box center [594, 250] width 98 height 11
click at [708, 251] on button "Confirm" at bounding box center [709, 251] width 36 height 18
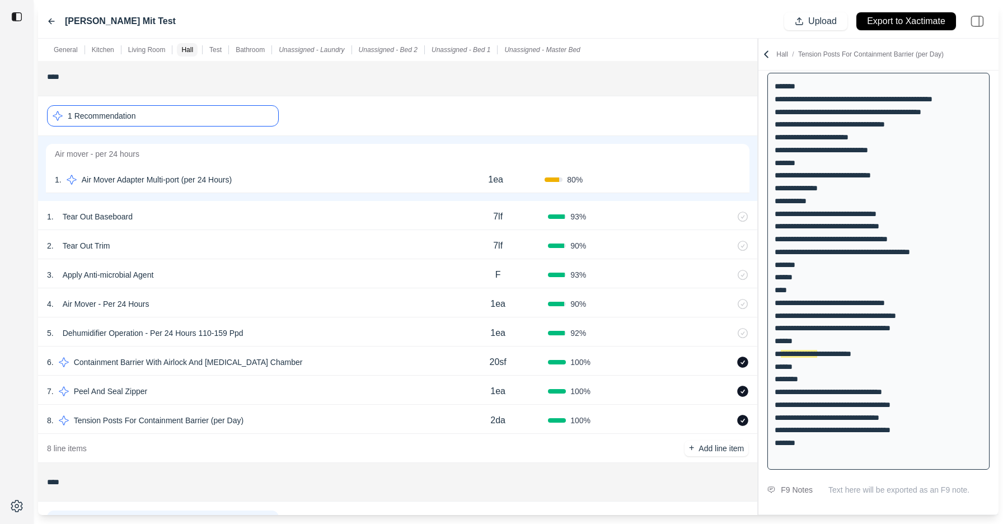
scroll to position [934, 0]
click at [494, 420] on p "2da" at bounding box center [497, 419] width 15 height 13
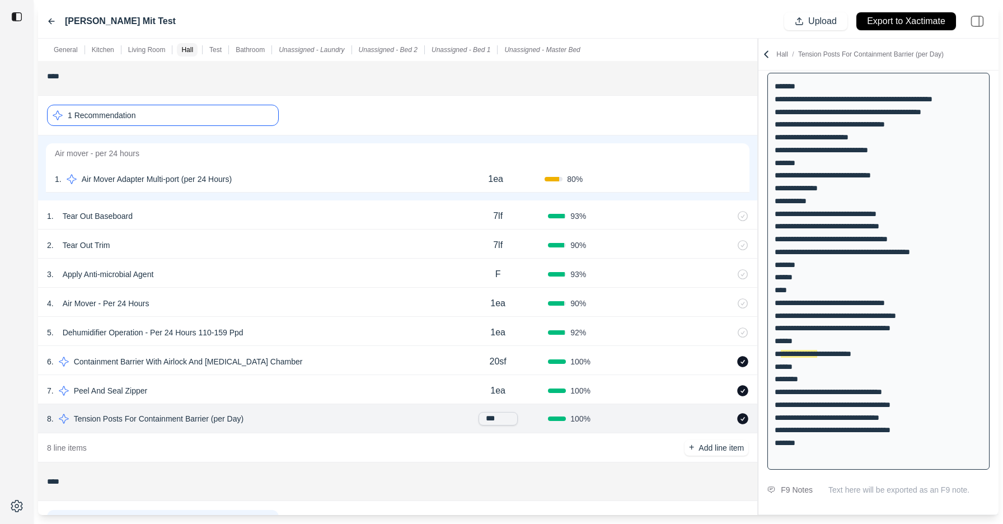
click at [501, 303] on p "1ea" at bounding box center [497, 303] width 15 height 13
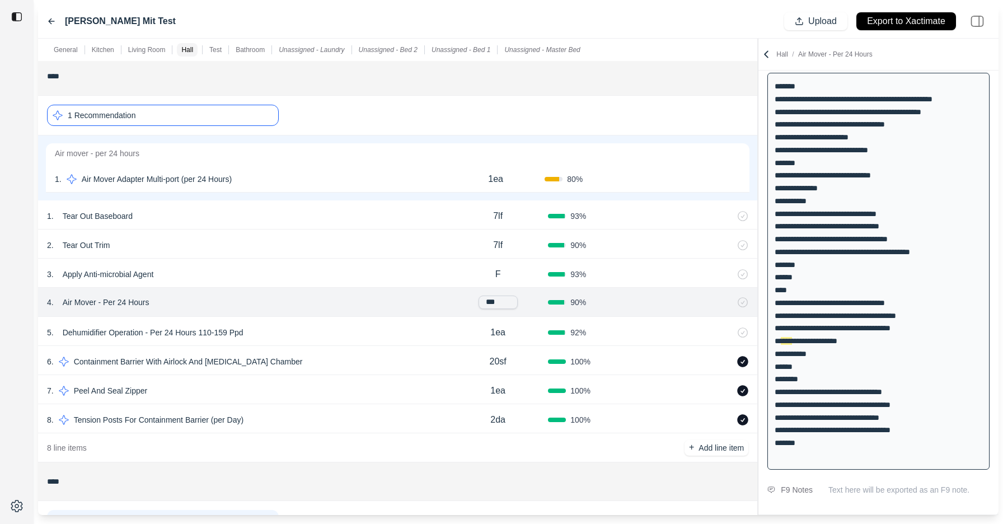
drag, startPoint x: 489, startPoint y: 303, endPoint x: 483, endPoint y: 303, distance: 5.6
click at [483, 303] on input "***" at bounding box center [498, 302] width 39 height 13
type input "***"
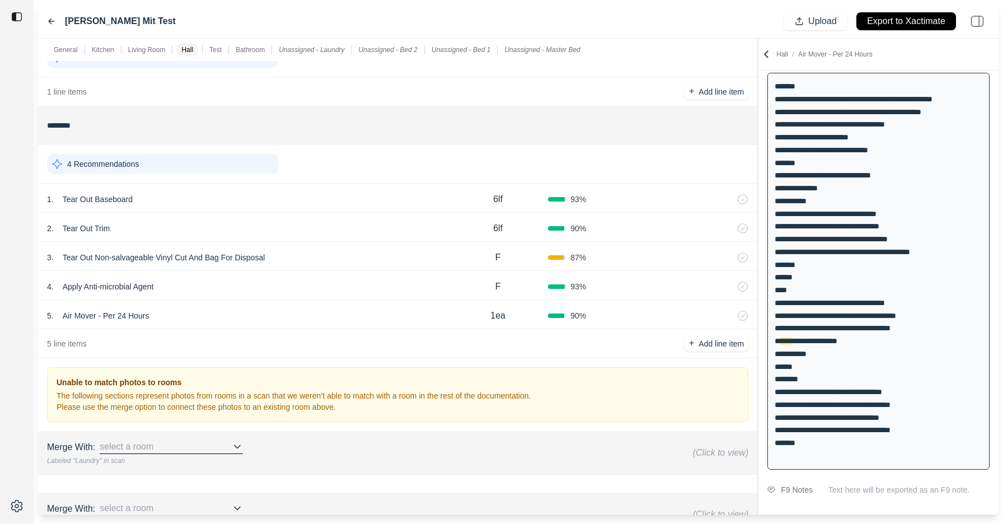
scroll to position [1435, 0]
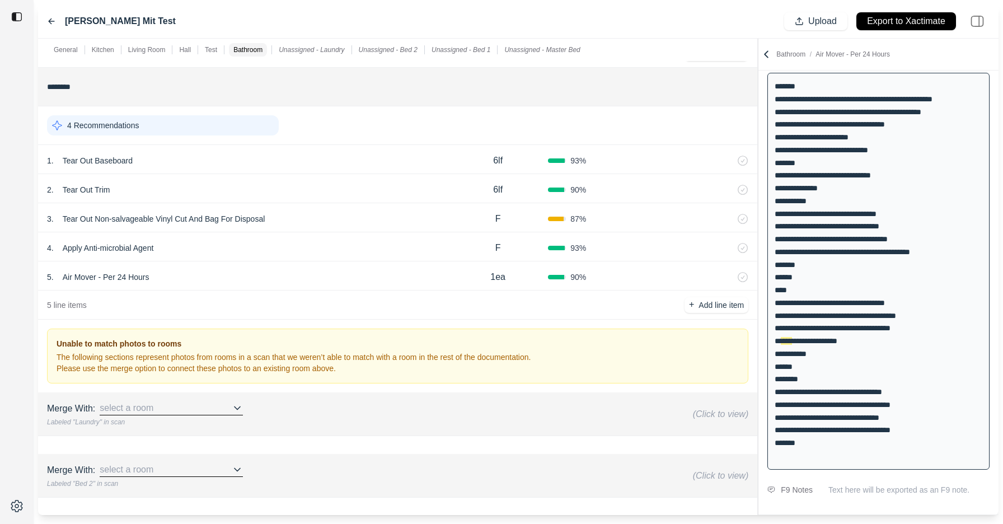
click at [194, 120] on div "4 Recommendations" at bounding box center [163, 125] width 232 height 20
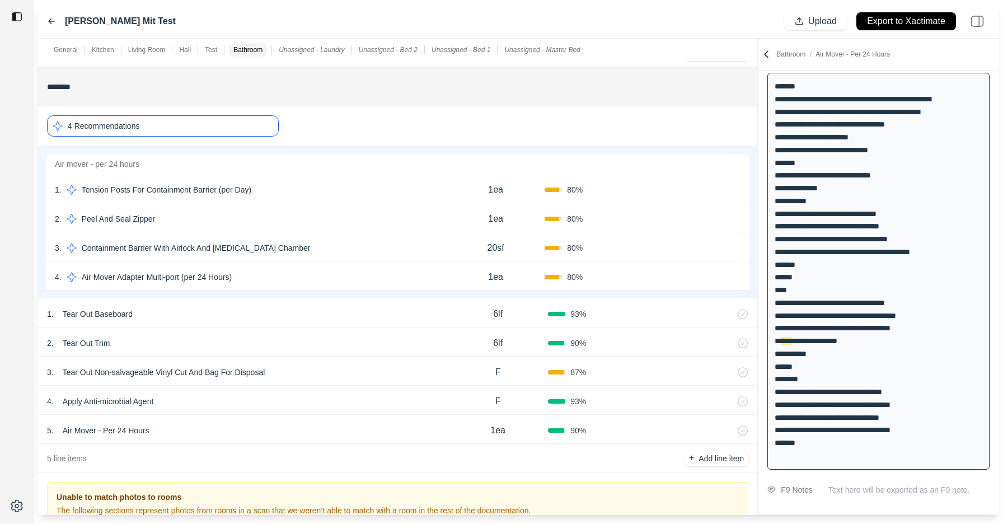
click at [194, 120] on div "4 Recommendations" at bounding box center [163, 125] width 232 height 21
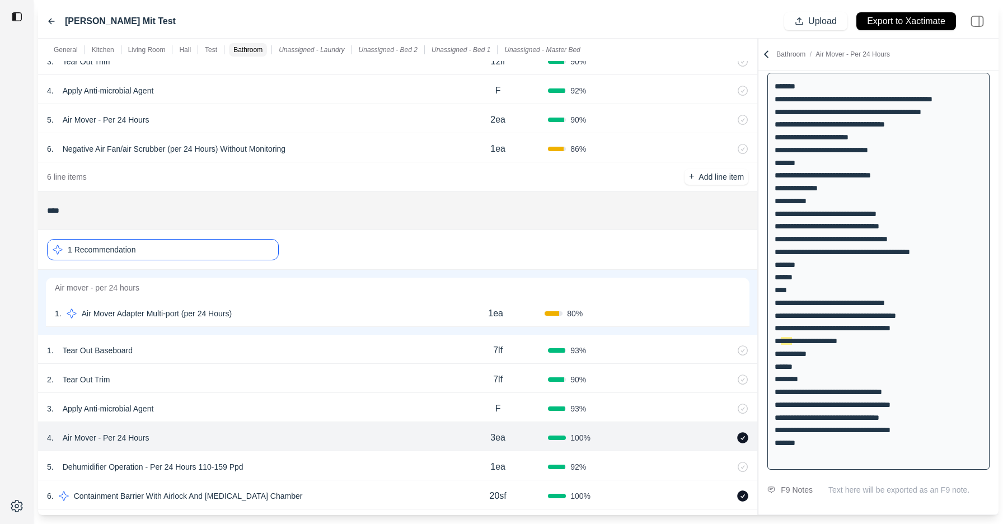
scroll to position [0, 0]
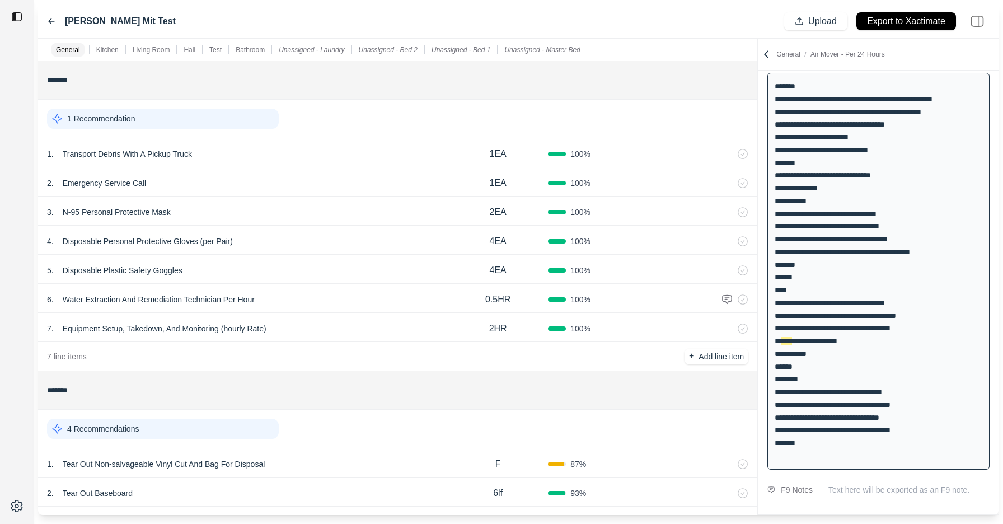
click at [157, 121] on div "1 Recommendation" at bounding box center [163, 119] width 232 height 20
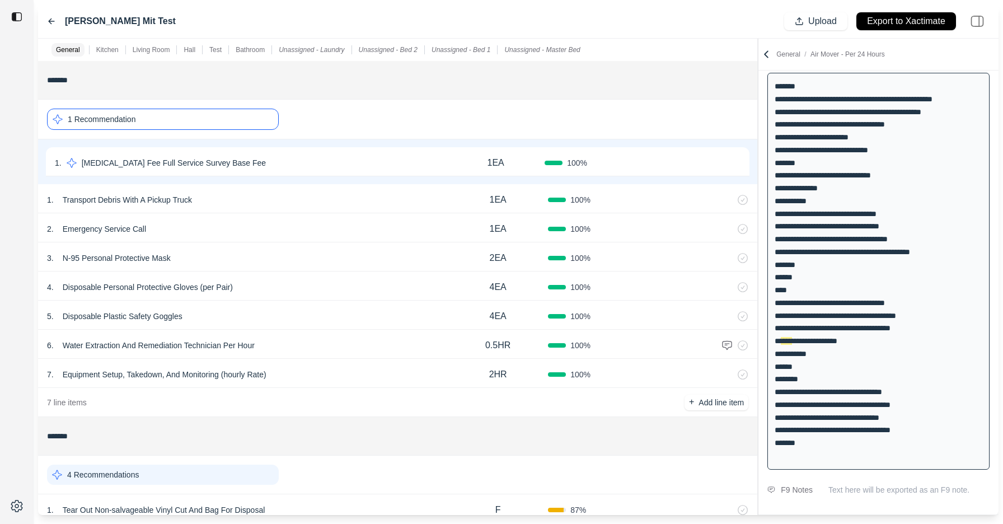
click at [157, 120] on div "1 Recommendation" at bounding box center [163, 119] width 232 height 21
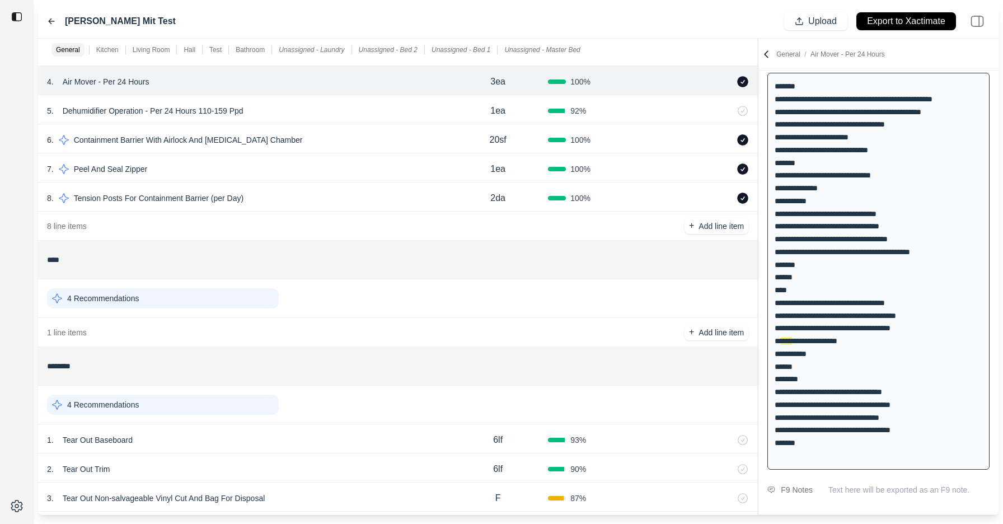
scroll to position [1185, 0]
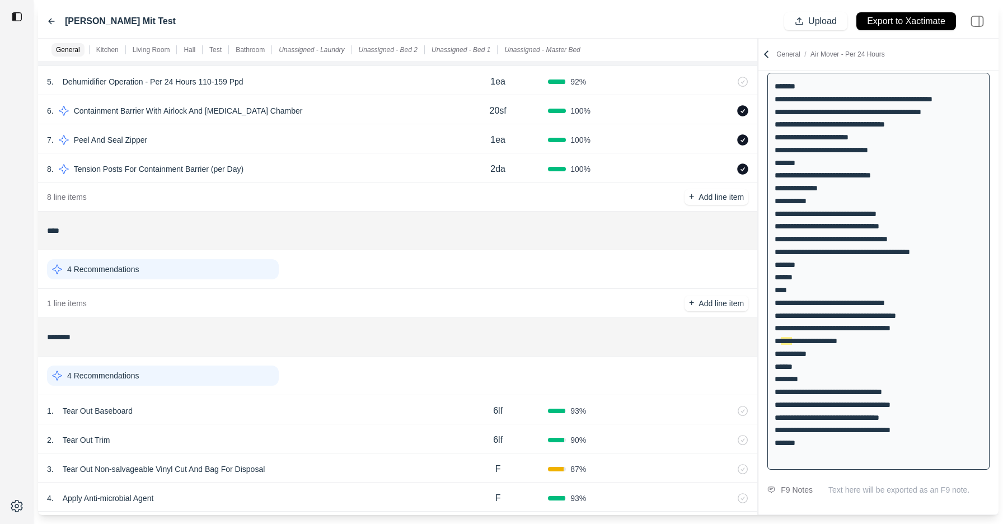
click at [230, 377] on div "4 Recommendations" at bounding box center [163, 376] width 232 height 20
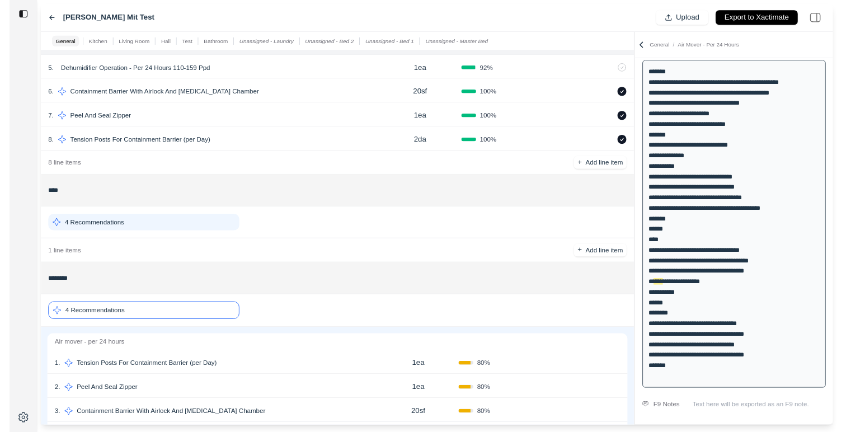
scroll to position [81, 0]
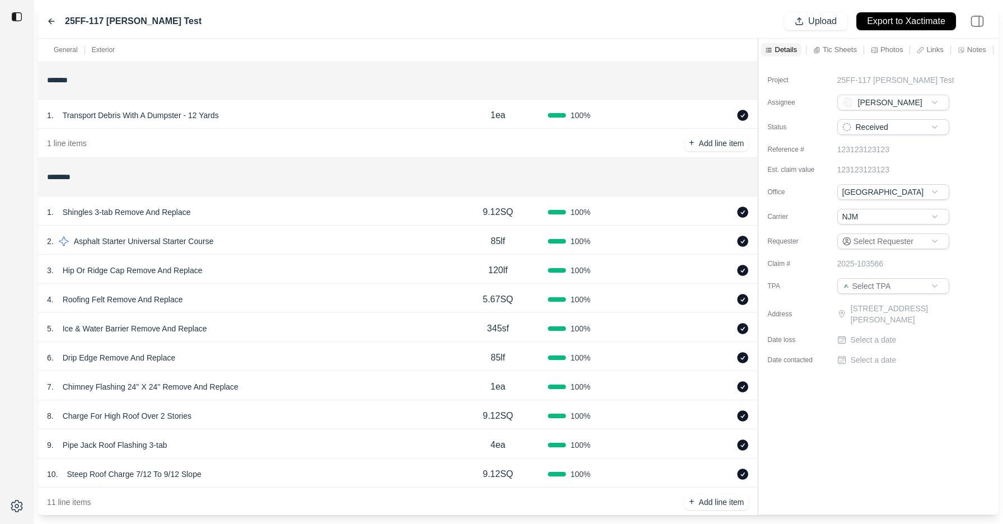
click at [51, 22] on icon at bounding box center [51, 21] width 9 height 9
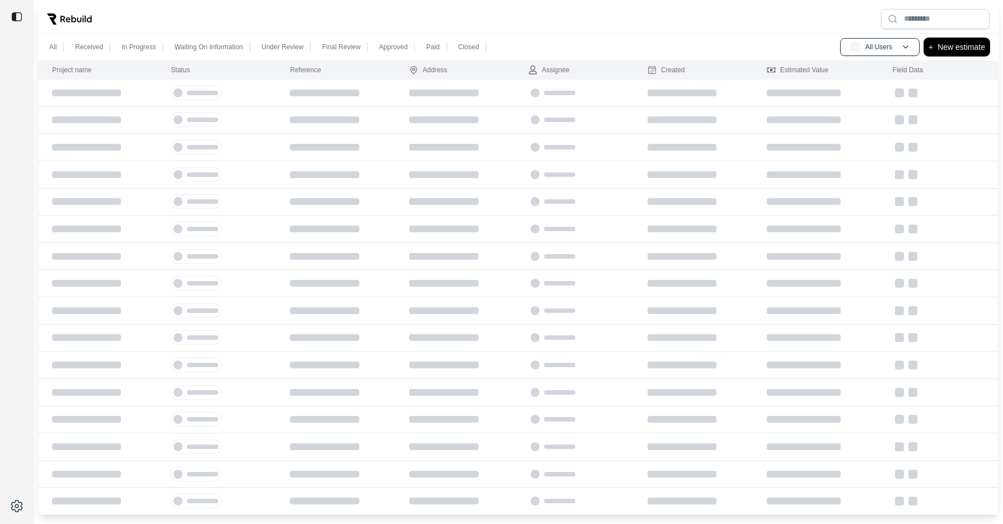
click at [952, 49] on p "New estimate" at bounding box center [962, 46] width 48 height 13
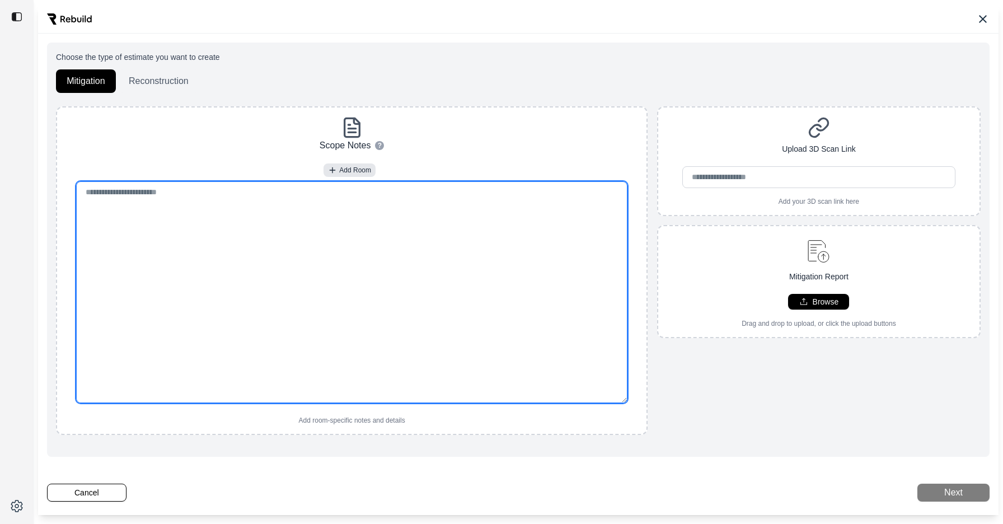
click at [378, 251] on textarea at bounding box center [351, 292] width 551 height 222
paste textarea "**********"
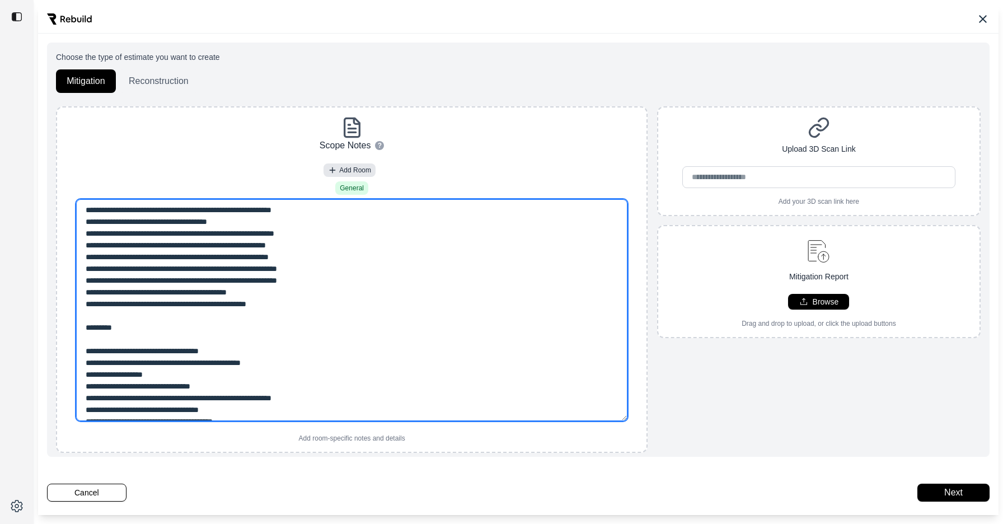
type textarea "**********"
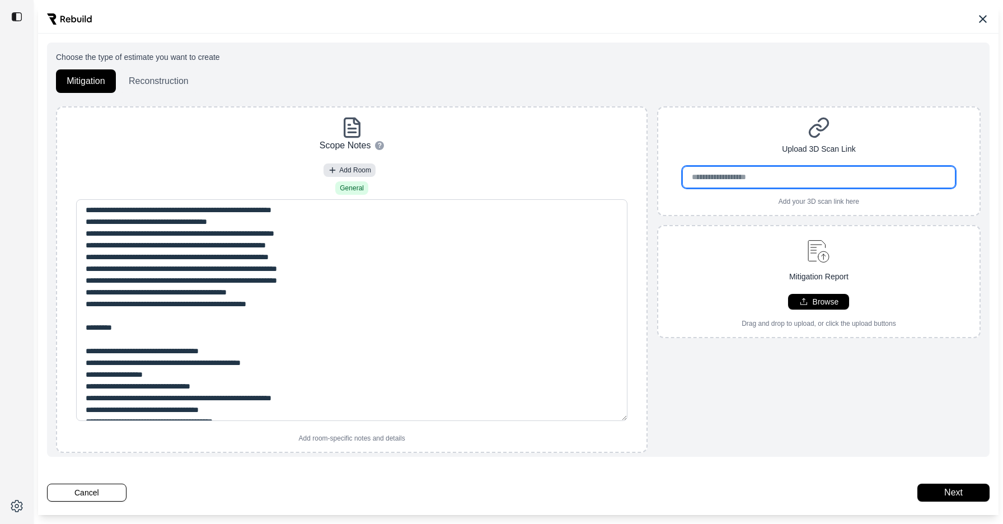
click at [796, 184] on input "url" at bounding box center [818, 177] width 273 height 22
paste input "**********"
type input "**********"
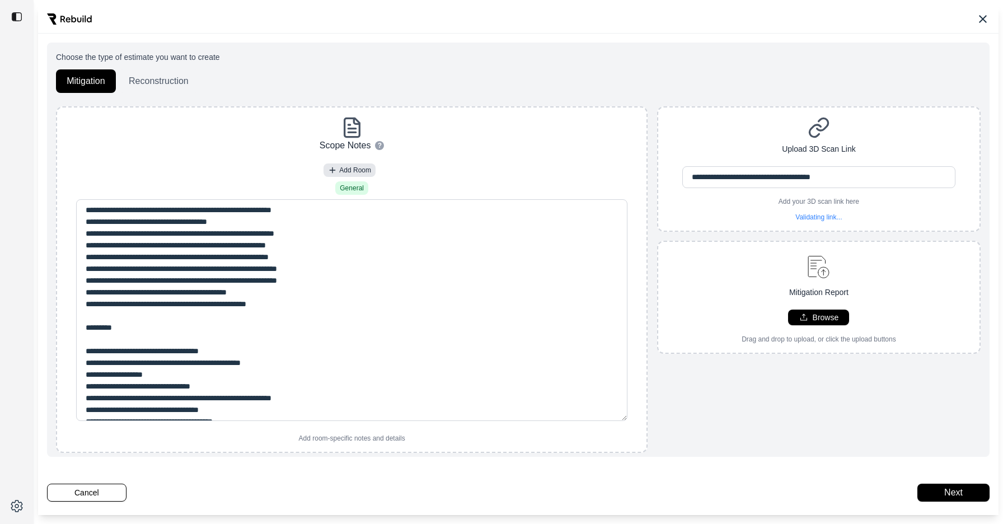
click at [754, 117] on div "**********" at bounding box center [818, 168] width 321 height 105
click at [937, 491] on button "Next" at bounding box center [954, 493] width 72 height 18
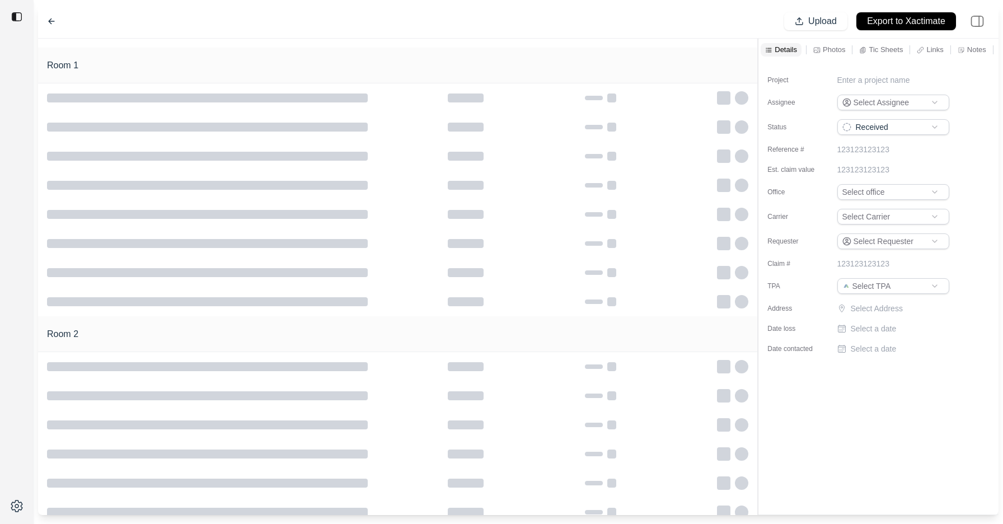
type input "**********"
click at [52, 21] on icon at bounding box center [52, 21] width 6 height 5
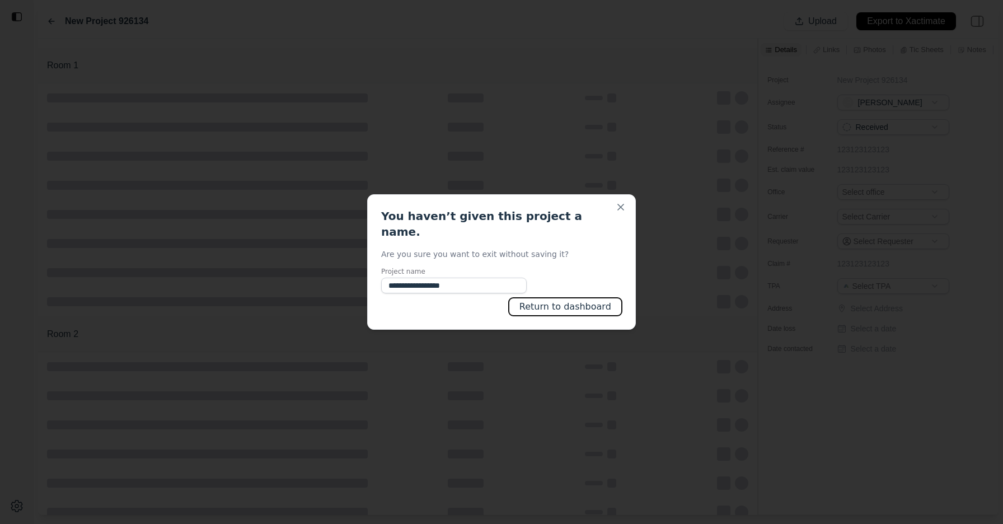
click at [560, 302] on button "Return to dashboard" at bounding box center [565, 307] width 113 height 18
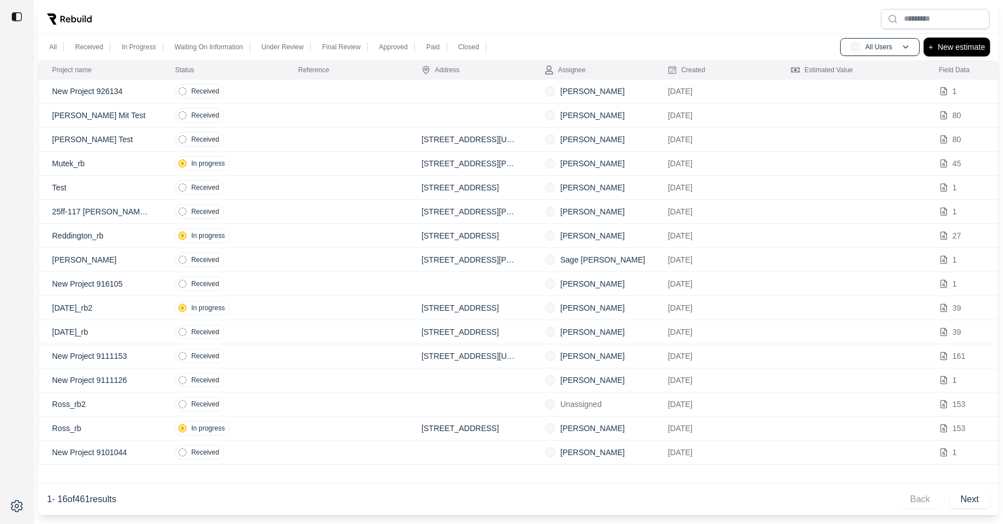
click at [956, 45] on p "New estimate" at bounding box center [962, 46] width 48 height 13
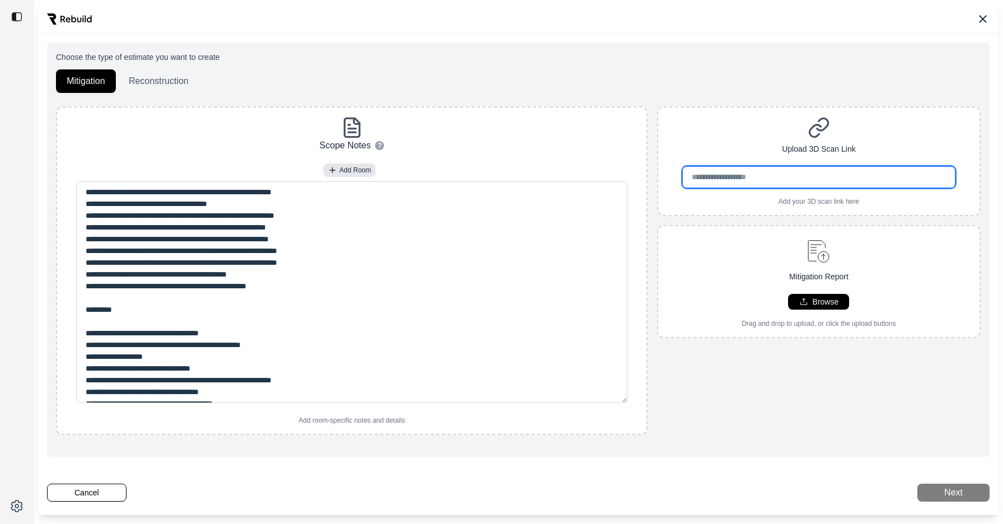
click at [765, 170] on input "url" at bounding box center [818, 177] width 273 height 22
paste input "**********"
type input "**********"
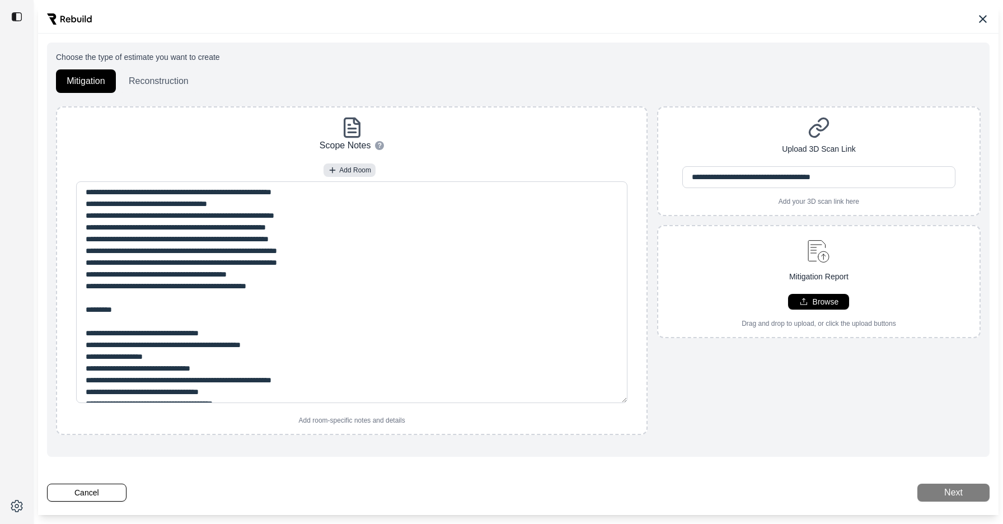
click at [694, 383] on div "**********" at bounding box center [819, 270] width 324 height 329
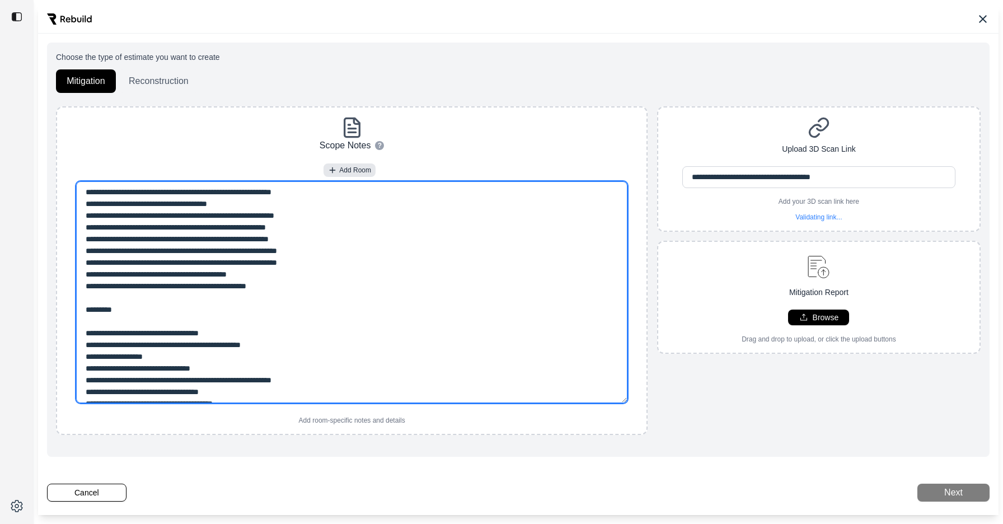
click at [383, 227] on textarea at bounding box center [351, 292] width 551 height 222
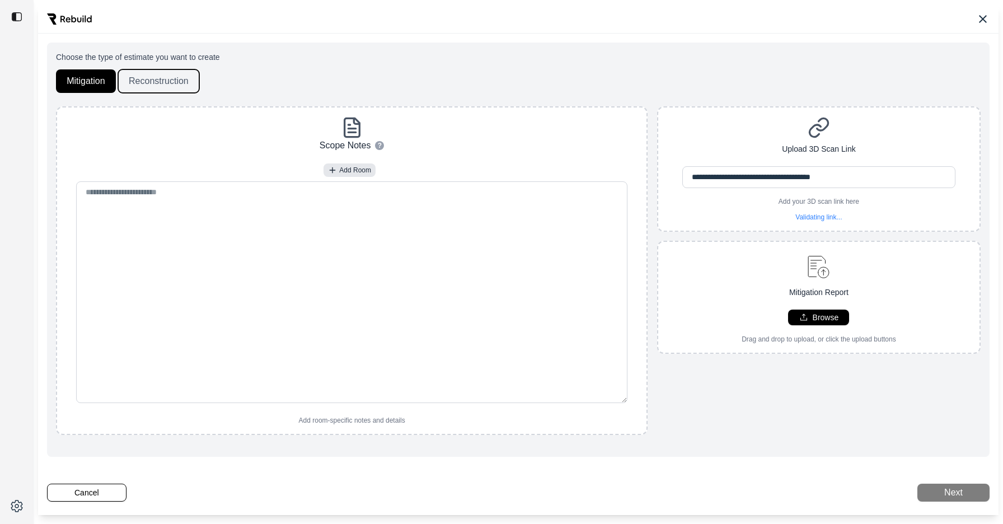
click at [194, 85] on button "Reconstruction" at bounding box center [158, 81] width 81 height 24
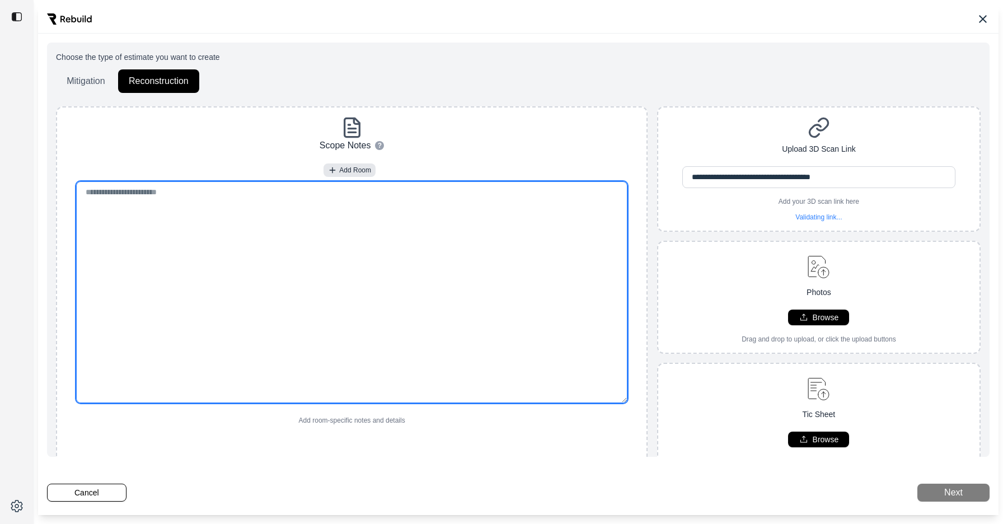
click at [274, 273] on textarea at bounding box center [351, 292] width 551 height 222
paste textarea "**********"
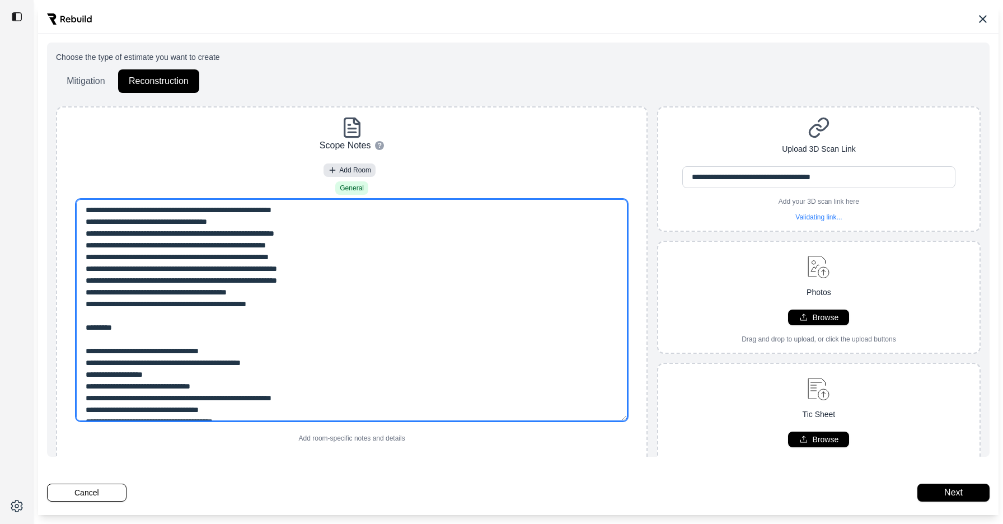
scroll to position [629, 0]
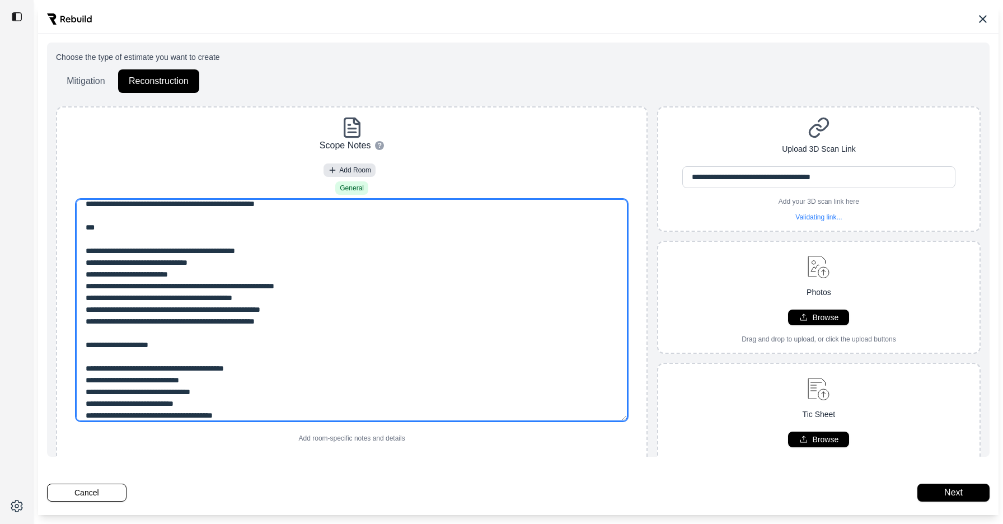
type textarea "**********"
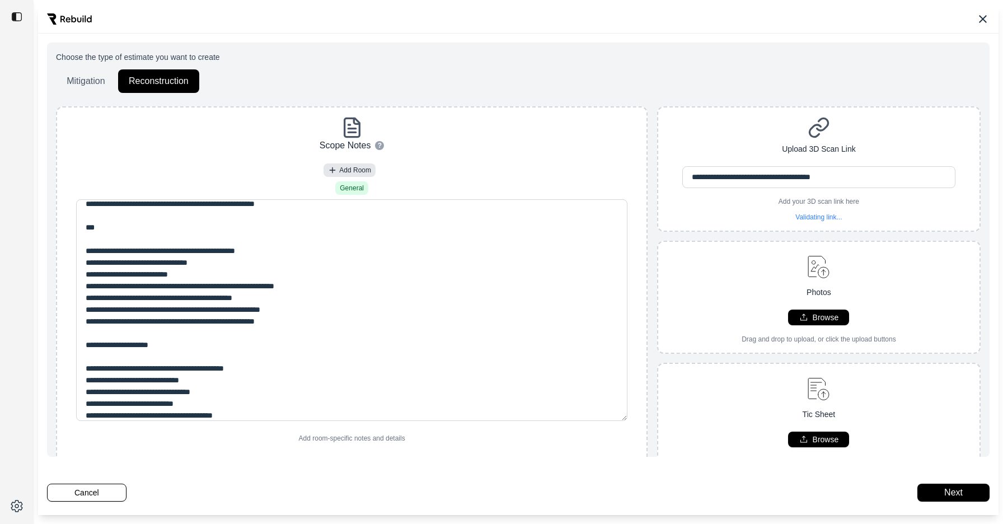
click at [615, 447] on div "Scope Notes ? How to use: • To add a new room, type out the room name followed …" at bounding box center [352, 290] width 592 height 369
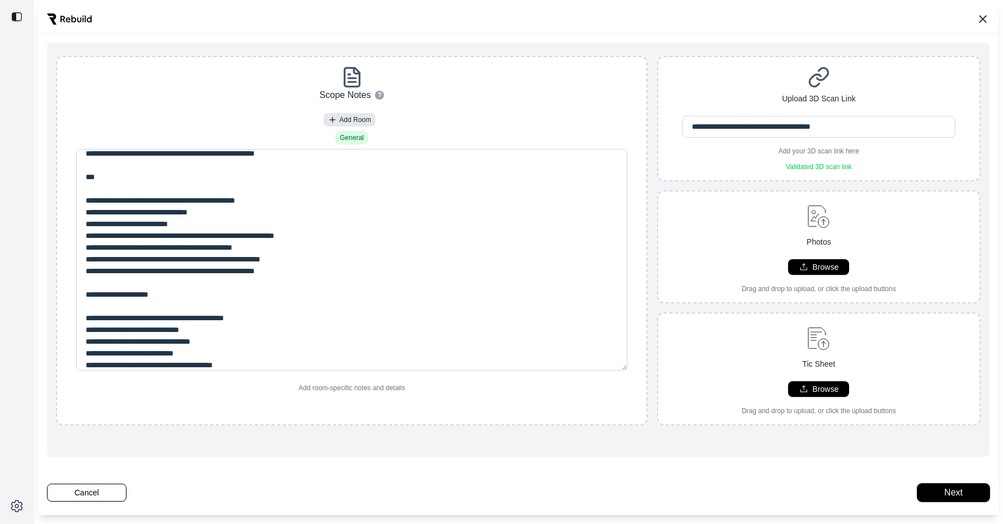
click at [932, 492] on button "Next" at bounding box center [954, 493] width 72 height 18
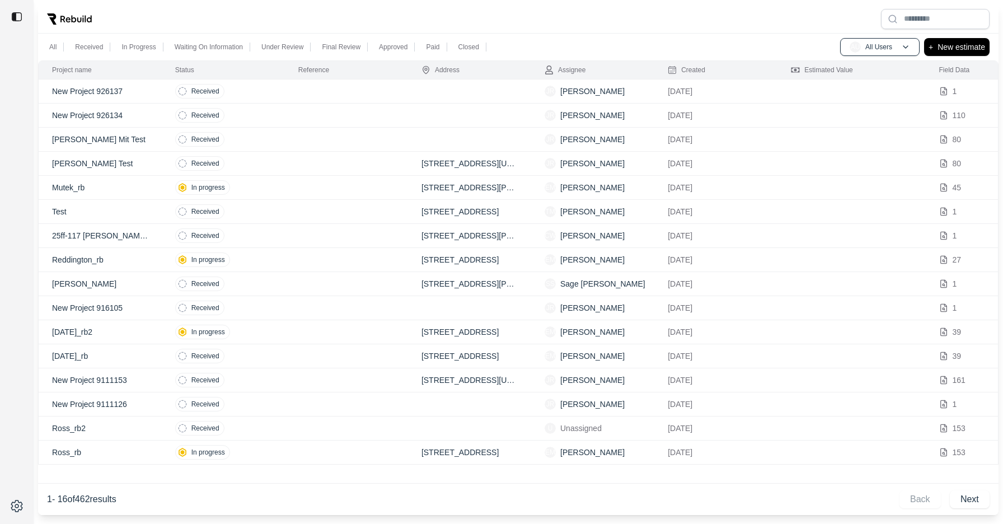
type input "**********"
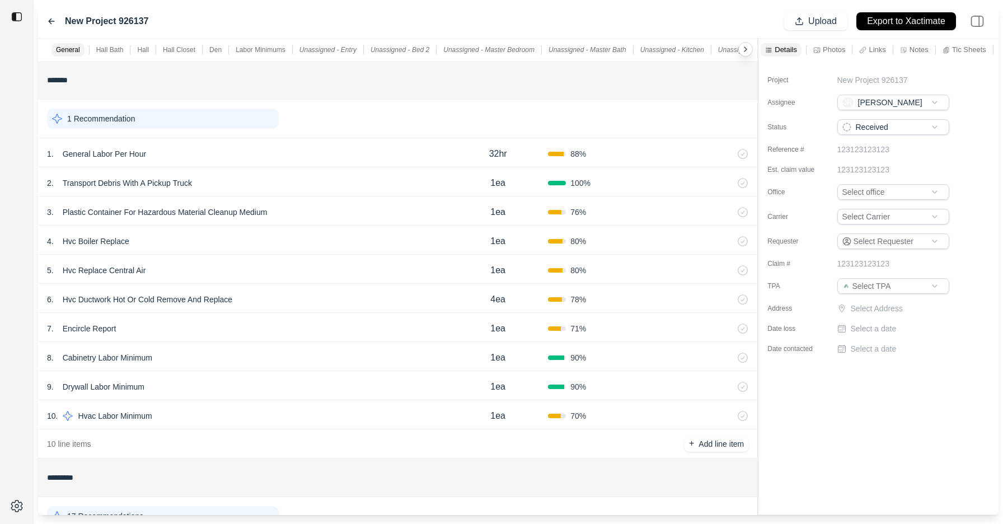
click at [863, 79] on p "New Project 926137" at bounding box center [873, 79] width 71 height 11
click at [863, 79] on input "**********" at bounding box center [894, 82] width 112 height 16
type input "*"
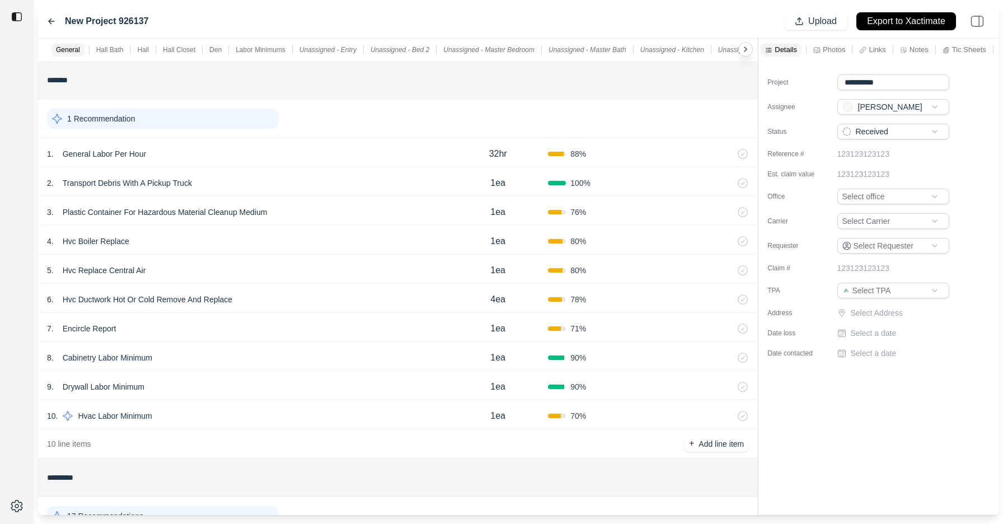
click at [845, 84] on input "**********" at bounding box center [894, 82] width 112 height 16
type input "**********"
click at [252, 113] on div "1 Recommendation" at bounding box center [163, 119] width 232 height 20
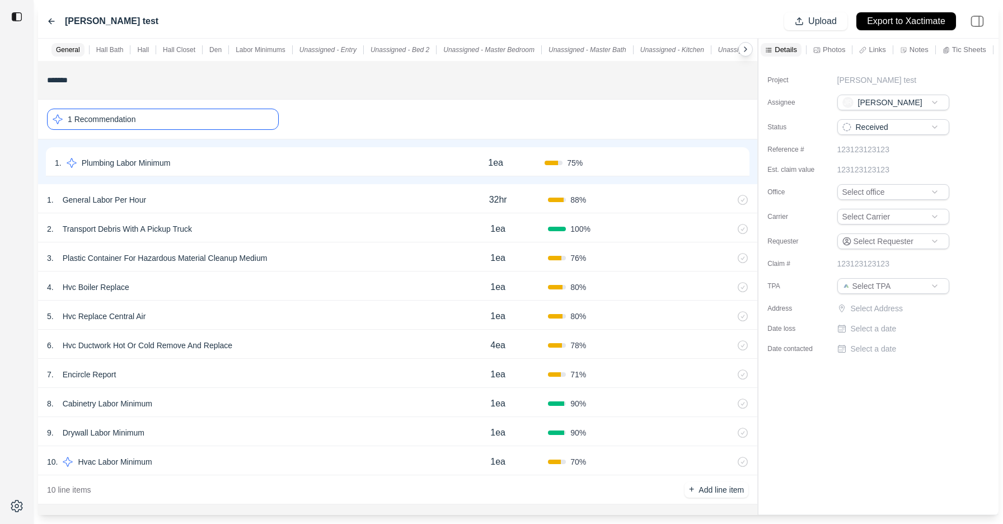
click at [252, 113] on div "1 Recommendation" at bounding box center [163, 119] width 232 height 21
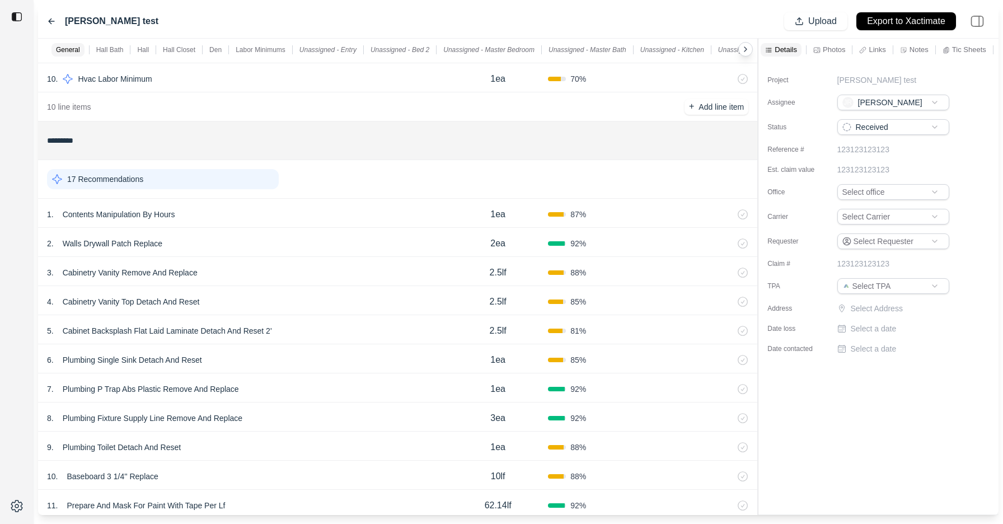
scroll to position [348, 0]
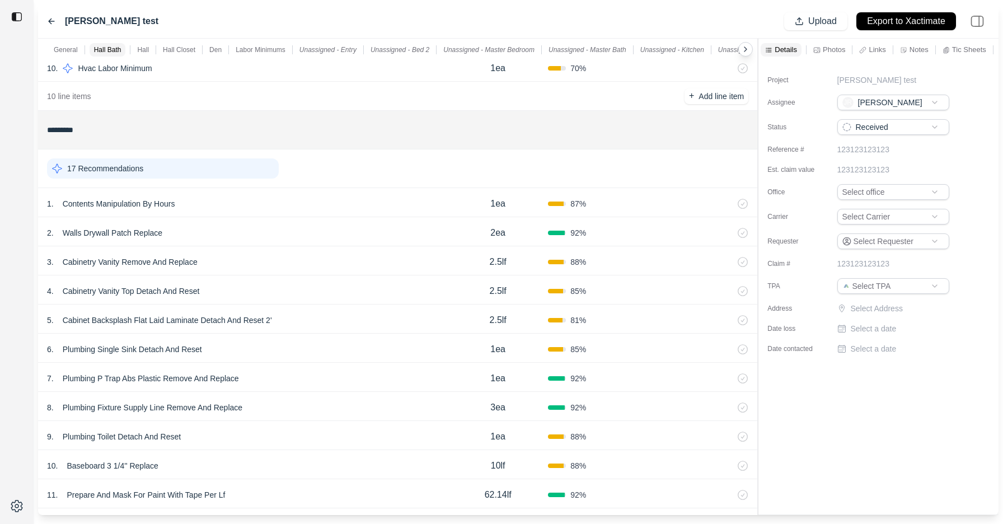
click at [206, 163] on div "17 Recommendations" at bounding box center [163, 168] width 232 height 20
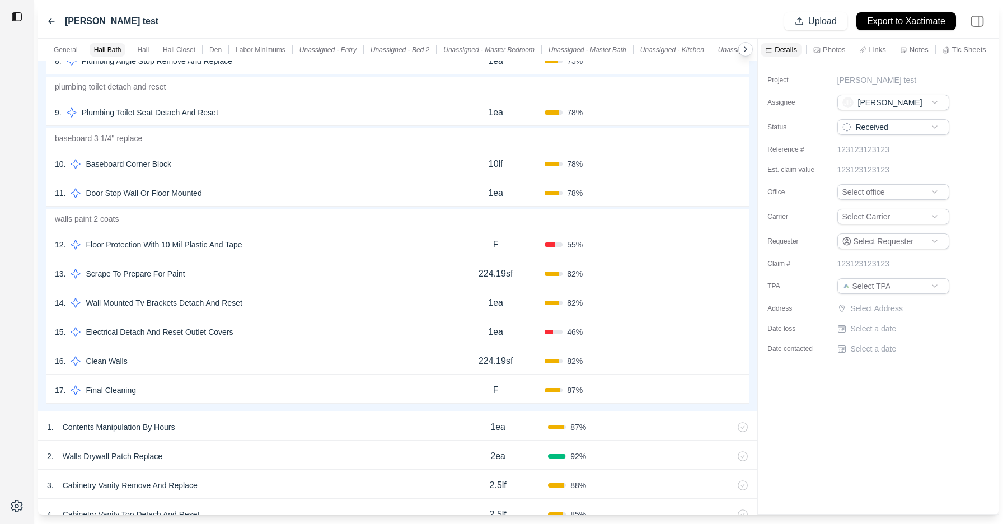
scroll to position [768, 0]
click at [714, 246] on button "Confirm" at bounding box center [709, 245] width 36 height 18
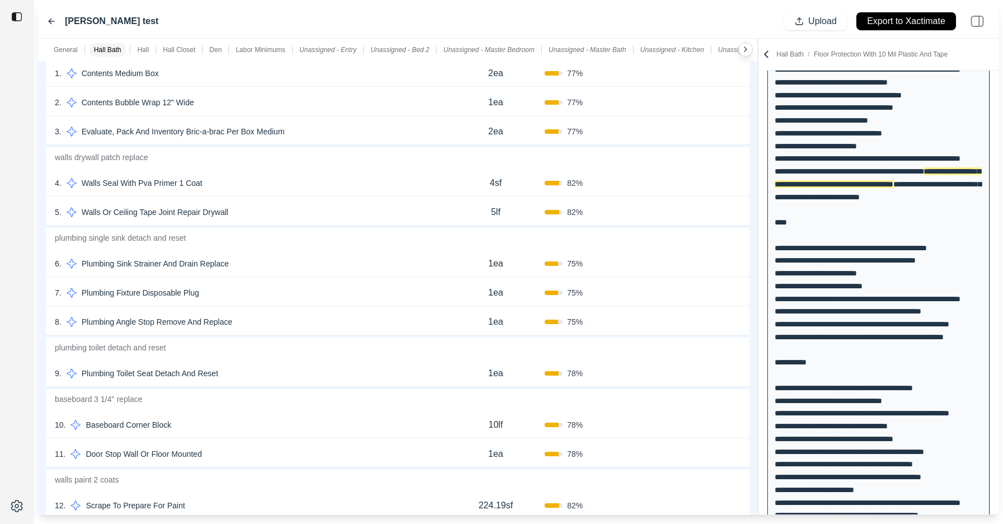
scroll to position [490, 0]
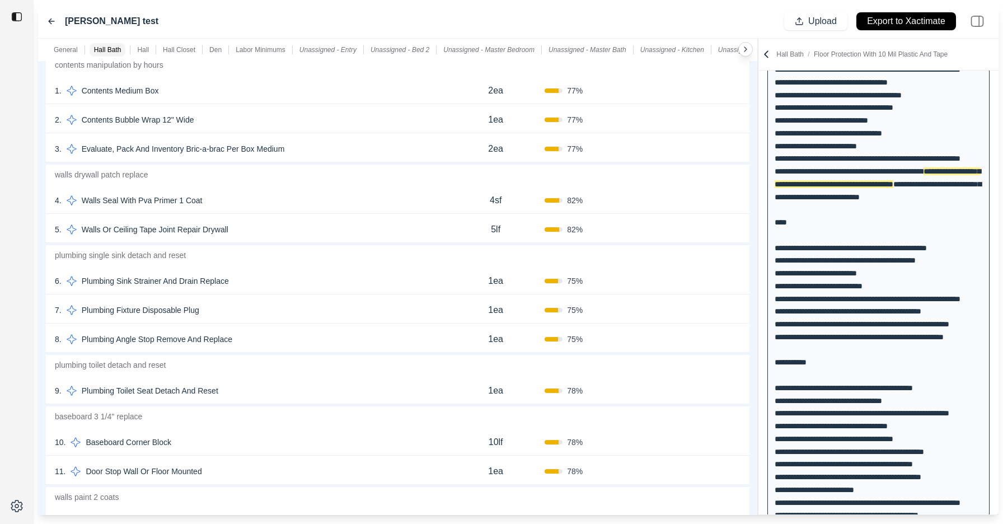
click at [709, 312] on button "Confirm" at bounding box center [709, 310] width 36 height 18
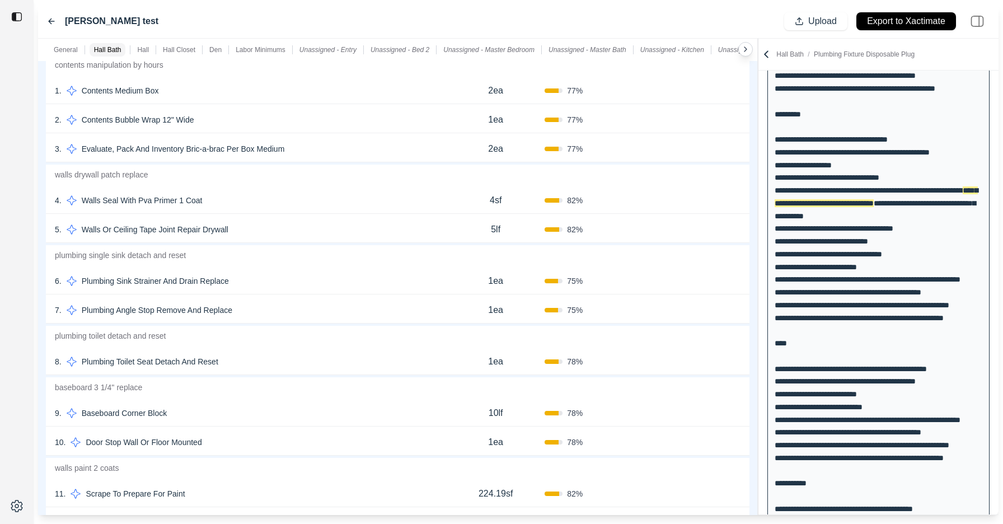
scroll to position [317, 0]
click at [709, 312] on button "Confirm" at bounding box center [709, 310] width 36 height 18
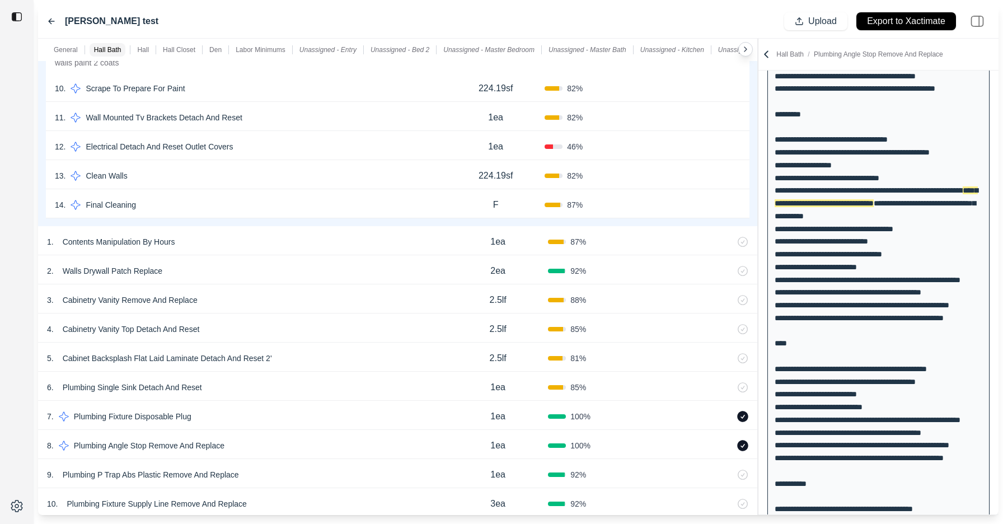
scroll to position [913, 0]
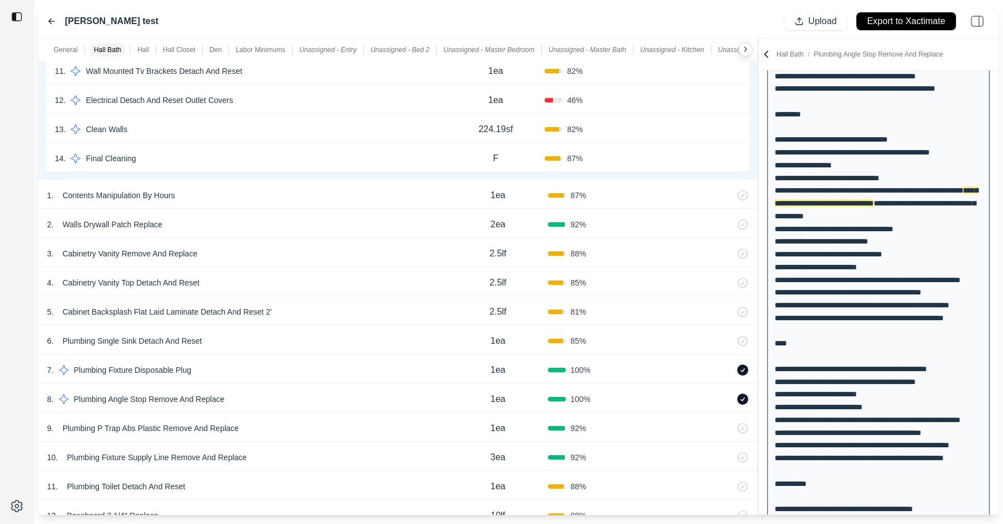
click at [715, 159] on button "Confirm" at bounding box center [709, 158] width 36 height 18
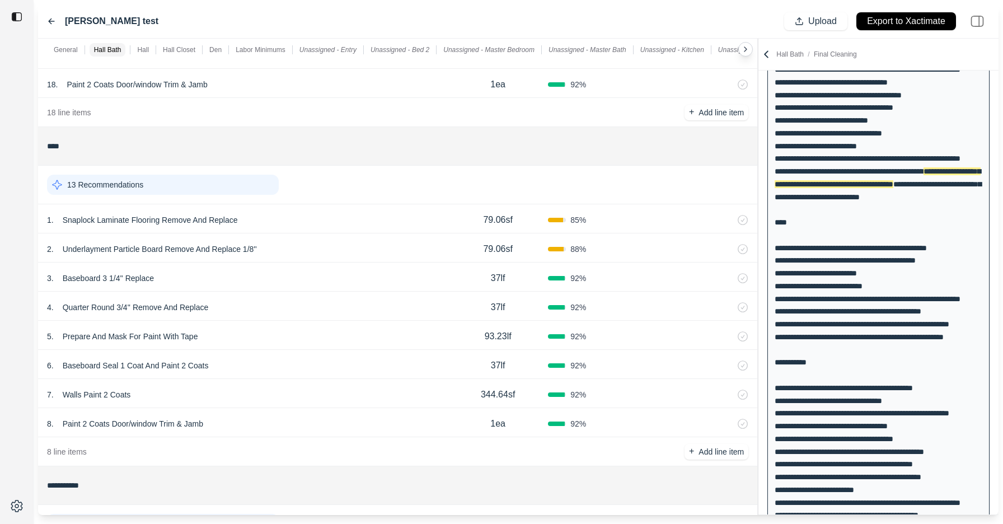
scroll to position [1533, 0]
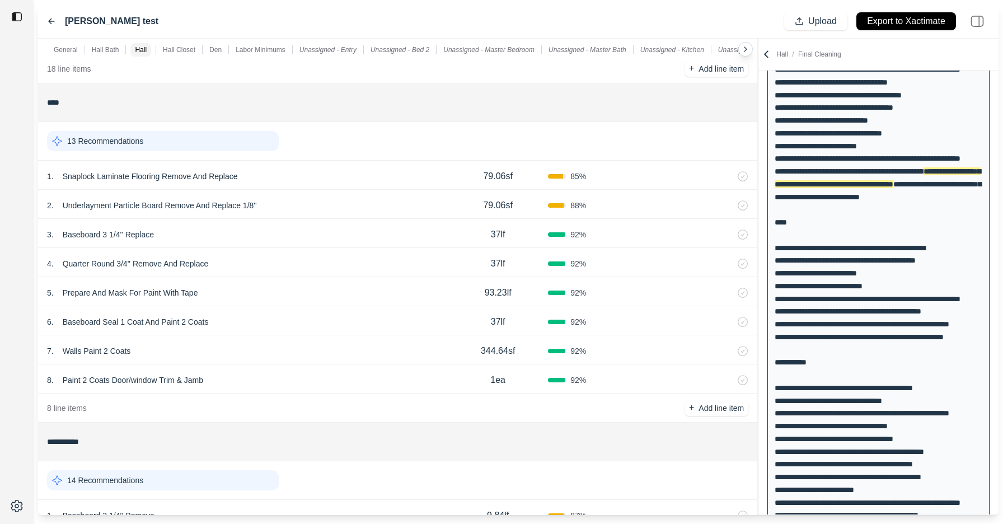
click at [259, 148] on div "13 Recommendations" at bounding box center [163, 141] width 232 height 20
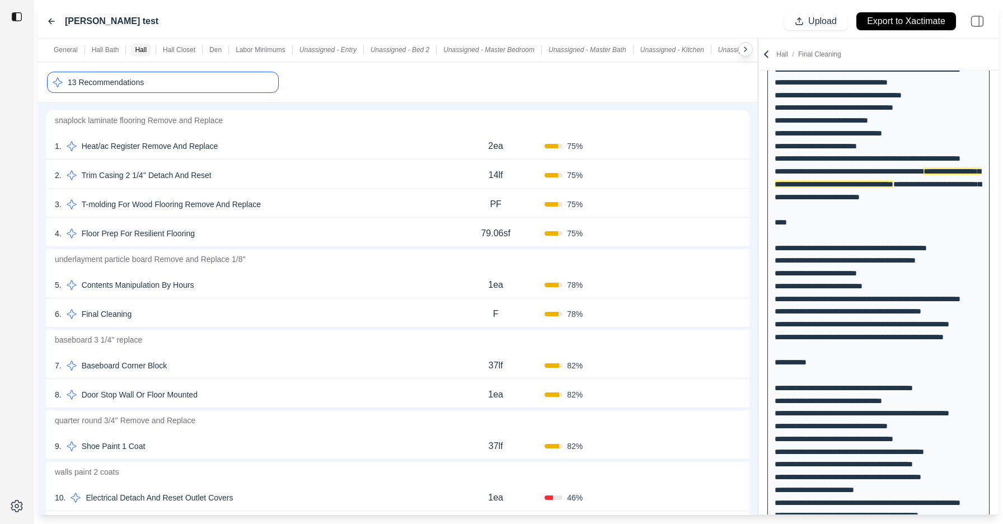
scroll to position [1589, 0]
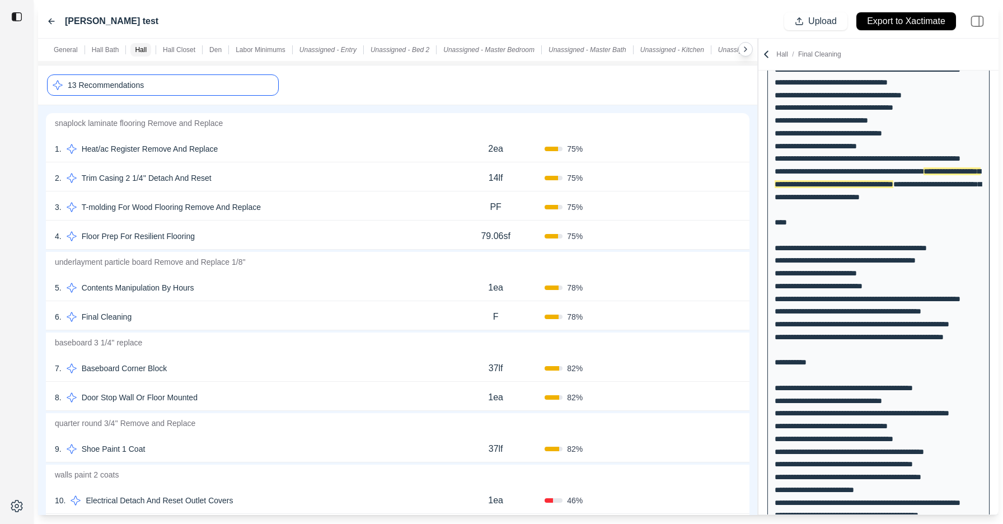
click at [497, 179] on p "14lf" at bounding box center [496, 177] width 15 height 13
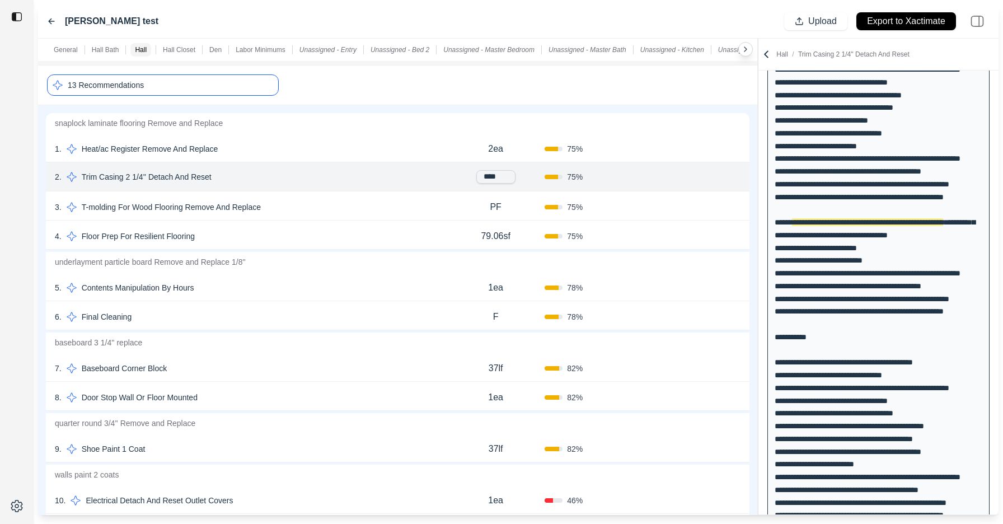
scroll to position [385, 0]
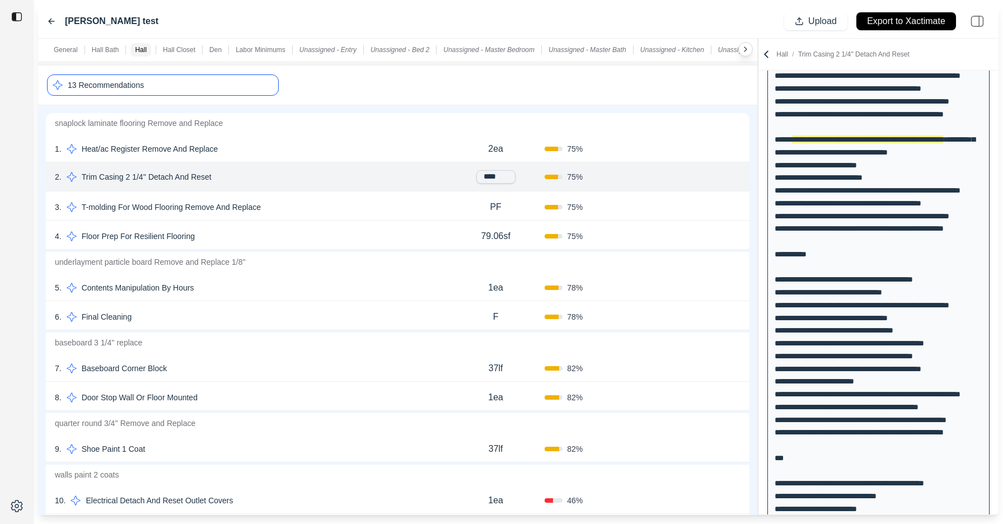
click at [488, 176] on input "****" at bounding box center [495, 176] width 39 height 13
type input "****"
click at [429, 175] on div "2 . Trim Casing 2 1/4'' Detach And Reset" at bounding box center [251, 178] width 392 height 16
click at [701, 178] on button "Confirm" at bounding box center [709, 178] width 36 height 18
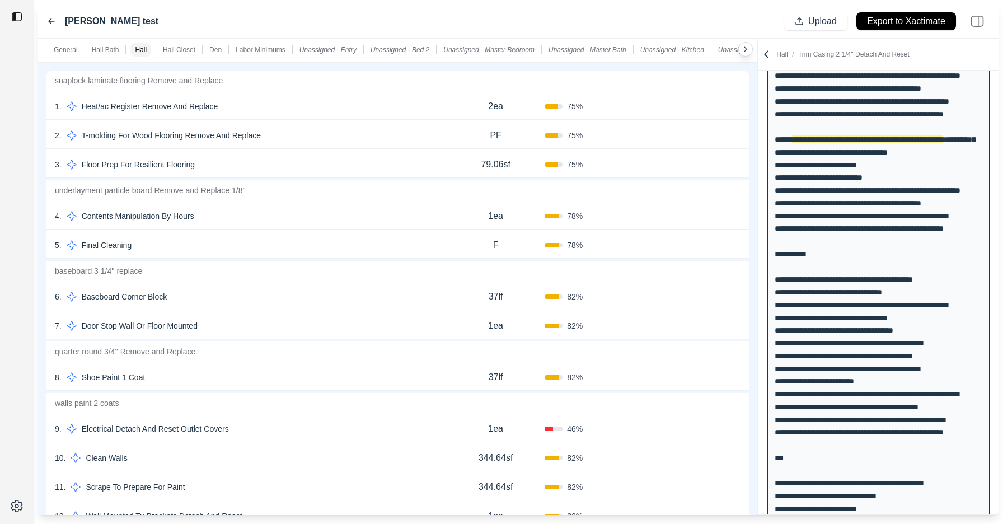
scroll to position [1632, 0]
click at [710, 105] on button "Confirm" at bounding box center [709, 106] width 36 height 18
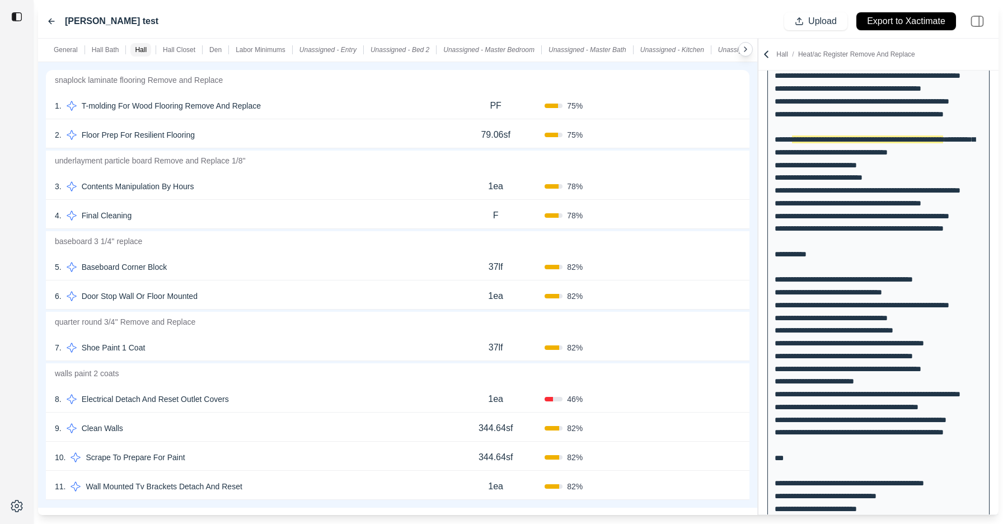
click at [704, 140] on button "Confirm" at bounding box center [709, 135] width 36 height 18
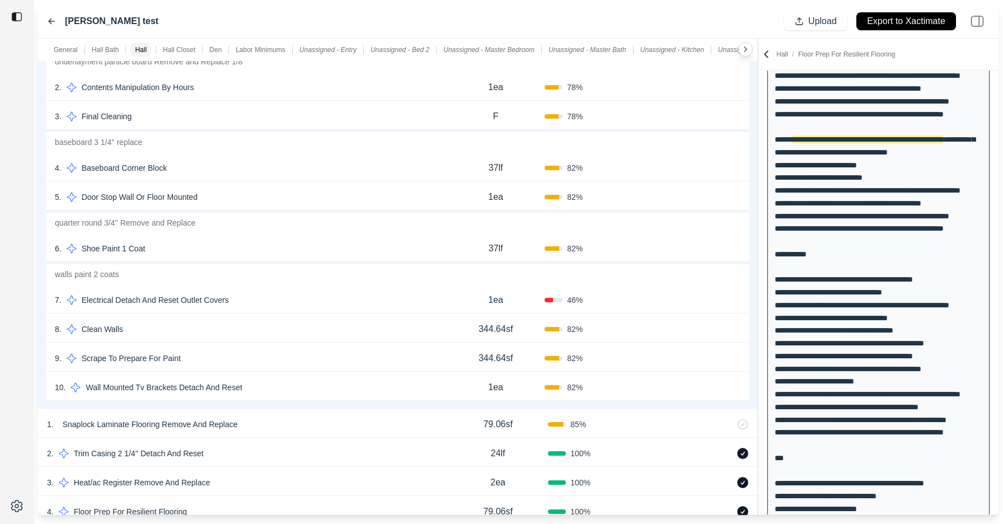
scroll to position [1704, 0]
click at [707, 246] on button "Confirm" at bounding box center [709, 247] width 36 height 18
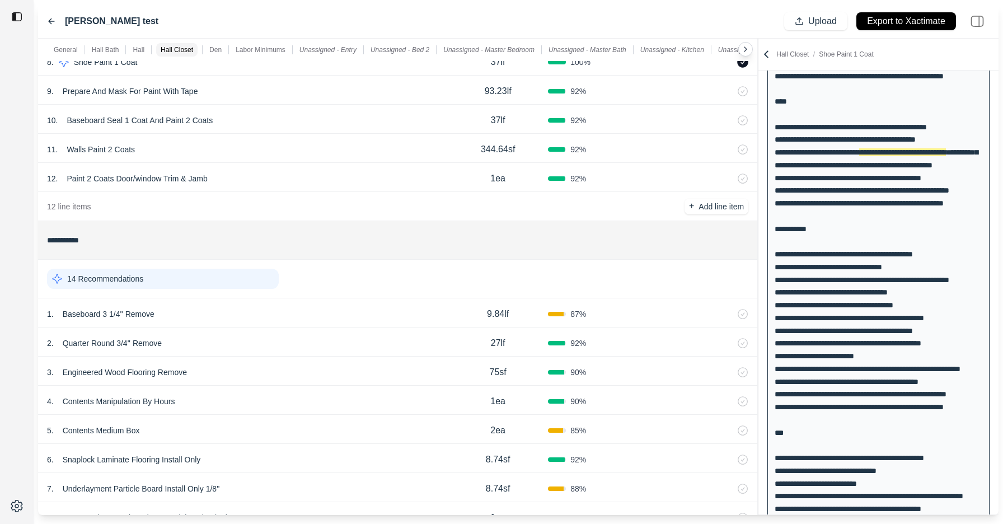
scroll to position [2214, 0]
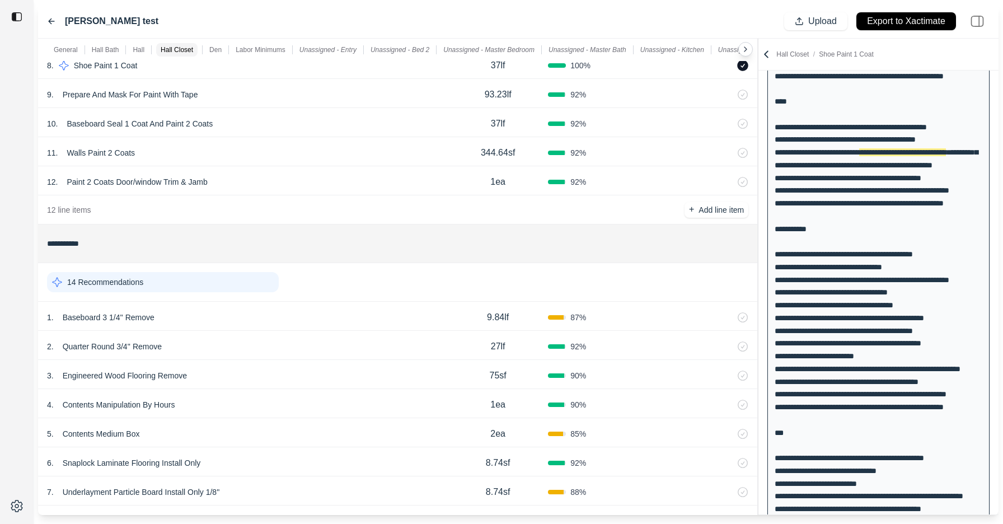
click at [225, 284] on div "14 Recommendations" at bounding box center [163, 282] width 232 height 20
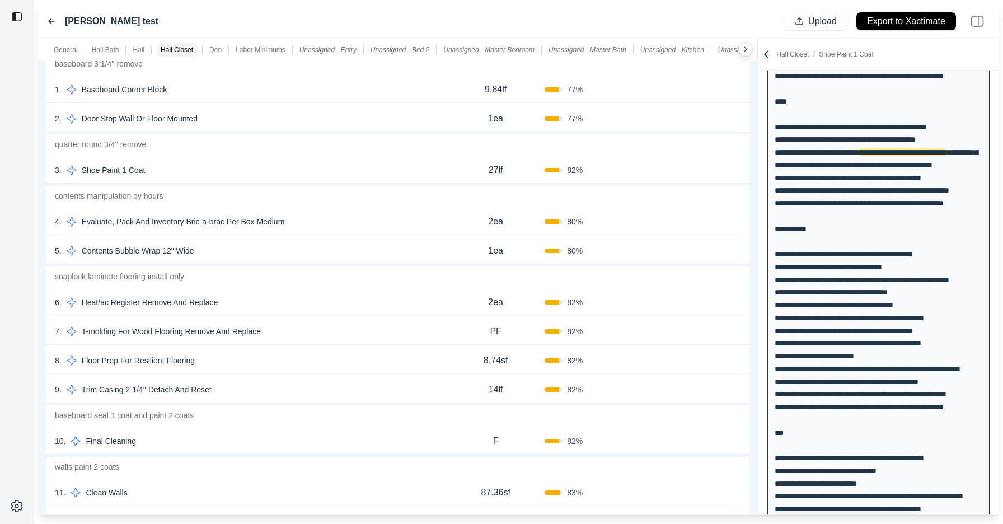
scroll to position [2472, 0]
click at [712, 164] on button "Confirm" at bounding box center [709, 169] width 36 height 18
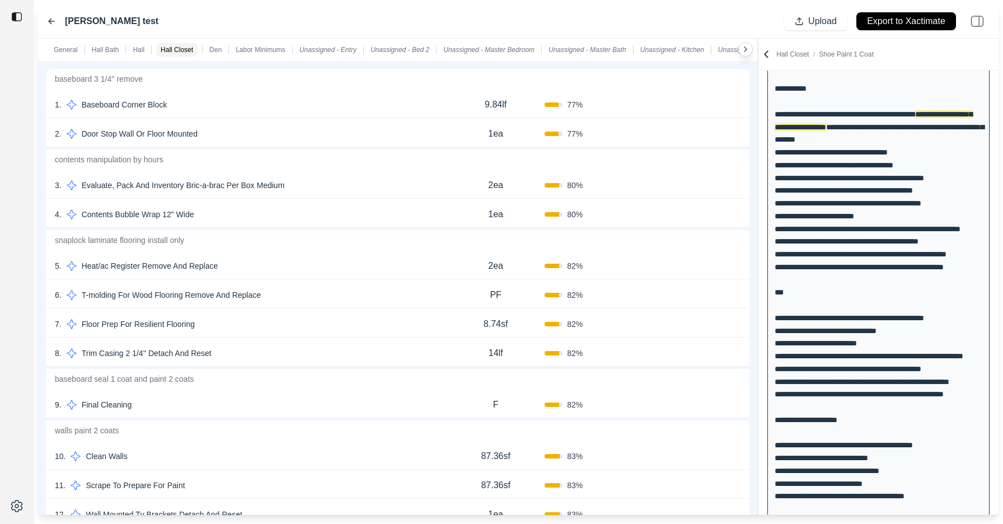
scroll to position [2454, 0]
click at [706, 404] on button "Confirm" at bounding box center [709, 406] width 36 height 18
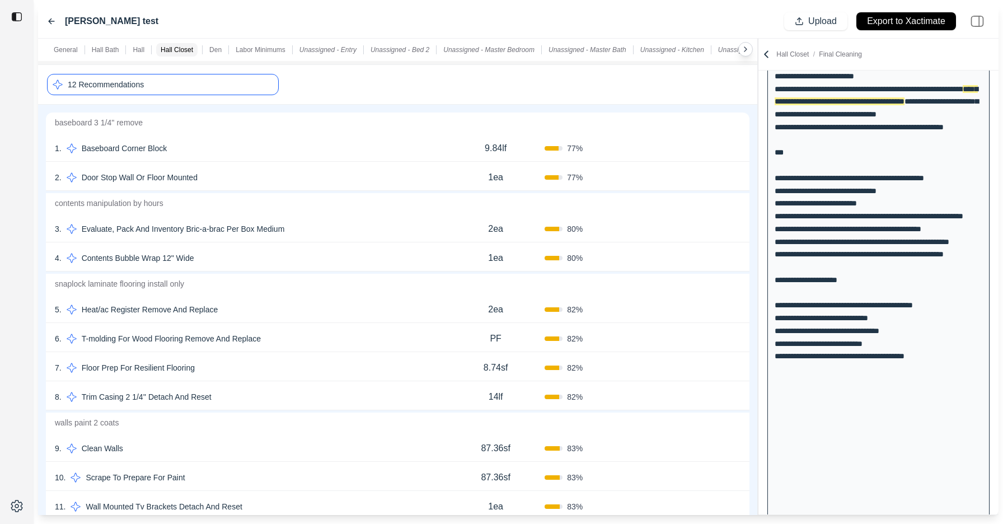
scroll to position [2411, 0]
click at [701, 371] on button "Confirm" at bounding box center [709, 368] width 36 height 18
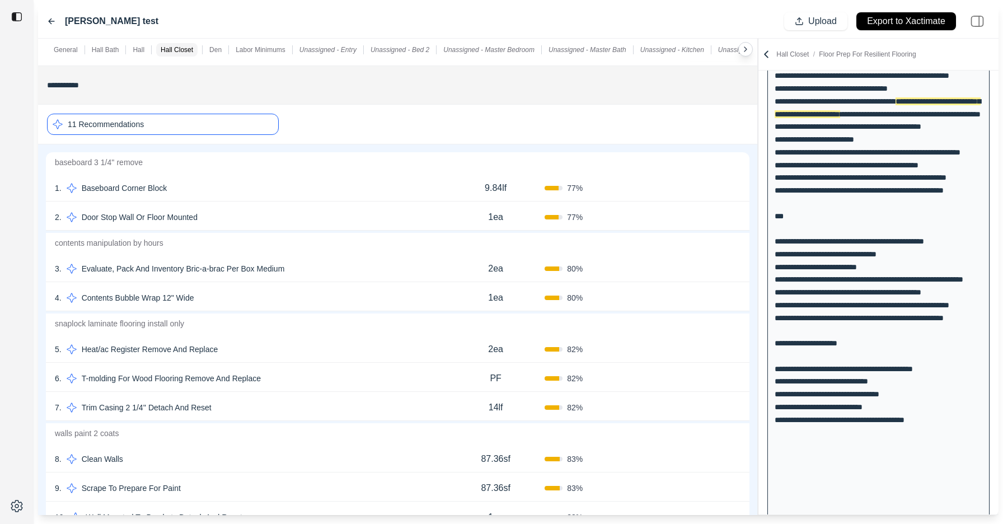
scroll to position [2374, 0]
click at [703, 406] on button "Confirm" at bounding box center [709, 405] width 36 height 18
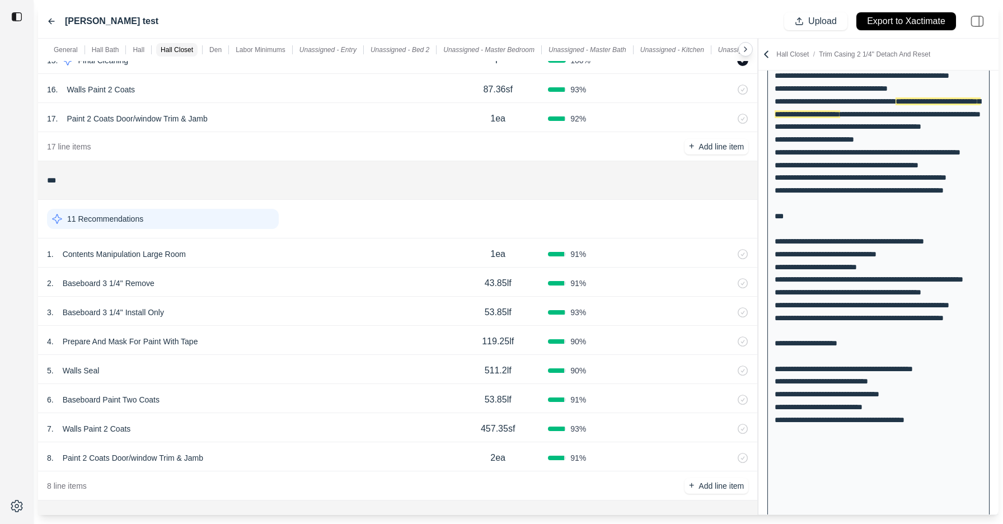
scroll to position [3276, 0]
click at [248, 213] on div "11 Recommendations" at bounding box center [163, 217] width 232 height 20
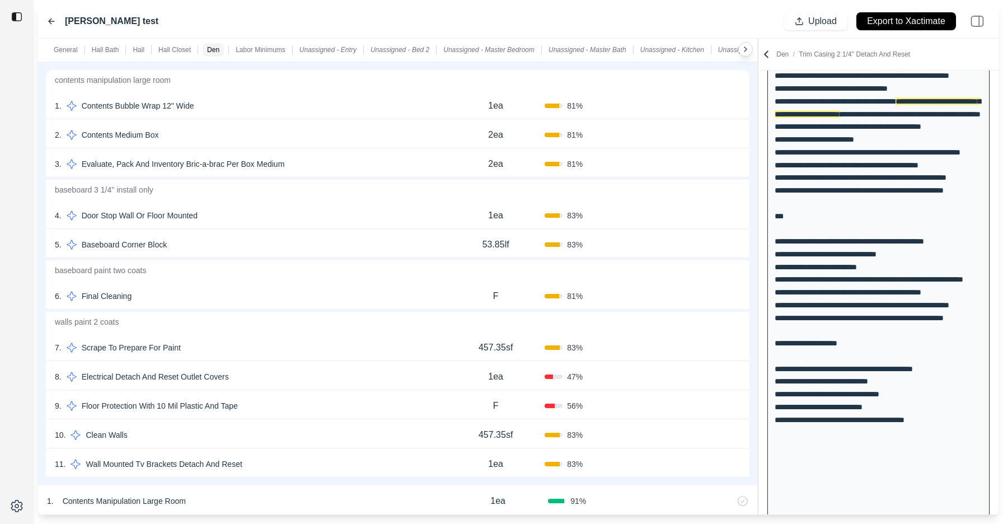
scroll to position [3451, 0]
click at [710, 431] on button "Confirm" at bounding box center [709, 435] width 36 height 18
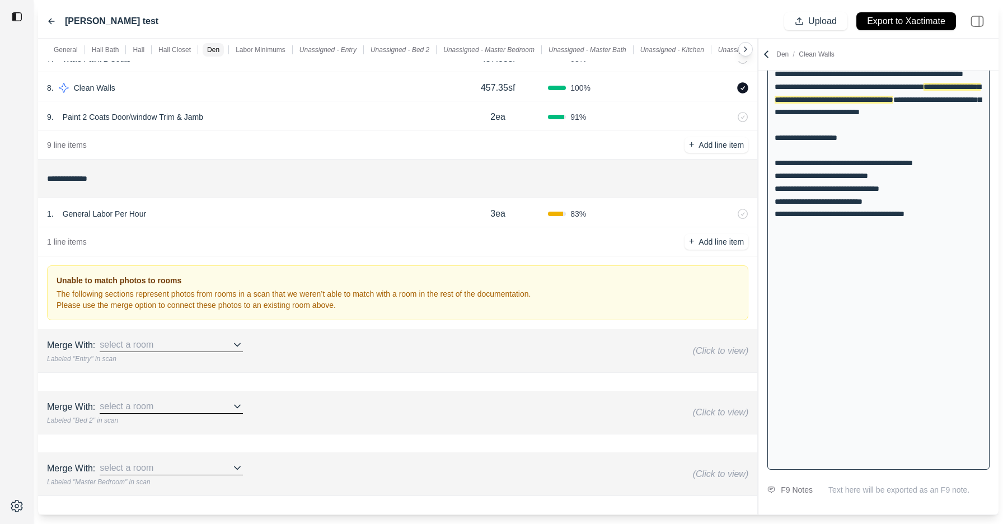
scroll to position [4043, 0]
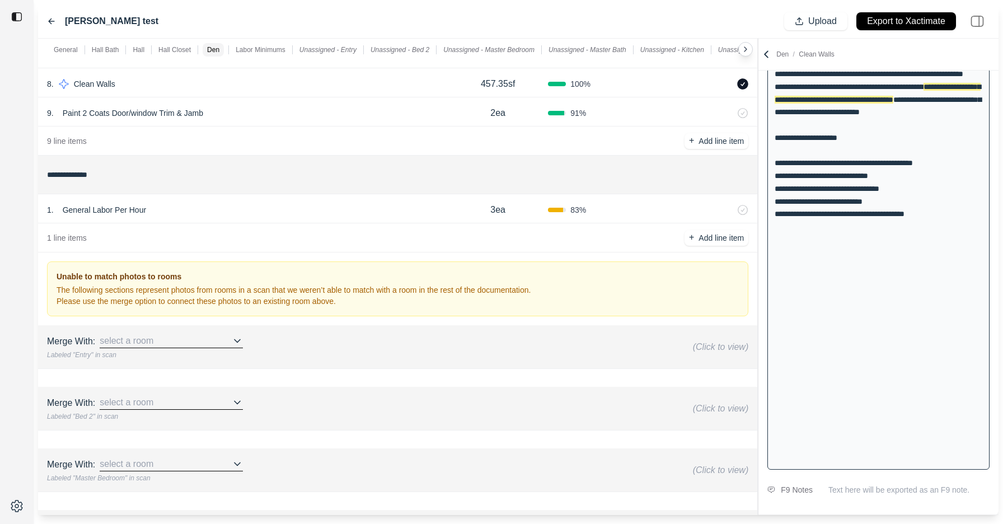
click at [728, 209] on icon at bounding box center [728, 210] width 3 height 6
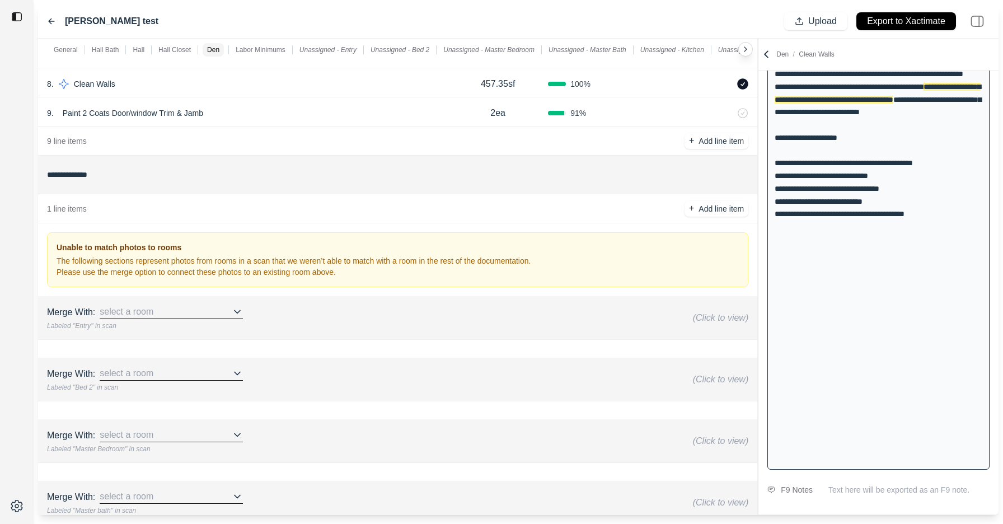
scroll to position [0, 0]
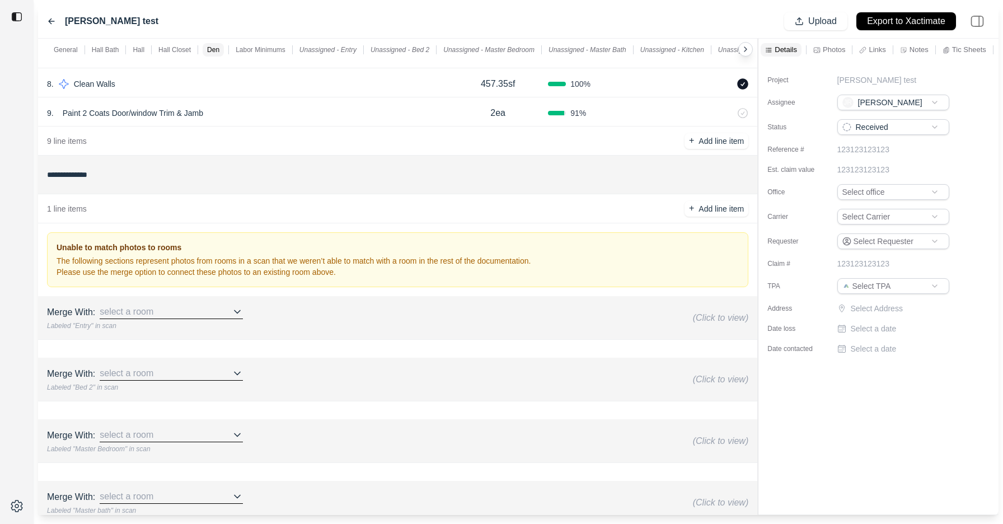
click at [871, 318] on div "Project [PERSON_NAME] test [PERSON_NAME] Status Received Reference # 1231231231…" at bounding box center [879, 210] width 240 height 298
click at [871, 310] on p "Select Address" at bounding box center [901, 308] width 101 height 11
click at [868, 312] on input "text" at bounding box center [894, 311] width 112 height 16
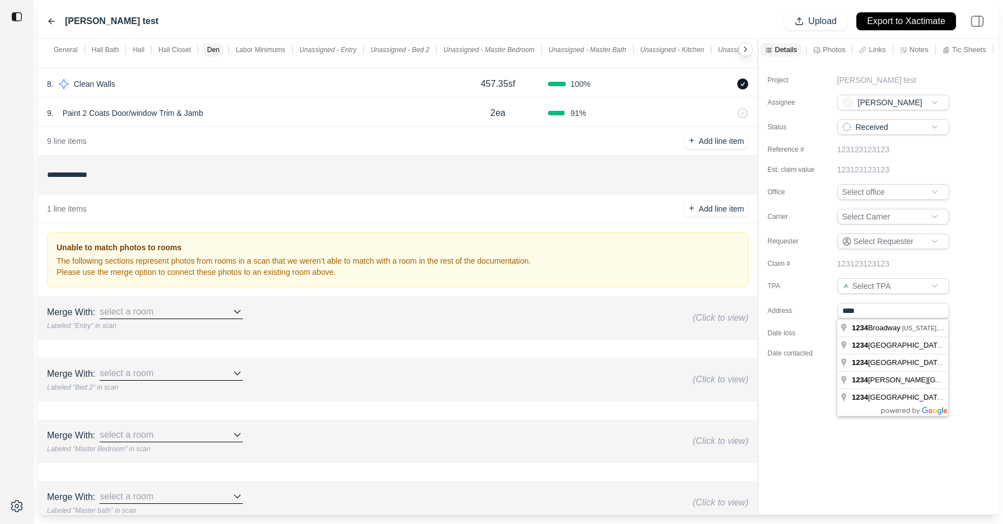
type input "**********"
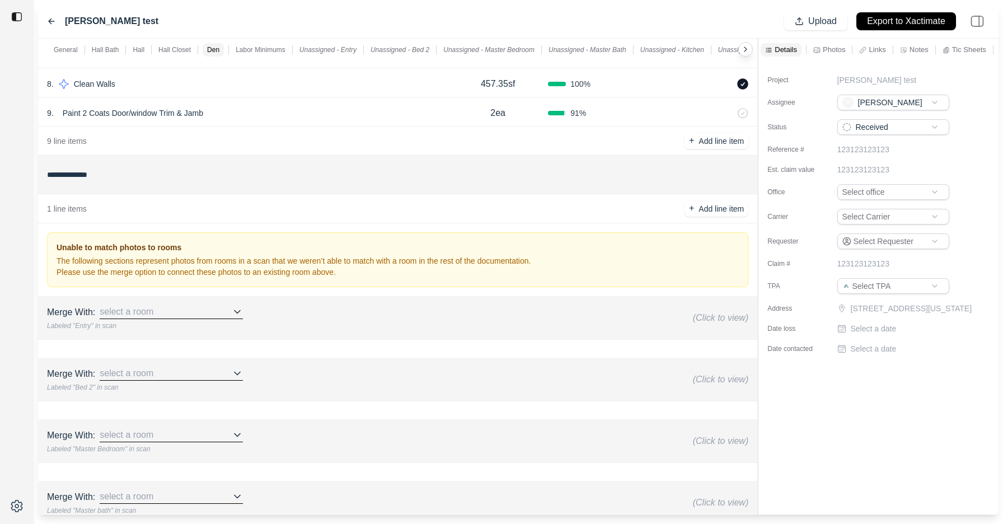
click at [875, 334] on p "Select a date" at bounding box center [874, 328] width 46 height 11
type input "**********"
click at [886, 354] on p "Select a date" at bounding box center [874, 348] width 46 height 11
type input "**********"
click at [895, 424] on div "**********" at bounding box center [879, 287] width 240 height 453
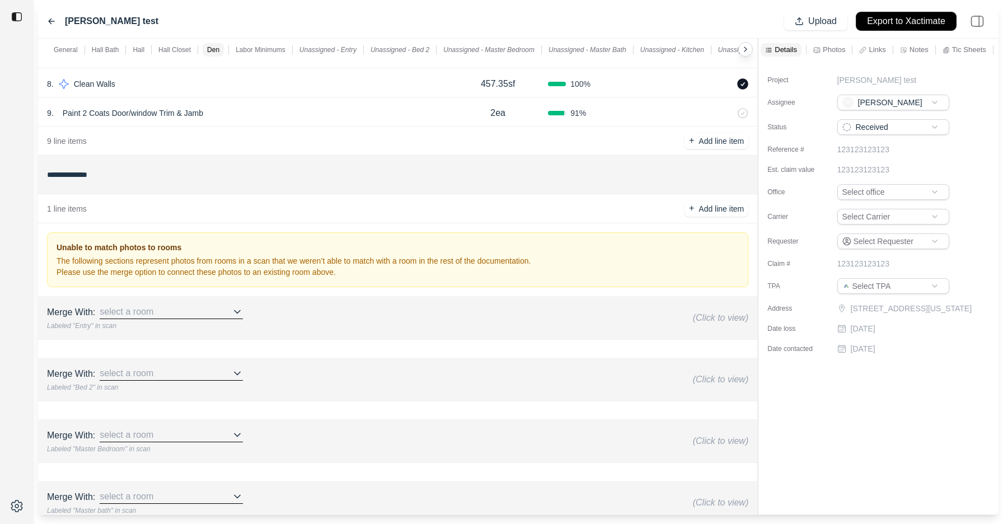
click at [906, 25] on p "Export to Xactimate" at bounding box center [906, 21] width 78 height 13
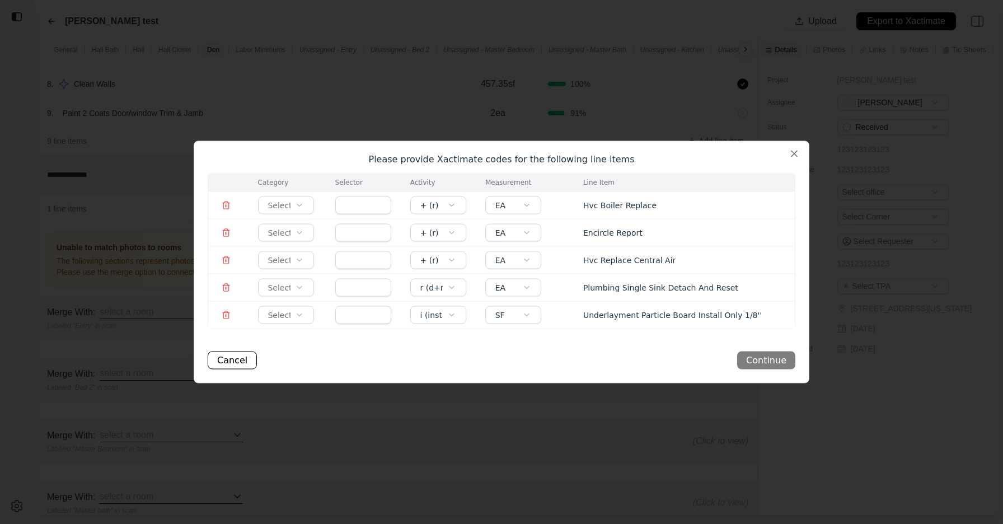
click at [229, 203] on icon at bounding box center [226, 206] width 5 height 6
click at [226, 231] on icon at bounding box center [226, 232] width 9 height 9
click at [227, 265] on td at bounding box center [226, 259] width 36 height 27
click at [226, 261] on icon at bounding box center [226, 260] width 9 height 9
click at [286, 288] on body "[PERSON_NAME] test Upload Export to Xactimate [GEOGRAPHIC_DATA] [GEOGRAPHIC_DAT…" at bounding box center [501, 262] width 1003 height 524
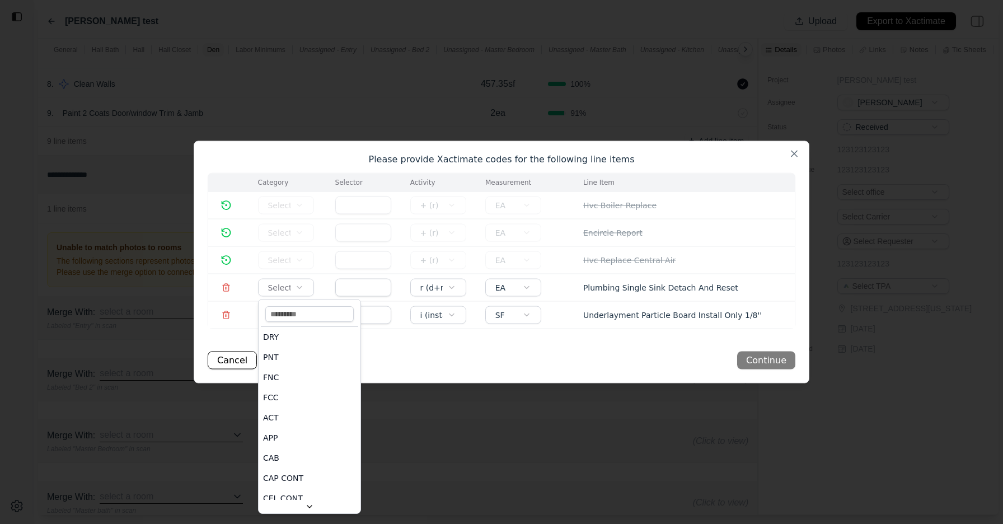
scroll to position [784, 0]
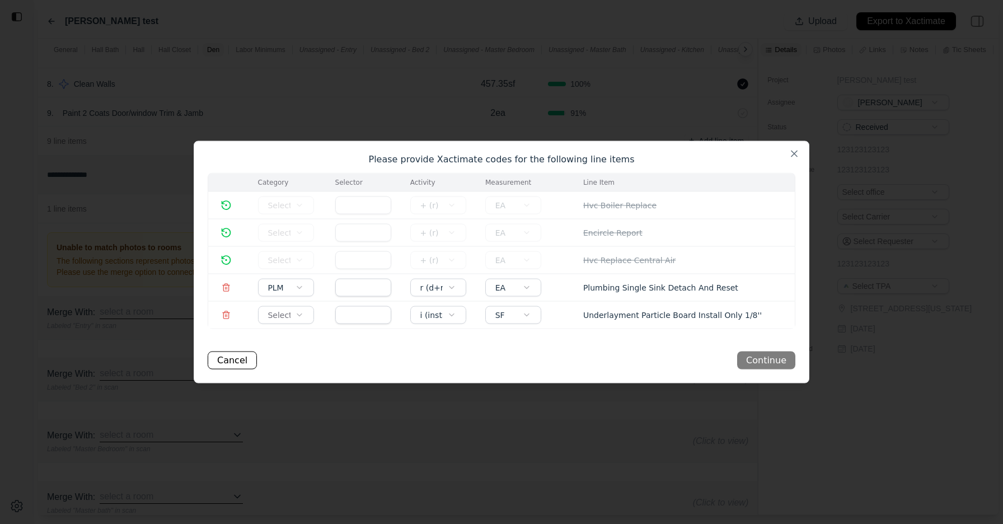
click at [354, 291] on input "text" at bounding box center [363, 288] width 56 height 18
type input "***"
click at [324, 334] on div "Category Selector Activity Measurement Line Item Select + (r) EA Hvc Boiler Rep…" at bounding box center [502, 271] width 588 height 197
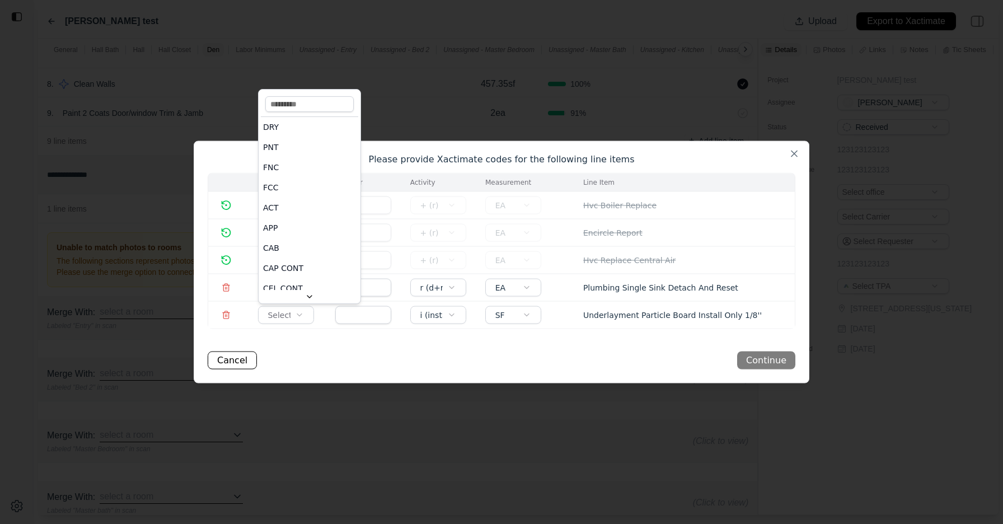
click at [283, 314] on body "[PERSON_NAME] test Upload Export to Xactimate [GEOGRAPHIC_DATA] [GEOGRAPHIC_DAT…" at bounding box center [501, 262] width 1003 height 524
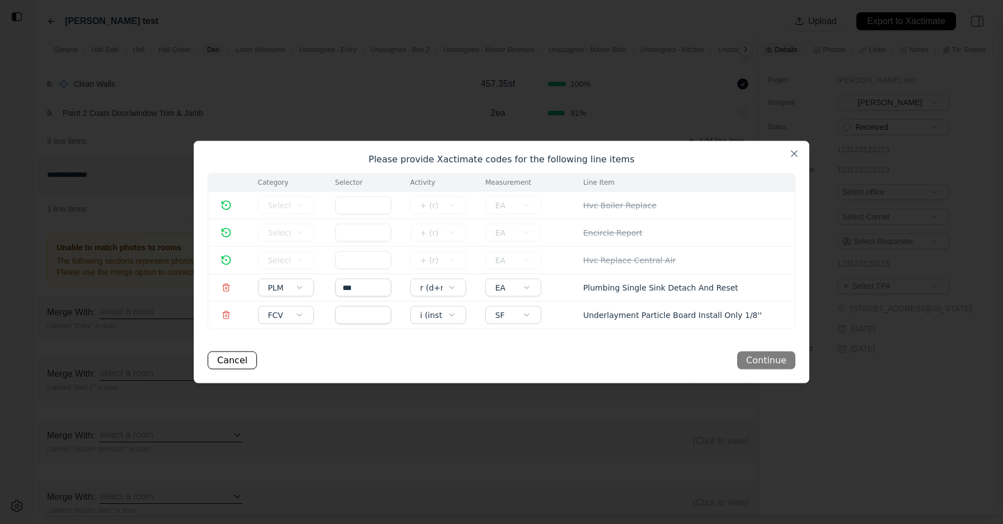
click at [329, 321] on td at bounding box center [359, 314] width 75 height 27
click at [343, 321] on input "text" at bounding box center [363, 315] width 56 height 18
type input "*"
type input "*****"
click at [614, 338] on div "Category Selector Activity Measurement Line Item Select + (r) EA Hvc Boiler Rep…" at bounding box center [502, 271] width 588 height 197
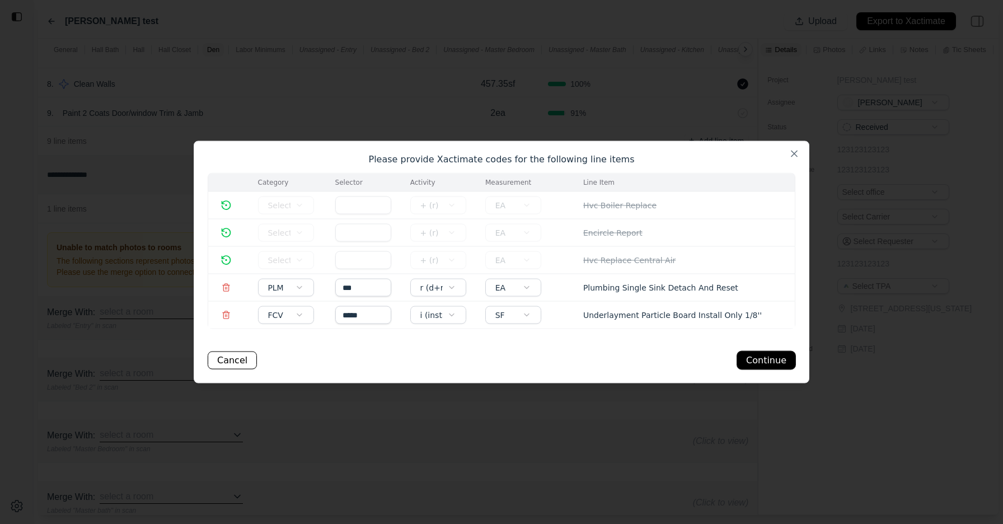
click at [771, 353] on button "Continue" at bounding box center [766, 361] width 58 height 18
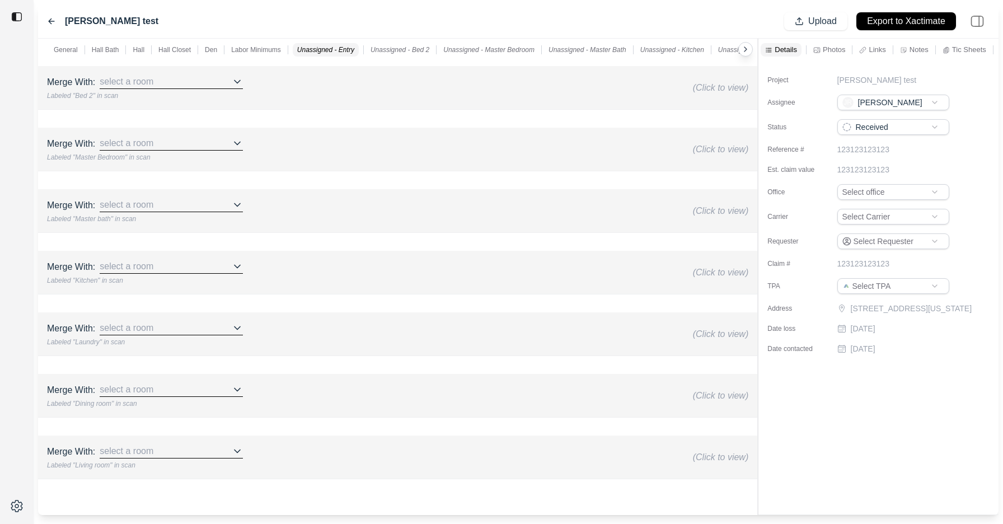
scroll to position [4333, 0]
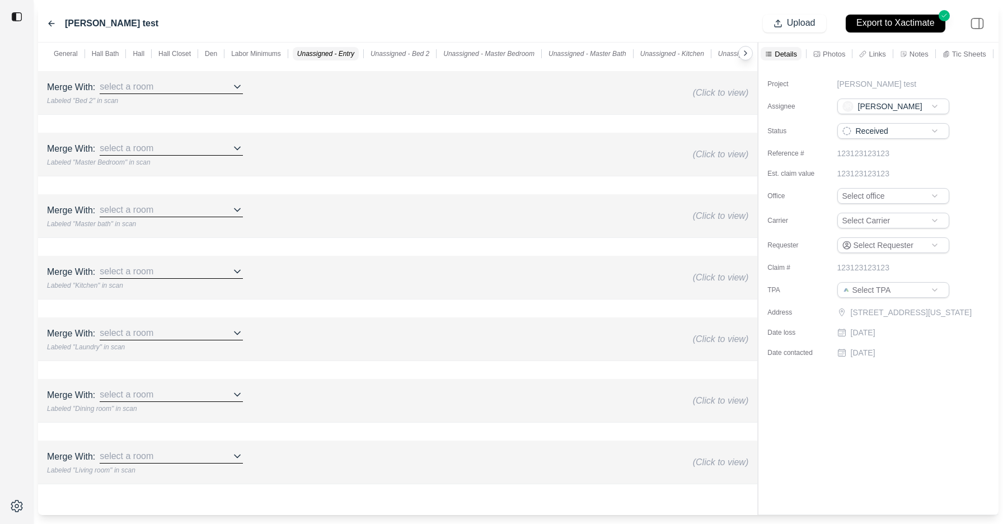
click at [103, 58] on div "Hall Bath" at bounding box center [106, 53] width 32 height 13
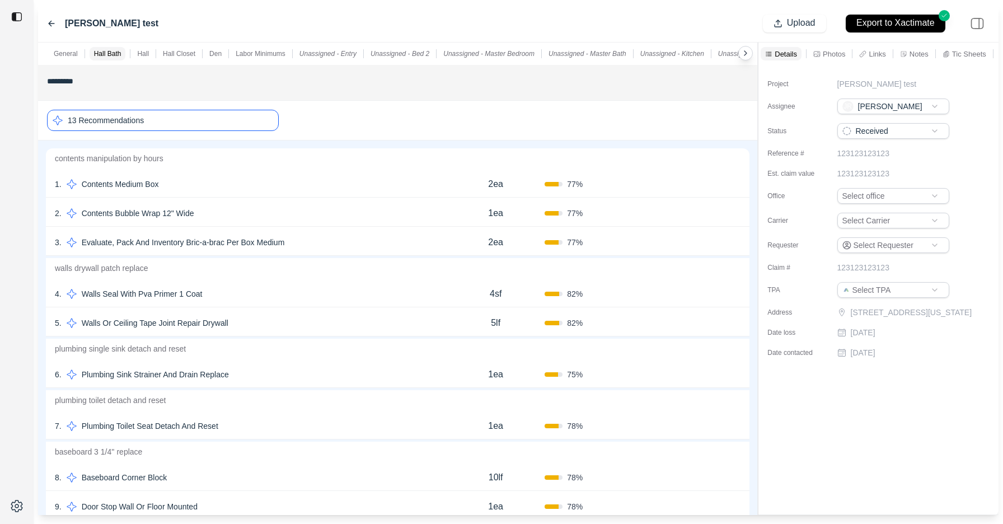
scroll to position [397, 0]
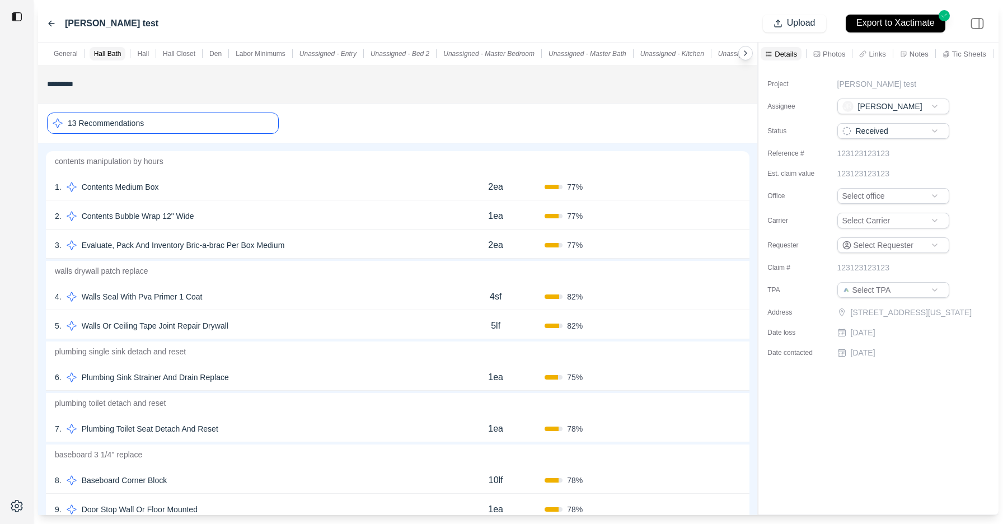
click at [236, 240] on p "Evaluate, Pack And Inventory Bric-a-brac Per Box Medium" at bounding box center [183, 245] width 212 height 16
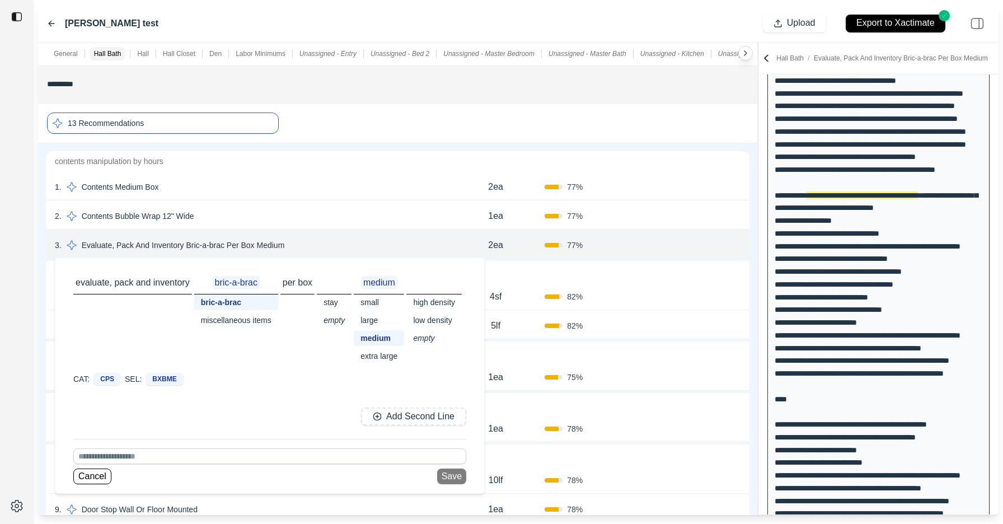
scroll to position [107, 0]
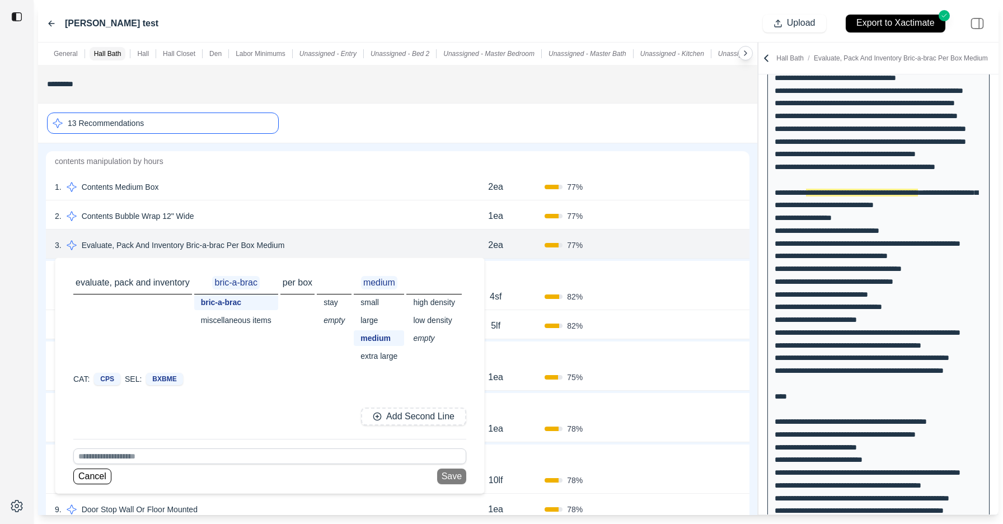
click at [590, 315] on div "5 . Walls Or Ceiling Tape Joint Repair Drywall 5lf 82 % Confirm" at bounding box center [398, 324] width 704 height 29
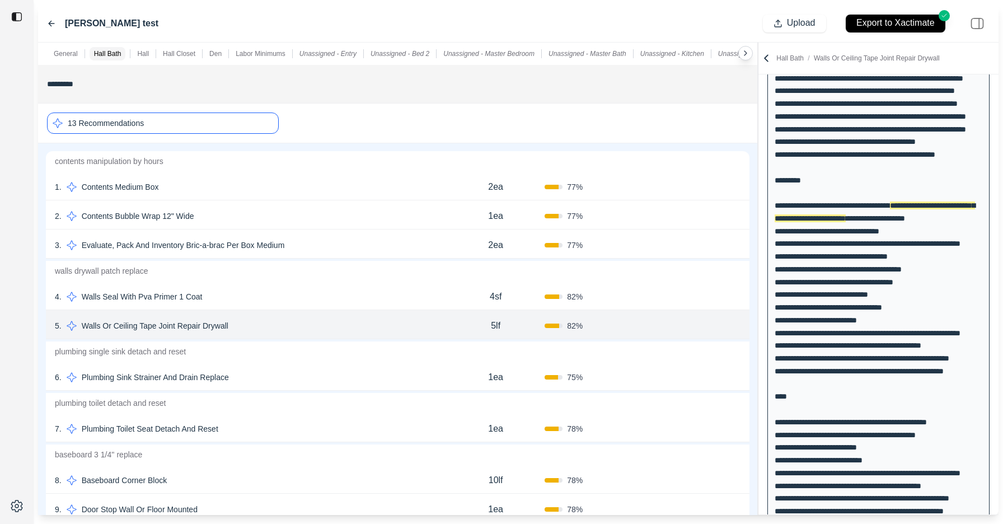
click at [418, 366] on div "6 . Plumbing Sink Strainer And Drain Replace 1ea 75 % Confirm" at bounding box center [398, 376] width 704 height 29
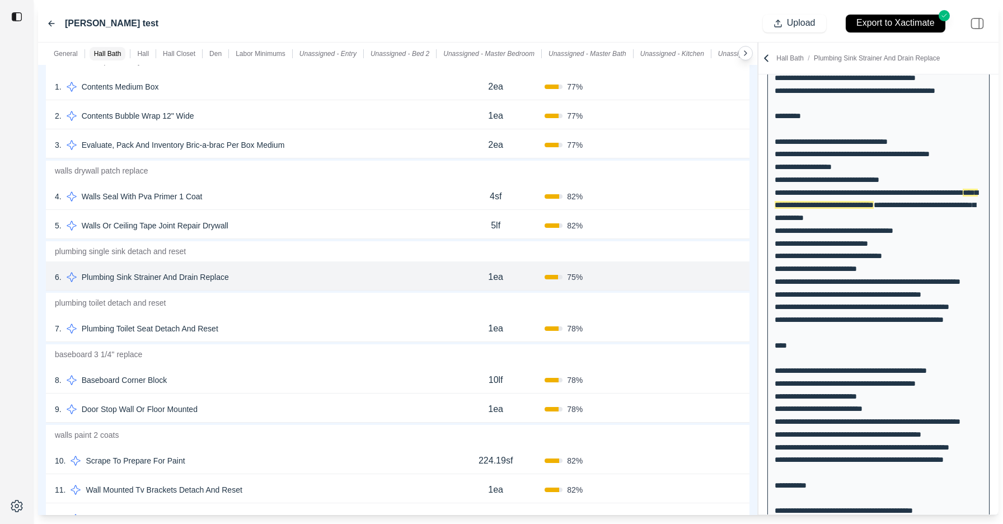
scroll to position [507, 0]
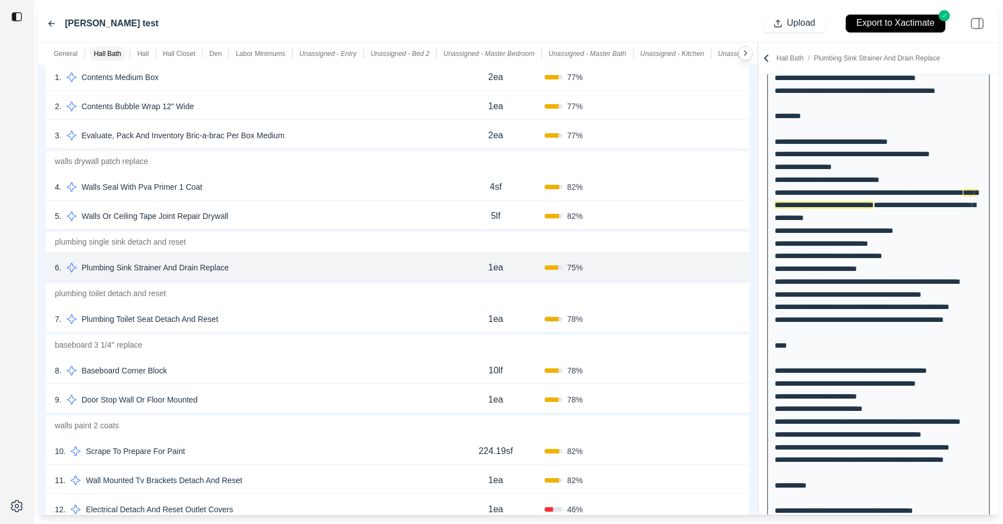
click at [342, 370] on div "8 . Baseboard Corner Block" at bounding box center [251, 371] width 392 height 16
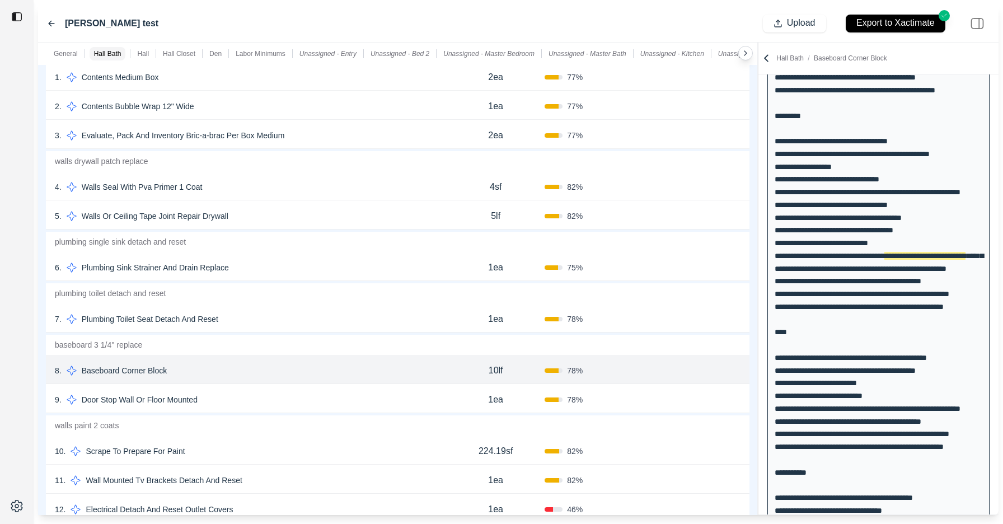
scroll to position [247, 0]
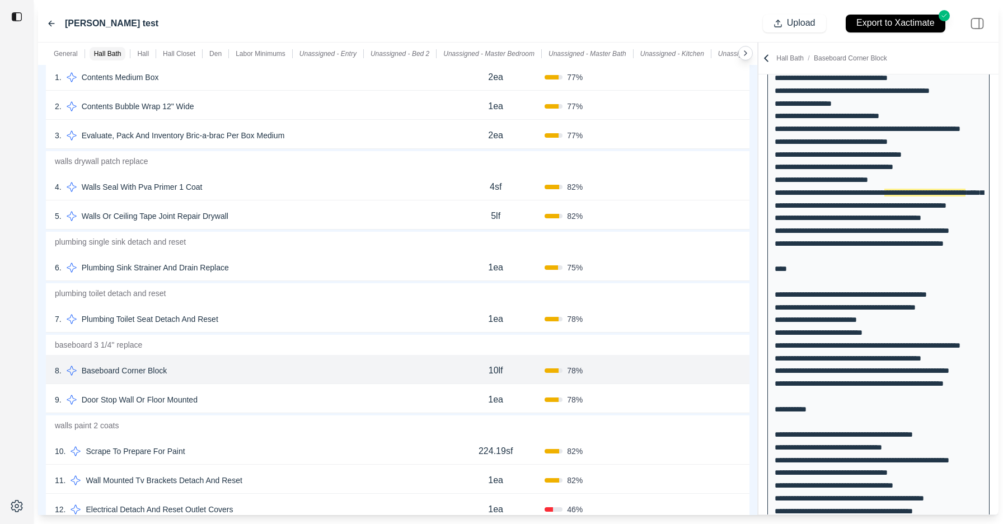
click at [770, 58] on icon at bounding box center [766, 58] width 11 height 11
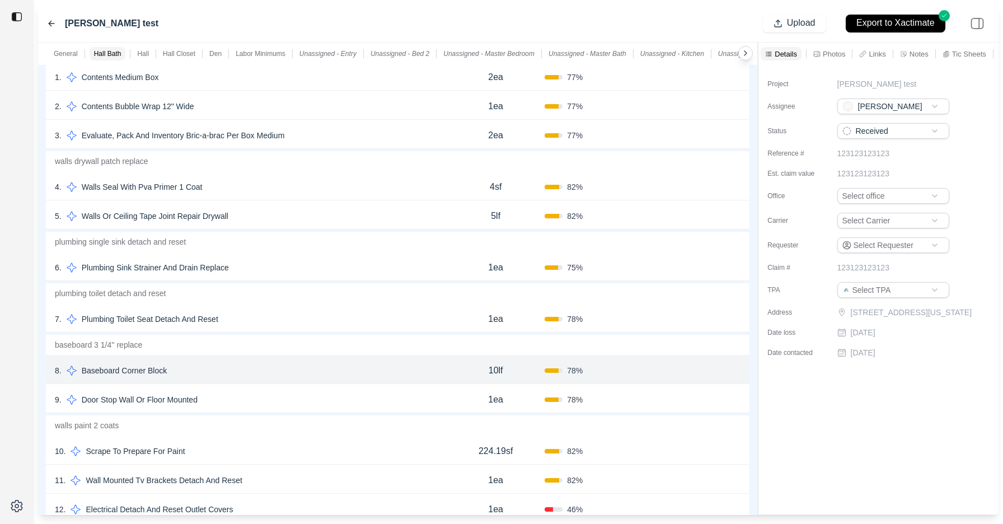
scroll to position [0, 0]
click at [875, 55] on p "Links" at bounding box center [877, 54] width 17 height 10
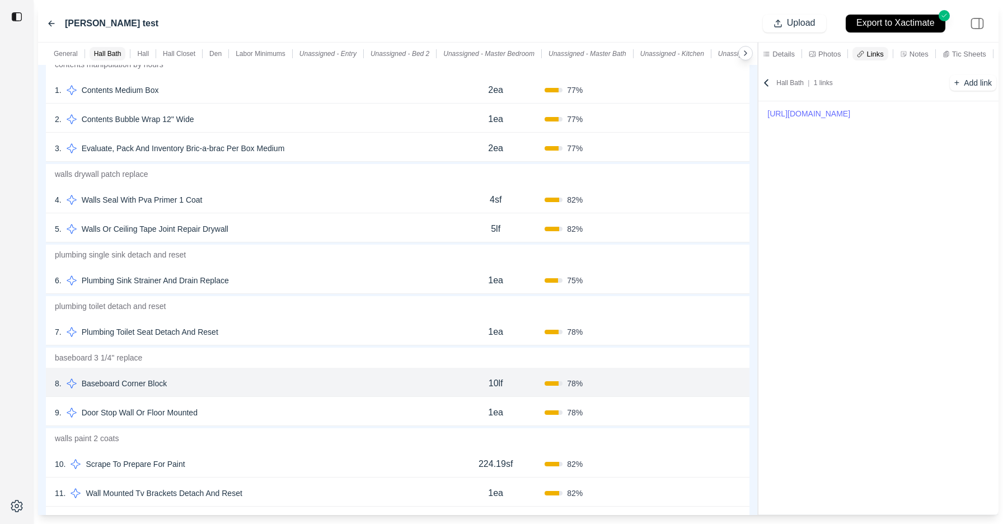
scroll to position [492, 0]
click at [143, 57] on p "Hall" at bounding box center [143, 53] width 12 height 9
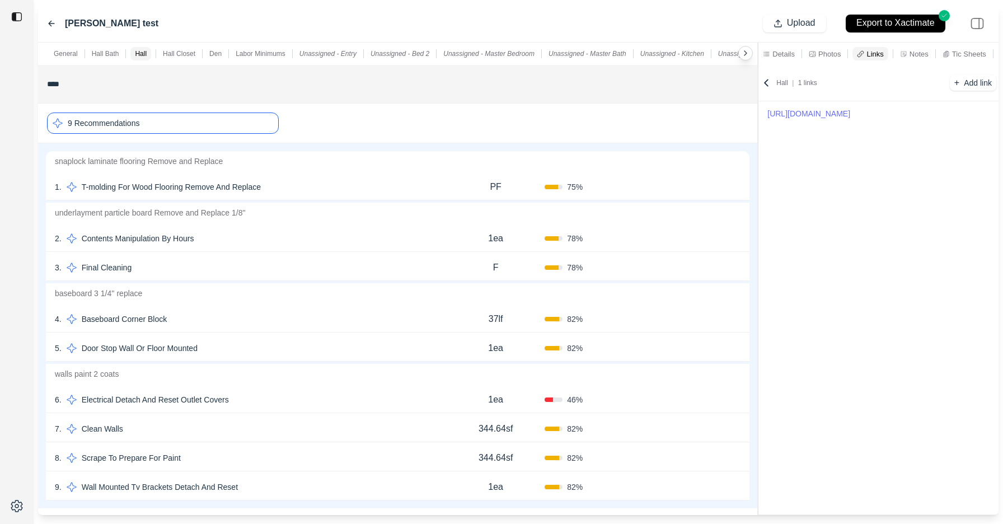
click at [214, 56] on p "Den" at bounding box center [215, 53] width 12 height 9
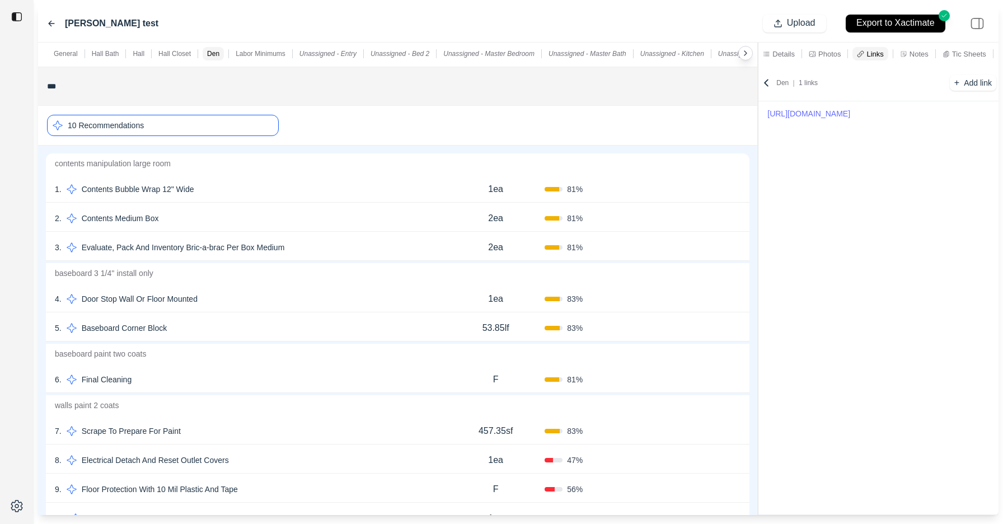
scroll to position [3374, 0]
click at [341, 235] on div "3 . Evaluate, Pack And Inventory Bric-a-brac Per Box Medium 2ea 81 % Confirm" at bounding box center [398, 244] width 704 height 29
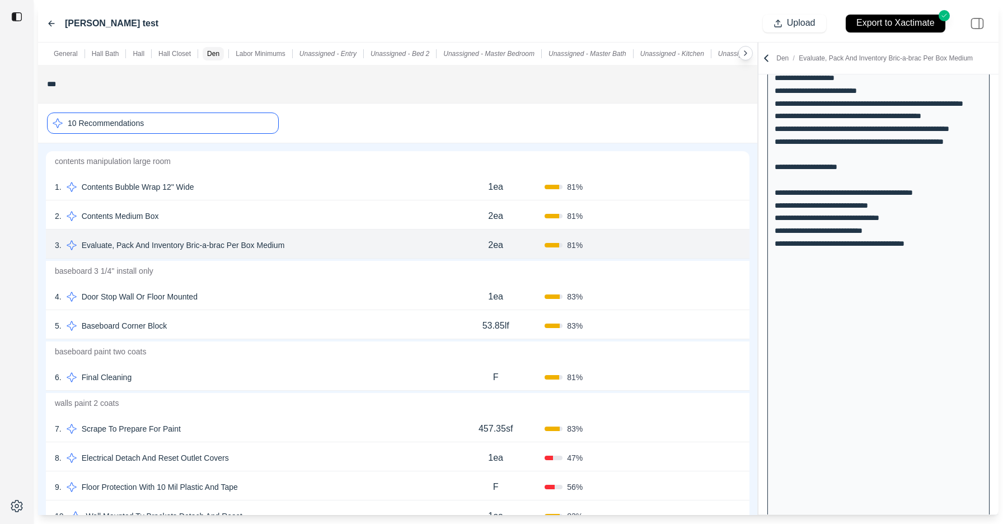
click at [364, 300] on div "4 . Door Stop Wall Or Floor Mounted" at bounding box center [251, 297] width 392 height 16
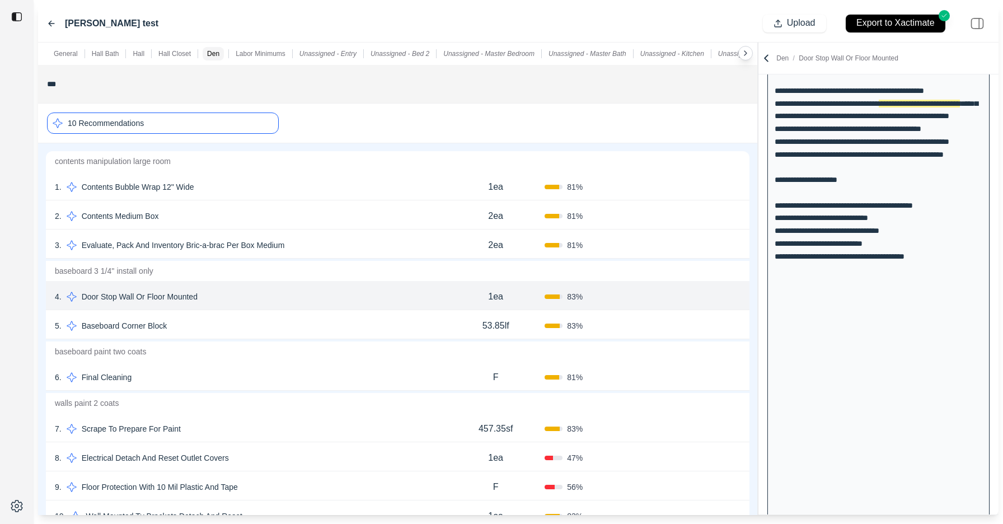
scroll to position [832, 0]
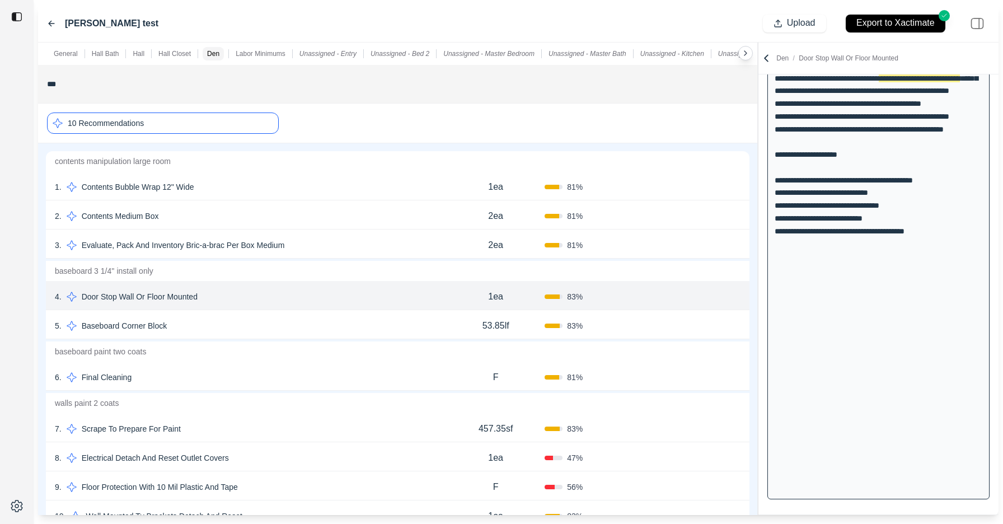
click at [362, 321] on div "5 . Baseboard Corner Block" at bounding box center [251, 326] width 392 height 16
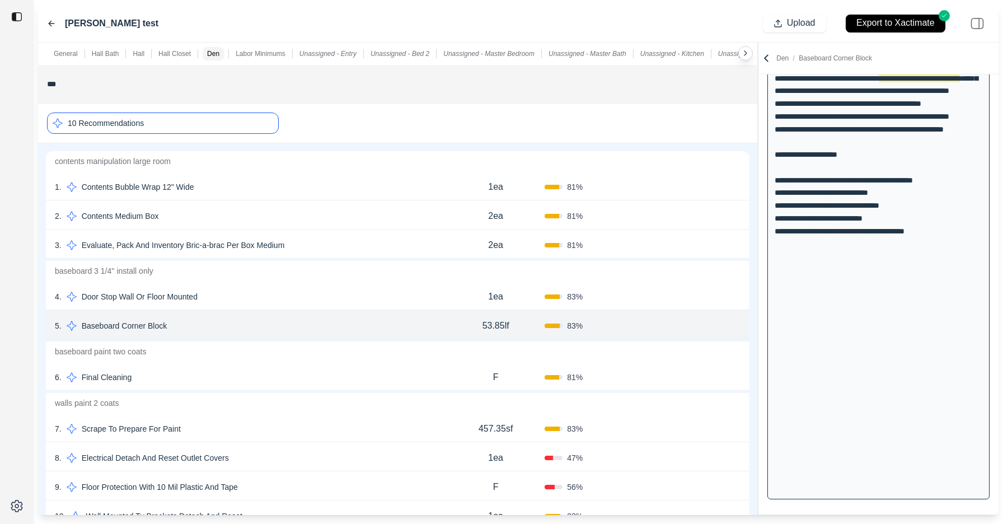
click at [365, 440] on div "7 . Scrape To Prepare For Paint 457.35sf 83 % Confirm" at bounding box center [398, 427] width 704 height 29
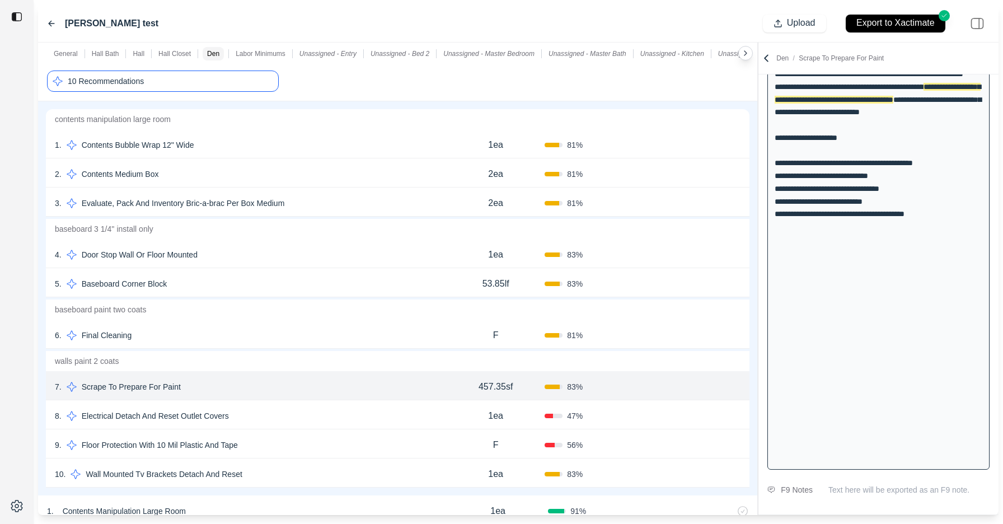
scroll to position [3423, 0]
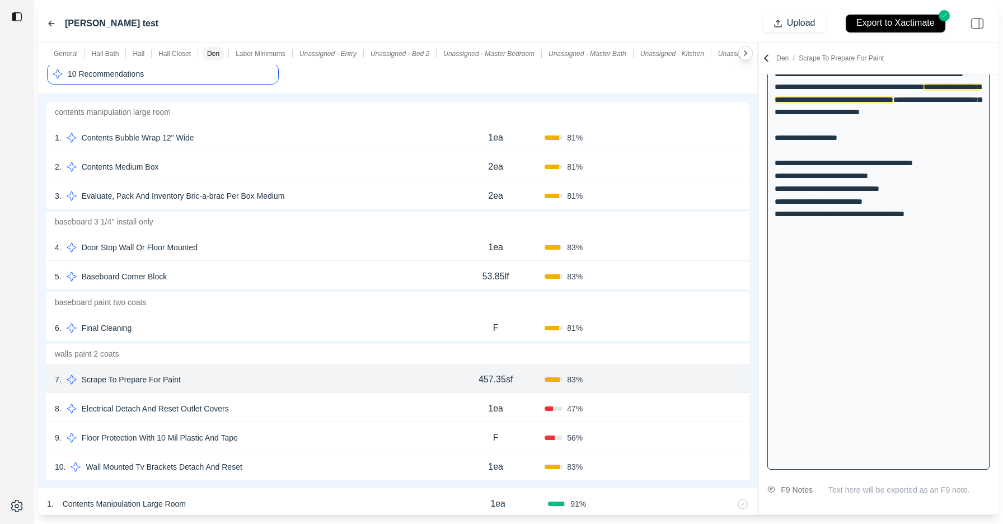
click at [326, 401] on div "8 . Electrical Detach And Reset Outlet Covers" at bounding box center [251, 409] width 392 height 16
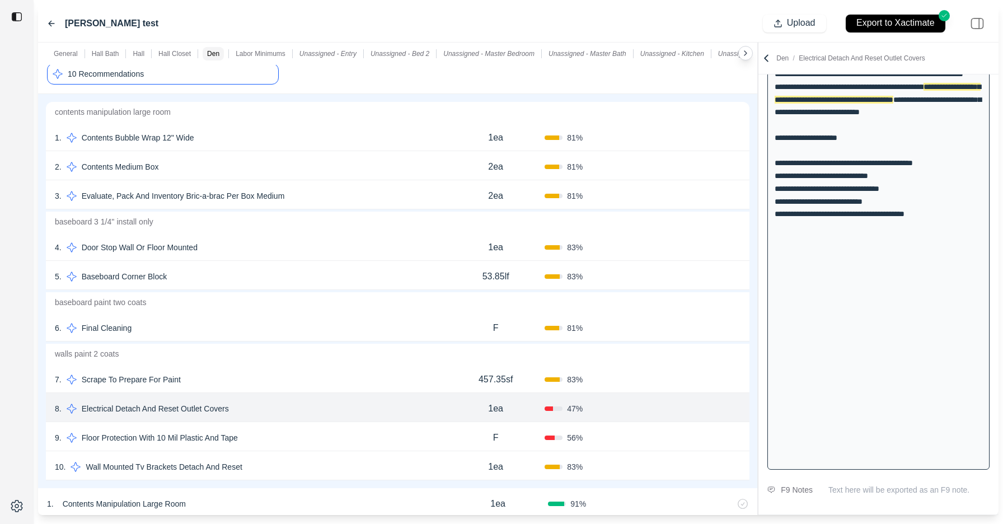
click at [336, 438] on div "9 . Floor Protection With 10 Mil Plastic And Tape" at bounding box center [251, 438] width 392 height 16
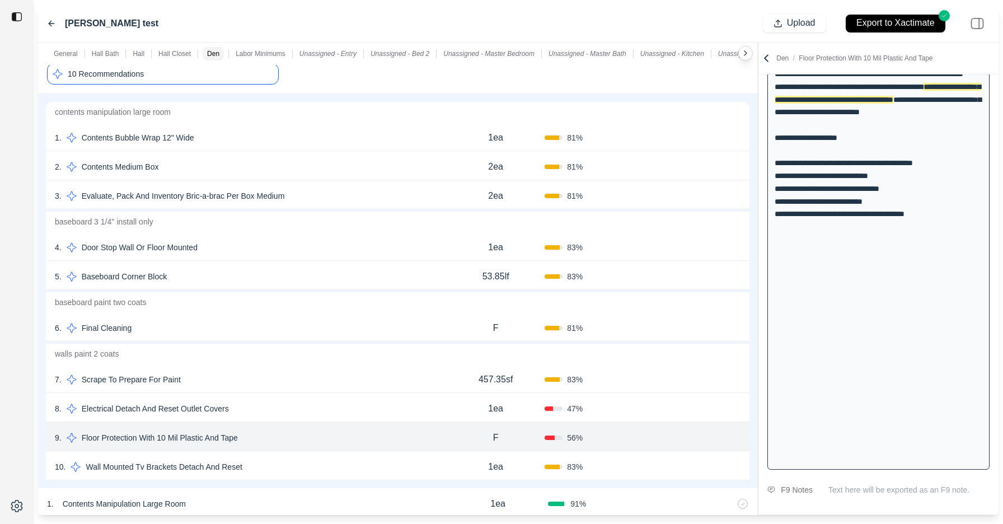
click at [336, 461] on div "10 . Wall Mounted Tv Brackets Detach And Reset" at bounding box center [251, 467] width 392 height 16
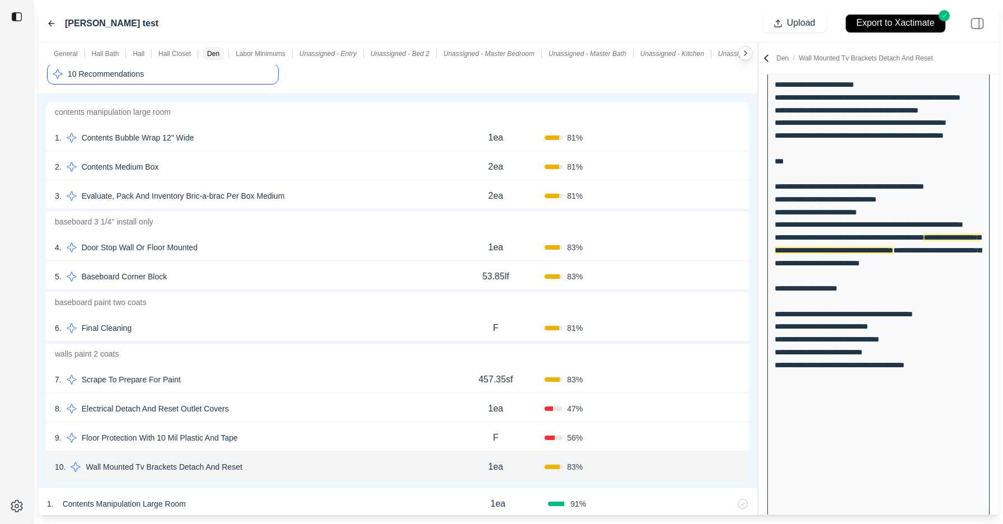
scroll to position [1383, 0]
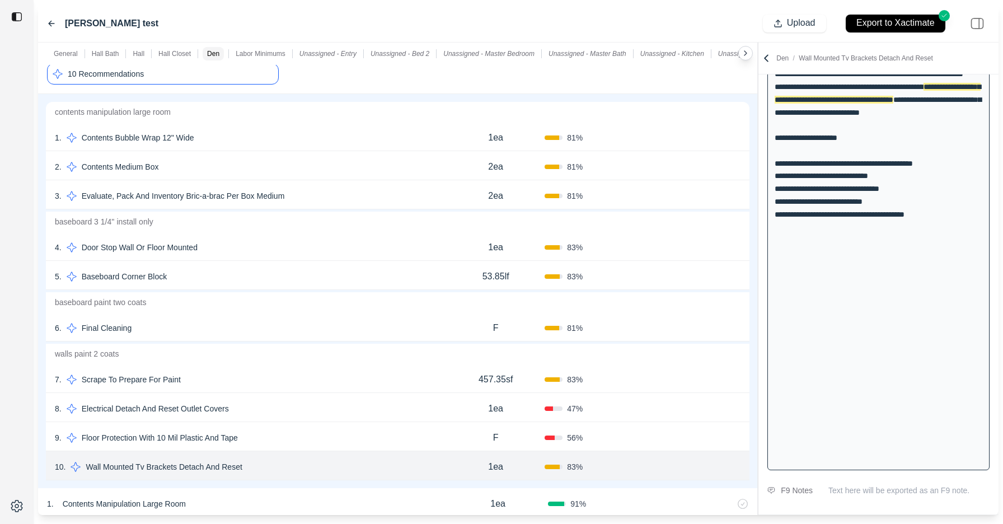
click at [261, 316] on div "6 . Final Cleaning F 81 % Confirm" at bounding box center [398, 326] width 704 height 29
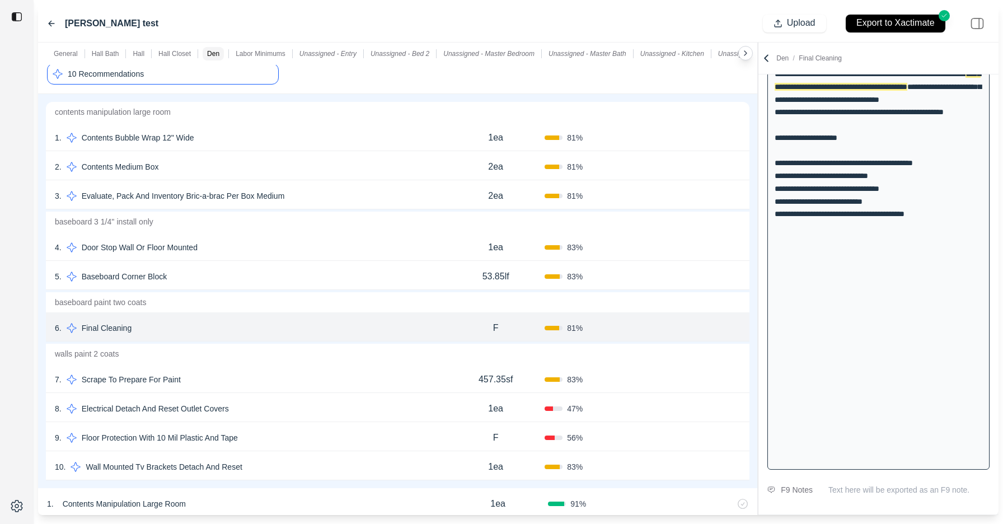
scroll to position [862, 0]
click at [265, 279] on div "5 . Baseboard Corner Block" at bounding box center [251, 277] width 392 height 16
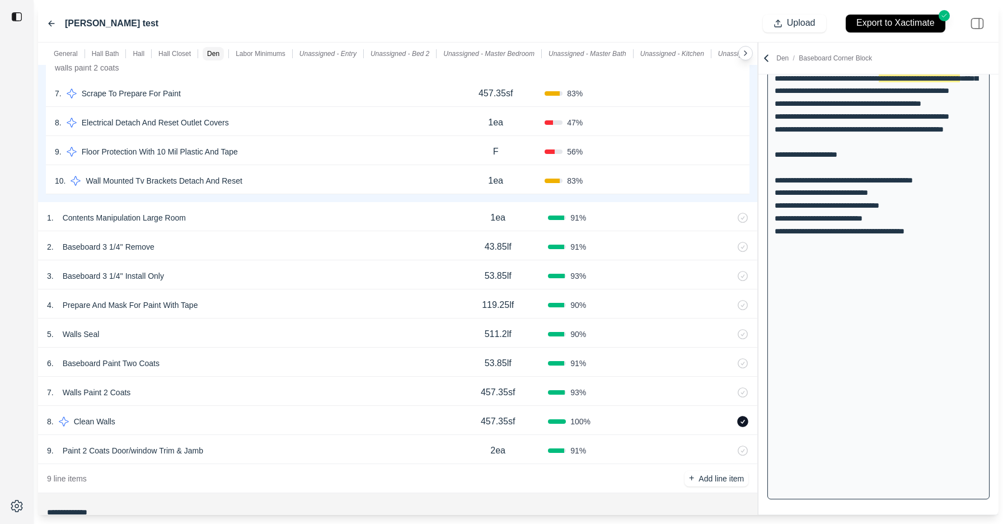
scroll to position [3765, 0]
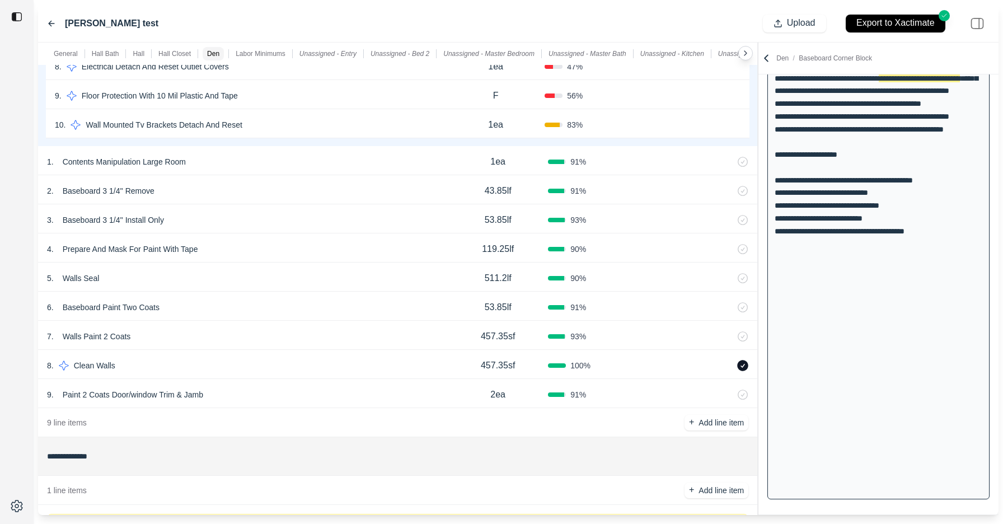
click at [279, 355] on div "8 . Clean Walls 457.35sf 100 %" at bounding box center [397, 364] width 719 height 29
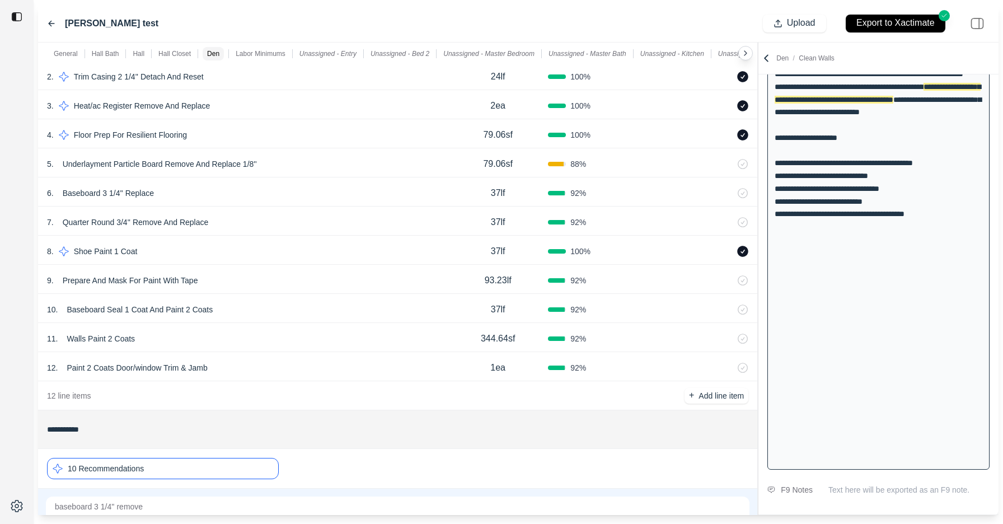
scroll to position [2031, 0]
click at [770, 55] on icon at bounding box center [766, 58] width 11 height 11
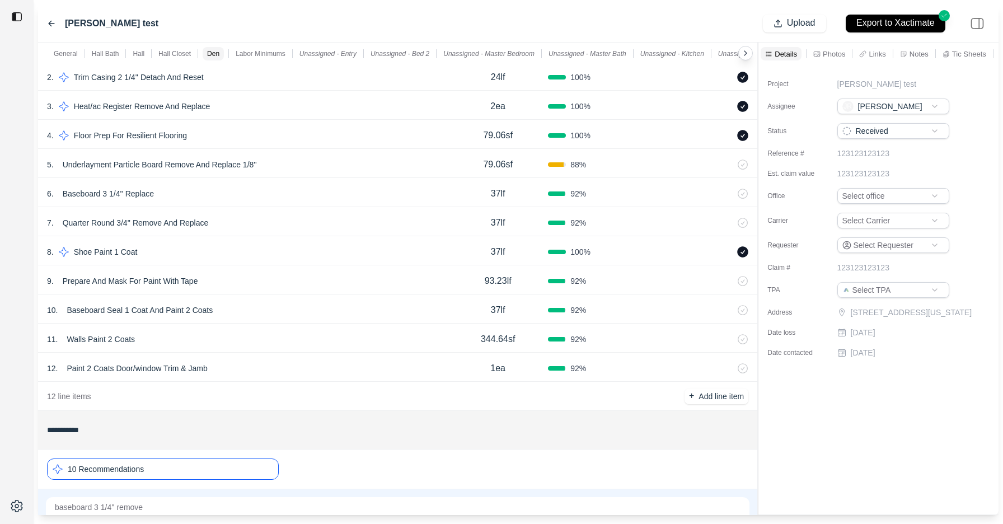
scroll to position [0, 0]
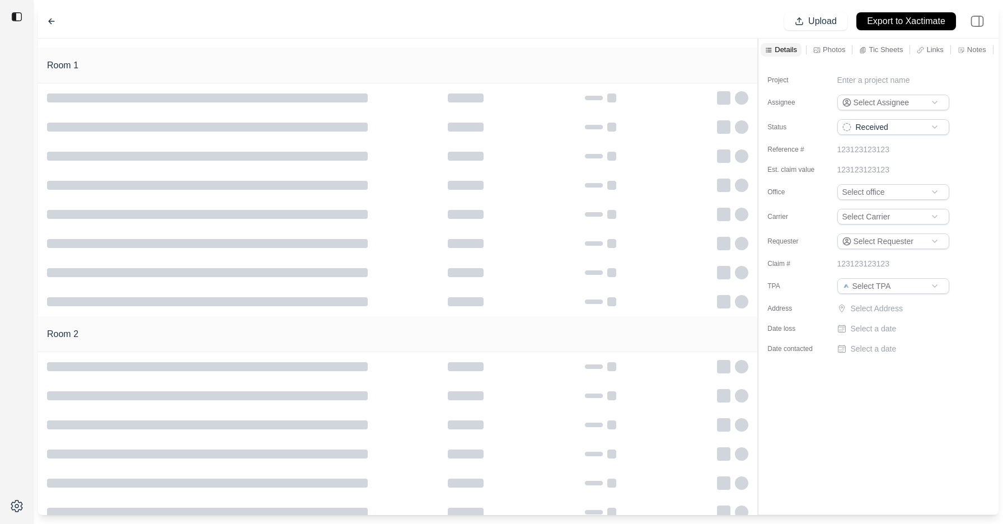
type input "**********"
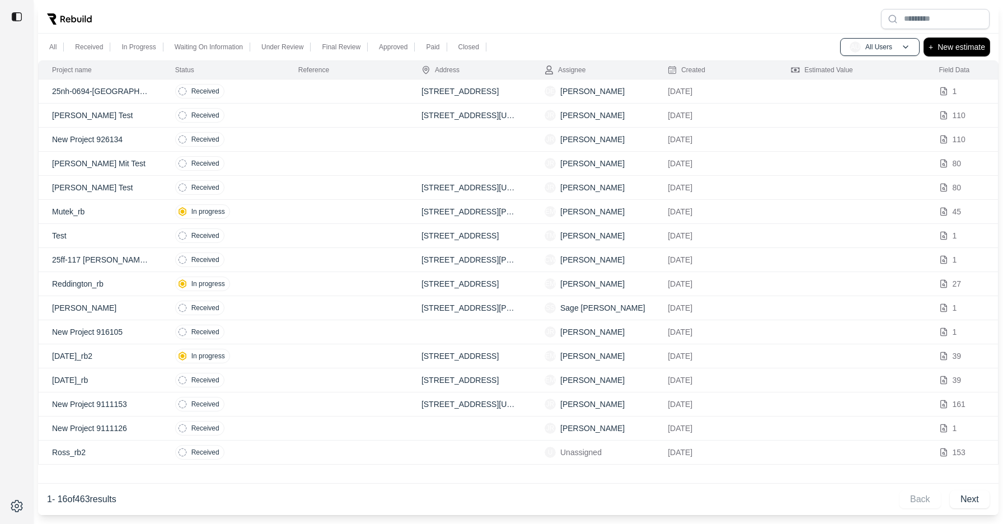
click at [970, 47] on p "New estimate" at bounding box center [962, 46] width 48 height 13
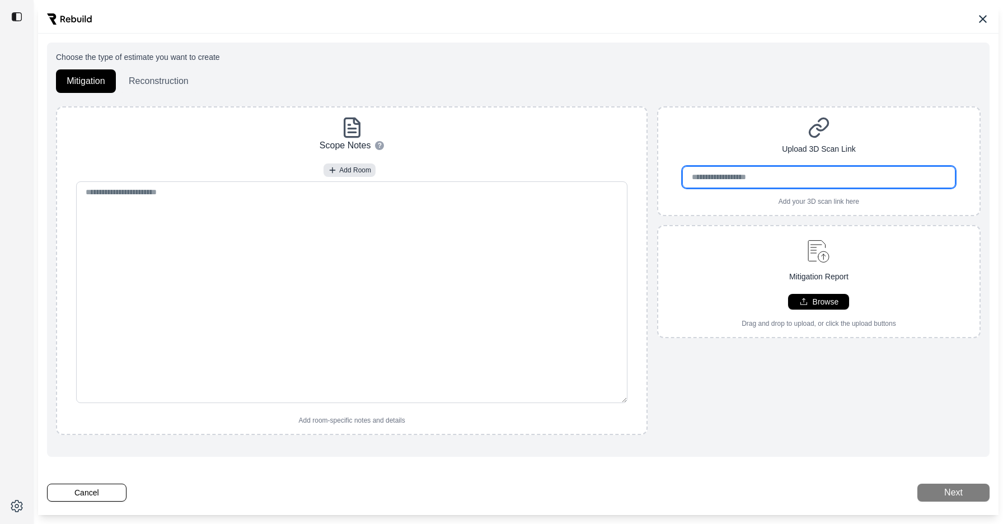
click at [741, 177] on input "url" at bounding box center [818, 177] width 273 height 22
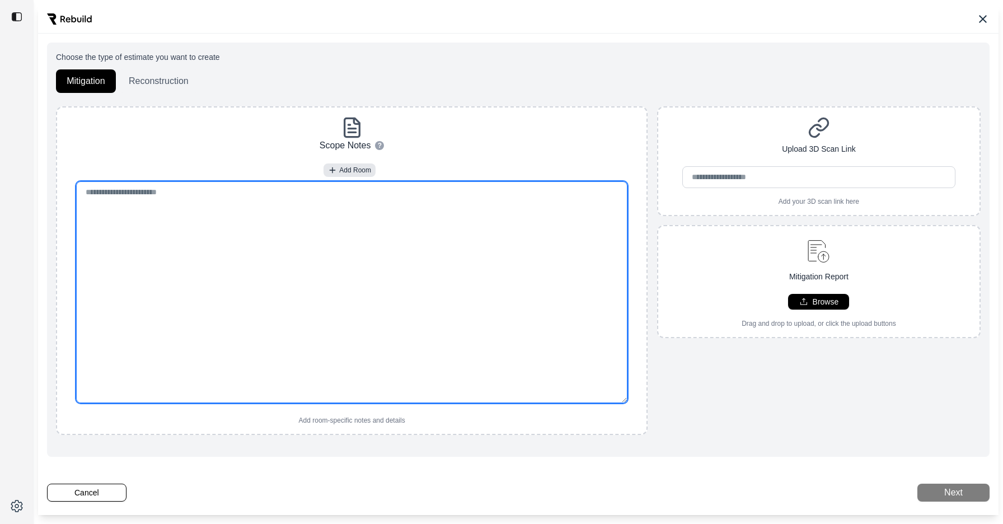
click at [277, 306] on textarea at bounding box center [351, 292] width 551 height 222
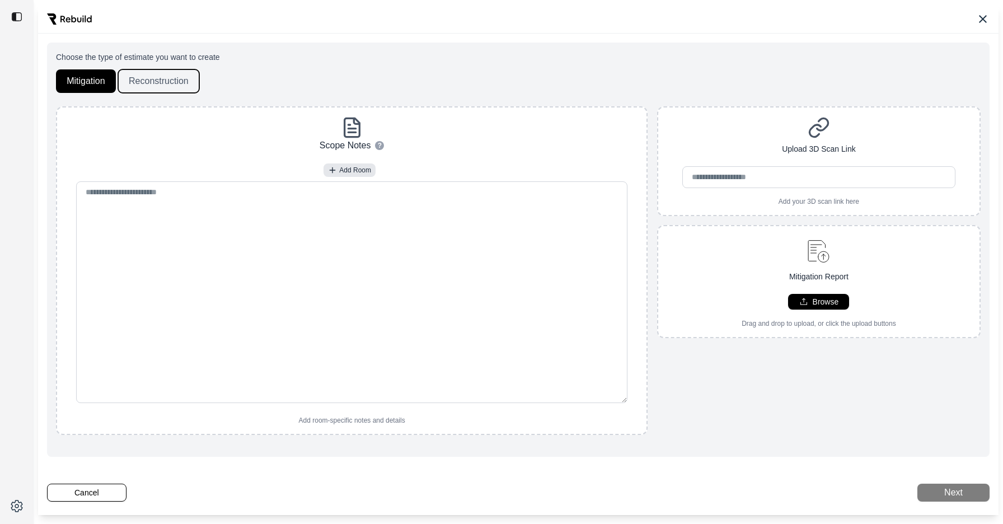
click at [167, 79] on button "Reconstruction" at bounding box center [158, 81] width 81 height 24
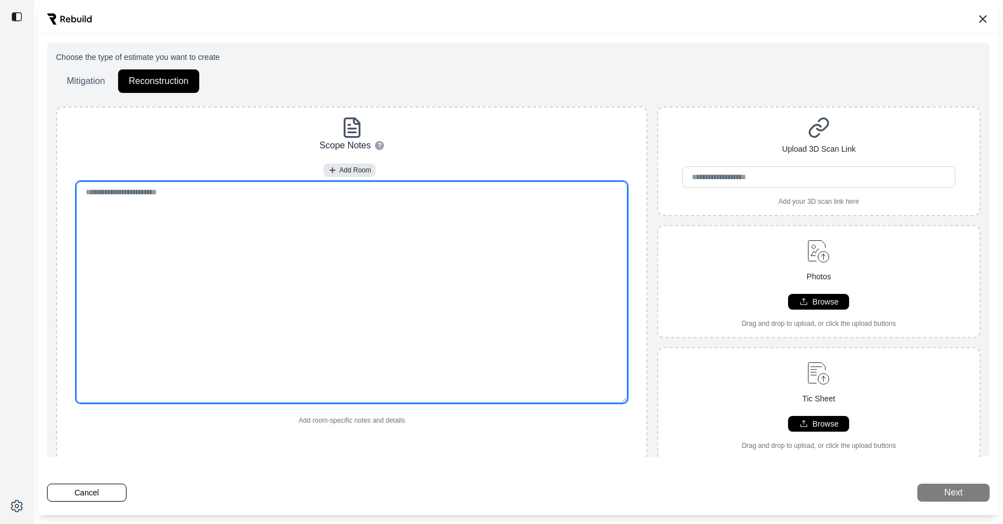
click at [185, 223] on textarea at bounding box center [351, 292] width 551 height 222
paste textarea "**********"
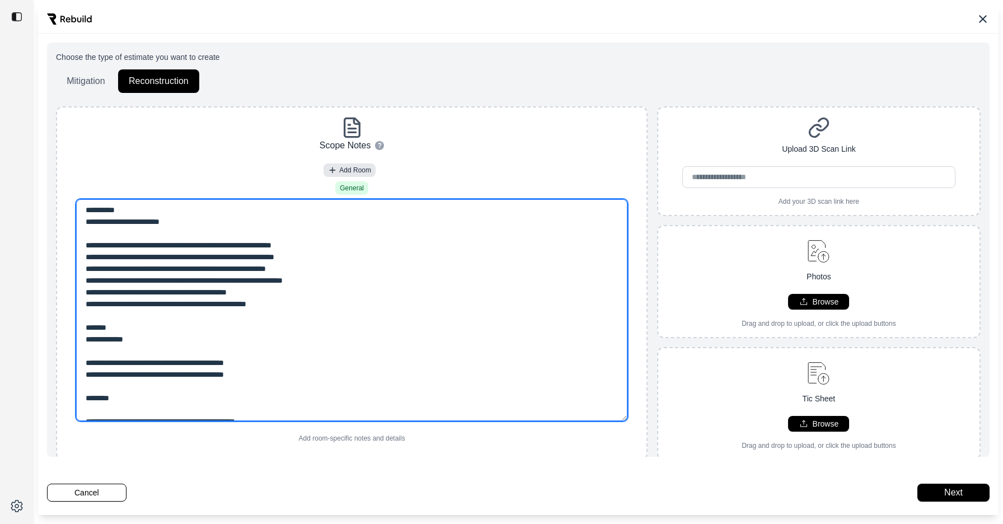
type textarea "**********"
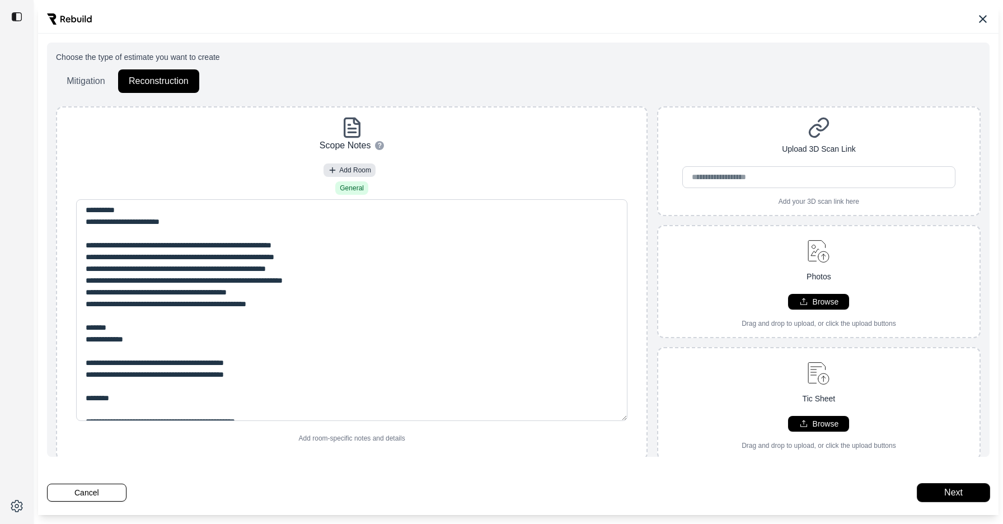
click at [957, 495] on button "Next" at bounding box center [954, 493] width 72 height 18
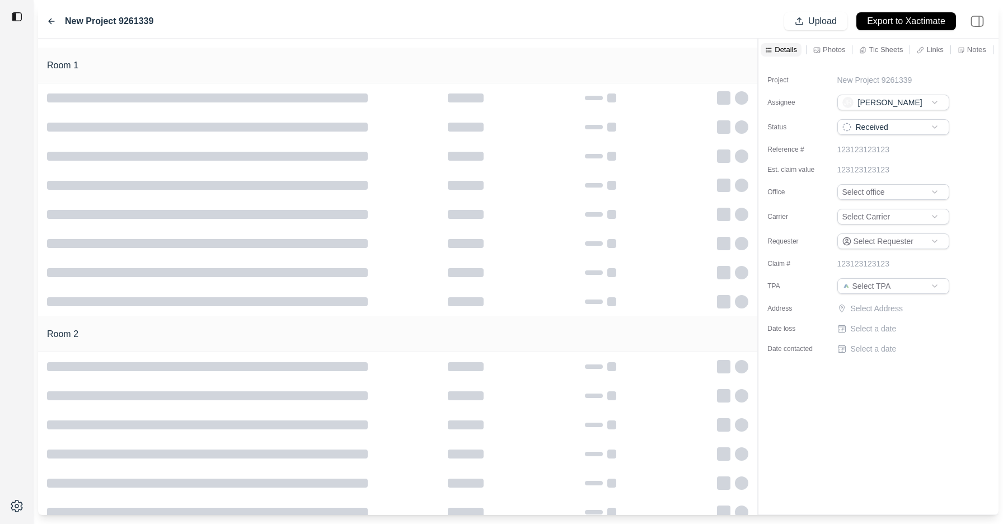
click at [390, 45] on div at bounding box center [397, 43] width 719 height 9
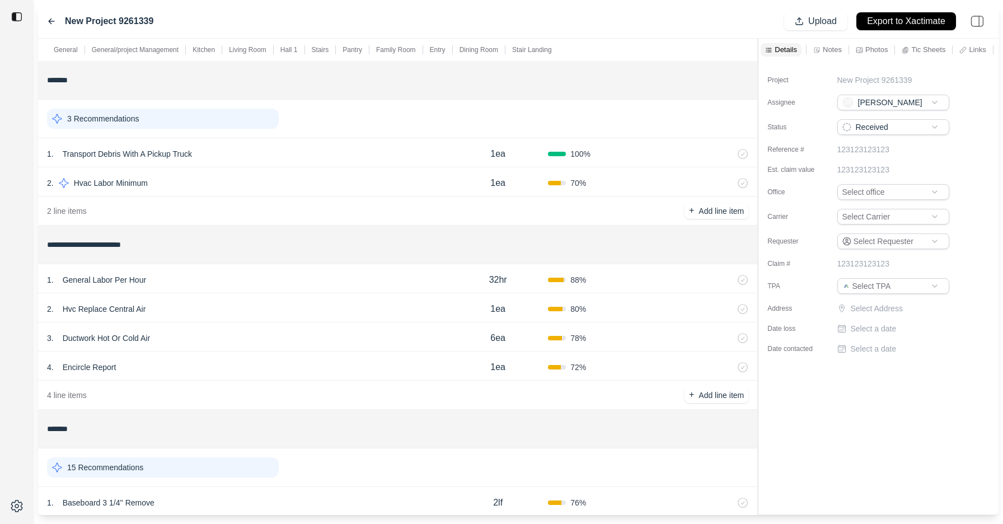
click at [855, 79] on p "New Project 9261339" at bounding box center [875, 79] width 75 height 11
click at [855, 79] on input "**********" at bounding box center [894, 82] width 112 height 16
click at [876, 82] on p "New Project 9261339" at bounding box center [875, 79] width 75 height 11
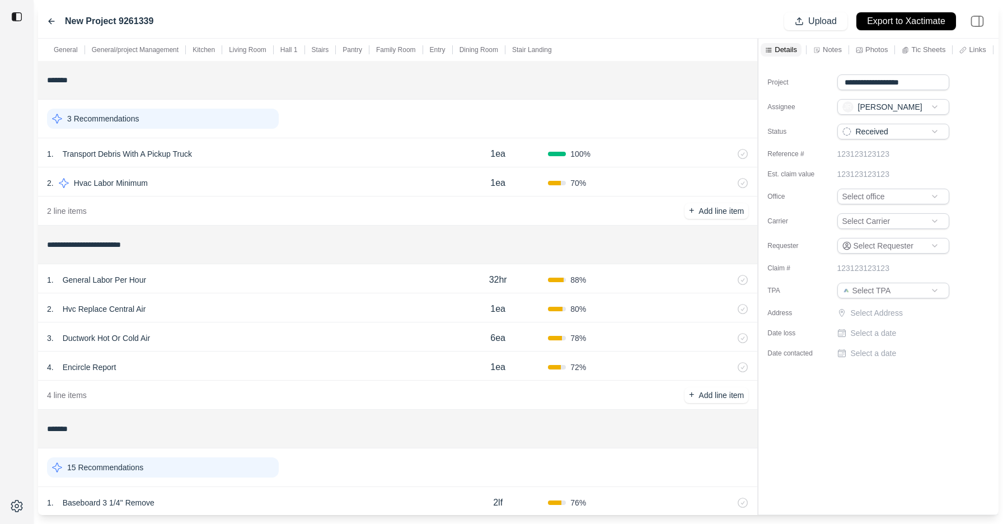
click at [876, 80] on input "**********" at bounding box center [894, 82] width 112 height 16
type input "**********"
click at [801, 395] on div "Project Monte Test Assignee JR John Reim Status Received Reference # 1231231231…" at bounding box center [879, 287] width 240 height 453
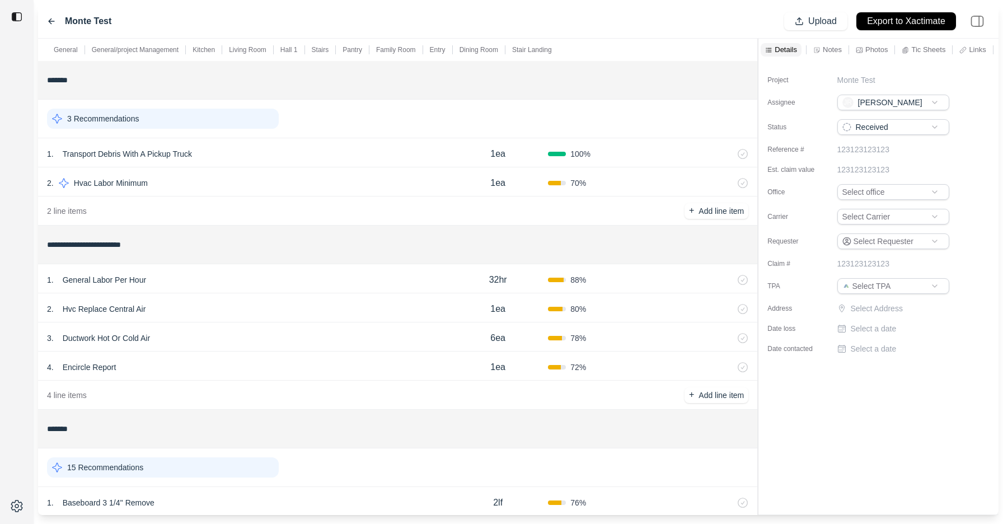
click at [727, 279] on icon at bounding box center [728, 279] width 9 height 9
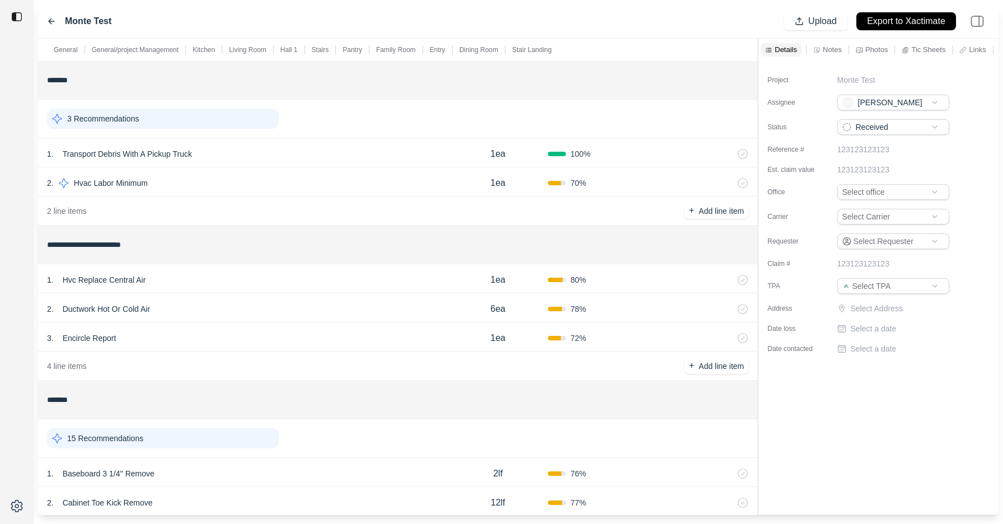
click at [729, 280] on icon at bounding box center [728, 279] width 9 height 9
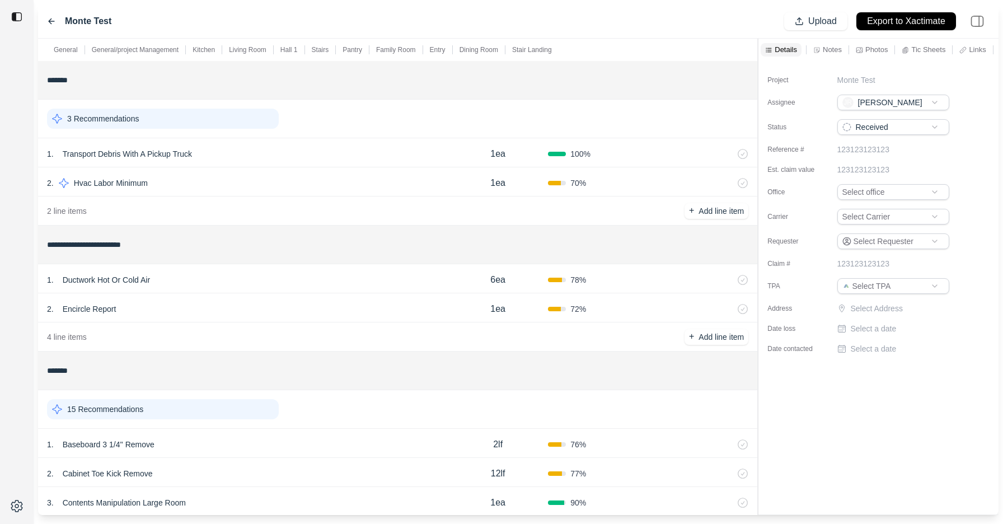
click at [728, 282] on icon at bounding box center [728, 279] width 9 height 9
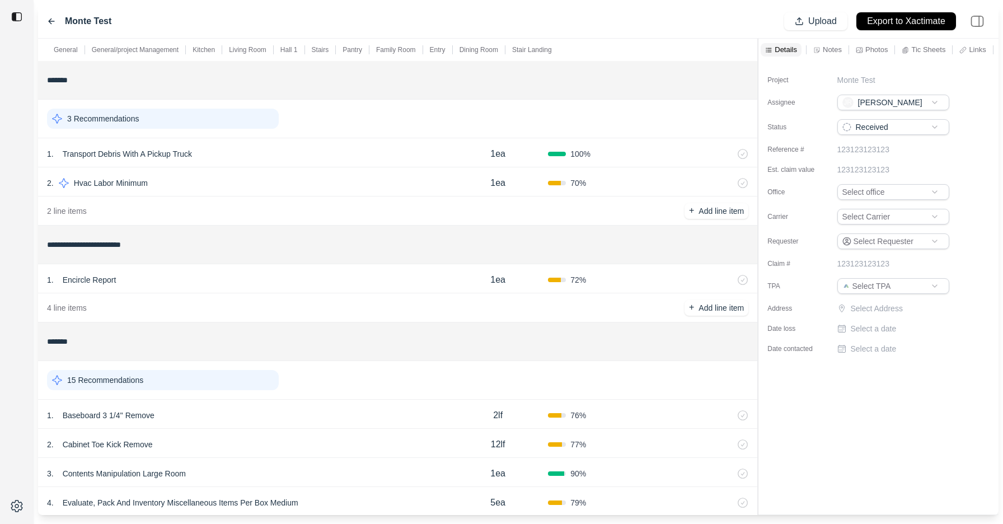
click at [729, 283] on icon at bounding box center [728, 281] width 5 height 6
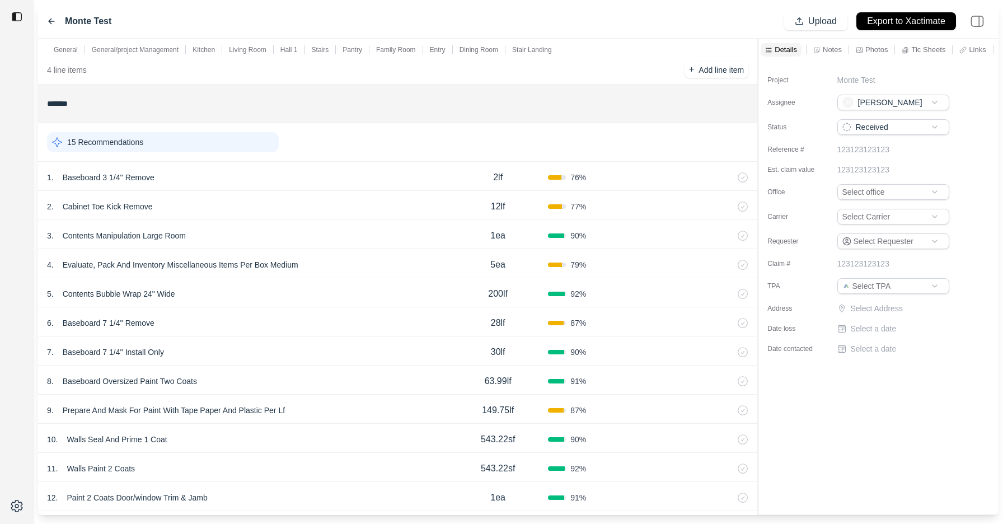
scroll to position [213, 0]
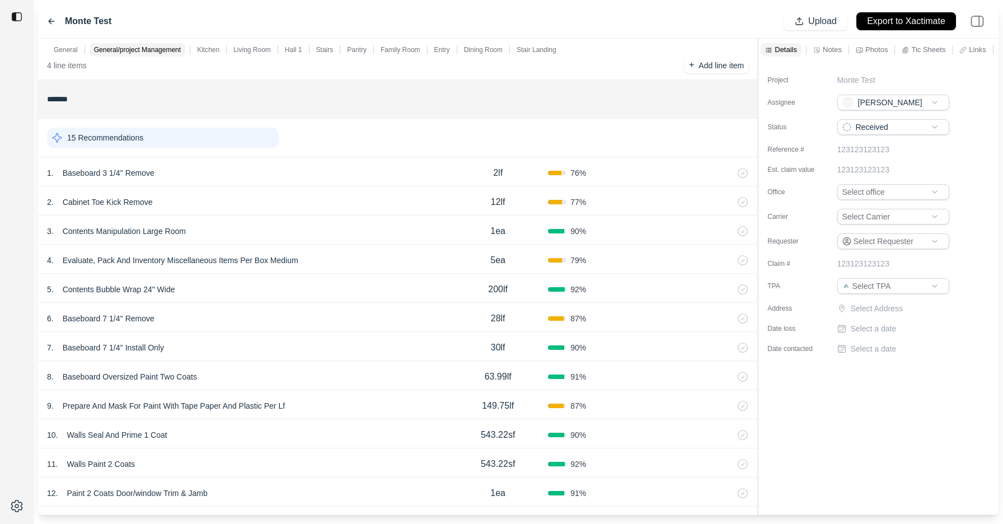
click at [179, 137] on div "15 Recommendations" at bounding box center [163, 138] width 232 height 20
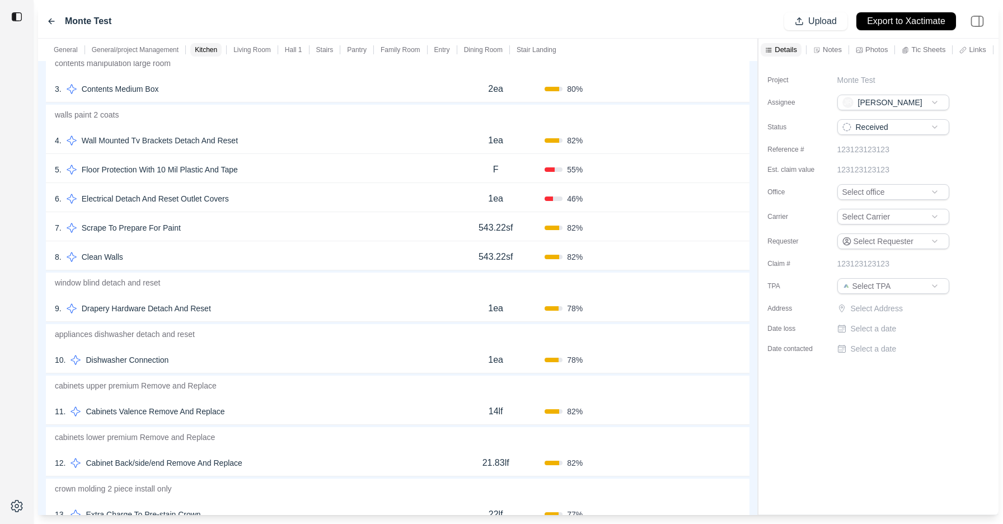
scroll to position [408, 0]
click at [701, 170] on button "Confirm" at bounding box center [709, 169] width 36 height 18
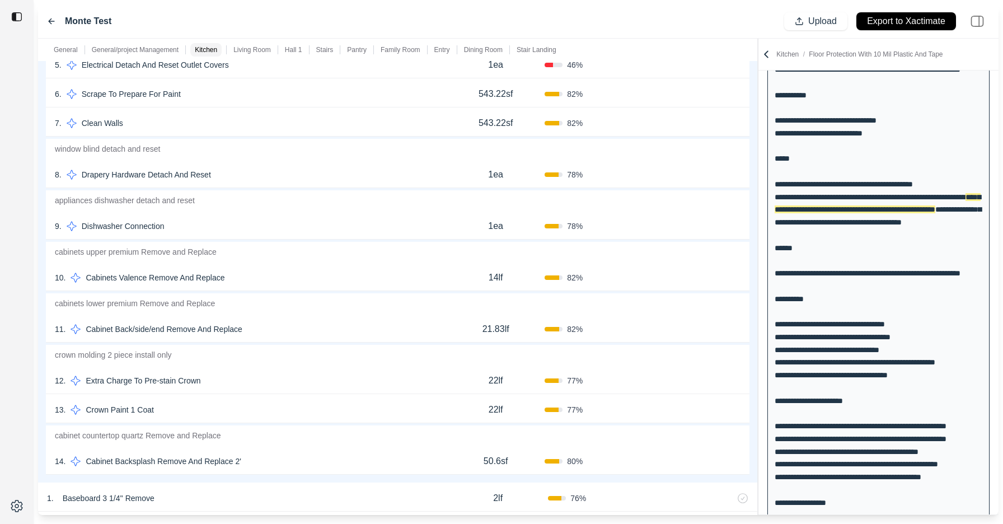
scroll to position [539, 0]
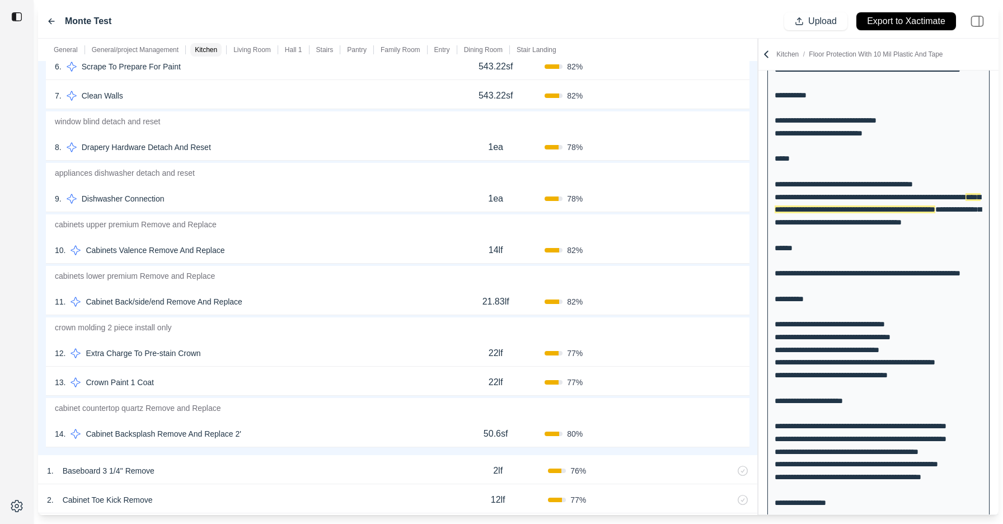
click at [712, 199] on button "Confirm" at bounding box center [709, 199] width 36 height 18
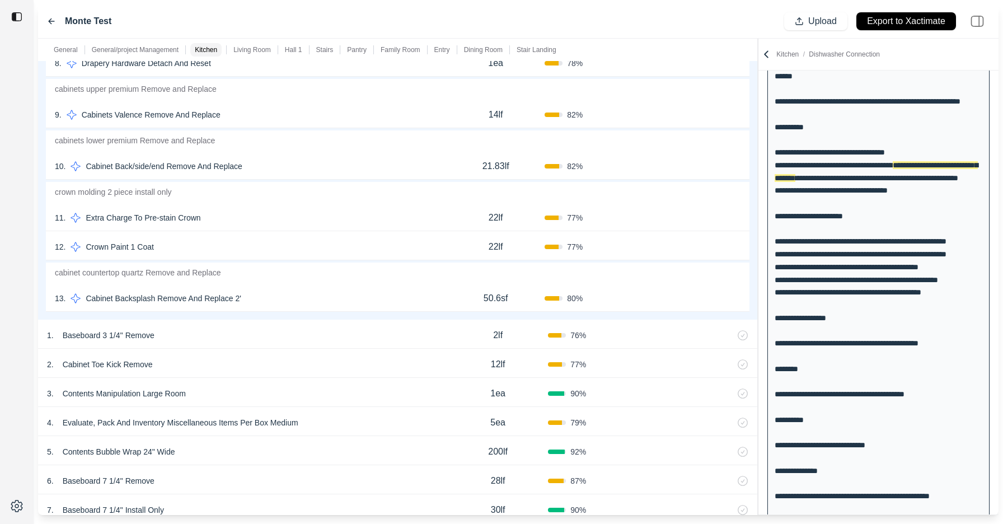
scroll to position [625, 0]
click at [701, 247] on button "Confirm" at bounding box center [709, 245] width 36 height 18
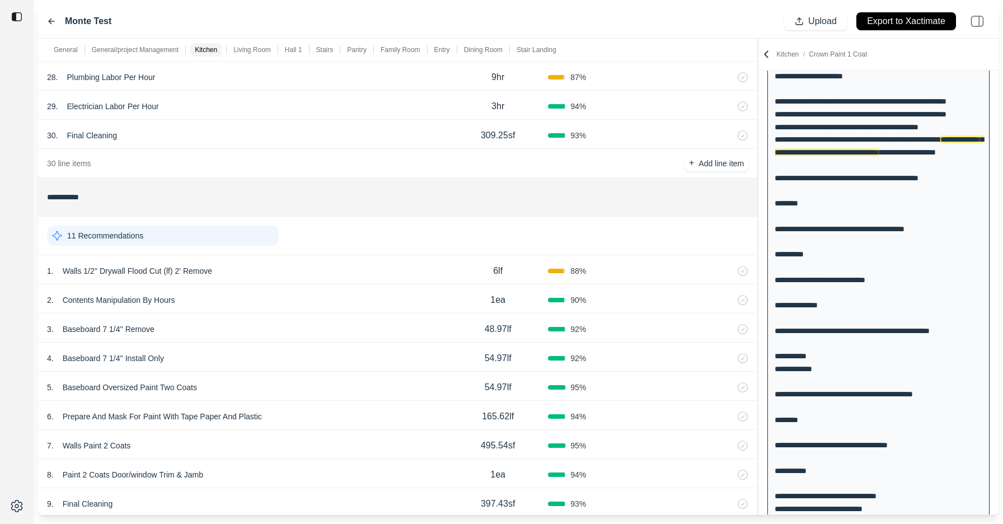
scroll to position [1697, 0]
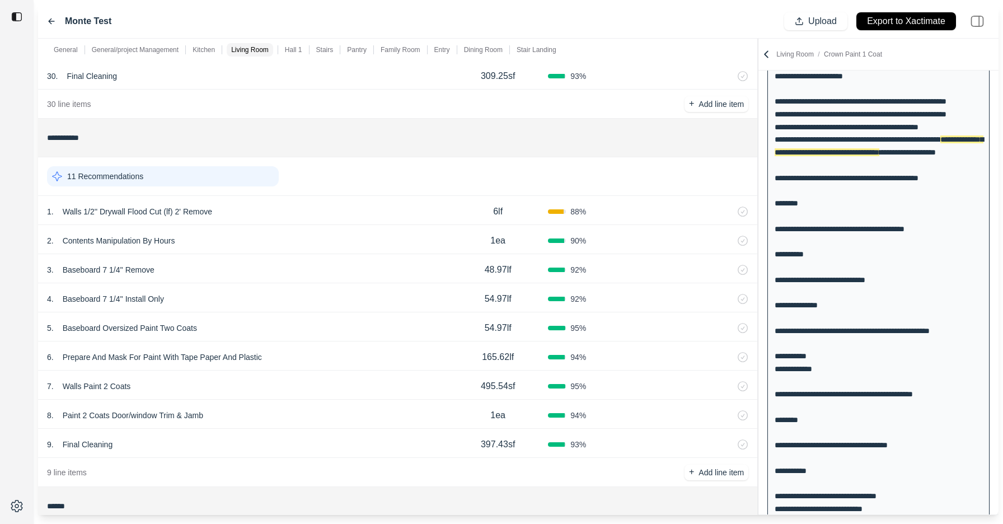
click at [242, 173] on div "11 Recommendations" at bounding box center [163, 176] width 232 height 20
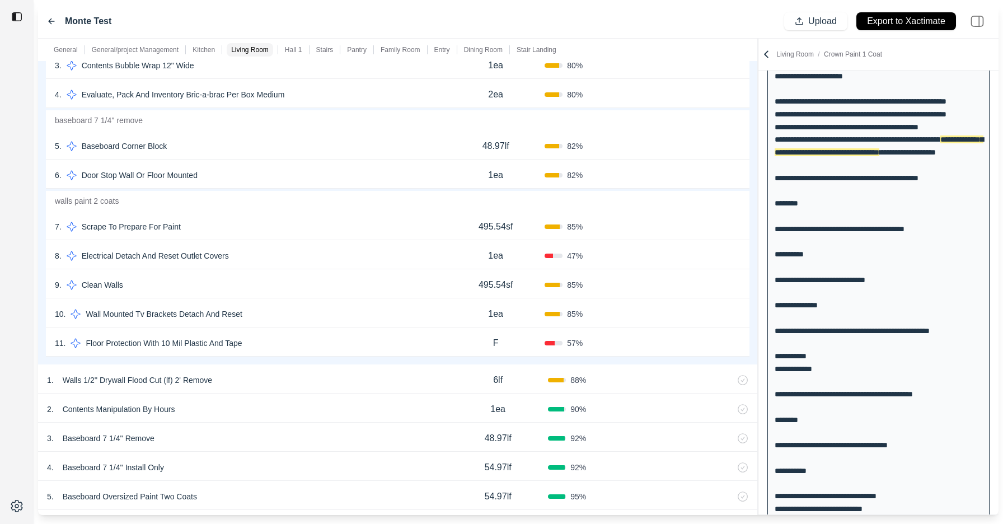
scroll to position [1951, 0]
click at [703, 345] on button "Confirm" at bounding box center [709, 345] width 36 height 18
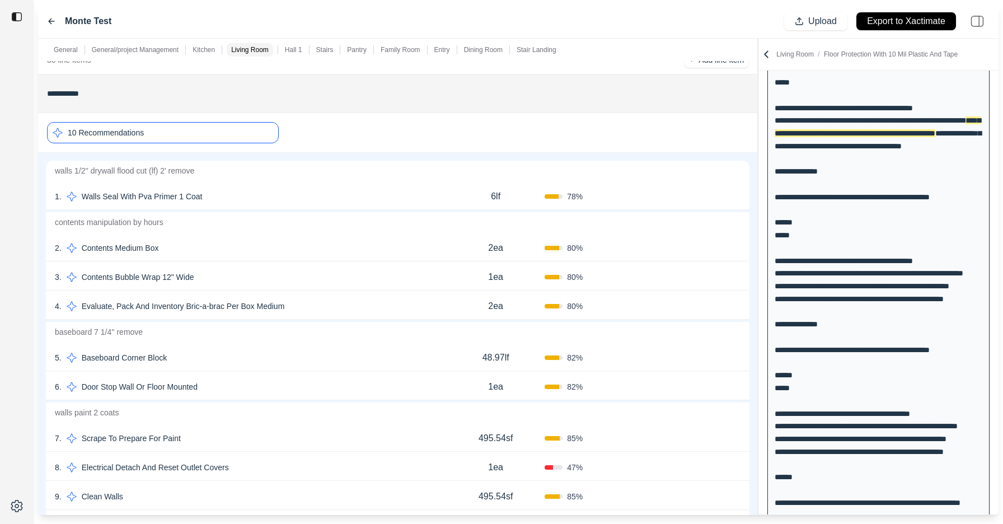
scroll to position [1700, 0]
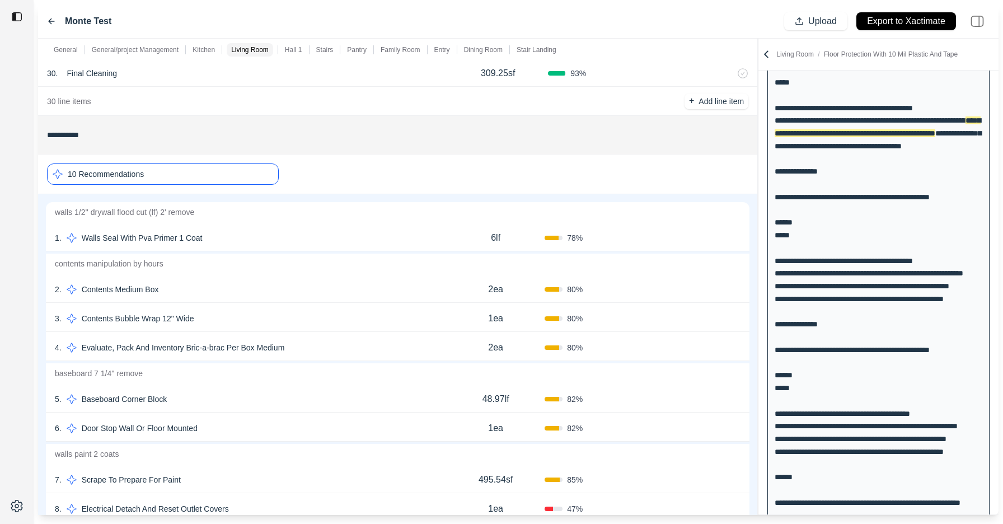
click at [226, 176] on div "10 Recommendations" at bounding box center [163, 173] width 232 height 21
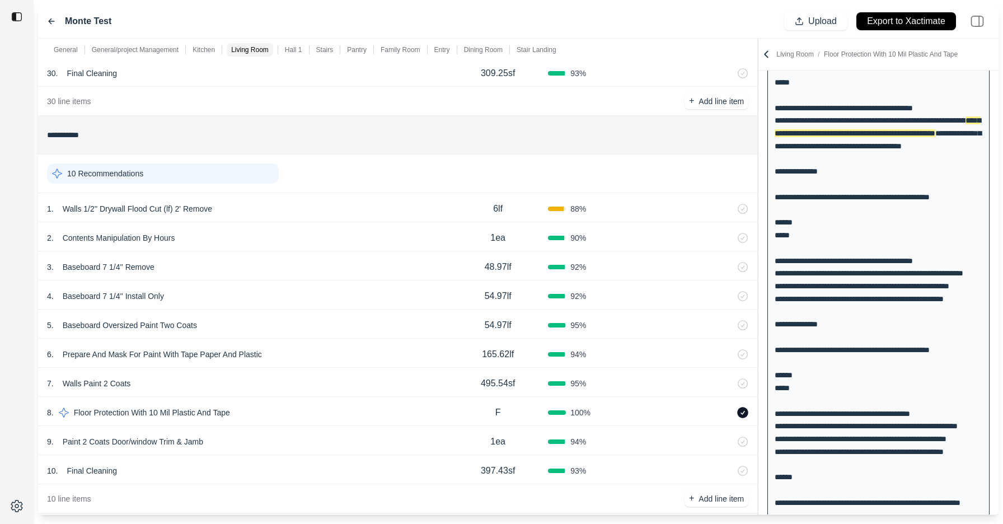
click at [231, 173] on div "10 Recommendations" at bounding box center [163, 173] width 232 height 20
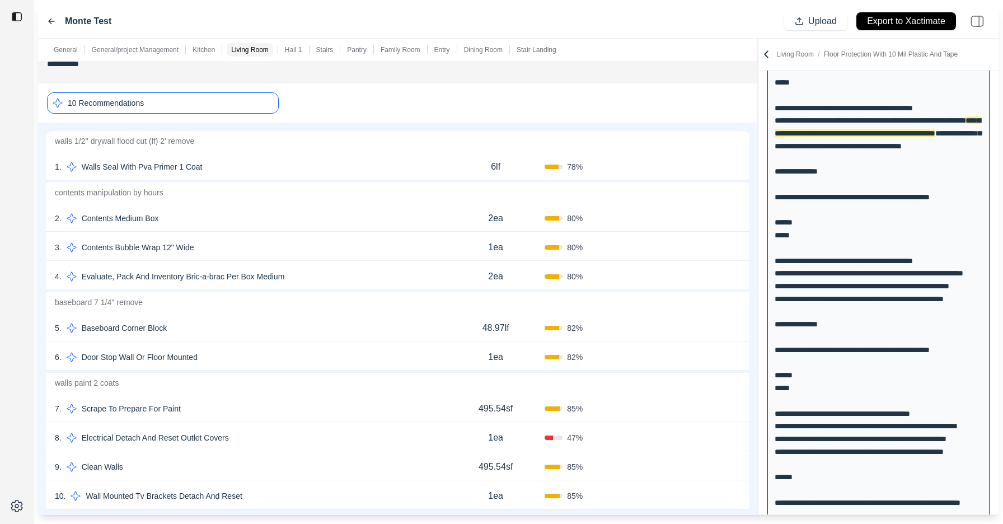
scroll to position [1759, 0]
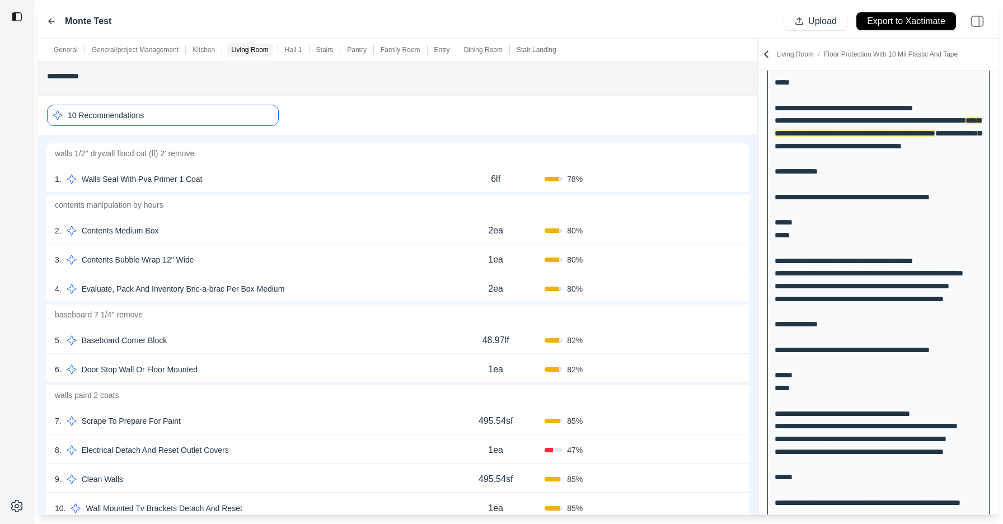
click at [235, 118] on div "10 Recommendations" at bounding box center [163, 115] width 232 height 21
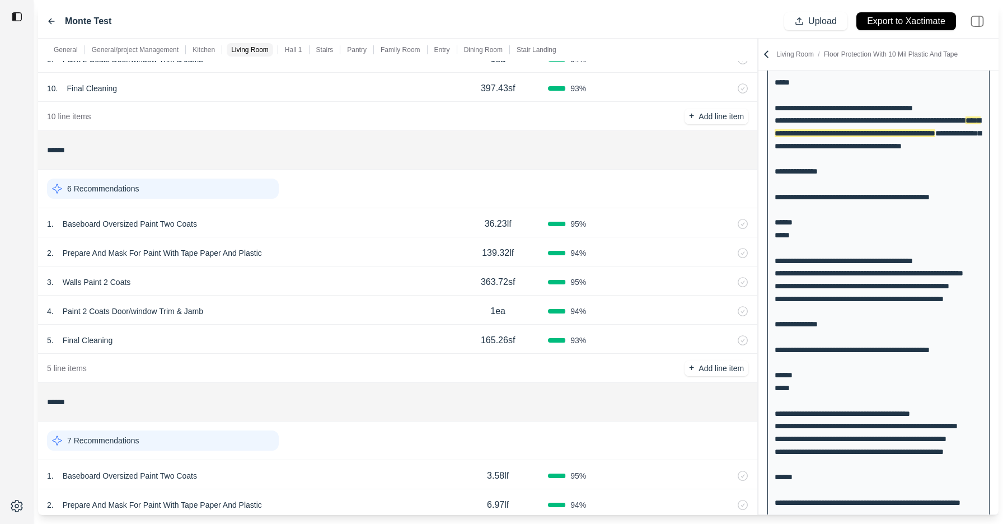
scroll to position [2088, 0]
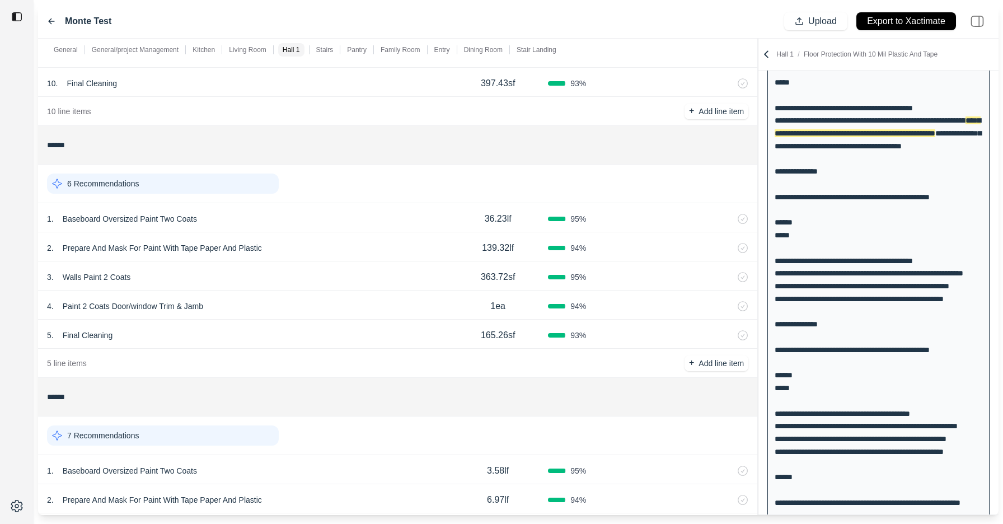
click at [202, 189] on div "6 Recommendations" at bounding box center [163, 184] width 232 height 20
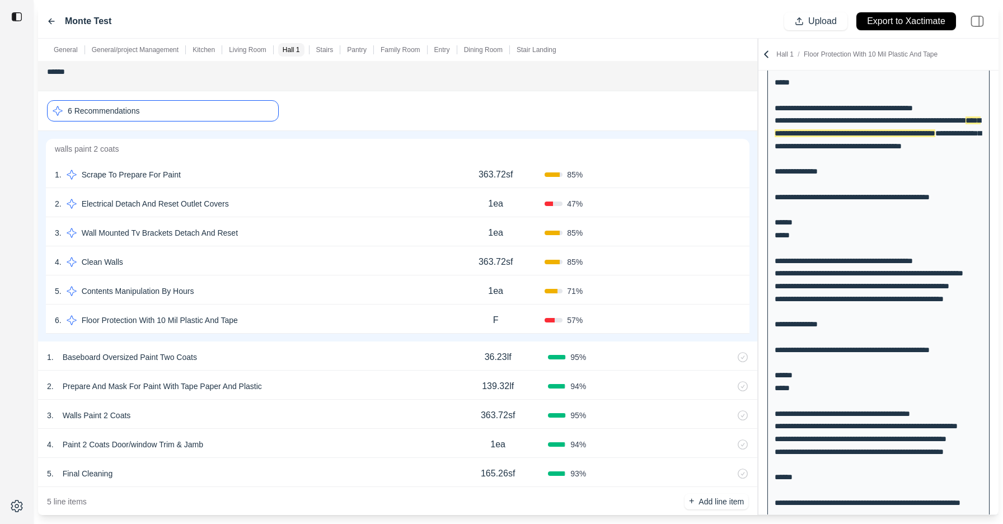
scroll to position [2162, 0]
click at [709, 322] on button "Confirm" at bounding box center [709, 319] width 36 height 18
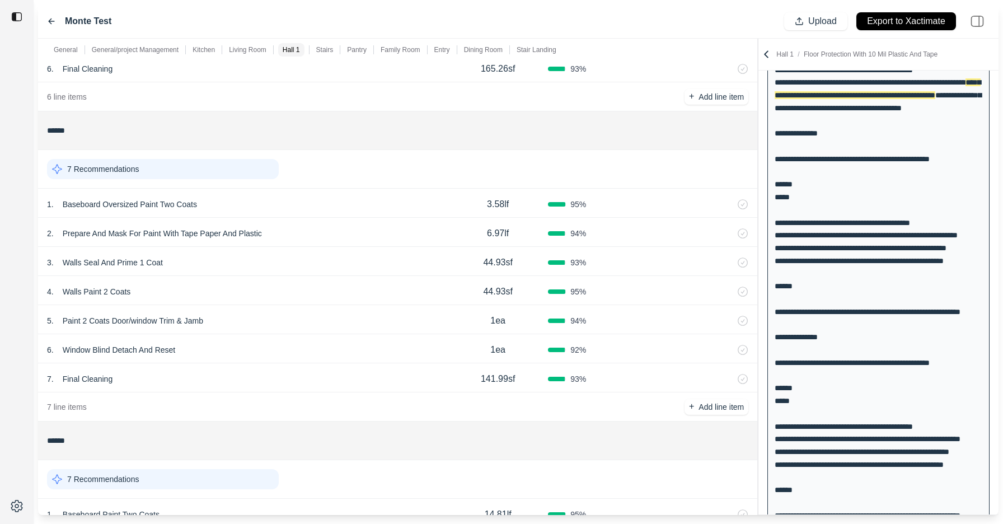
scroll to position [2566, 0]
click at [173, 156] on div "7 Recommendations" at bounding box center [397, 168] width 701 height 29
click at [173, 163] on div "7 Recommendations" at bounding box center [163, 168] width 232 height 20
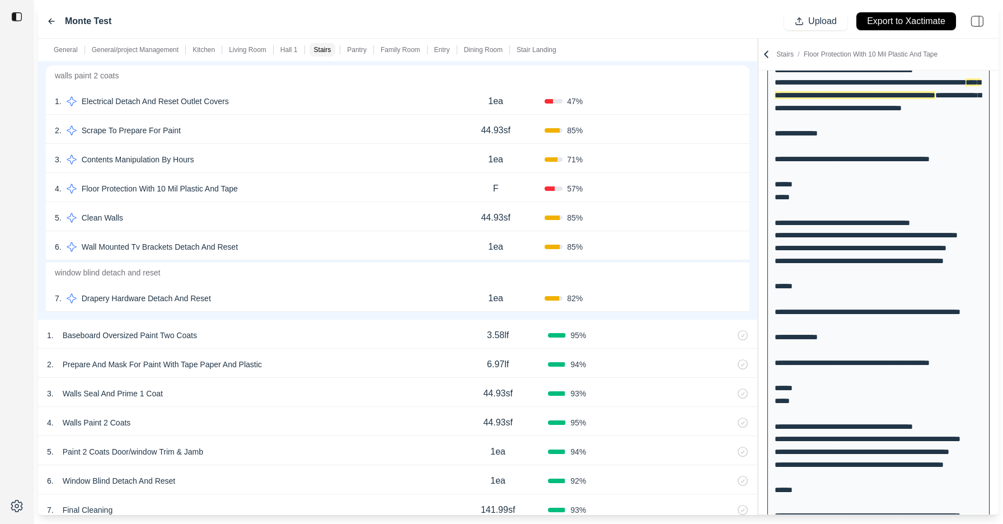
scroll to position [2697, 0]
click at [707, 190] on button "Confirm" at bounding box center [709, 190] width 36 height 18
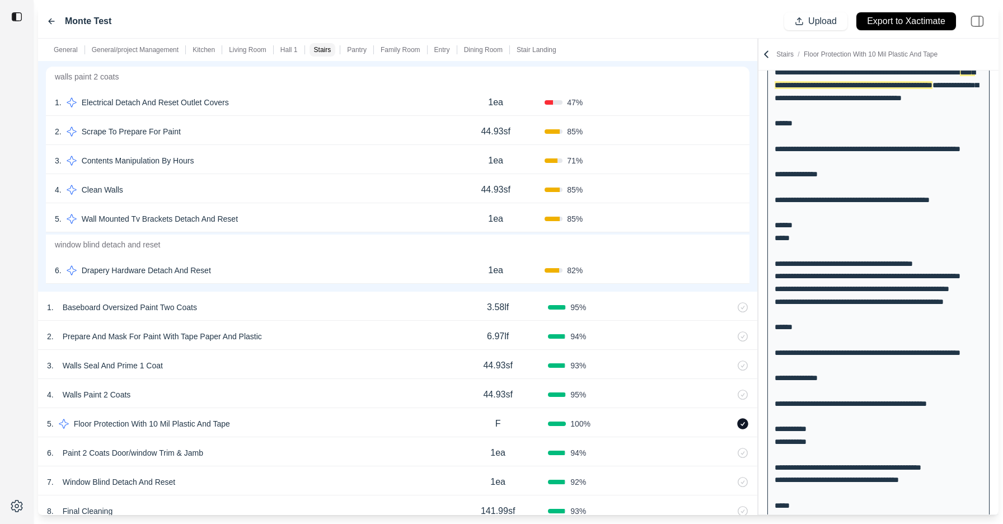
scroll to position [1531, 0]
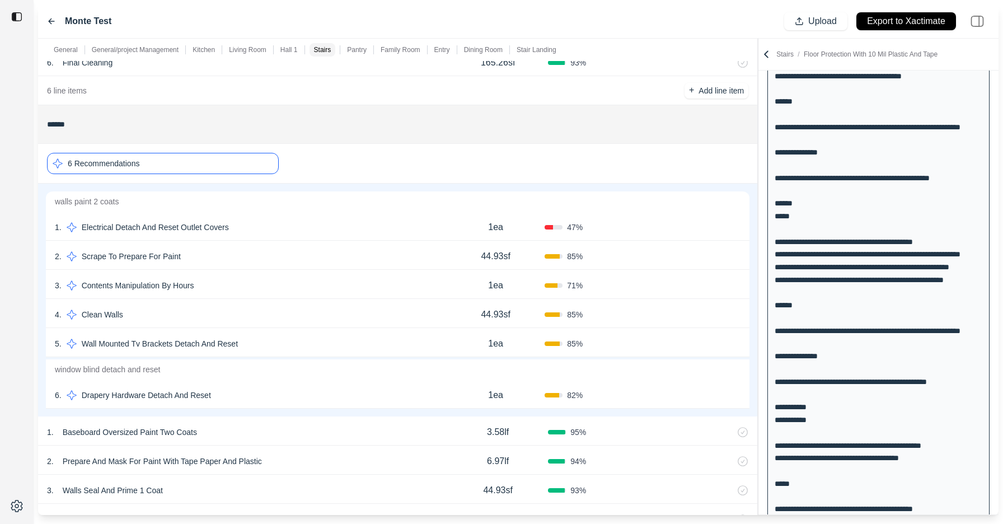
click at [144, 158] on div "6 Recommendations" at bounding box center [163, 163] width 232 height 21
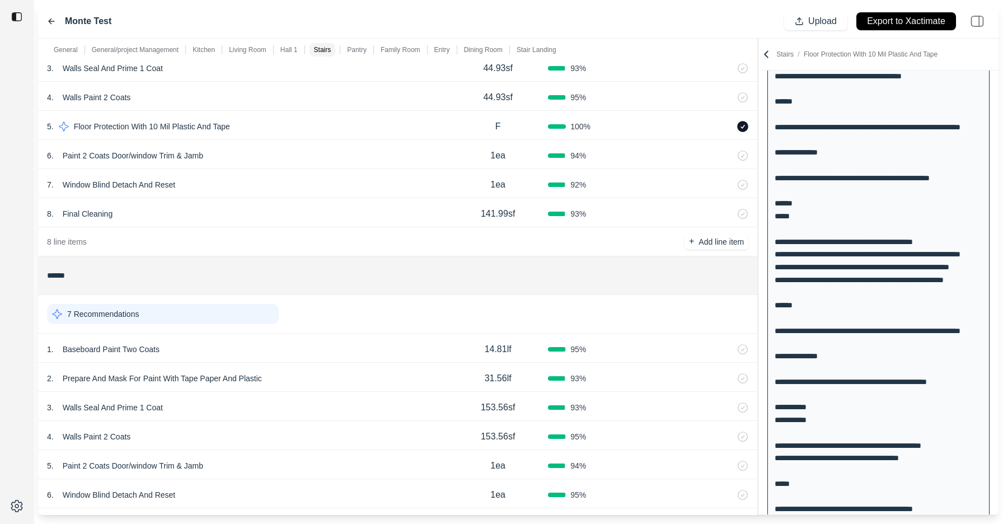
scroll to position [2780, 0]
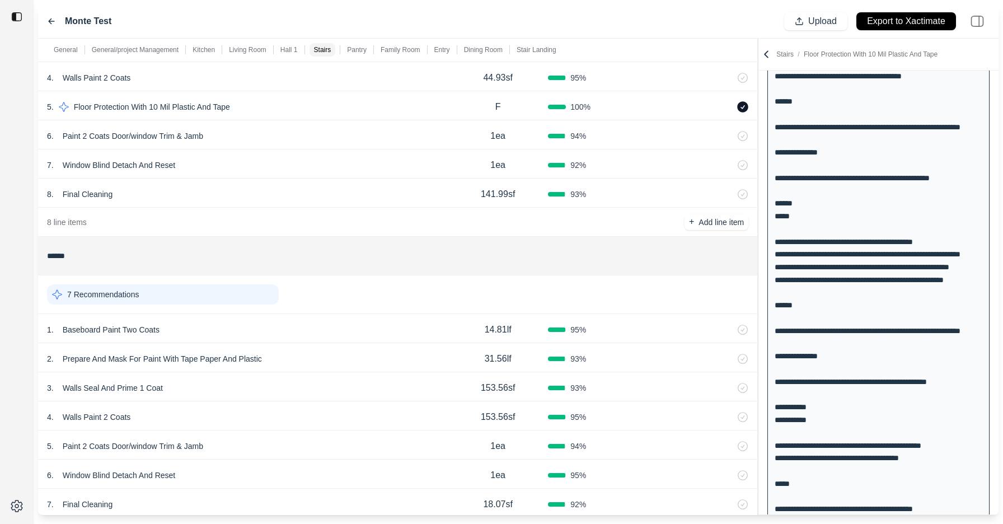
click at [119, 295] on p "7 Recommendations" at bounding box center [103, 294] width 72 height 11
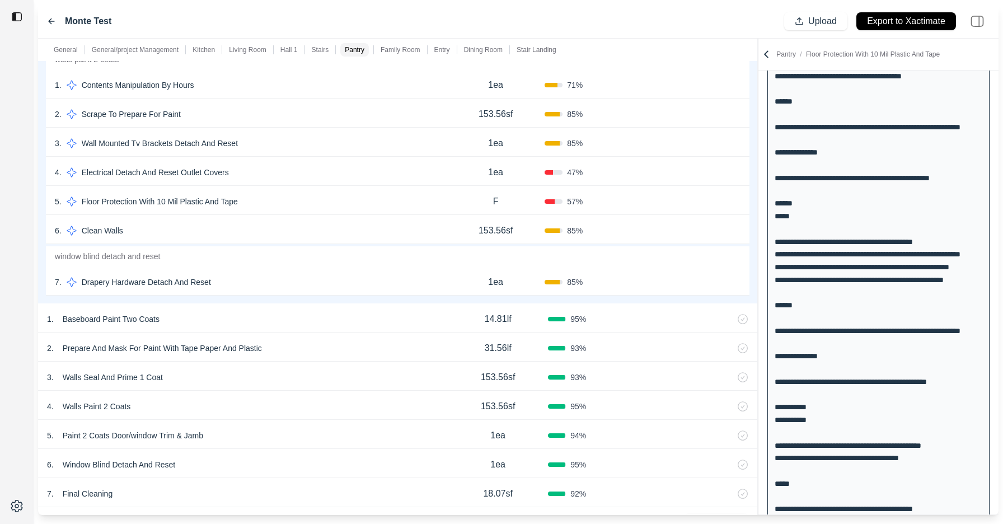
scroll to position [3061, 0]
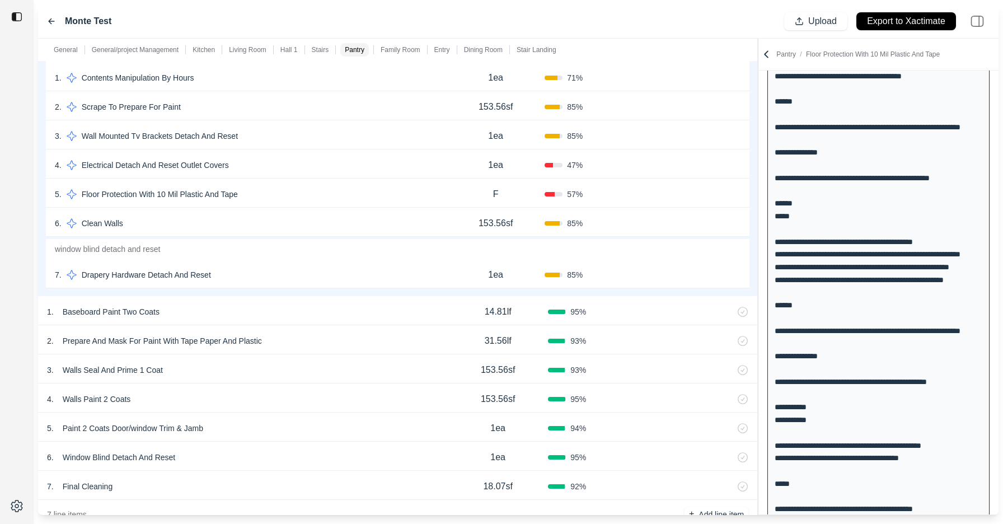
click at [703, 195] on button "Confirm" at bounding box center [709, 194] width 36 height 18
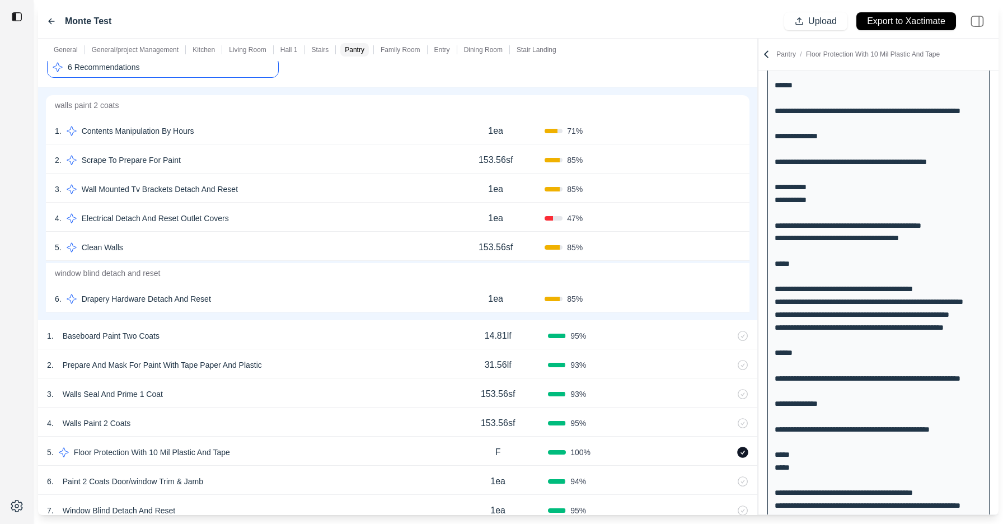
scroll to position [1780, 0]
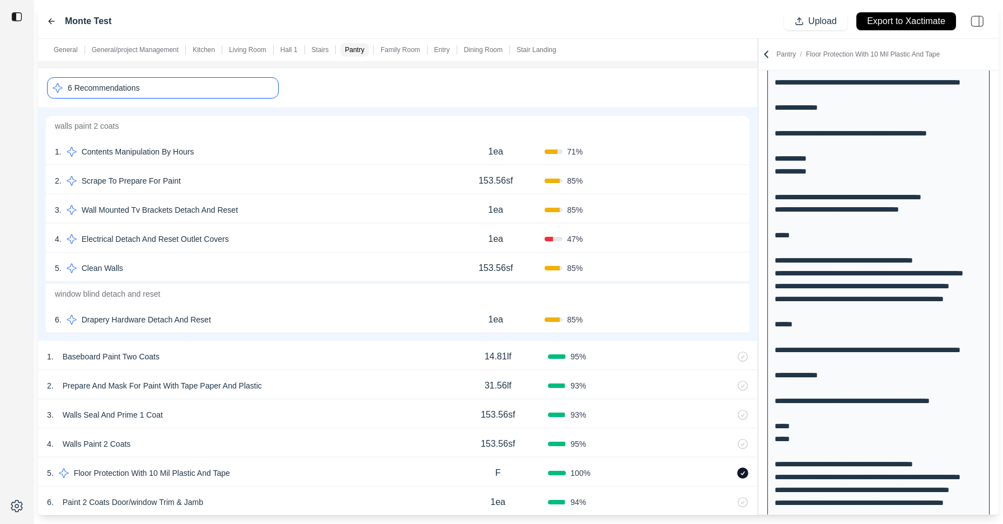
click at [239, 86] on div "6 Recommendations" at bounding box center [163, 87] width 232 height 21
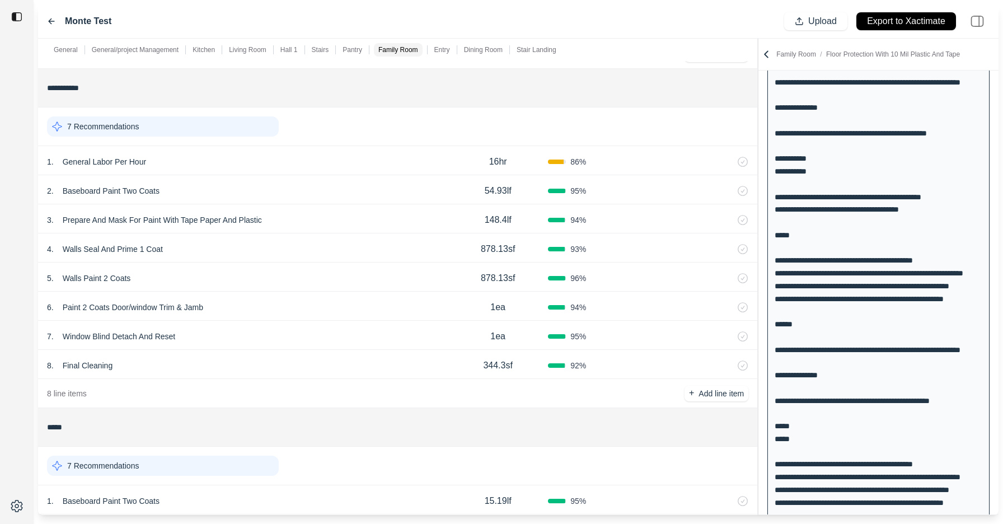
scroll to position [3280, 0]
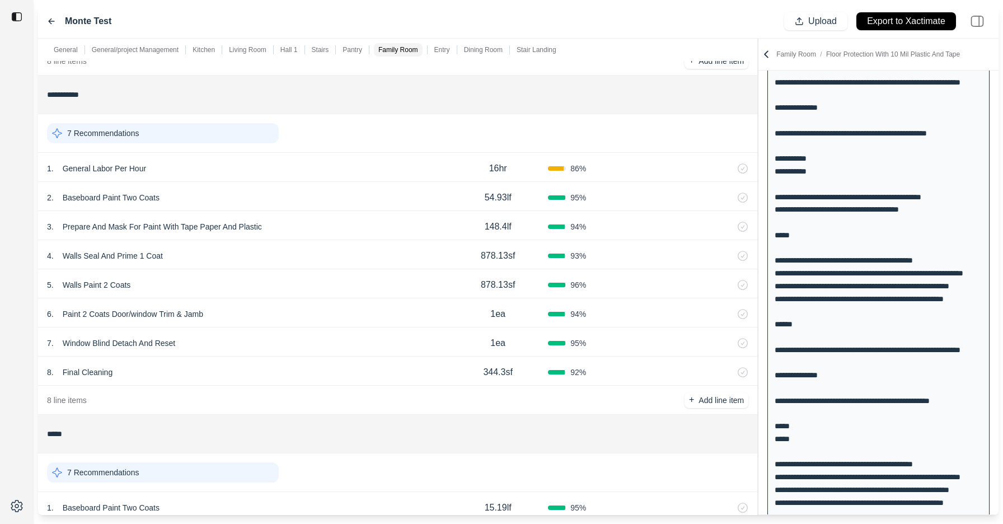
click at [209, 133] on div "7 Recommendations" at bounding box center [163, 133] width 232 height 20
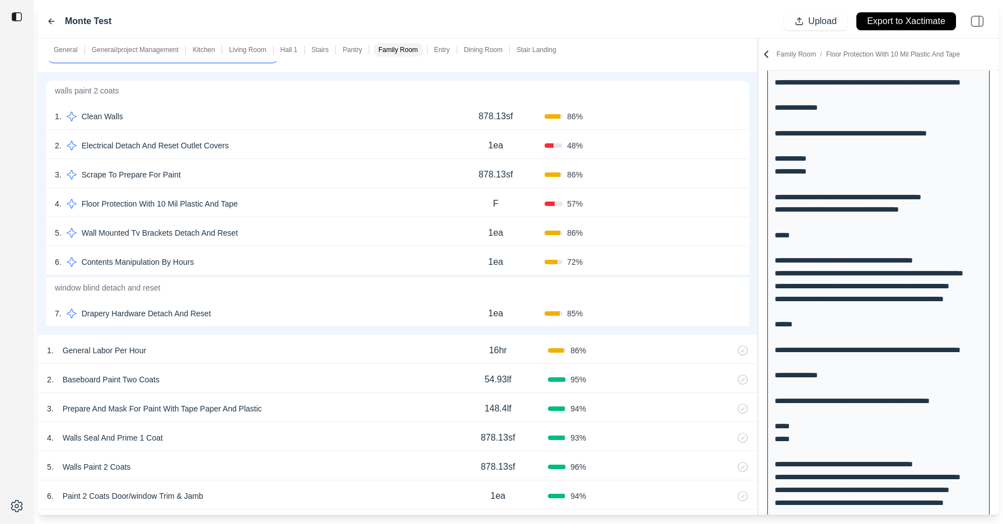
scroll to position [3366, 0]
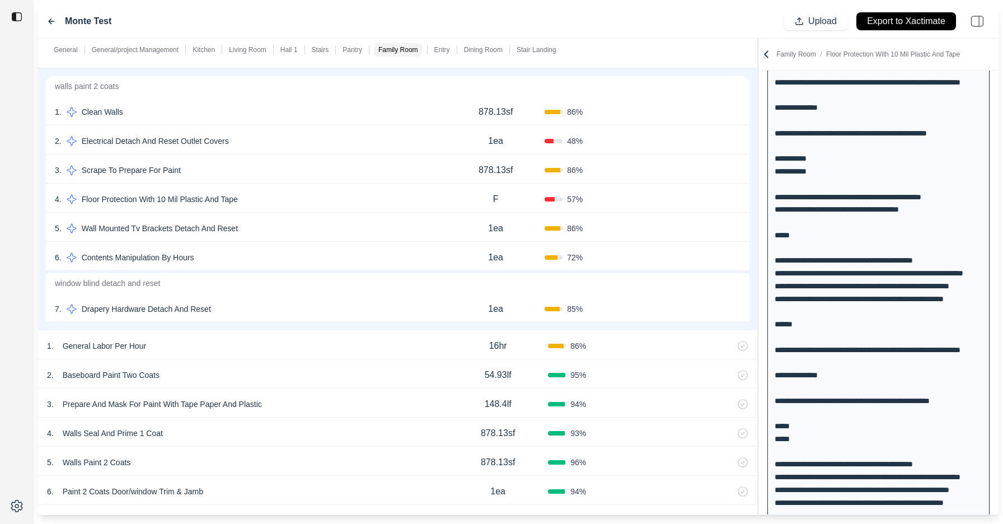
click at [163, 255] on p "Contents Manipulation By Hours" at bounding box center [137, 258] width 121 height 16
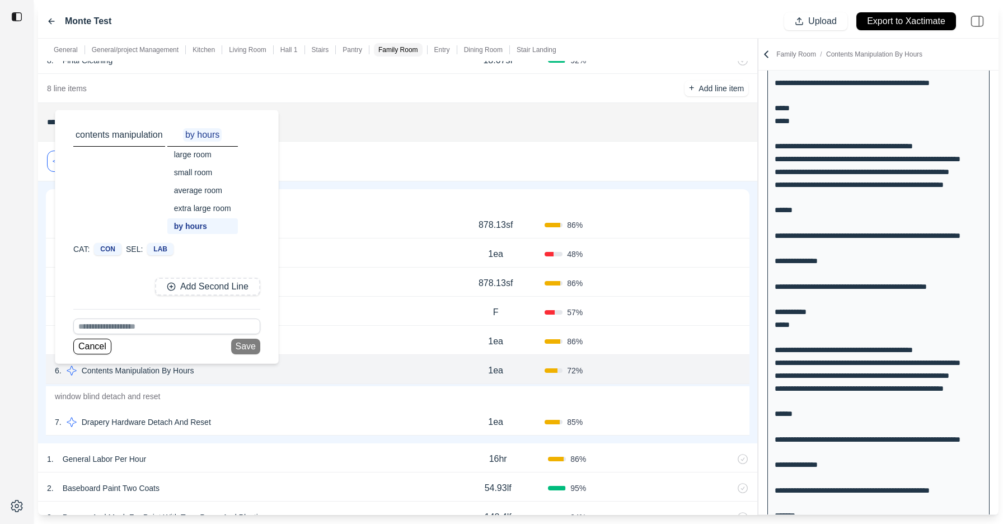
scroll to position [3246, 0]
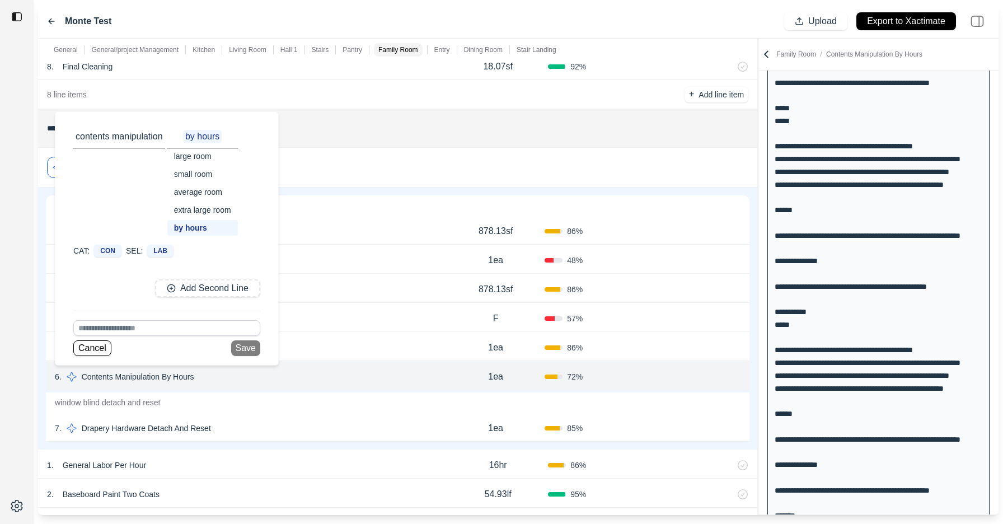
click at [378, 134] on input "**********" at bounding box center [397, 128] width 701 height 20
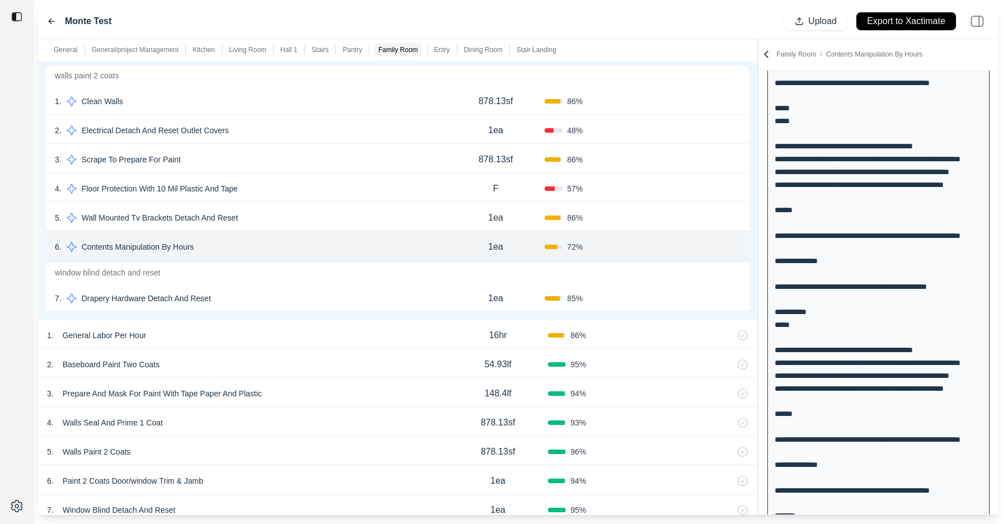
scroll to position [3381, 0]
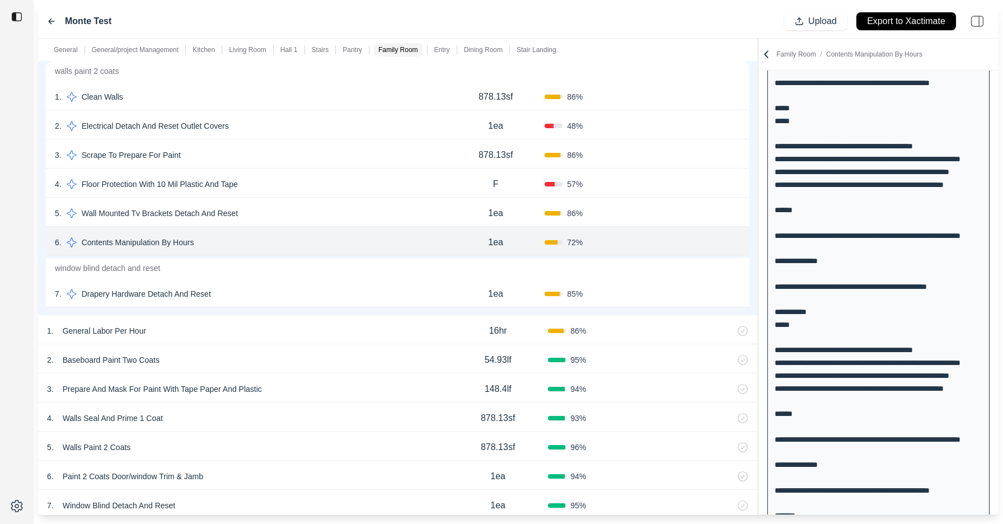
click at [107, 247] on p "Contents Manipulation By Hours" at bounding box center [137, 243] width 121 height 16
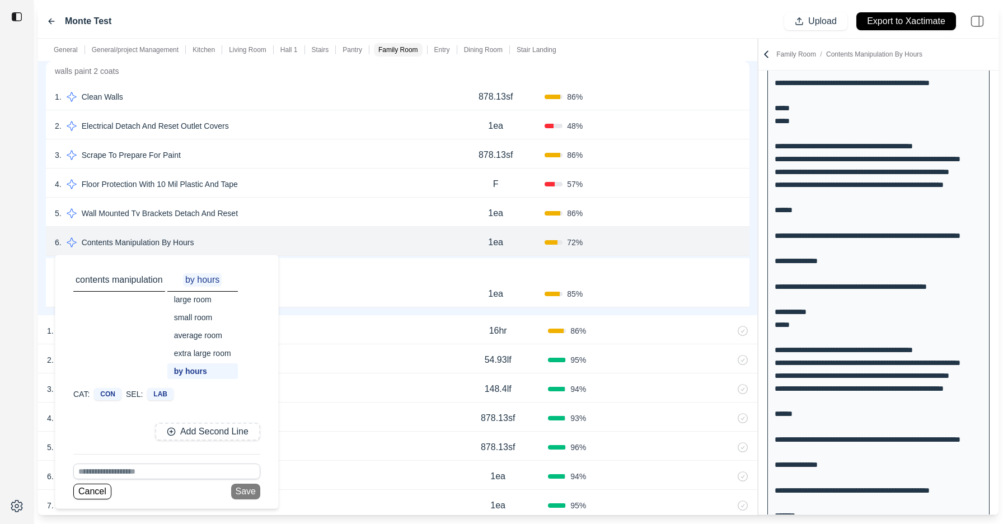
click at [199, 298] on div "large room" at bounding box center [202, 300] width 71 height 16
click at [244, 489] on button "Save" at bounding box center [245, 492] width 29 height 16
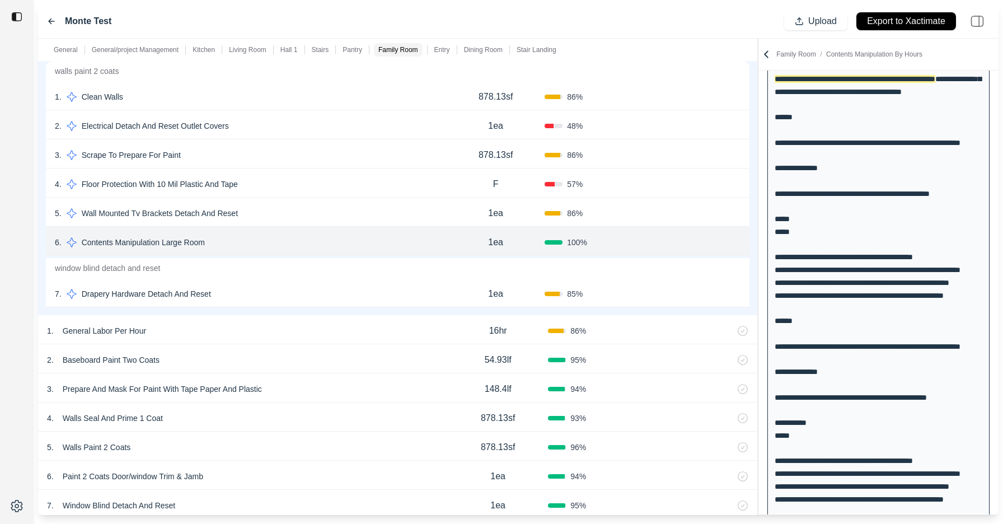
scroll to position [2209, 0]
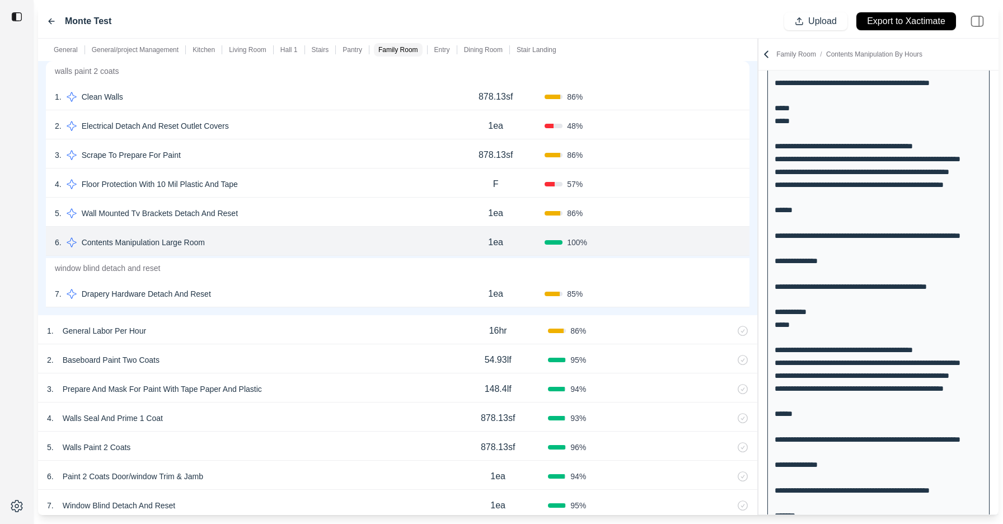
click at [701, 246] on button "Confirm" at bounding box center [709, 242] width 36 height 18
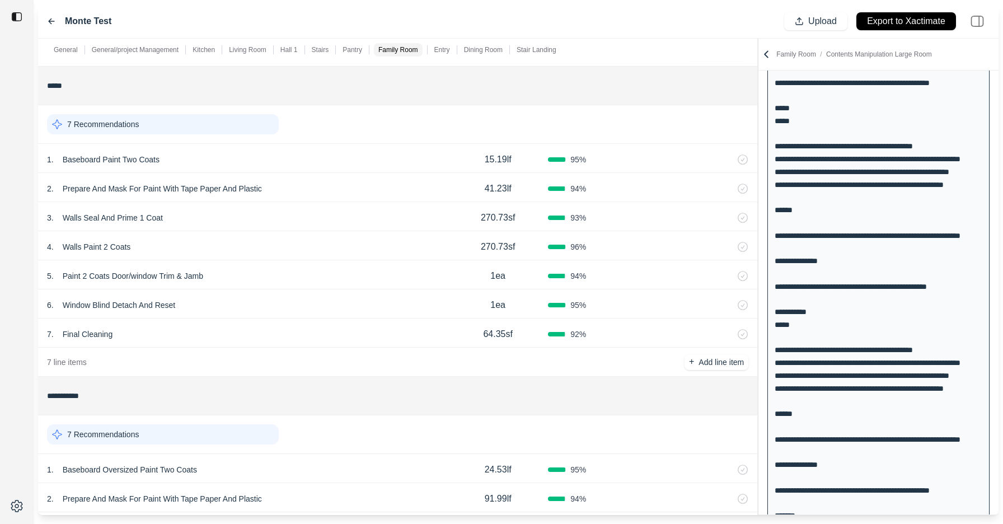
scroll to position [3900, 0]
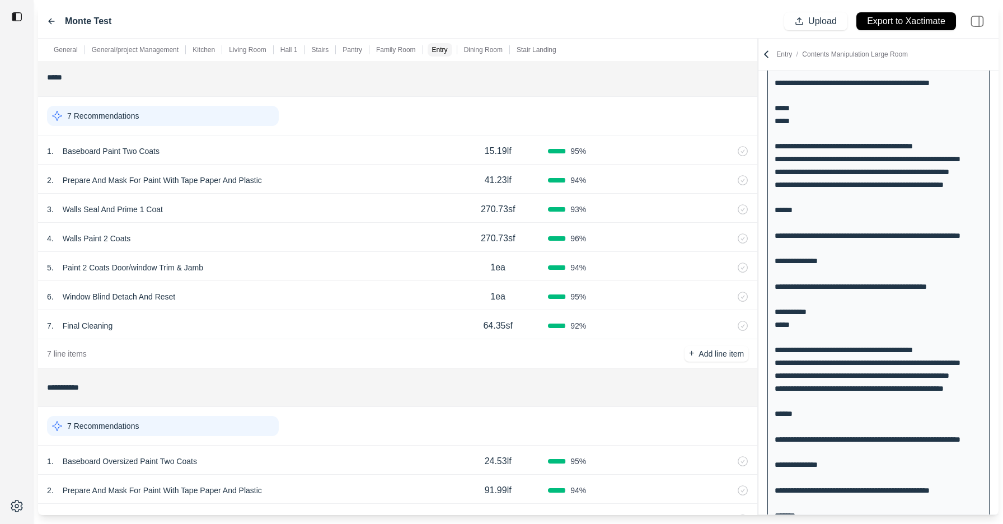
click at [208, 113] on div "7 Recommendations" at bounding box center [163, 116] width 232 height 20
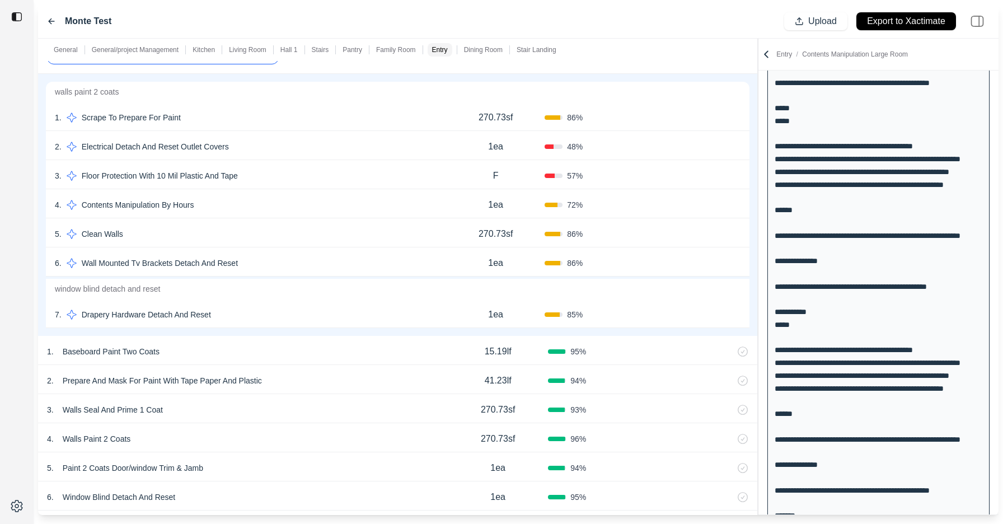
scroll to position [3952, 0]
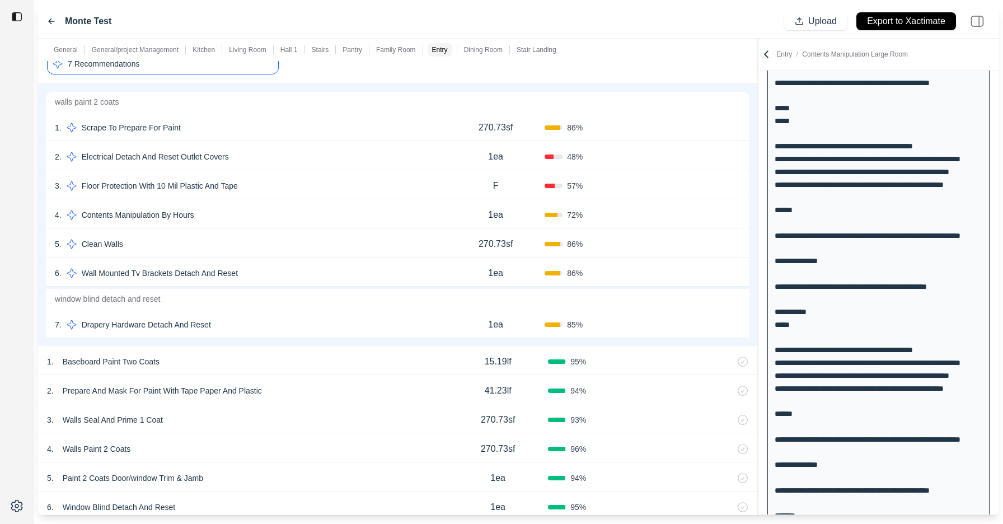
click at [707, 186] on button "Confirm" at bounding box center [709, 186] width 36 height 18
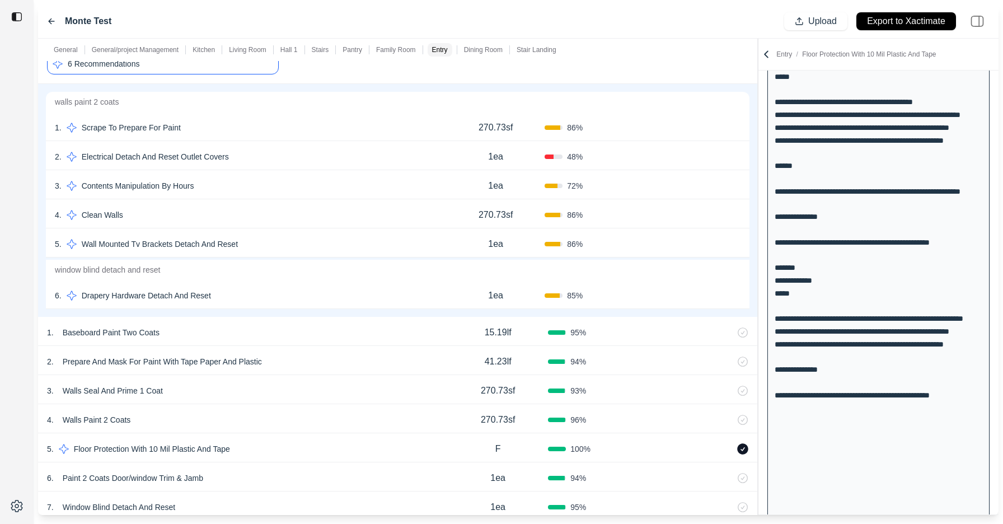
scroll to position [2352, 0]
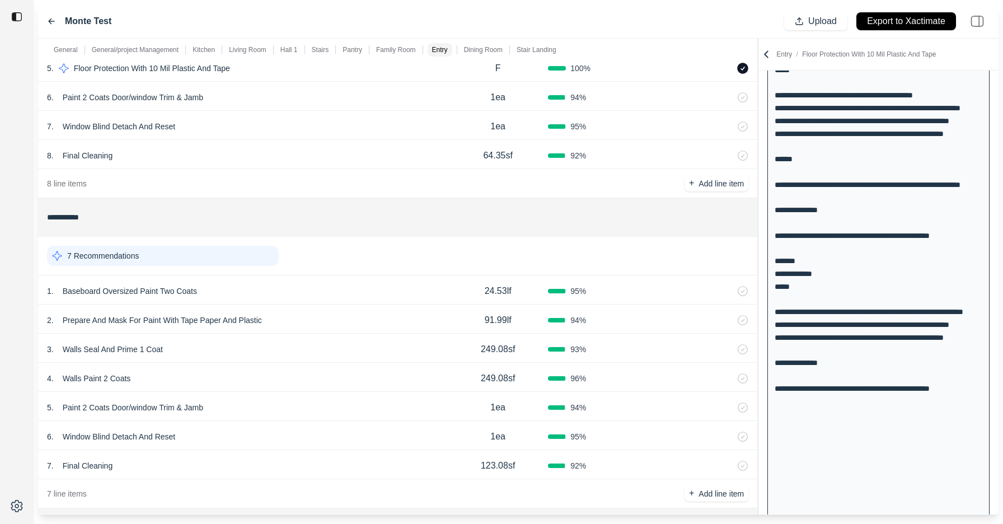
click at [240, 252] on div "7 Recommendations" at bounding box center [163, 256] width 232 height 20
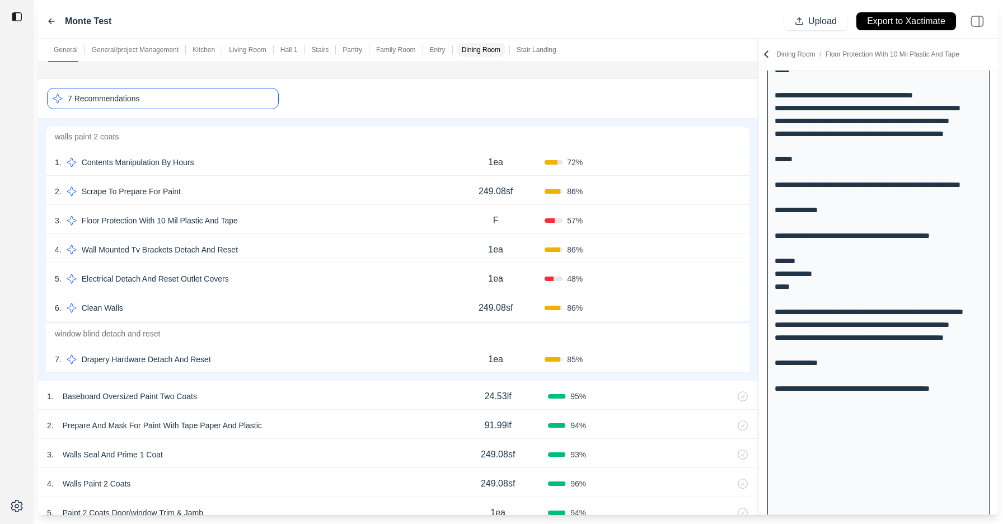
scroll to position [4493, 0]
click at [710, 223] on button "Confirm" at bounding box center [709, 219] width 36 height 18
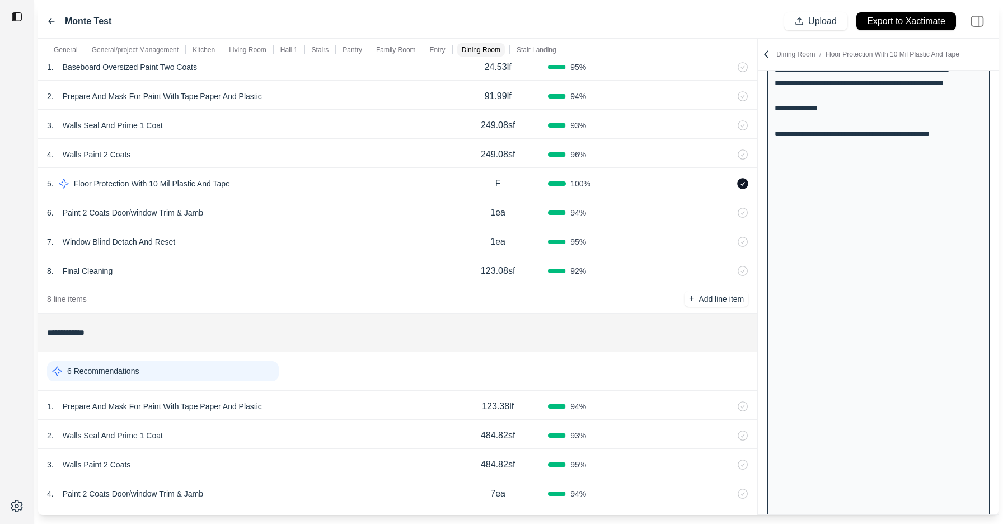
scroll to position [4859, 0]
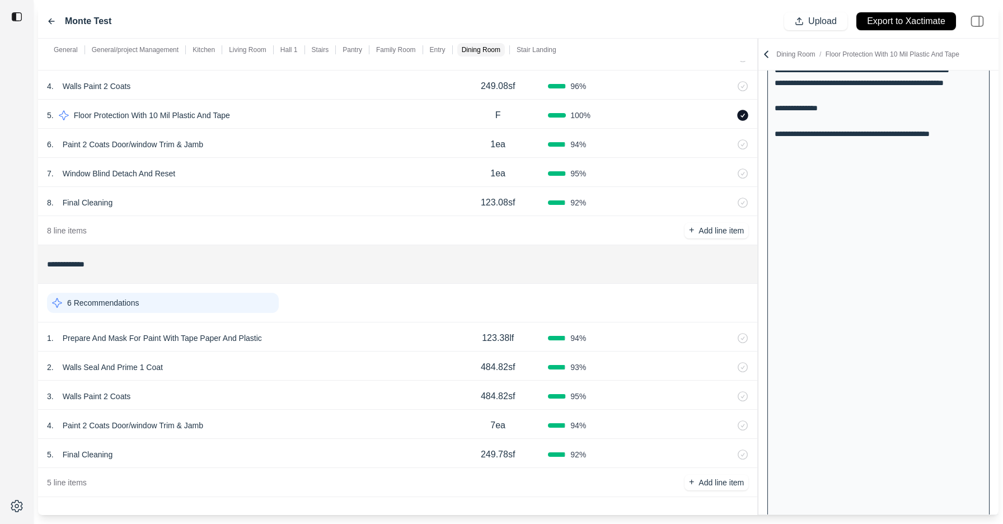
click at [225, 303] on div "6 Recommendations" at bounding box center [163, 303] width 232 height 20
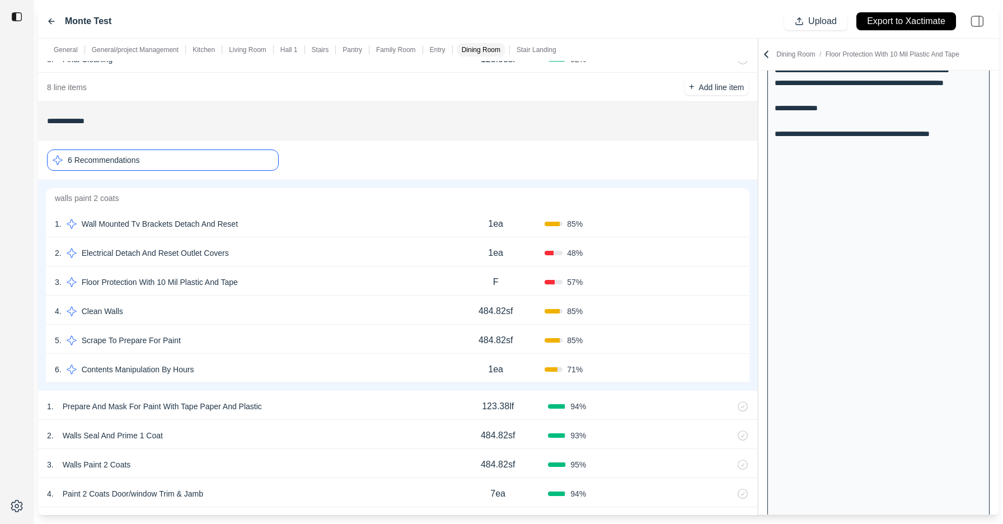
scroll to position [5041, 0]
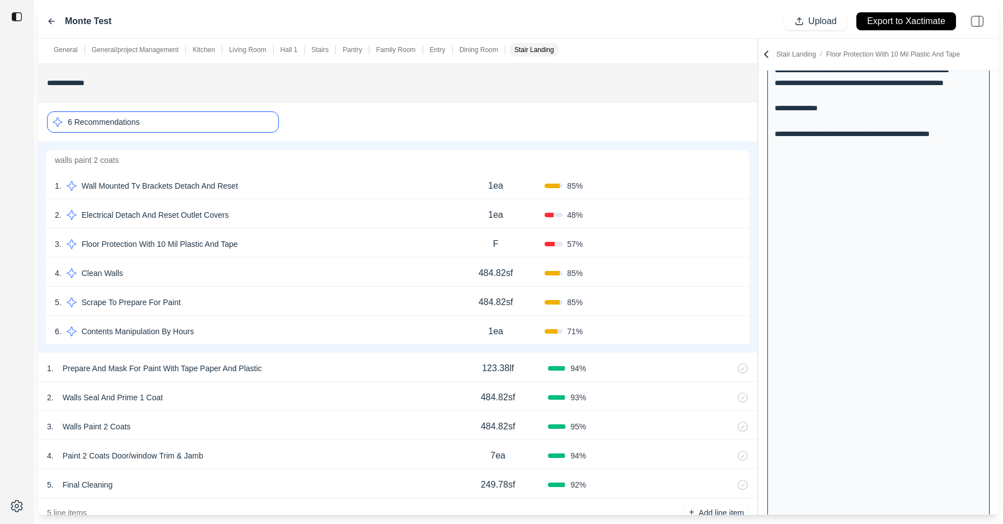
click at [699, 245] on button "Confirm" at bounding box center [709, 244] width 36 height 18
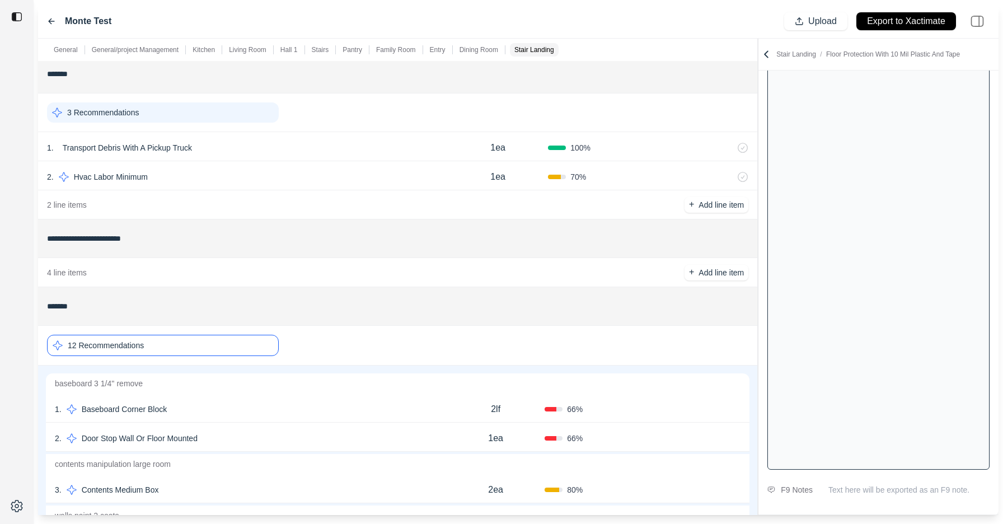
scroll to position [0, 0]
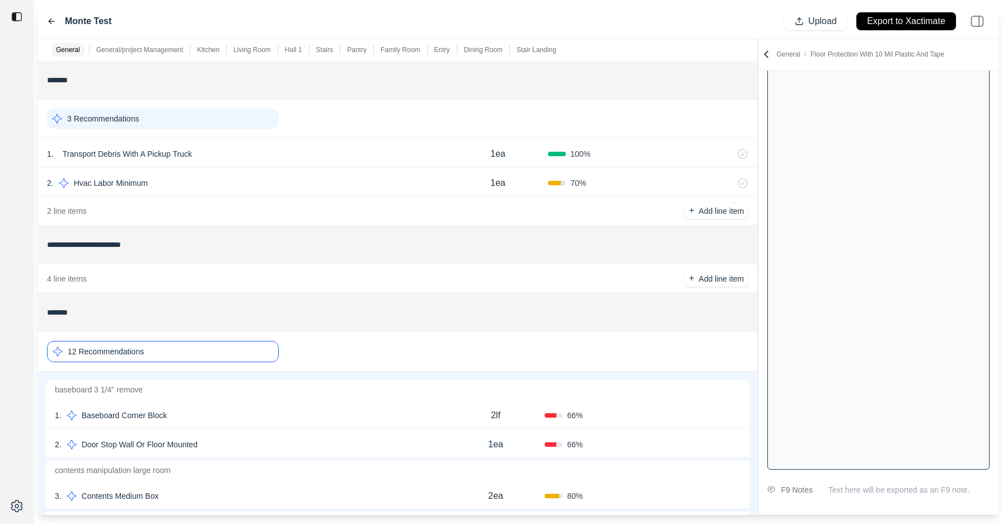
click at [885, 20] on p "Export to Xactimate" at bounding box center [906, 21] width 78 height 13
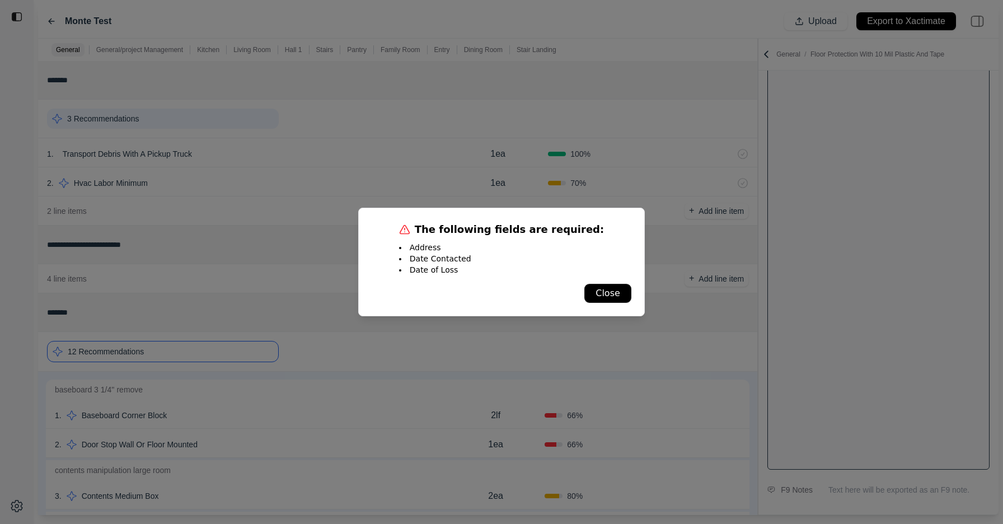
click at [597, 296] on button "Close" at bounding box center [608, 293] width 46 height 18
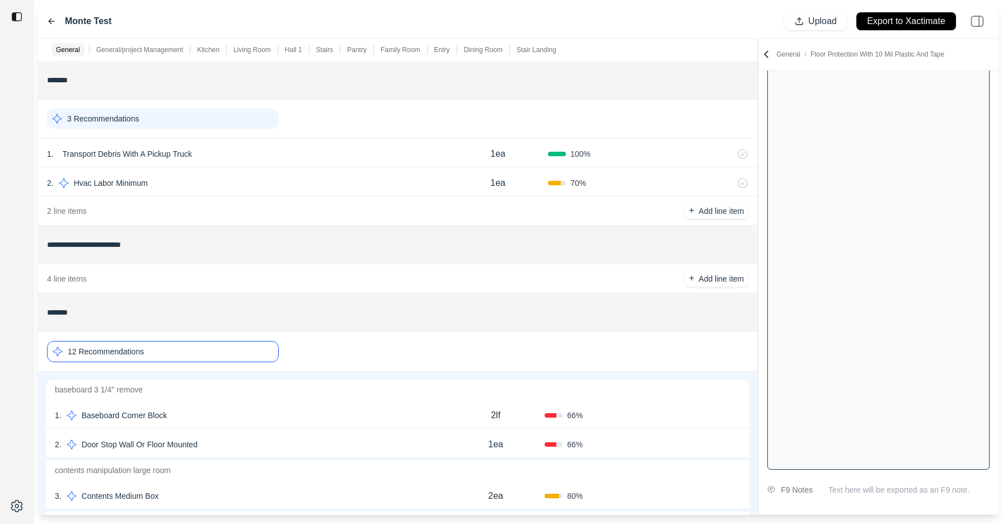
click at [770, 52] on icon at bounding box center [766, 54] width 11 height 11
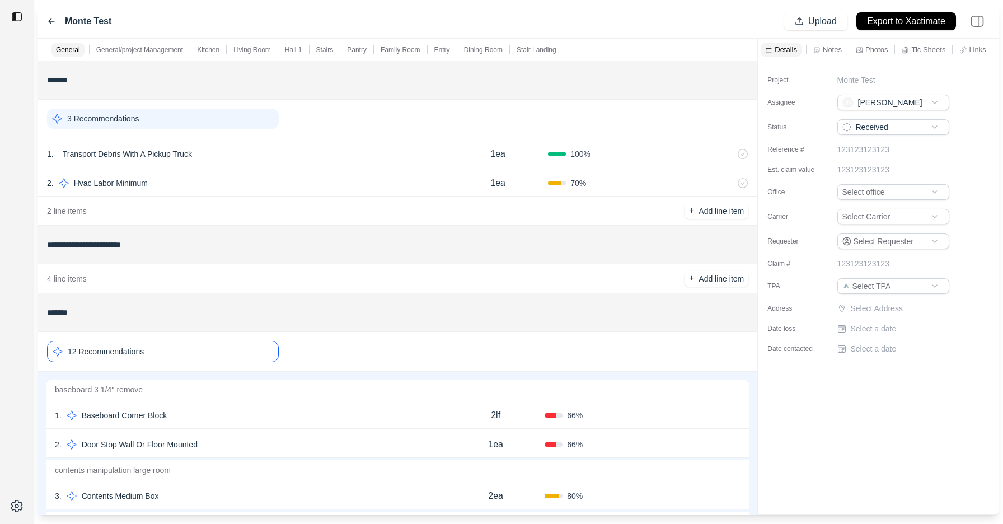
click at [880, 305] on p "Select Address" at bounding box center [901, 308] width 101 height 11
click at [868, 313] on input "text" at bounding box center [894, 311] width 112 height 16
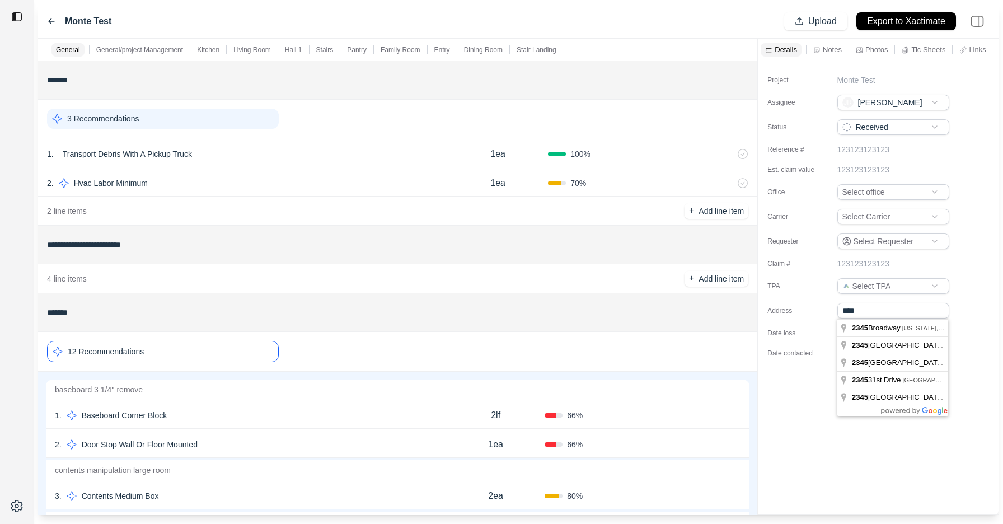
type input "**********"
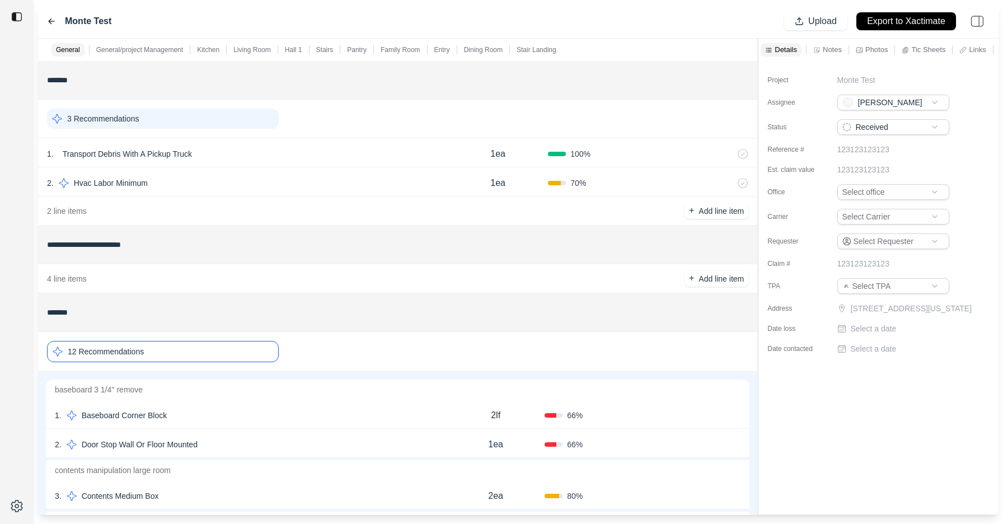
click at [868, 334] on p "Select a date" at bounding box center [874, 328] width 46 height 11
type input "**********"
click at [873, 354] on p "Select a date" at bounding box center [874, 348] width 46 height 11
type input "**********"
click at [905, 408] on div "**********" at bounding box center [879, 287] width 240 height 453
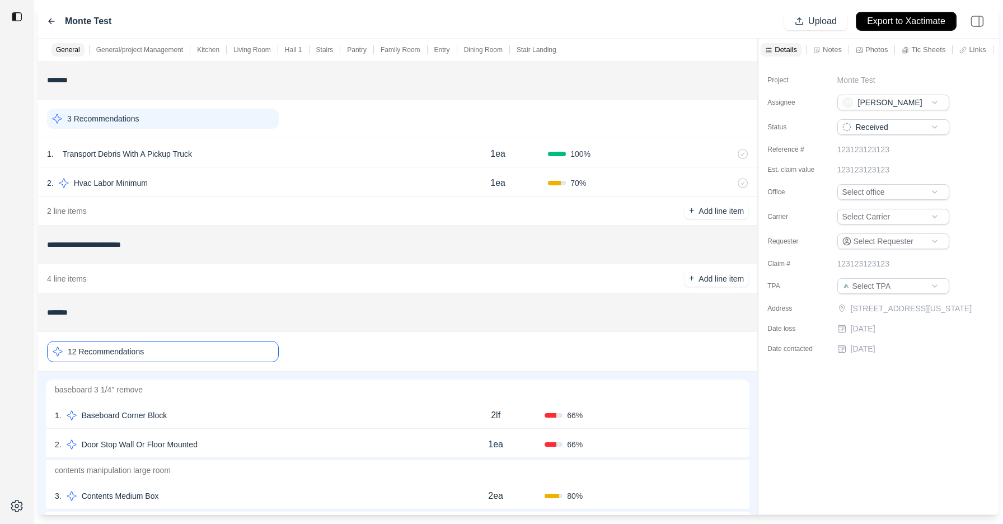
click at [906, 20] on p "Export to Xactimate" at bounding box center [906, 21] width 78 height 13
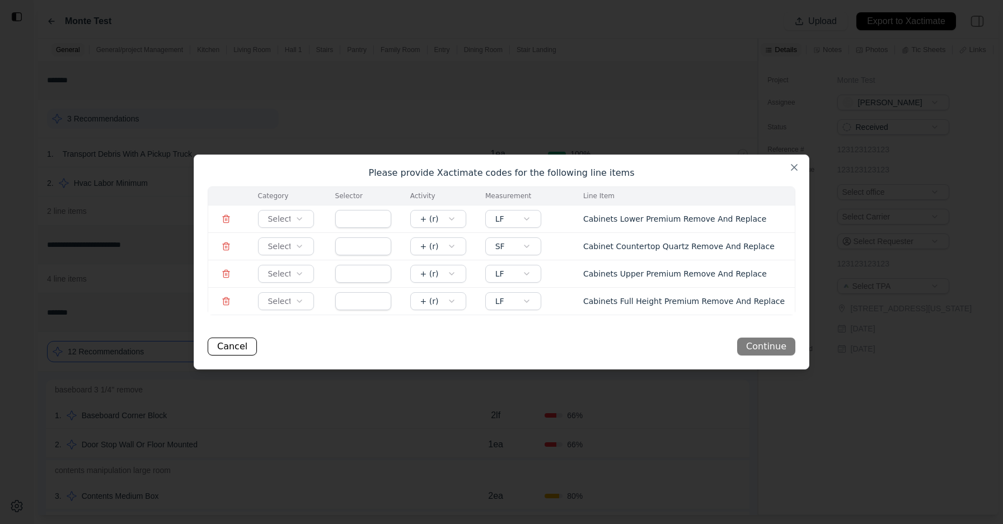
click at [274, 216] on body "**********" at bounding box center [501, 262] width 1003 height 524
click at [282, 298] on body "**********" at bounding box center [501, 262] width 1003 height 524
click at [227, 297] on icon at bounding box center [226, 298] width 3 height 2
click at [222, 272] on icon at bounding box center [226, 273] width 9 height 9
click at [228, 238] on td at bounding box center [226, 246] width 36 height 27
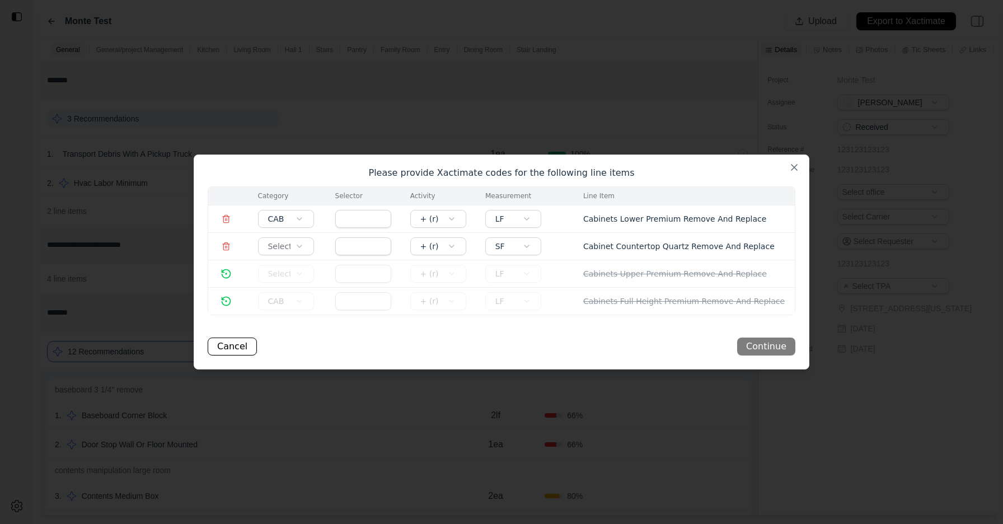
click at [227, 246] on icon at bounding box center [226, 246] width 9 height 9
click at [229, 216] on icon at bounding box center [226, 218] width 9 height 9
click at [766, 345] on button "Continue" at bounding box center [766, 347] width 58 height 18
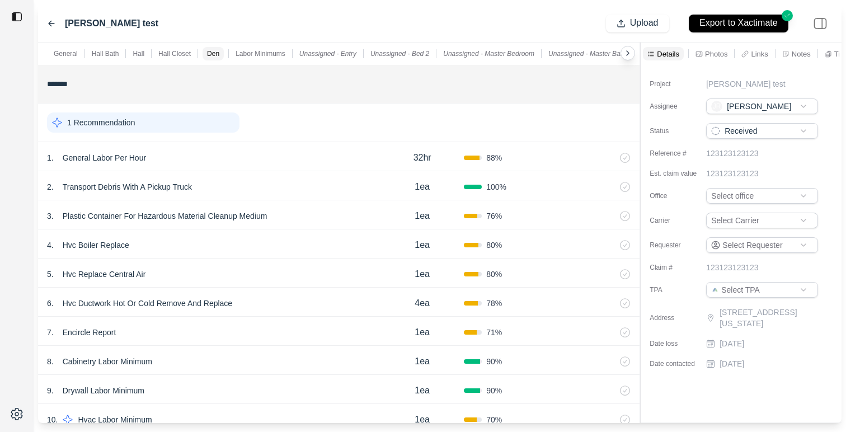
scroll to position [50, 0]
